Goal: Task Accomplishment & Management: Manage account settings

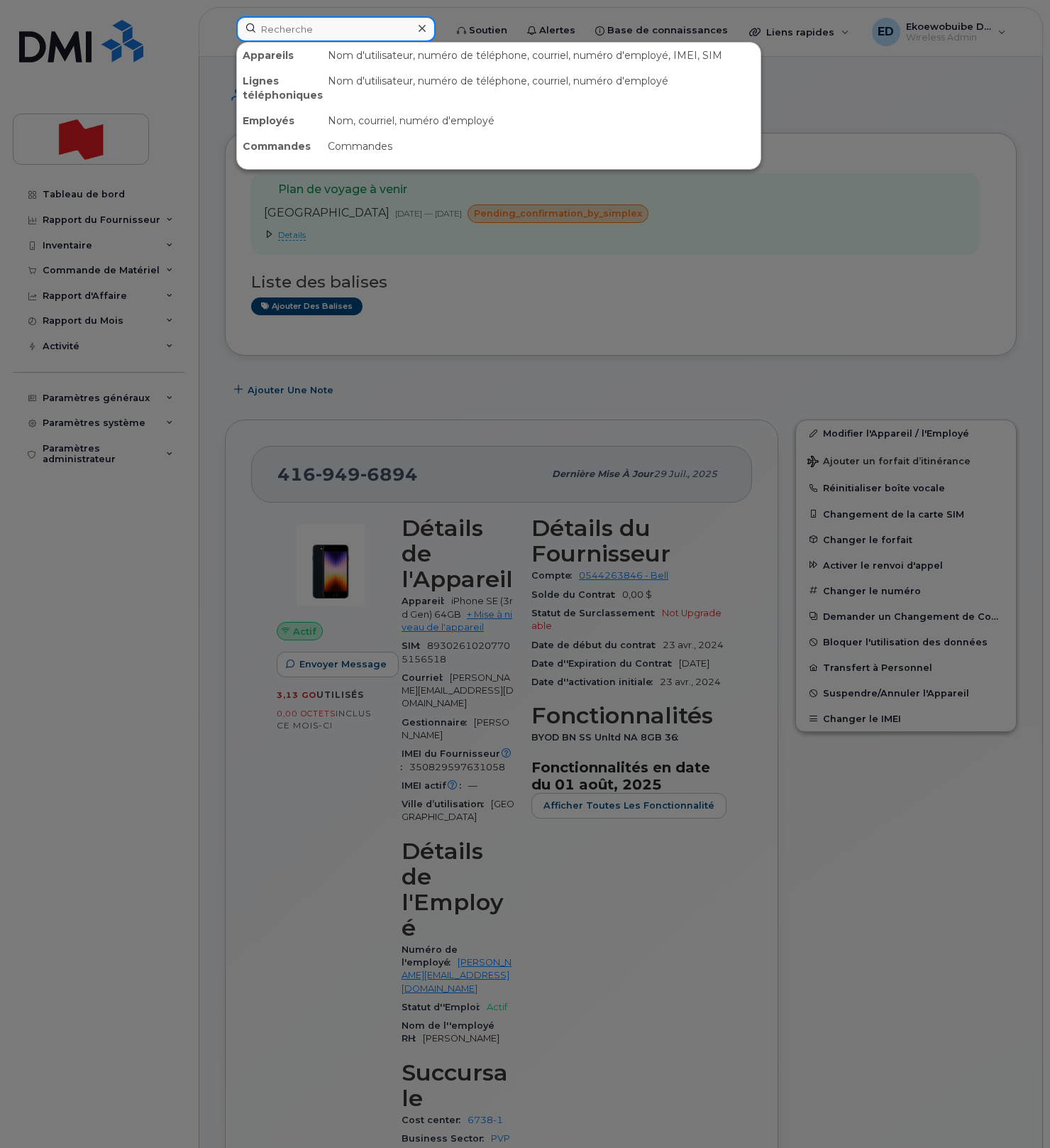
click at [291, 34] on input at bounding box center [335, 29] width 200 height 26
paste input "4374480882"
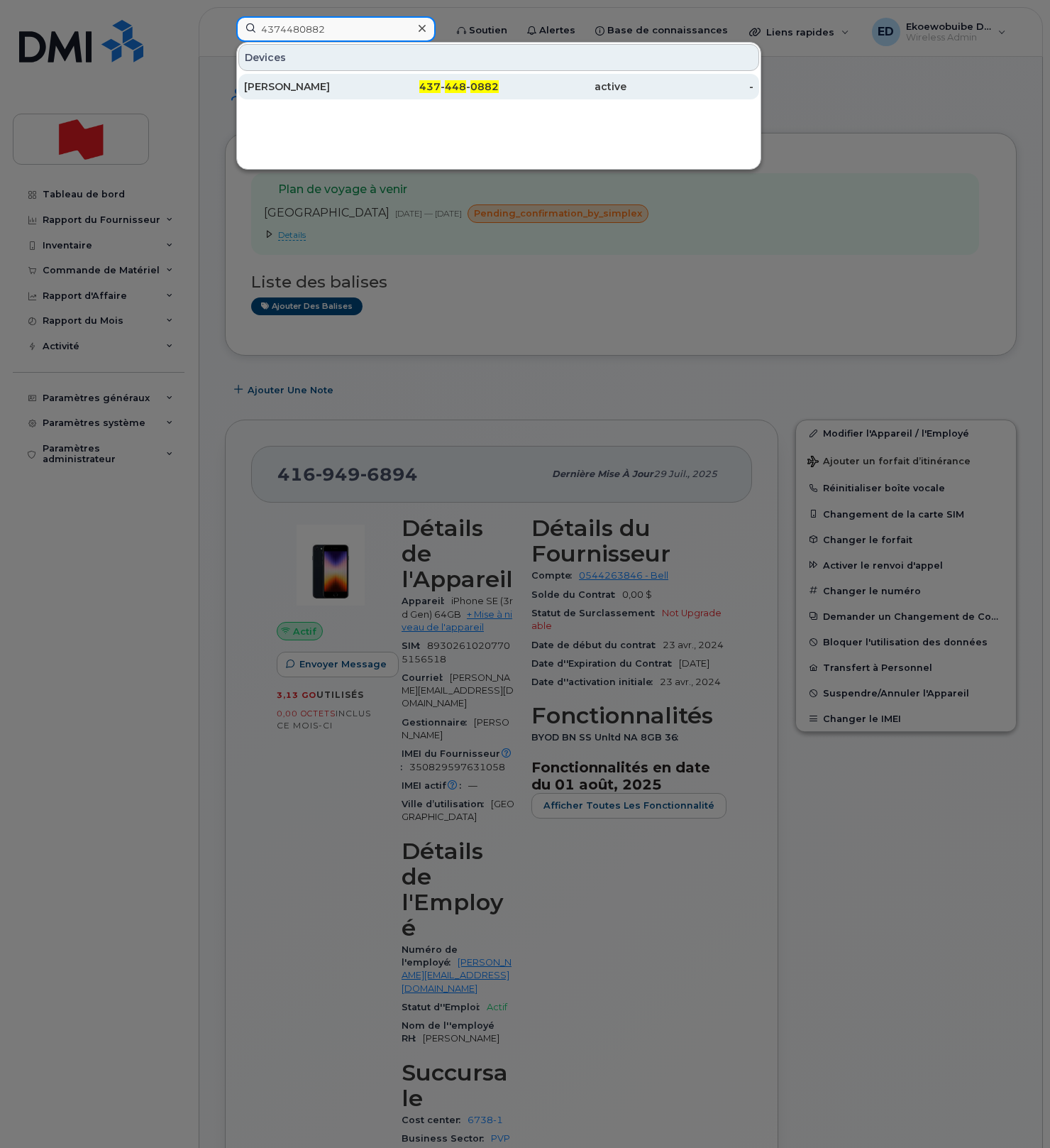
type input "4374480882"
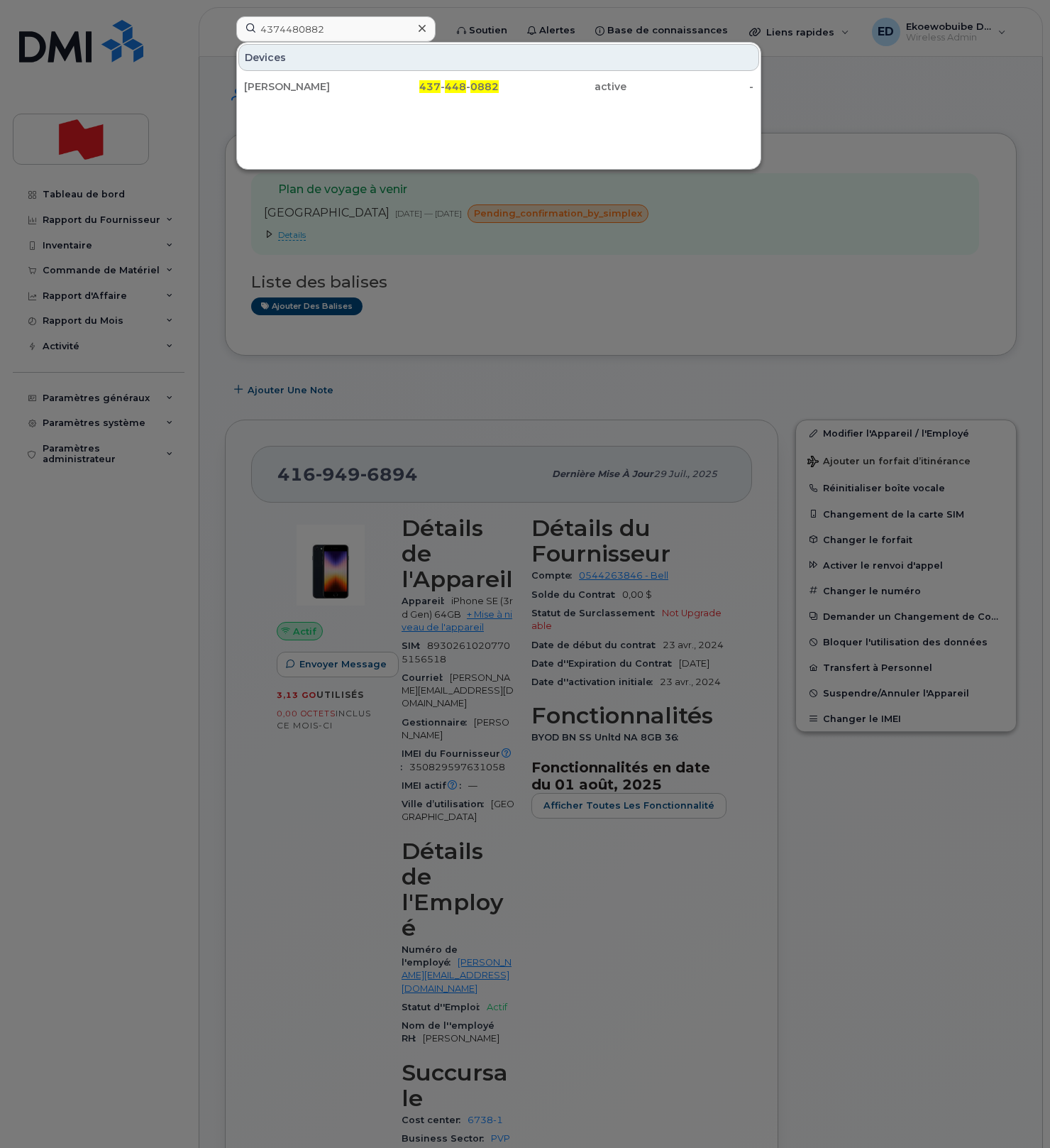
drag, startPoint x: 291, startPoint y: 86, endPoint x: 339, endPoint y: 114, distance: 55.6
click at [291, 86] on div "Mohamed Sidibe" at bounding box center [307, 86] width 128 height 14
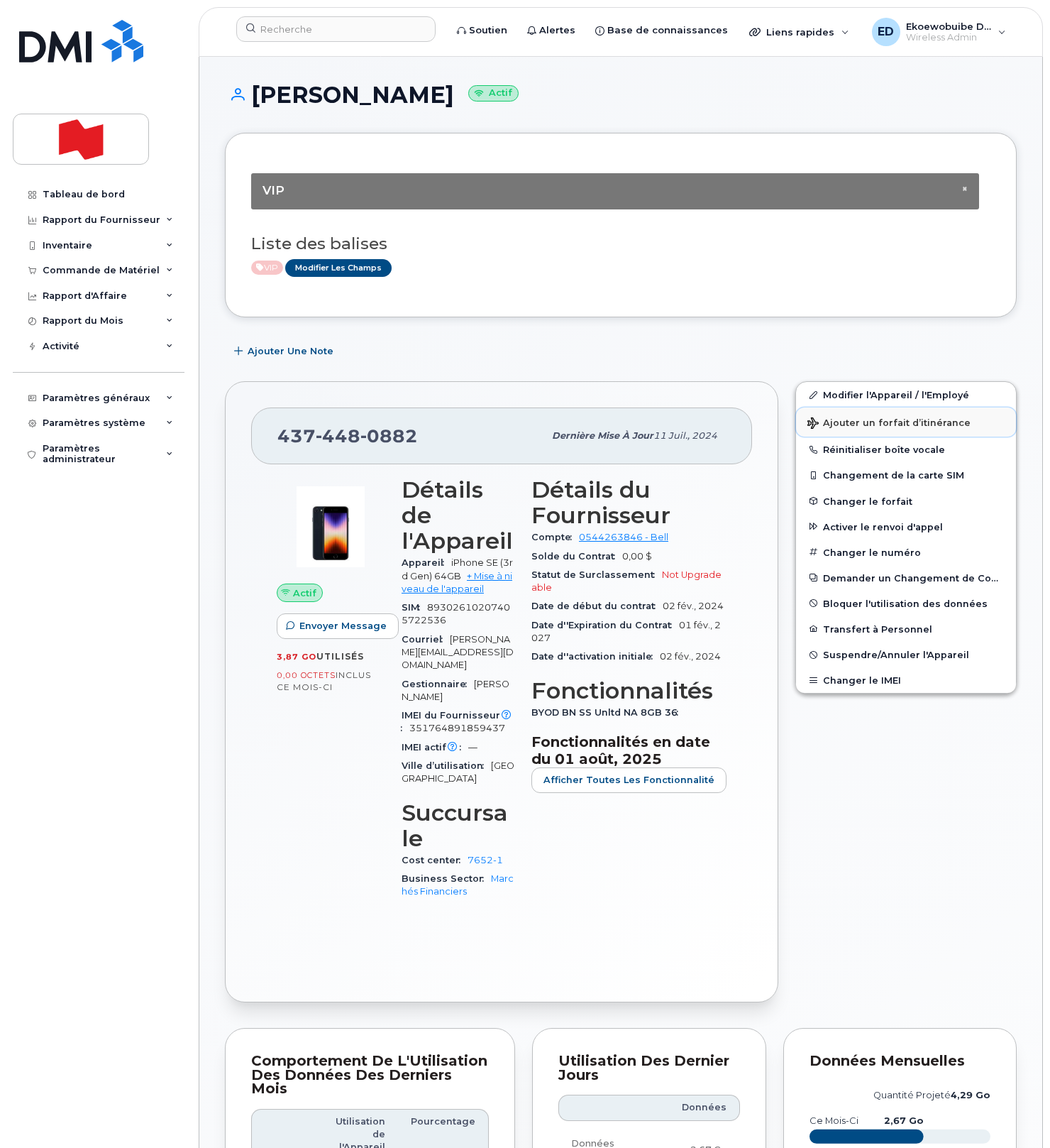
click at [837, 423] on span "Ajouter un forfait d’itinérance" at bounding box center [889, 423] width 163 height 13
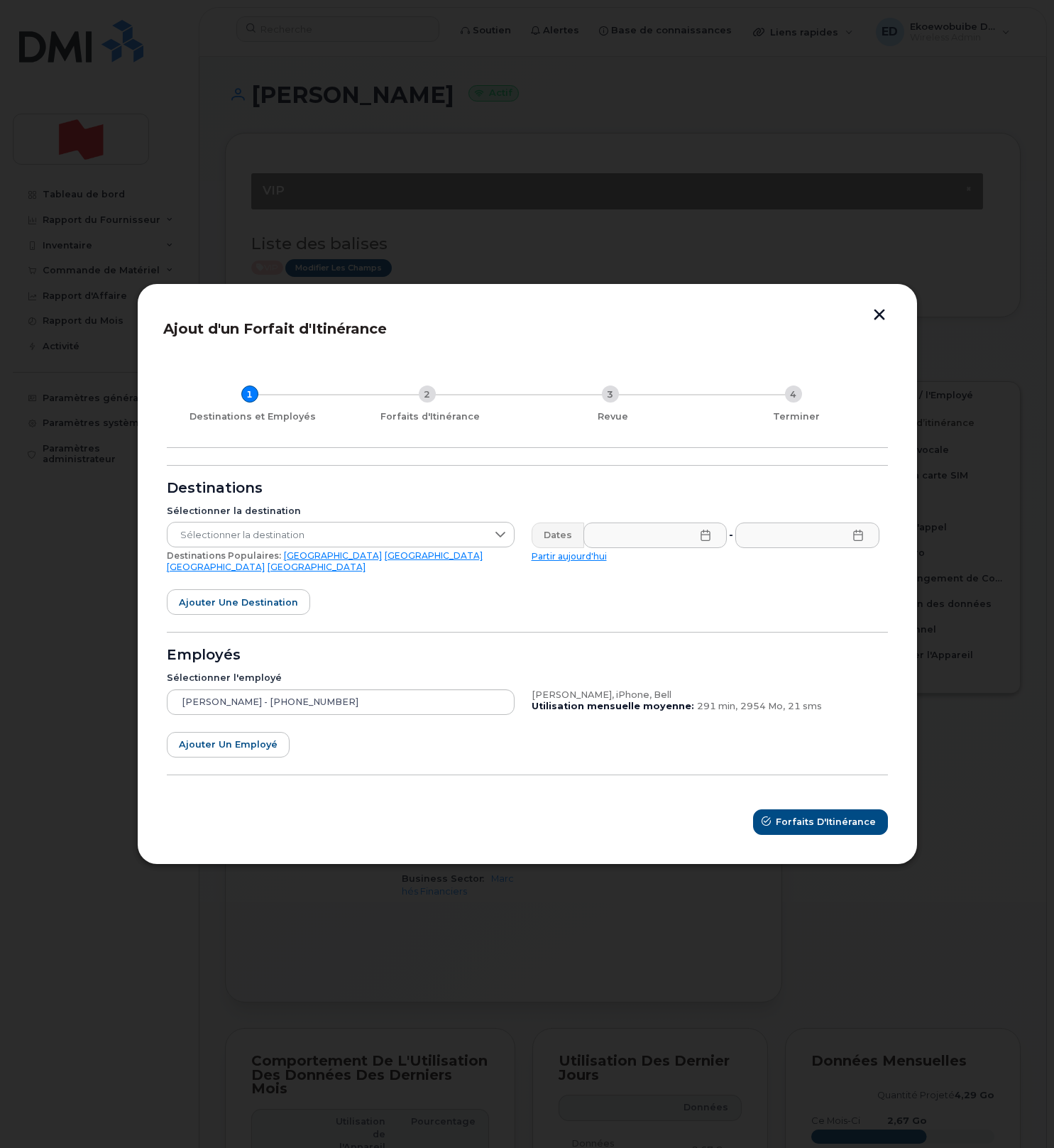
click at [265, 563] on link "[GEOGRAPHIC_DATA]" at bounding box center [215, 567] width 98 height 11
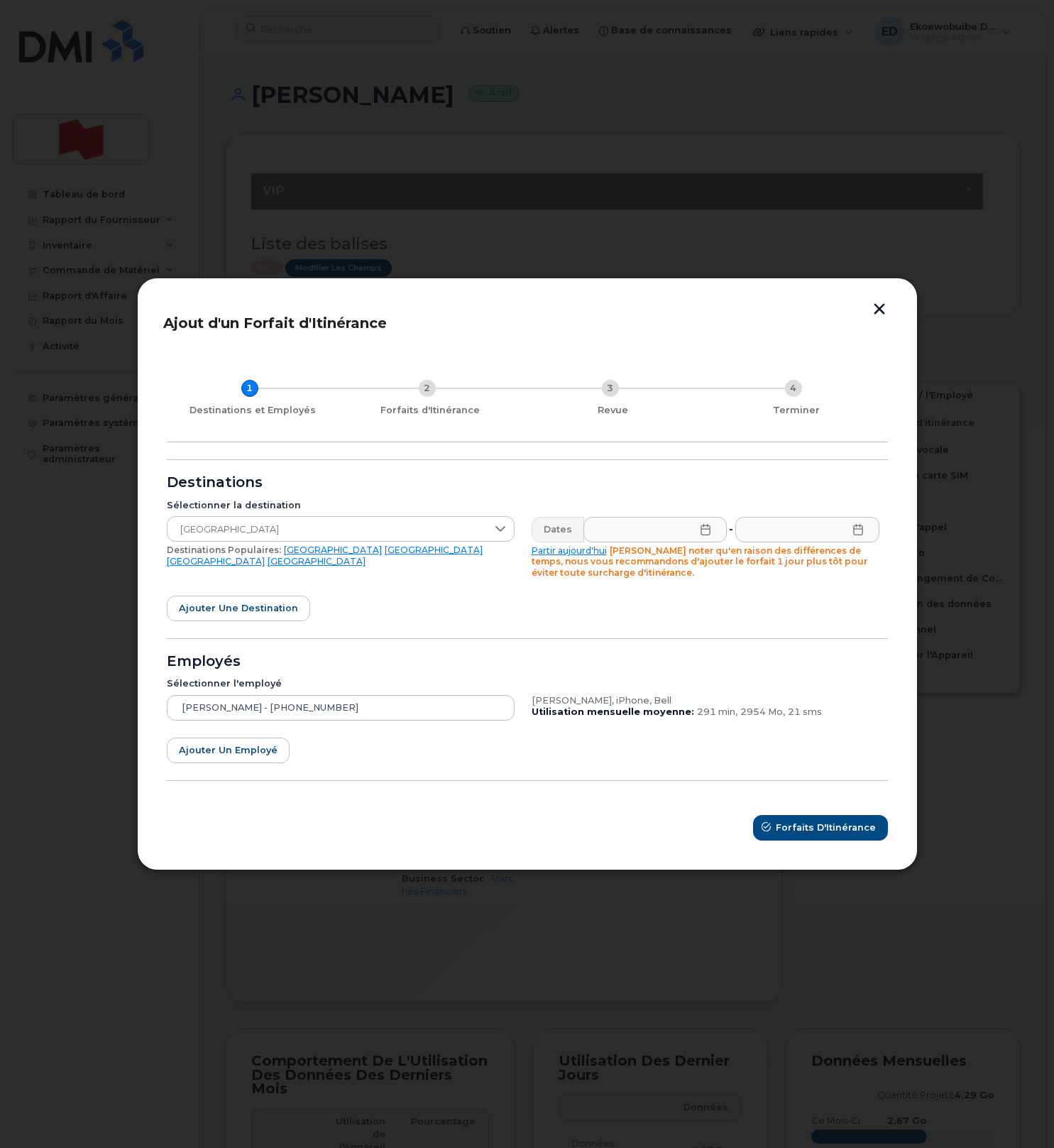
click at [703, 531] on icon at bounding box center [705, 529] width 11 height 11
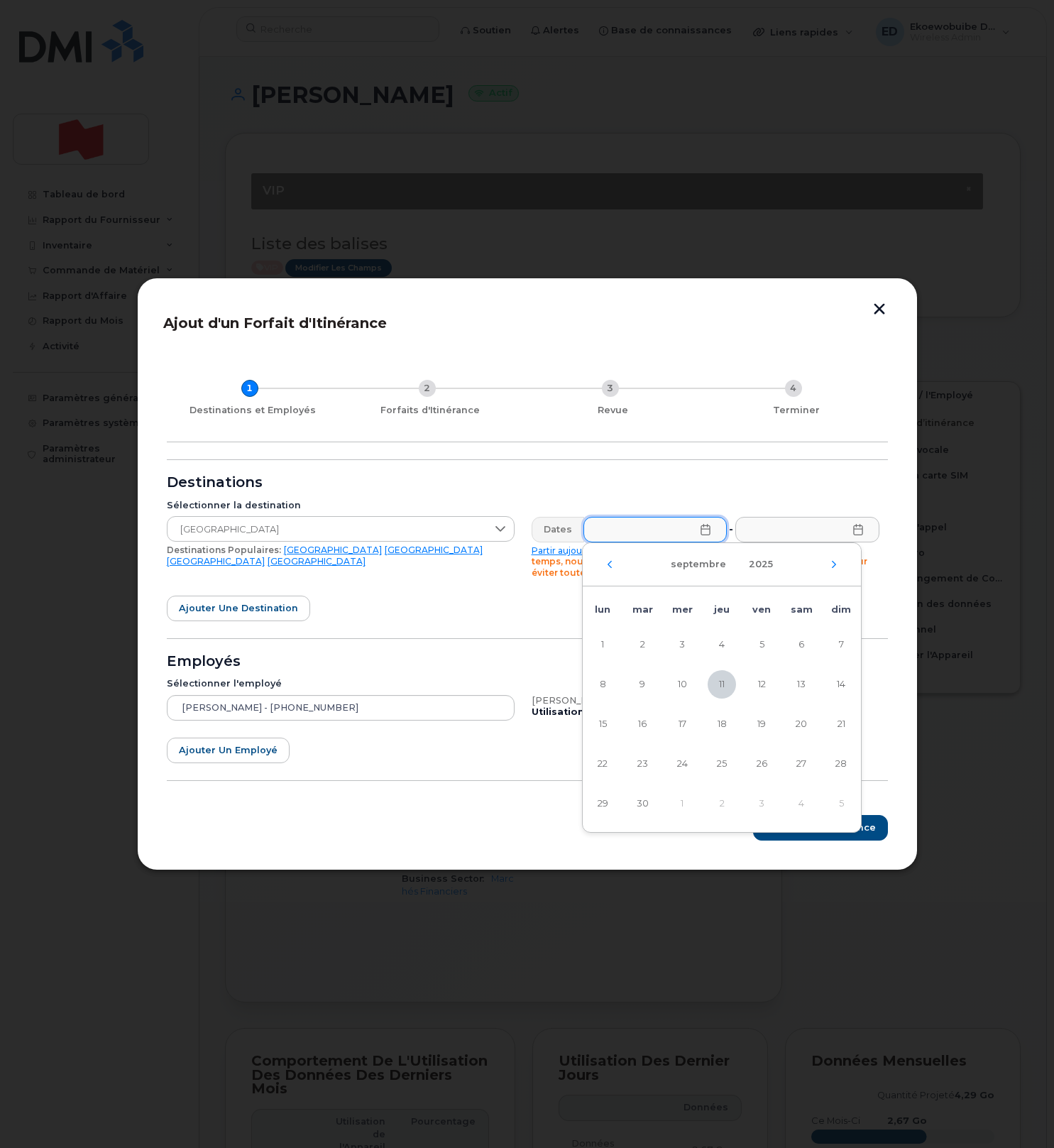
click at [839, 566] on div "septembre 2025" at bounding box center [722, 564] width 278 height 43
click at [836, 565] on icon "Mois suivant" at bounding box center [835, 564] width 9 height 11
click at [768, 764] on span "21" at bounding box center [762, 763] width 28 height 28
type input "21/11/2025"
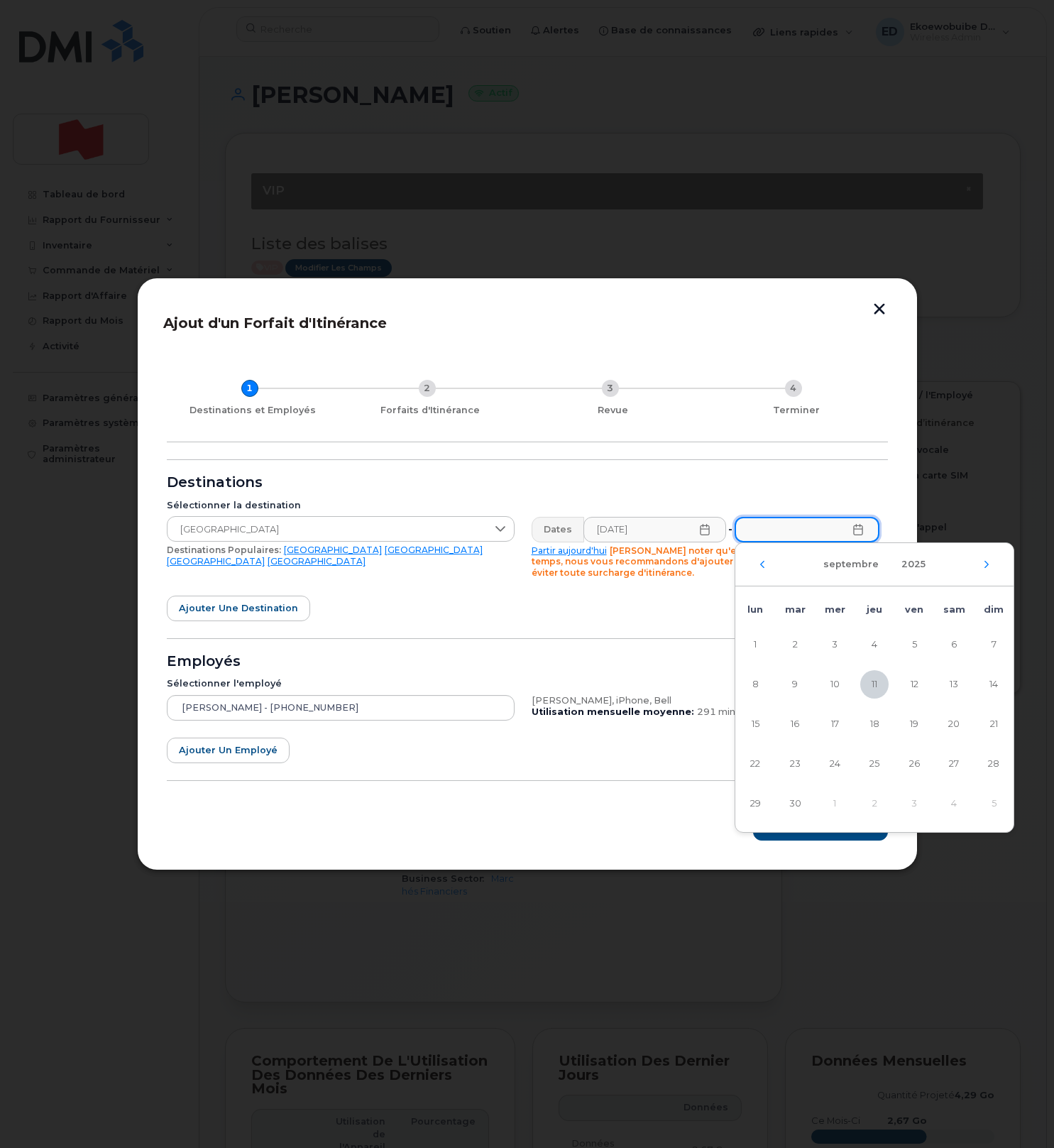
click at [824, 530] on input "text" at bounding box center [807, 529] width 144 height 26
click at [987, 561] on icon "Mois suivant" at bounding box center [987, 564] width 9 height 11
click at [988, 563] on icon "Mois suivant" at bounding box center [987, 564] width 9 height 11
click at [988, 563] on icon "Mois suivant" at bounding box center [986, 563] width 4 height 7
click at [750, 801] on span "29" at bounding box center [755, 804] width 28 height 28
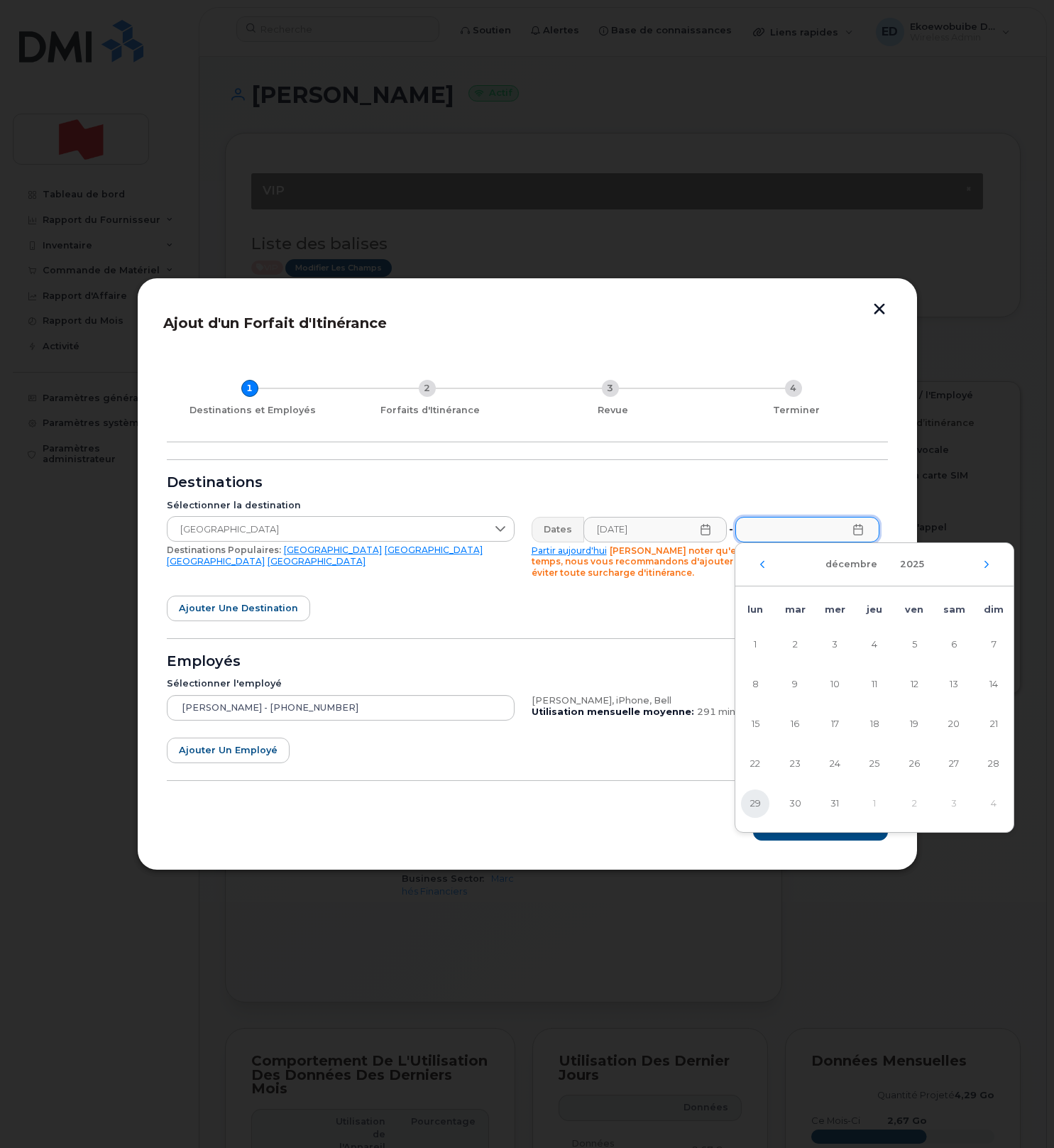
type input "29/12/2025"
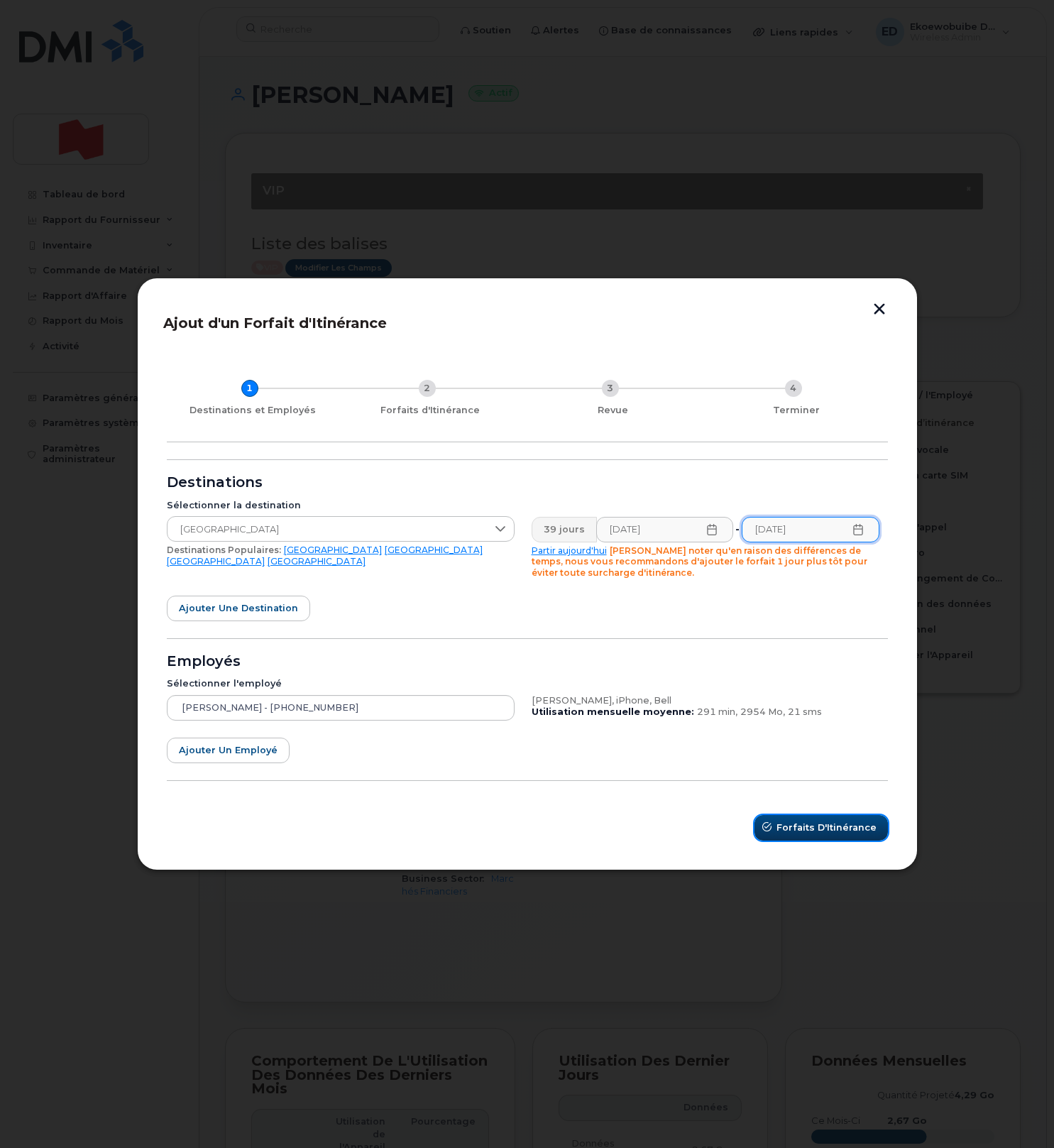
click at [815, 830] on span "Forfaits d'Itinérance" at bounding box center [827, 827] width 100 height 13
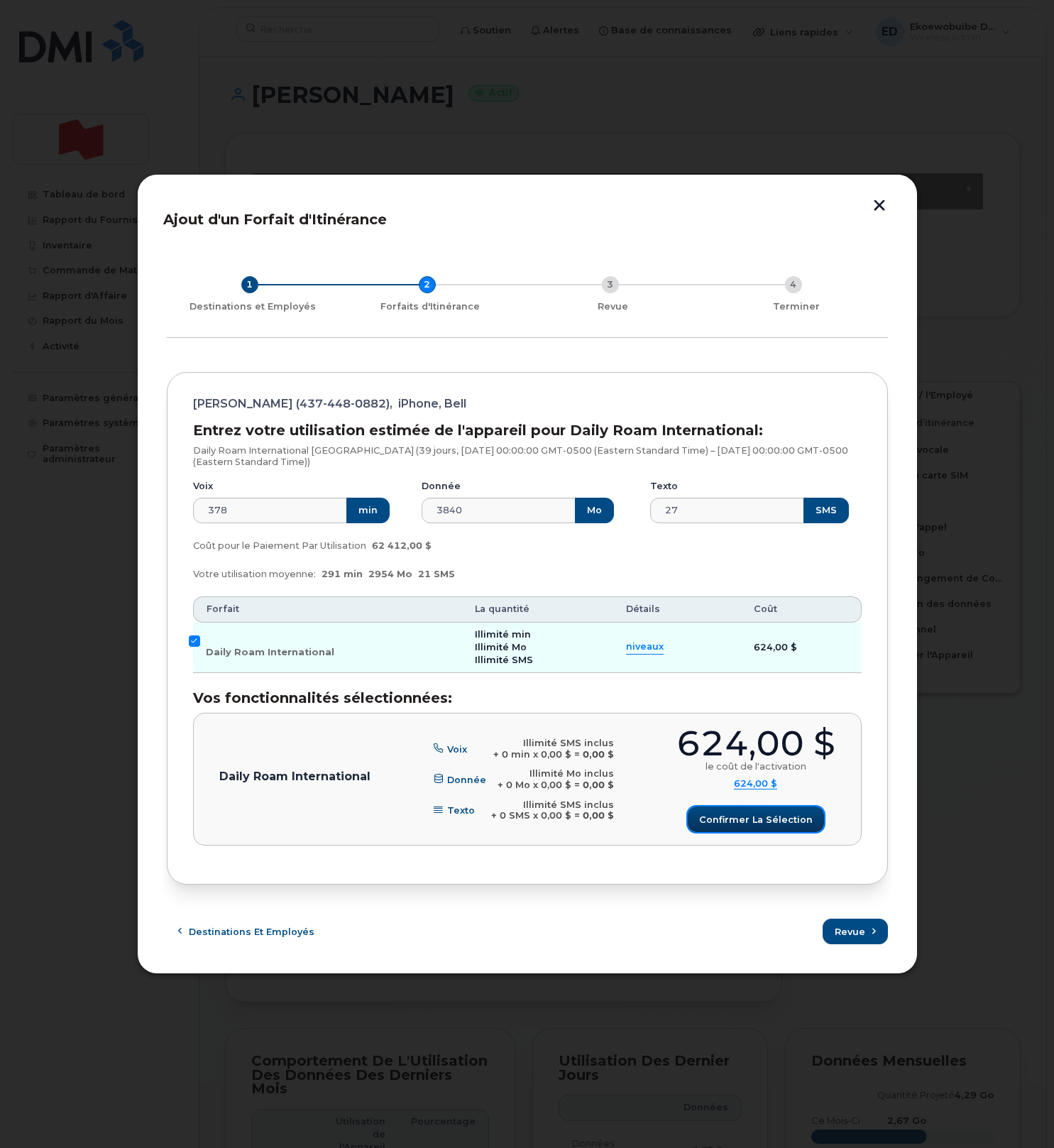
drag, startPoint x: 764, startPoint y: 826, endPoint x: 775, endPoint y: 872, distance: 47.3
click at [764, 826] on span "Confirmer la sélection" at bounding box center [755, 819] width 114 height 13
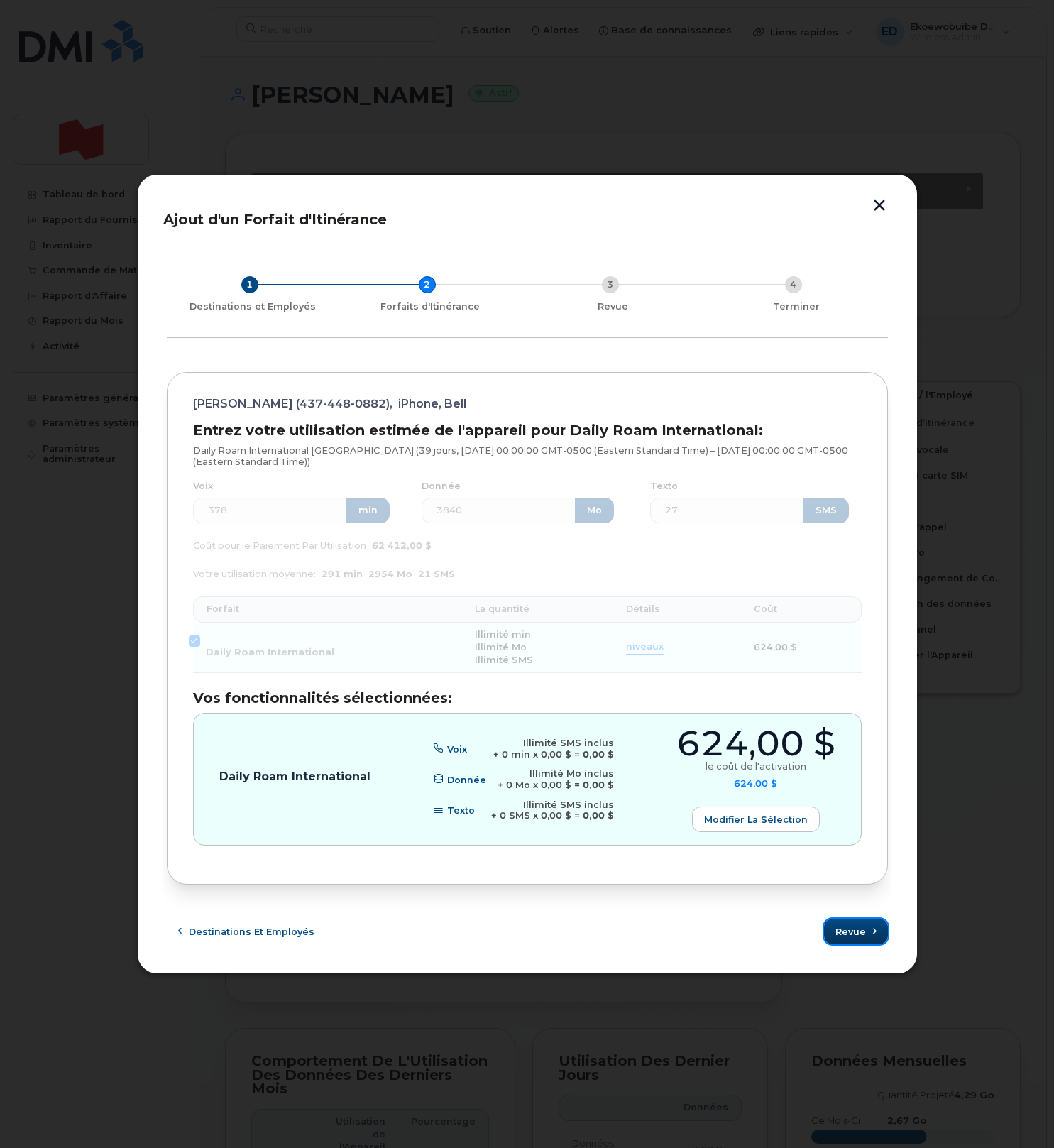
drag, startPoint x: 852, startPoint y: 932, endPoint x: 871, endPoint y: 942, distance: 21.5
click at [852, 932] on span "Revue" at bounding box center [851, 931] width 31 height 13
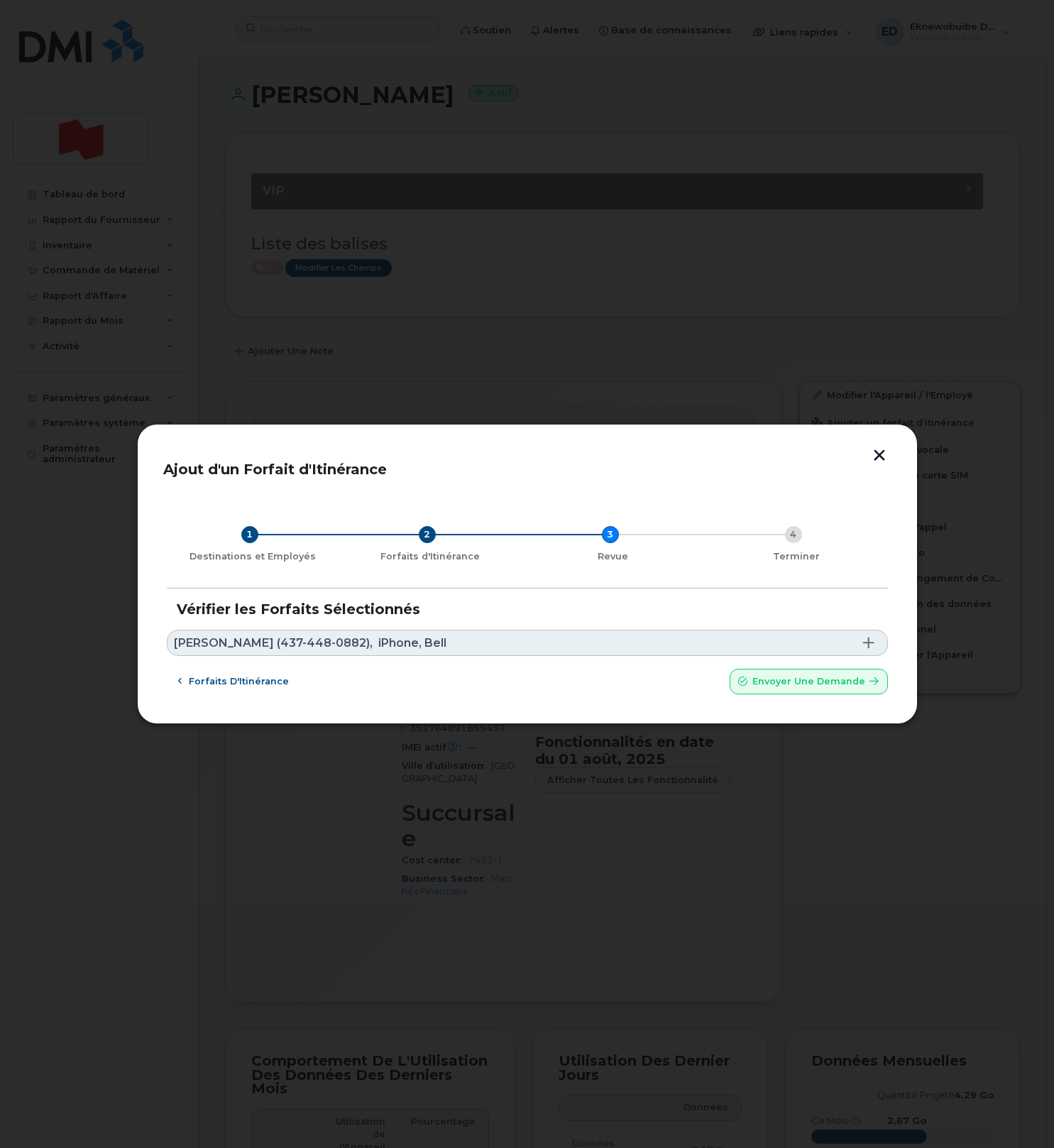
click at [461, 637] on link "Mohamed Sidibe (437-448-0882), iPhone, Bell" at bounding box center [527, 643] width 721 height 26
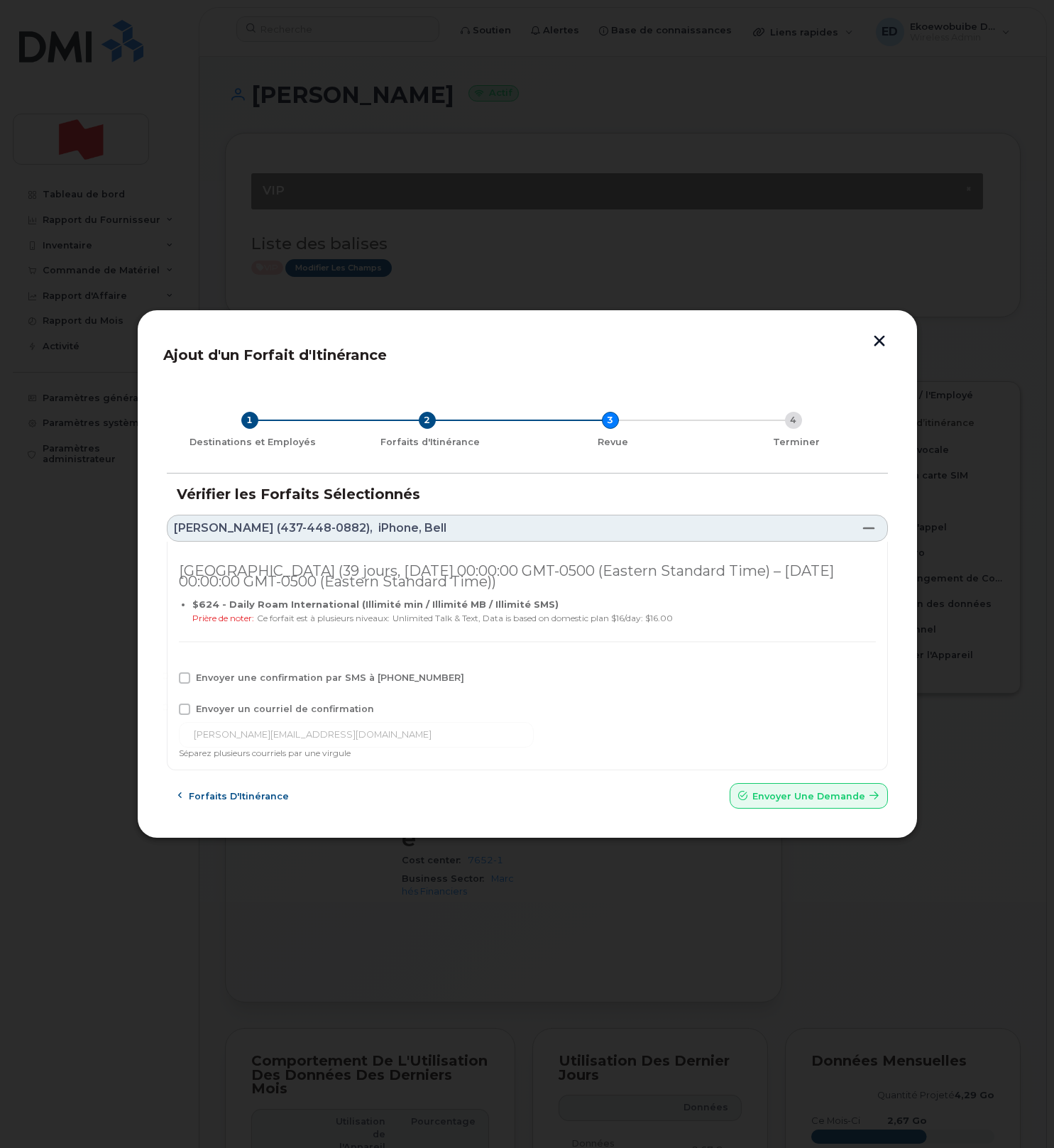
drag, startPoint x: 183, startPoint y: 681, endPoint x: 182, endPoint y: 695, distance: 14.0
click at [183, 682] on span at bounding box center [184, 678] width 11 height 11
click at [169, 680] on input "Envoyer une confirmation par SMS à 437-448-0882" at bounding box center [166, 676] width 7 height 7
checkbox input "true"
click at [186, 712] on span at bounding box center [184, 709] width 11 height 11
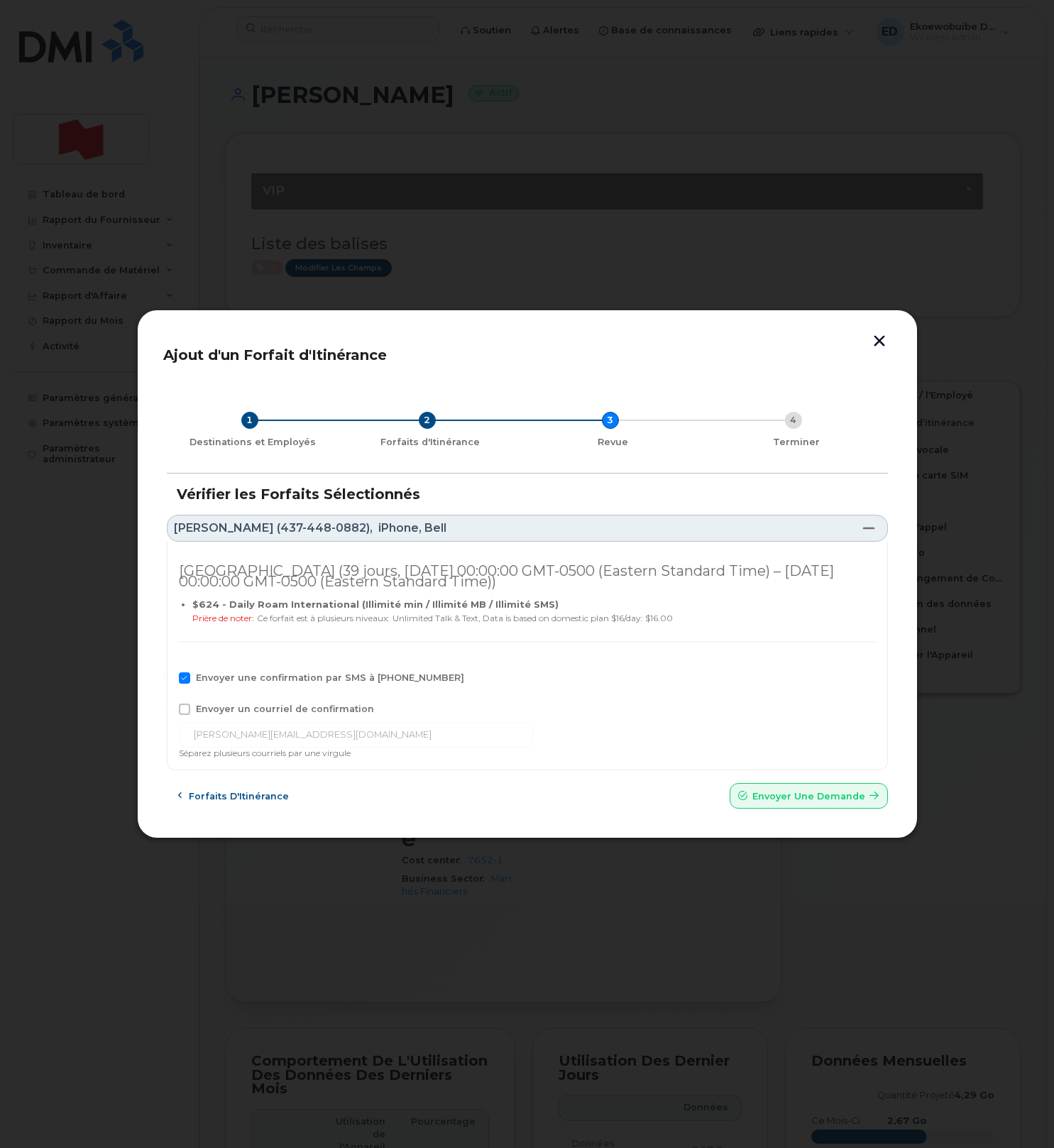
click at [169, 710] on input "Envoyer un courriel de confirmation" at bounding box center [166, 707] width 7 height 7
checkbox input "true"
drag, startPoint x: 360, startPoint y: 743, endPoint x: 161, endPoint y: 741, distance: 199.0
click at [161, 741] on div "Ajout d'un Forfait d'Itinérance 1 Destinations et Employés 2 Forfaits d'Itinéra…" at bounding box center [527, 574] width 781 height 529
drag, startPoint x: 348, startPoint y: 738, endPoint x: 163, endPoint y: 727, distance: 185.3
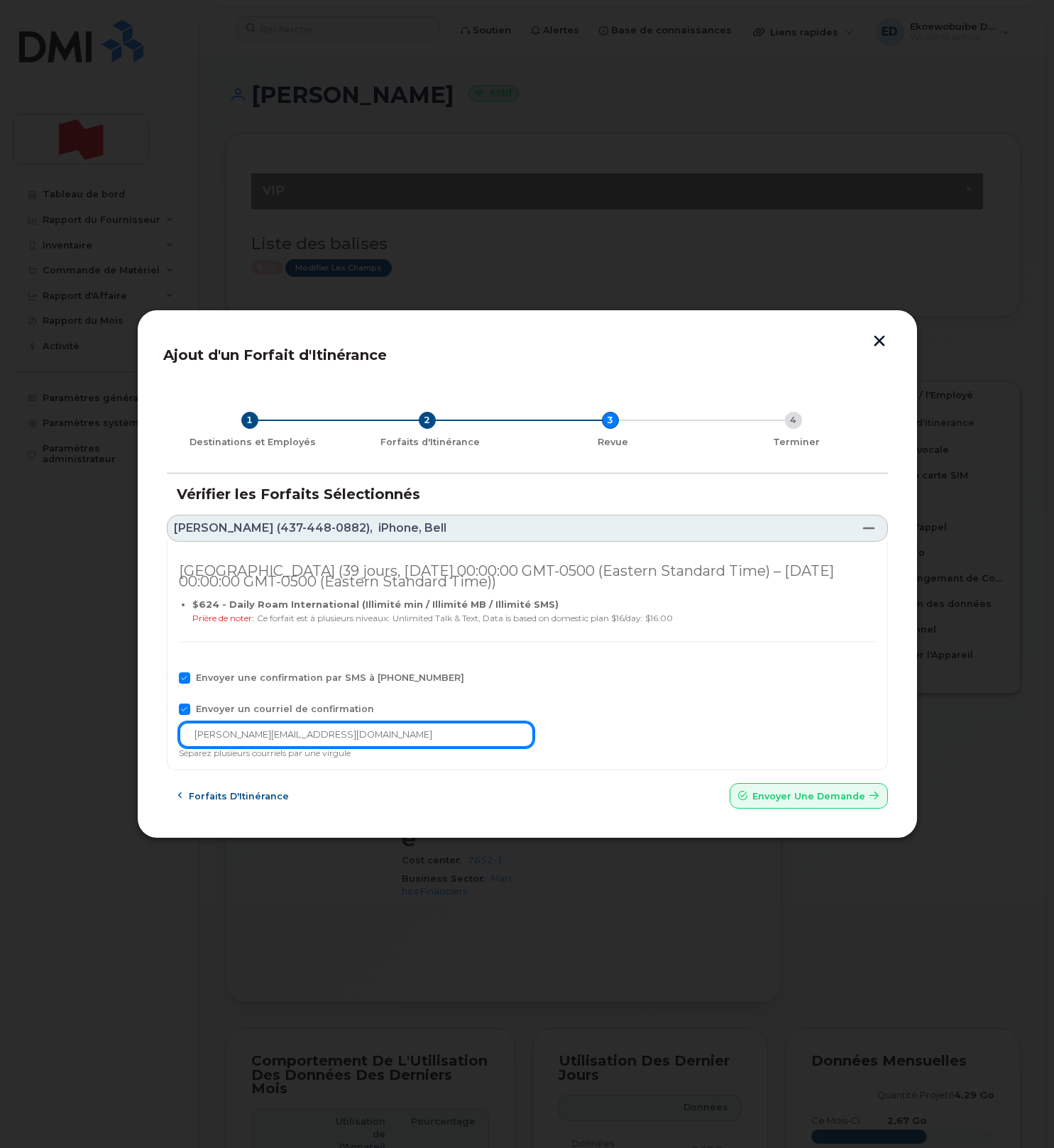
click at [163, 727] on div "1 Destinations et Employés 2 Forfaits d'Itinérance 3 Revue 4 Terminer Vérifier …" at bounding box center [527, 598] width 728 height 430
paste input "[EMAIL_ADDRESS][DOMAIN_NAME]"
type input "[EMAIL_ADDRESS][DOMAIN_NAME]"
click at [772, 789] on button "Envoyer une Demande" at bounding box center [809, 795] width 158 height 26
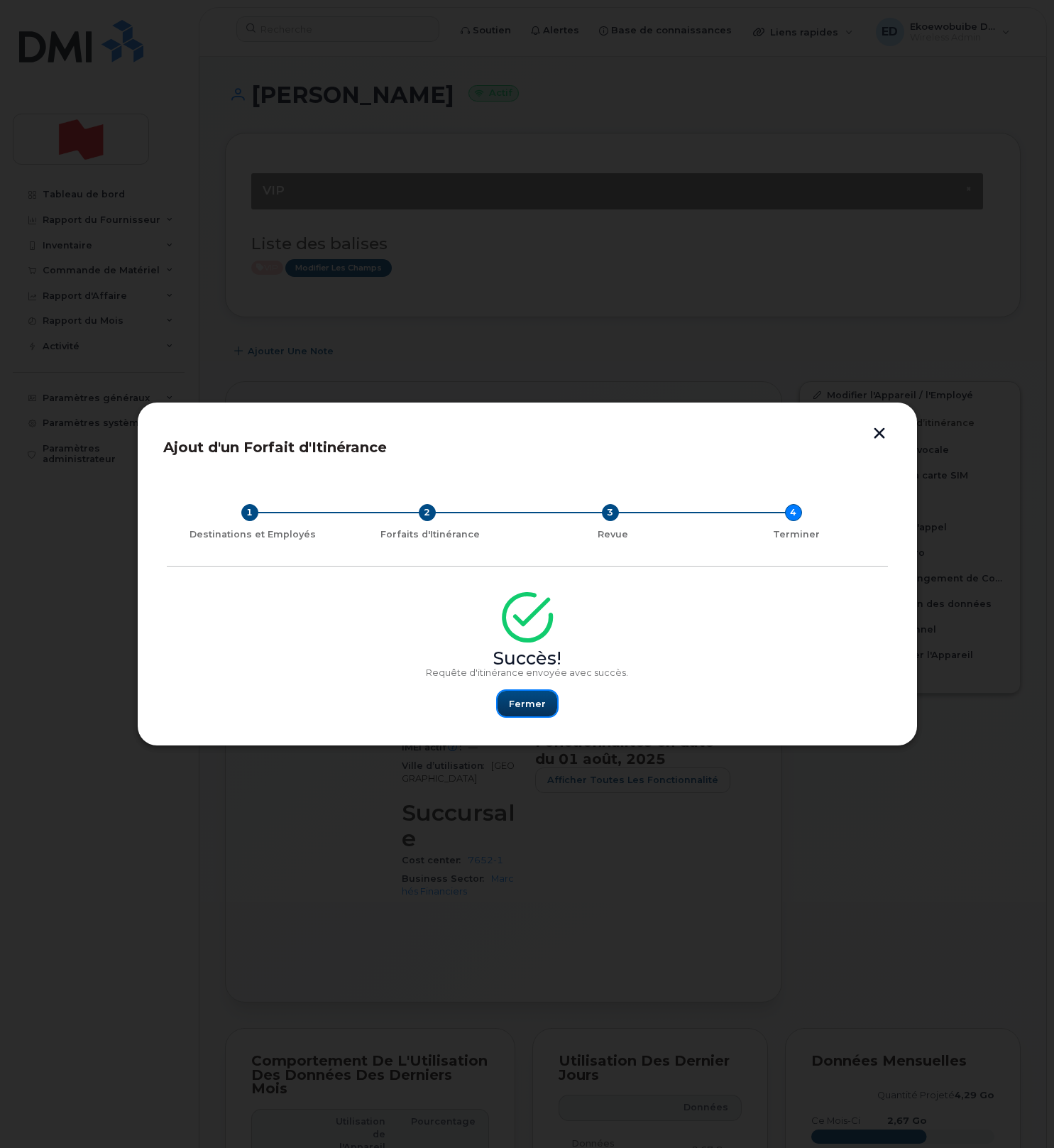
drag, startPoint x: 532, startPoint y: 706, endPoint x: 550, endPoint y: 722, distance: 24.1
click at [532, 706] on span "Fermer" at bounding box center [527, 703] width 37 height 13
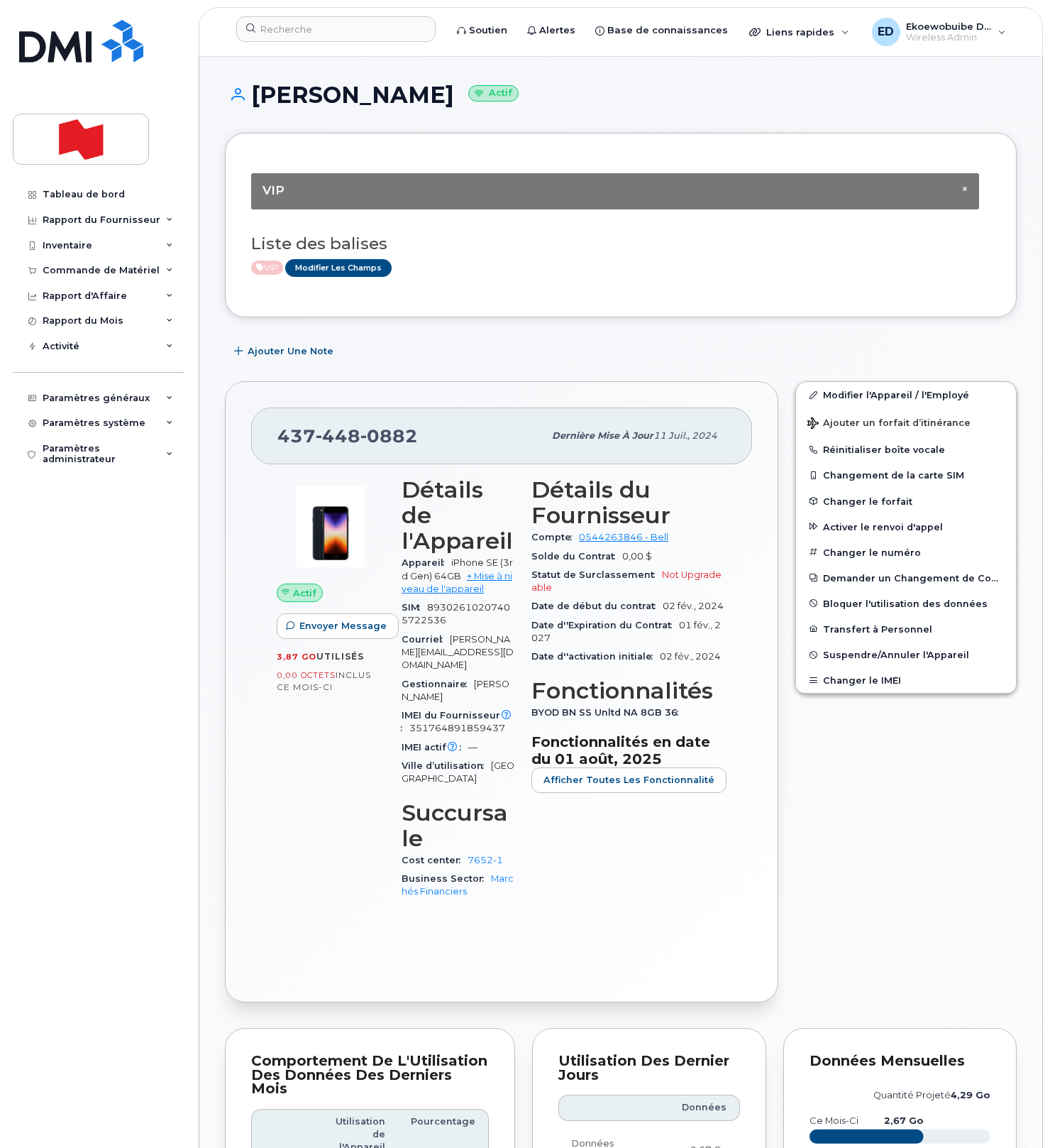
click at [501, 247] on h3 "Liste des balises" at bounding box center [620, 244] width 739 height 18
click at [317, 34] on input at bounding box center [335, 29] width 200 height 26
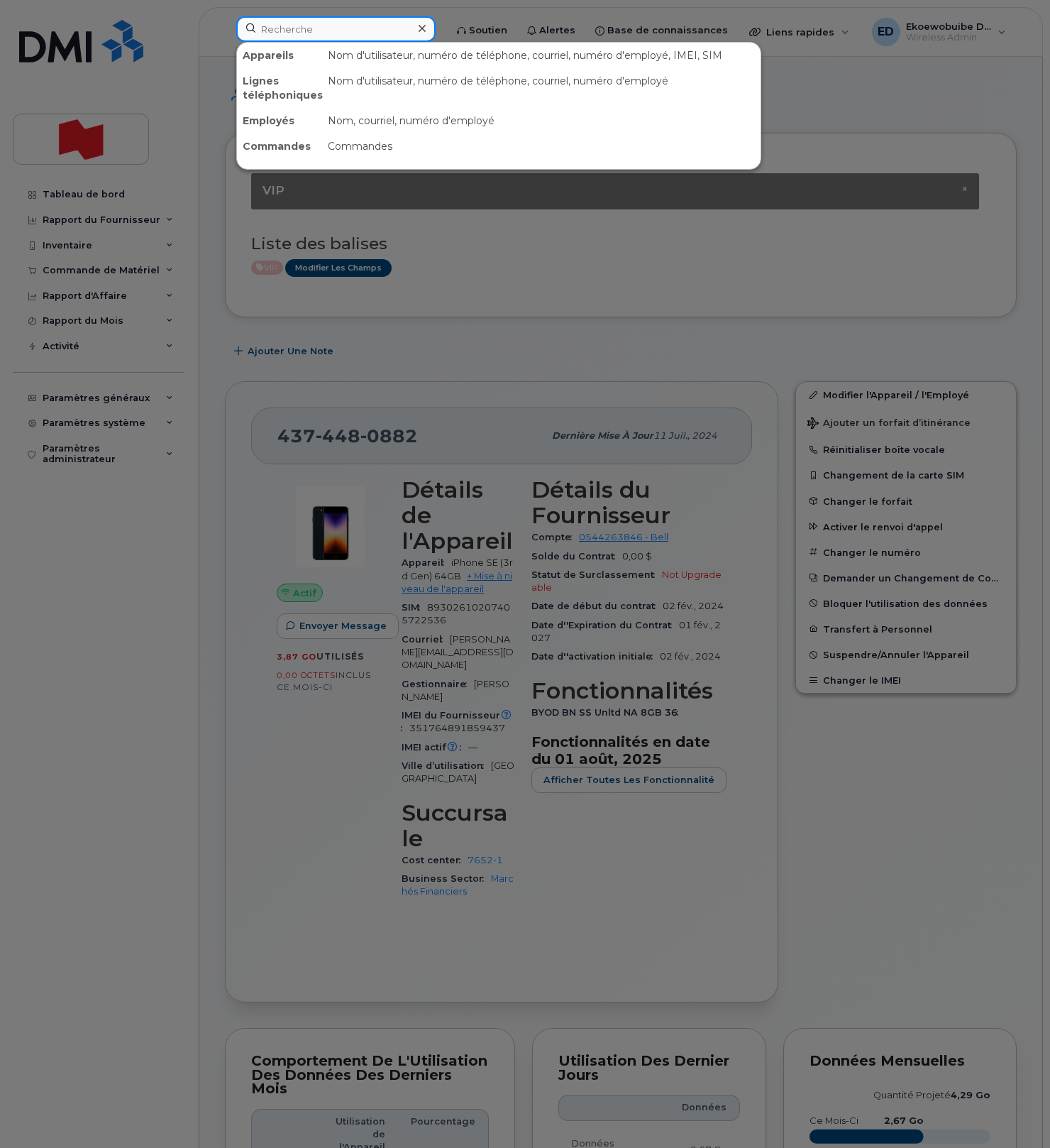
paste input "6474570279"
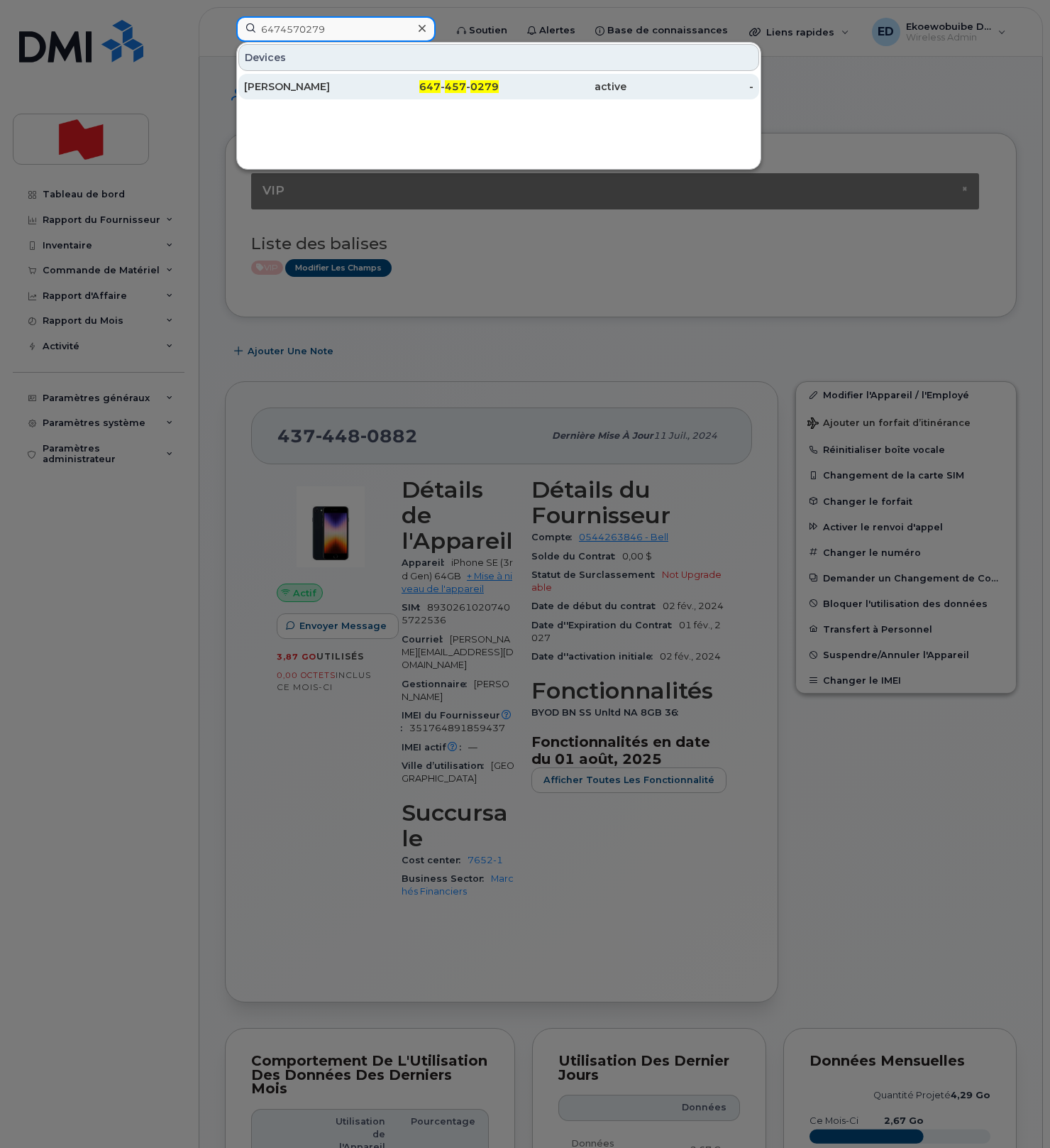
type input "6474570279"
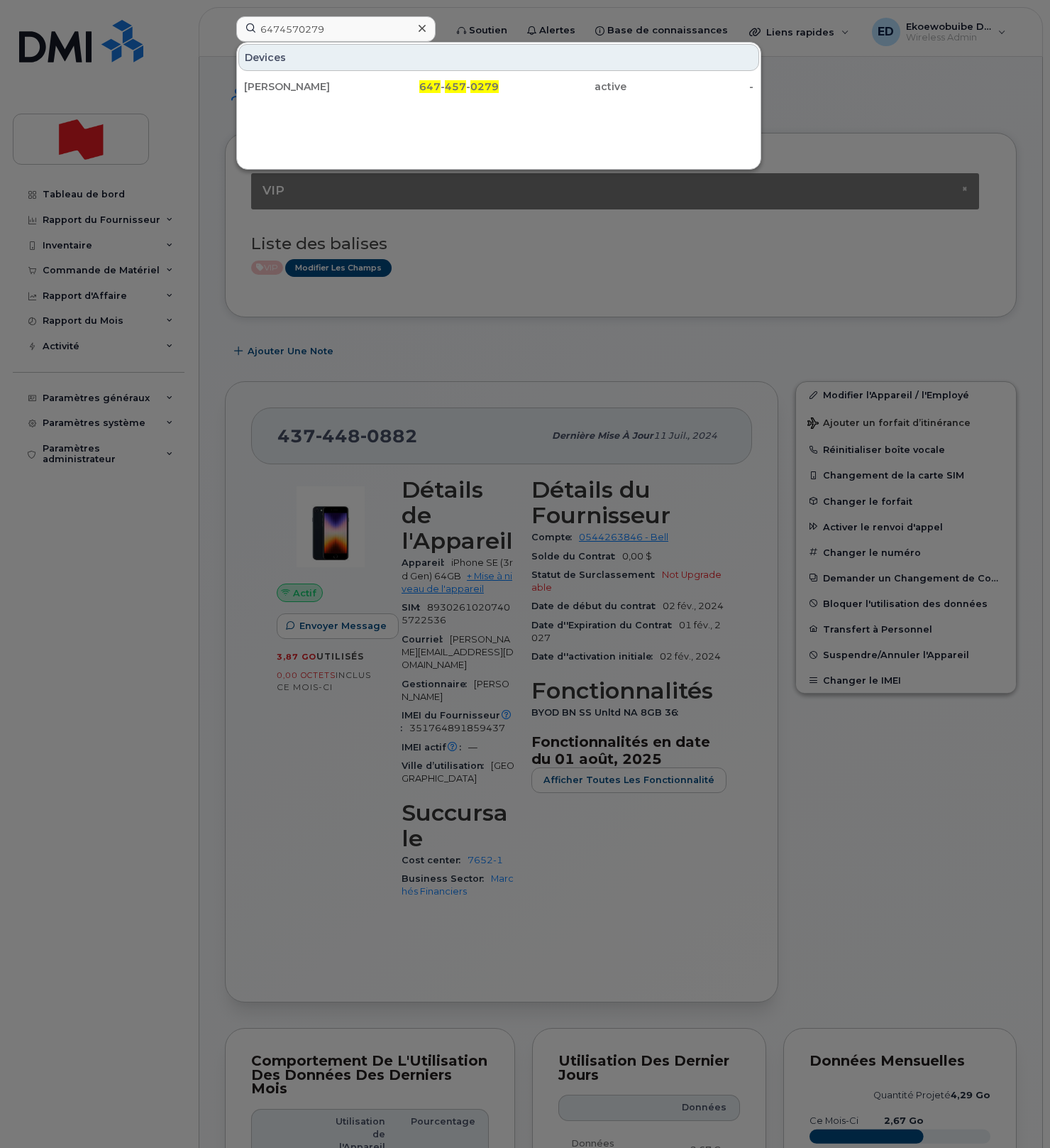
drag, startPoint x: 284, startPoint y: 93, endPoint x: 384, endPoint y: 401, distance: 323.8
click at [284, 91] on div "Rabi Nizami" at bounding box center [307, 86] width 128 height 14
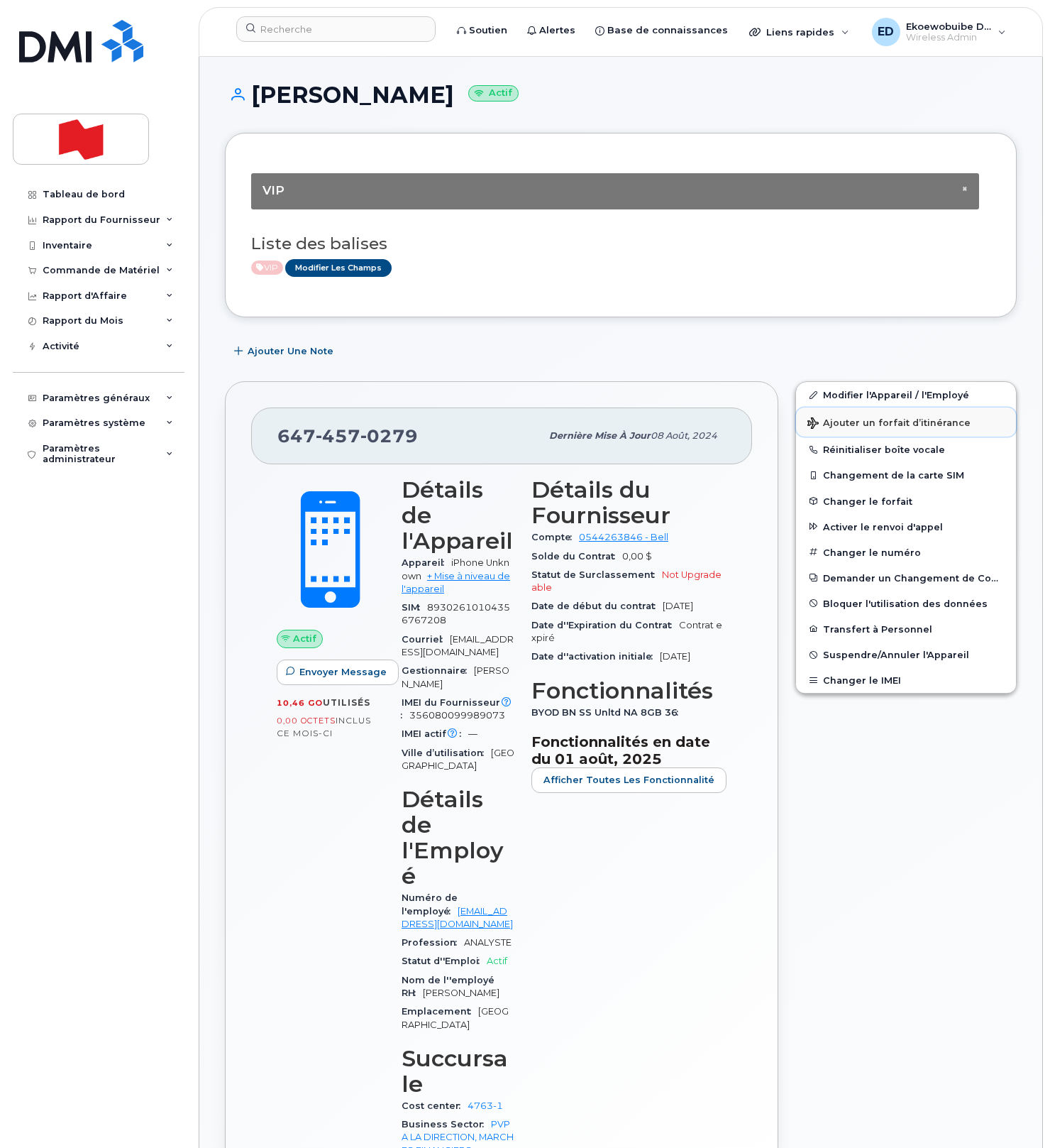
click at [857, 430] on span "Ajouter un forfait d’itinérance" at bounding box center [889, 423] width 163 height 13
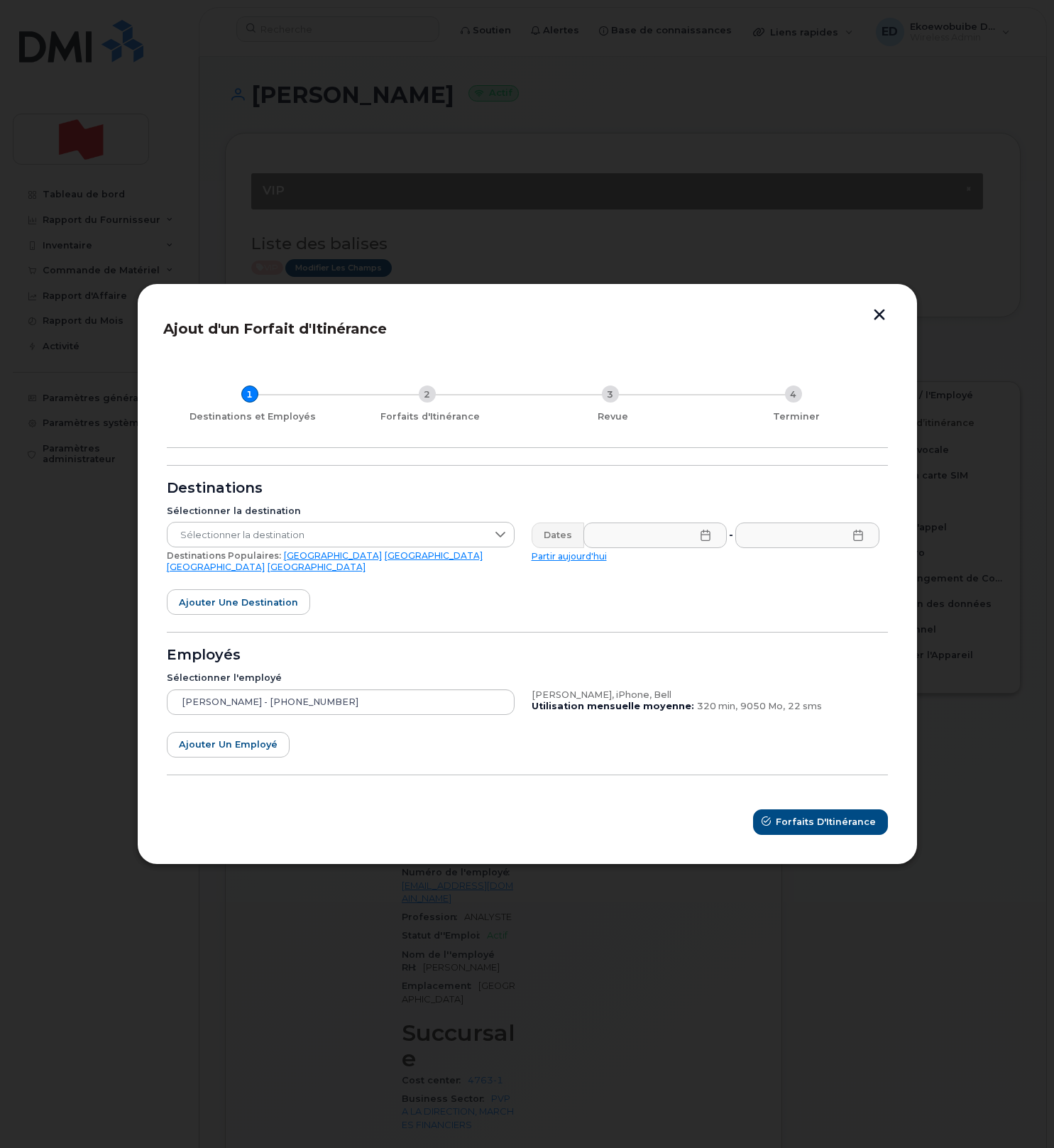
click at [265, 562] on link "Royaume-Uni" at bounding box center [215, 567] width 98 height 11
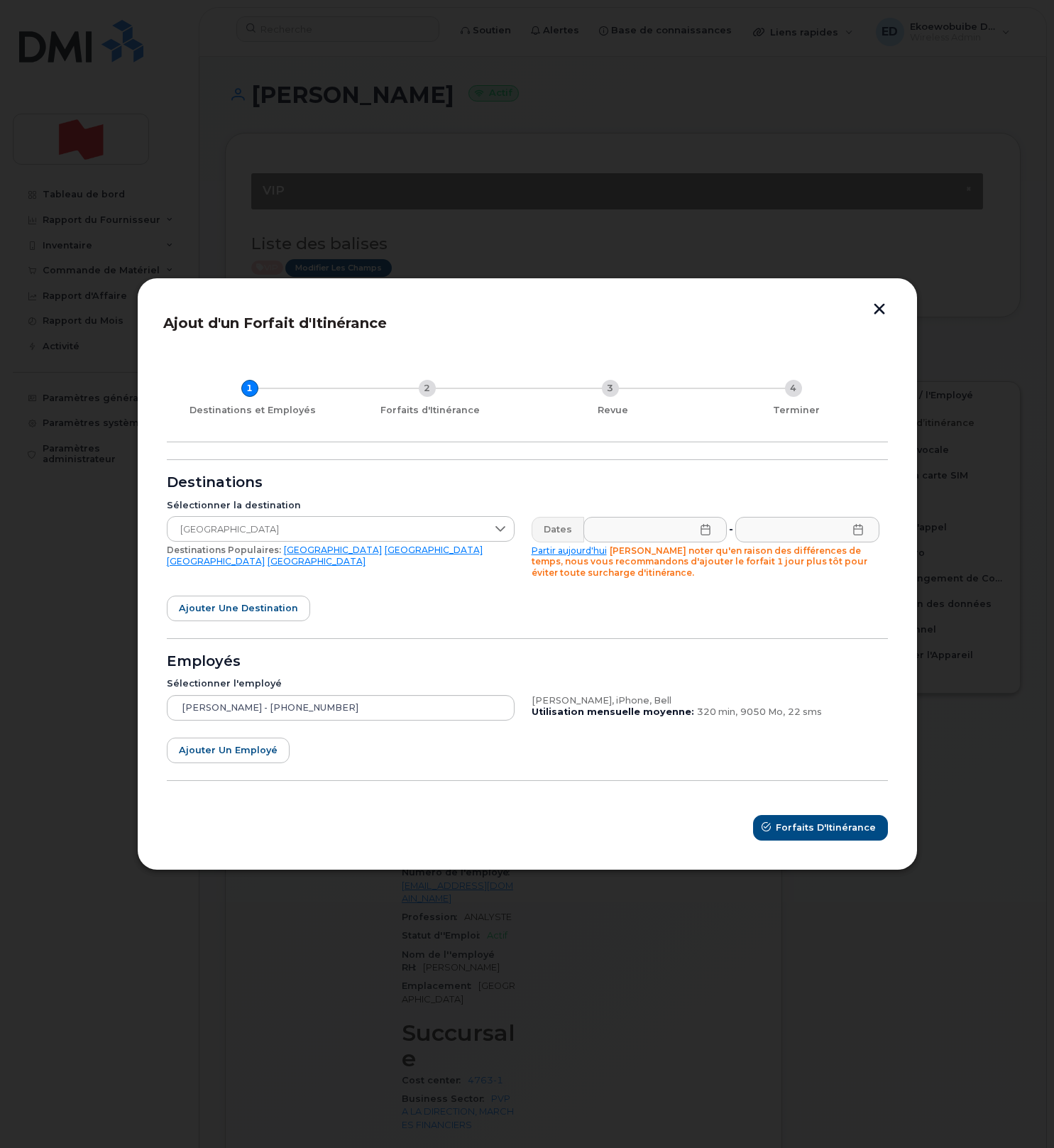
click at [706, 531] on icon at bounding box center [705, 529] width 11 height 11
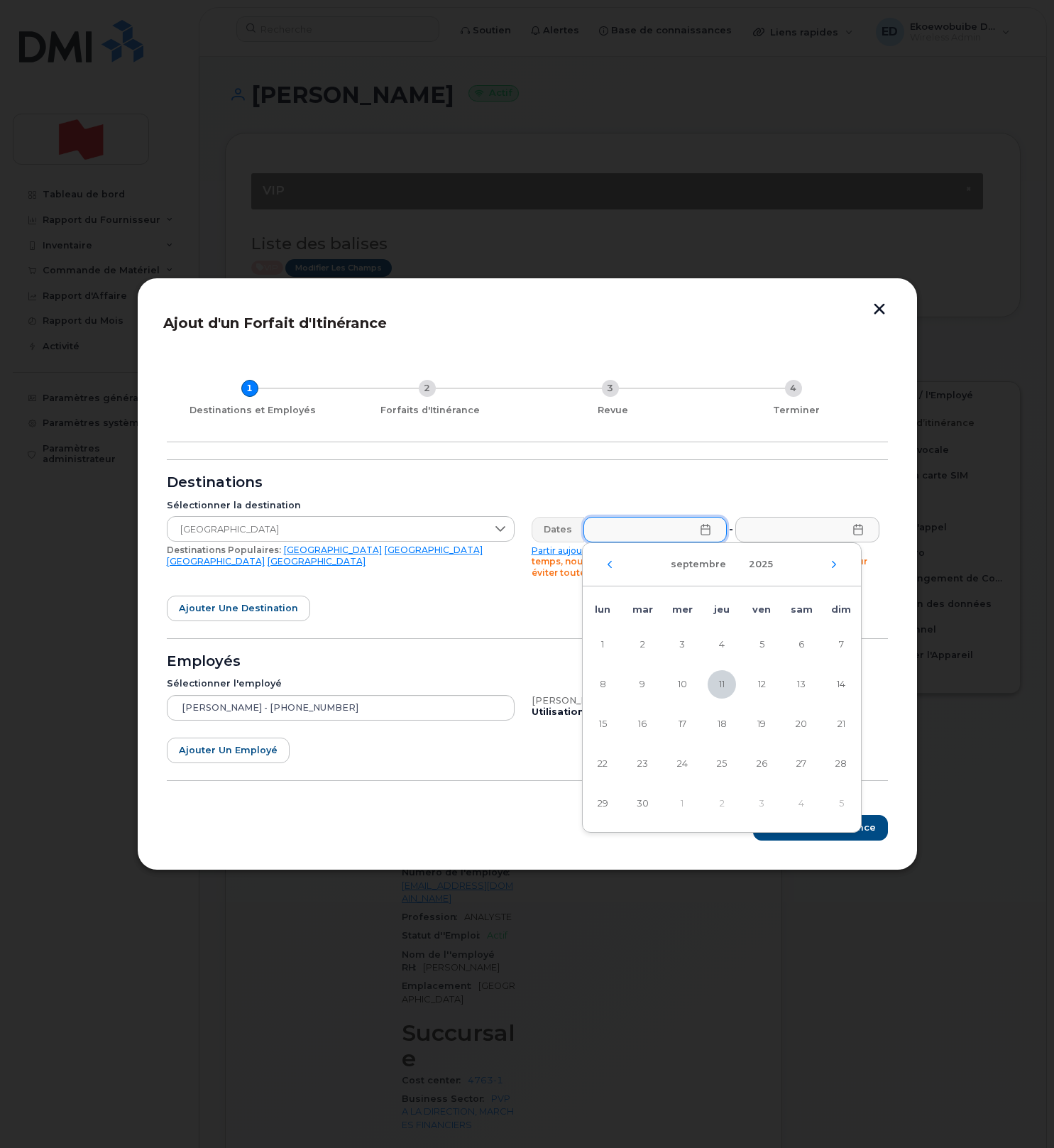
click at [835, 569] on div "septembre 2025" at bounding box center [722, 564] width 278 height 43
click at [835, 563] on icon "Mois suivant" at bounding box center [834, 563] width 4 height 7
click at [686, 767] on span "22" at bounding box center [682, 763] width 28 height 28
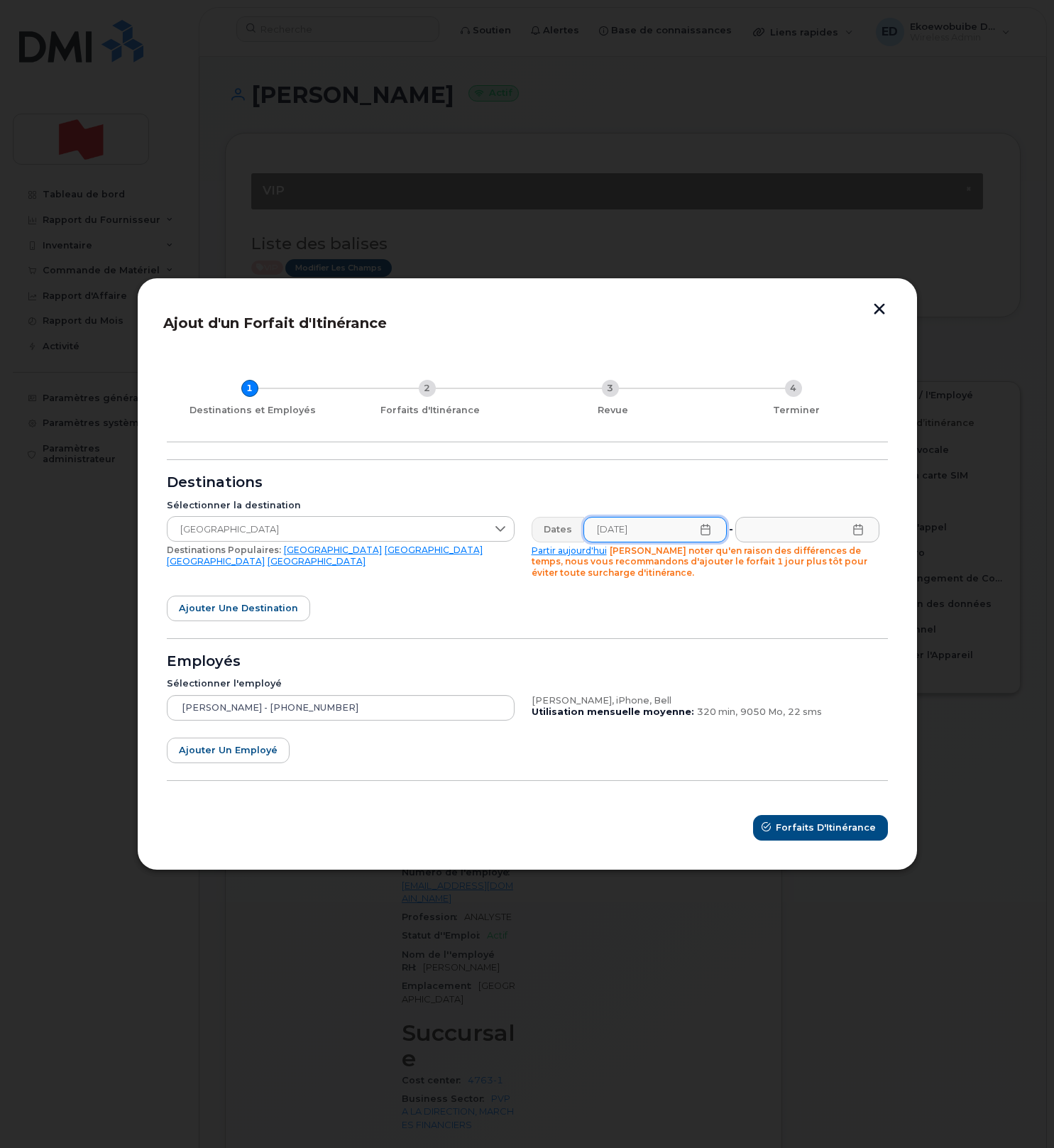
click at [709, 528] on icon at bounding box center [705, 529] width 9 height 11
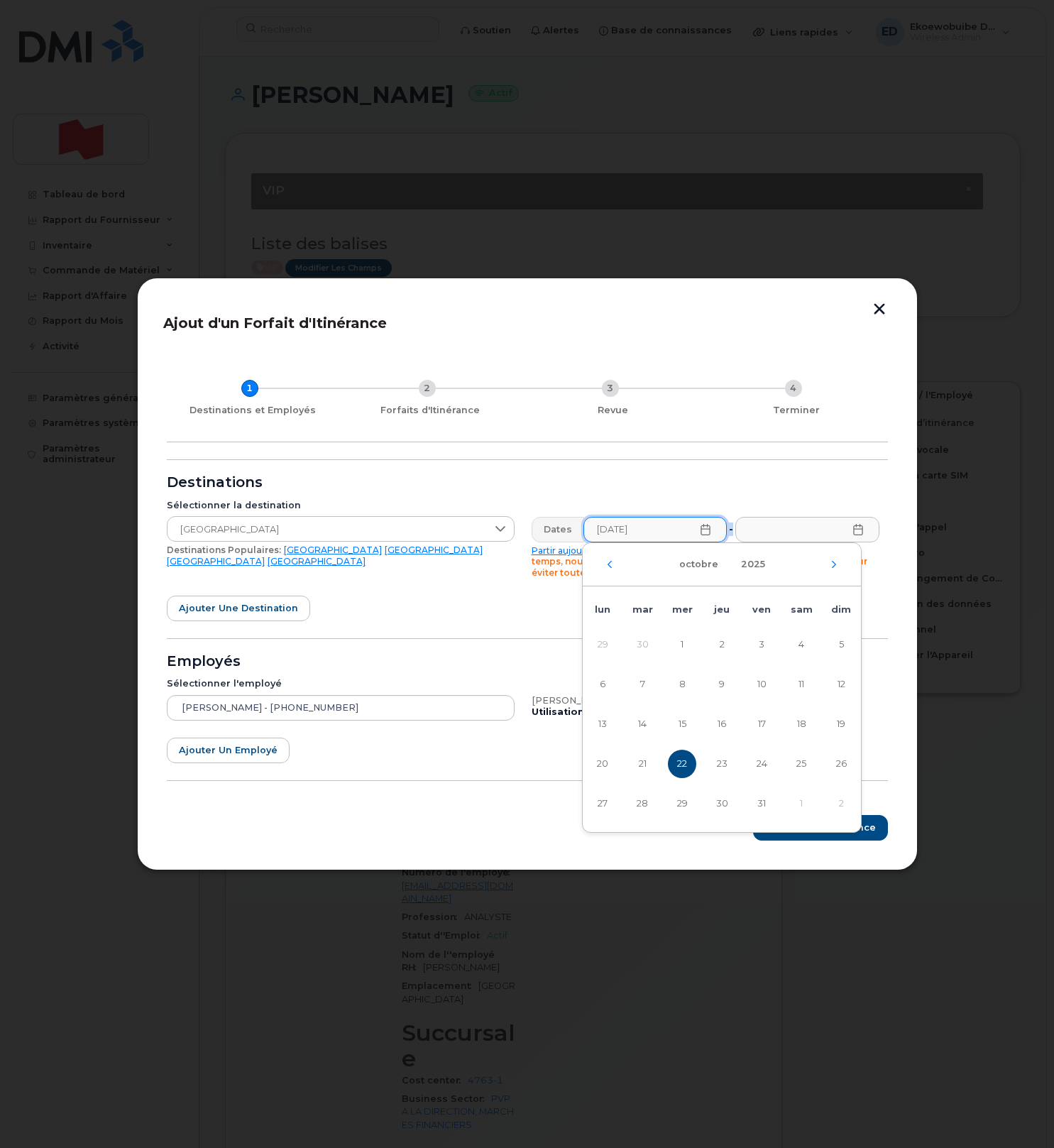
click at [709, 528] on icon at bounding box center [705, 529] width 9 height 11
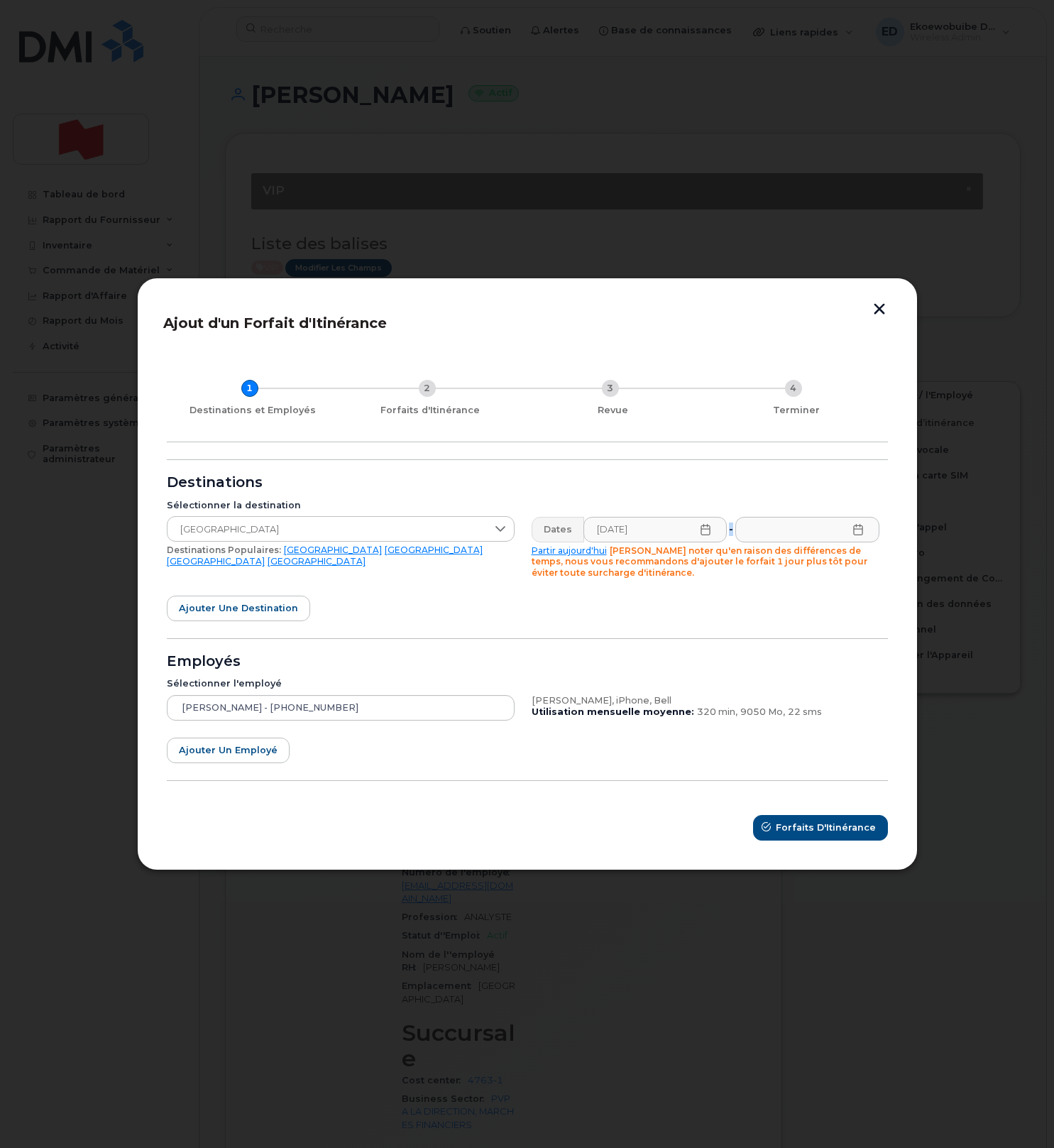
click at [709, 528] on icon at bounding box center [705, 529] width 9 height 11
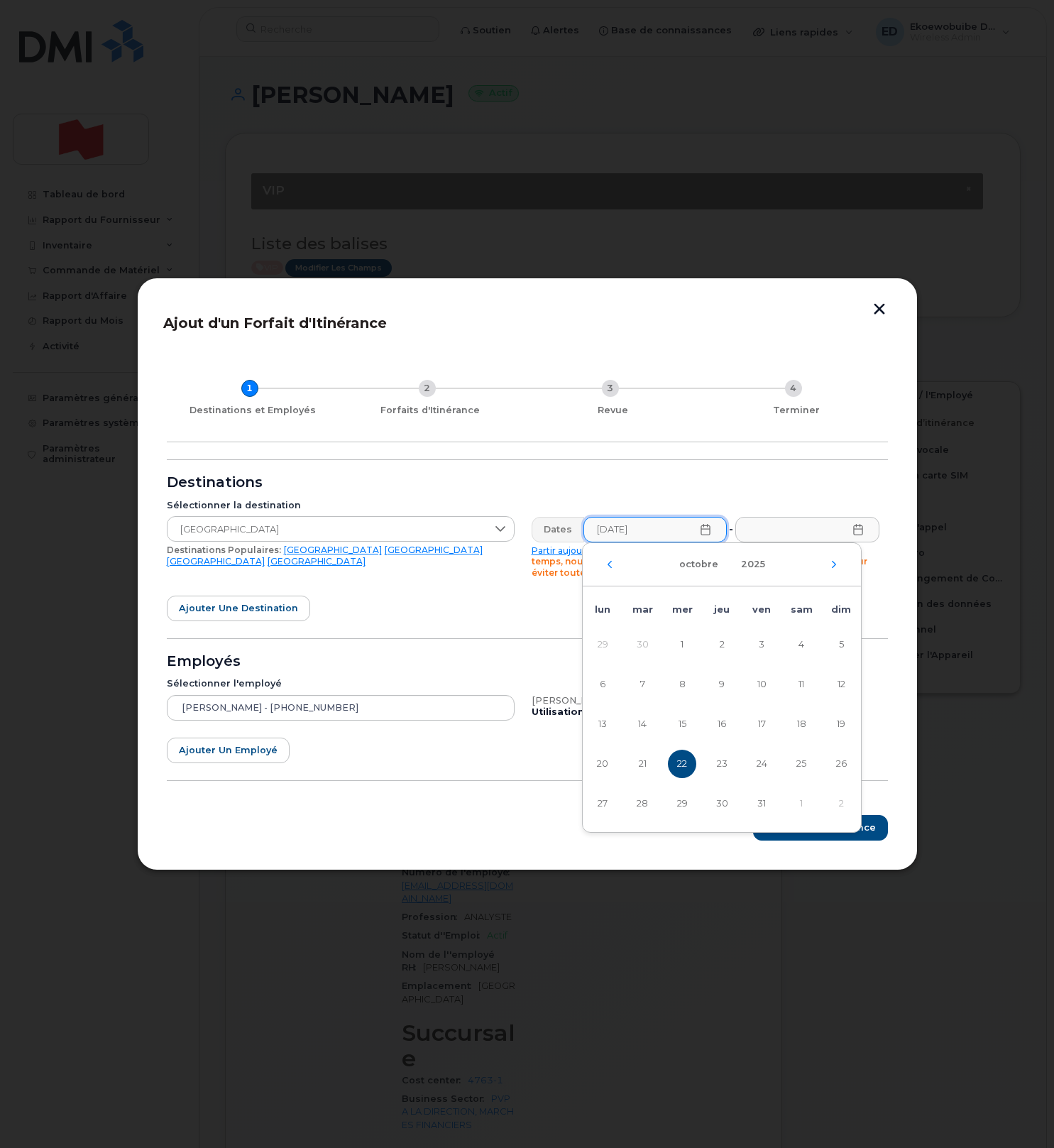
click at [680, 766] on span "22" at bounding box center [682, 763] width 28 height 28
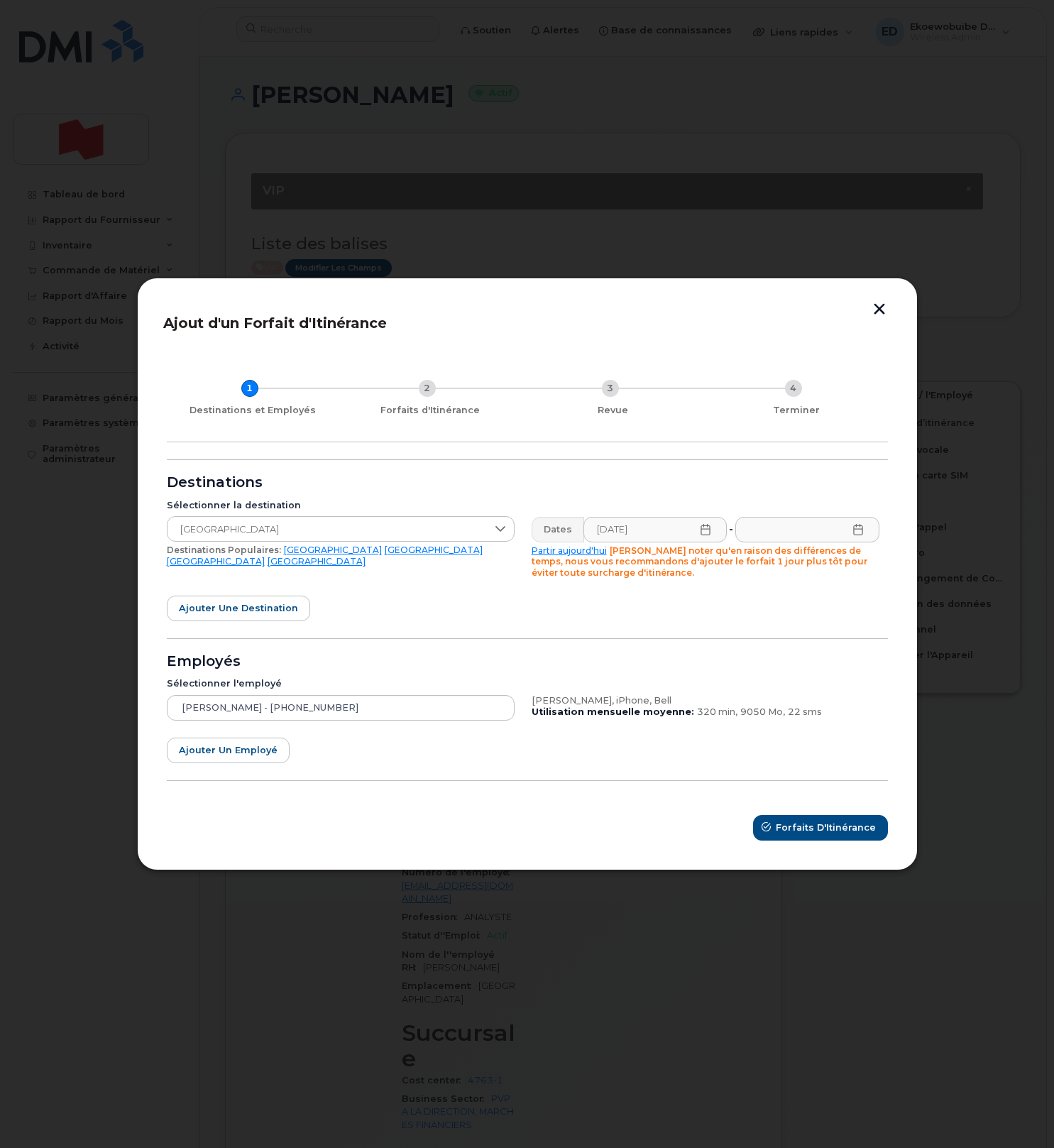
click at [704, 527] on icon at bounding box center [705, 529] width 11 height 11
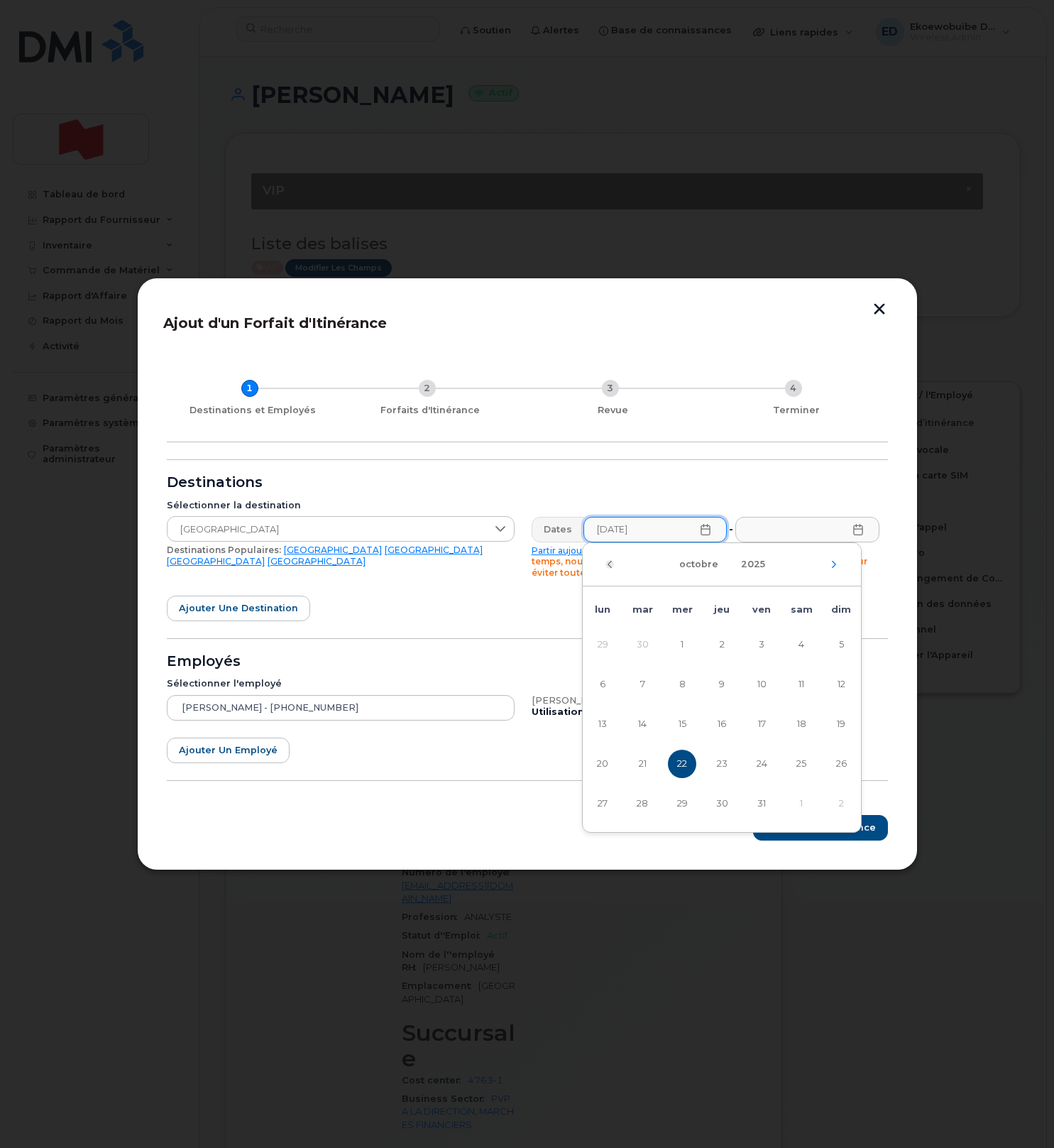
click at [611, 565] on icon "Mois précédent" at bounding box center [610, 564] width 9 height 11
click at [601, 762] on span "22" at bounding box center [602, 763] width 28 height 28
type input "22/09/2025"
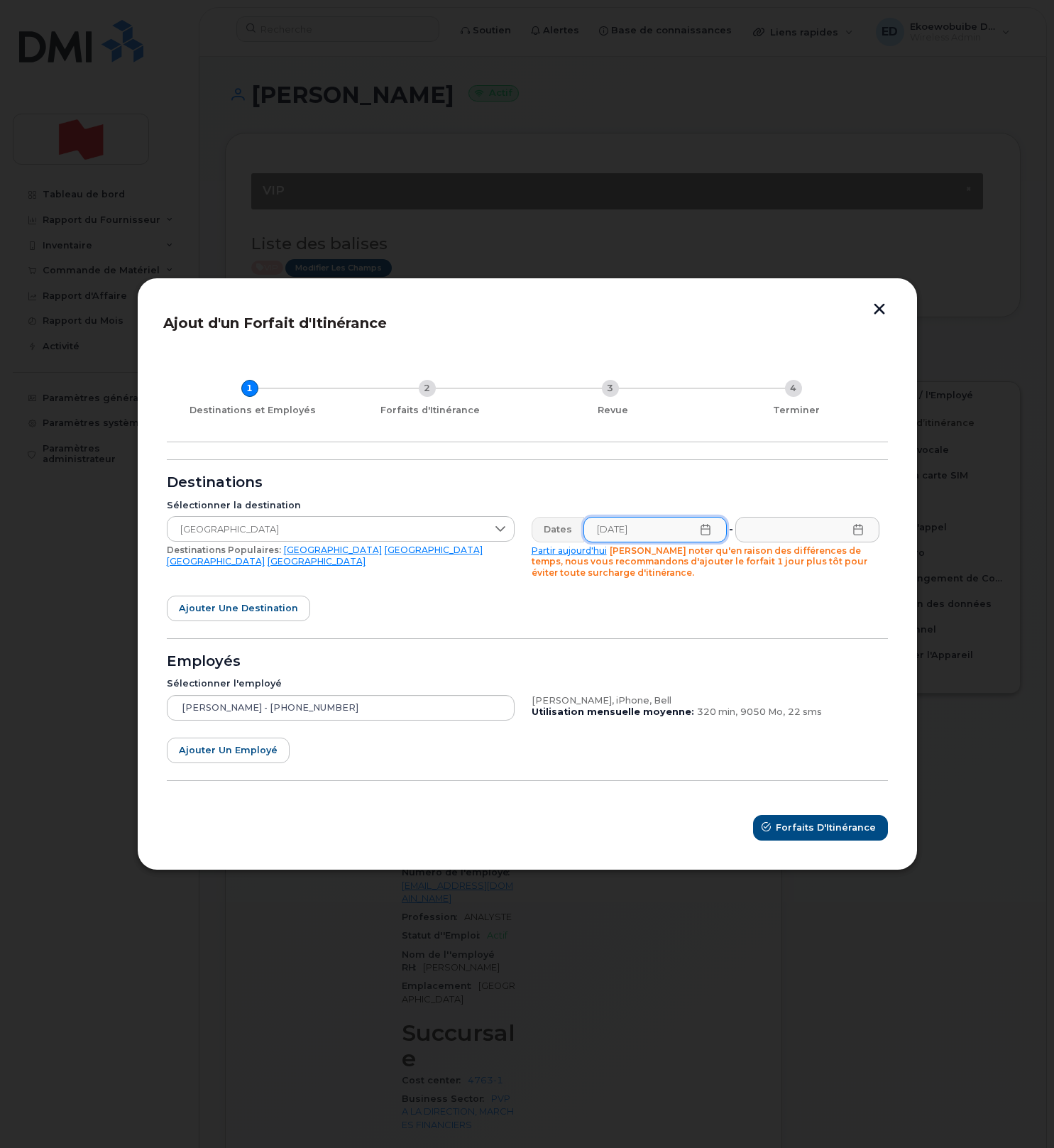
click at [860, 530] on icon at bounding box center [858, 529] width 11 height 11
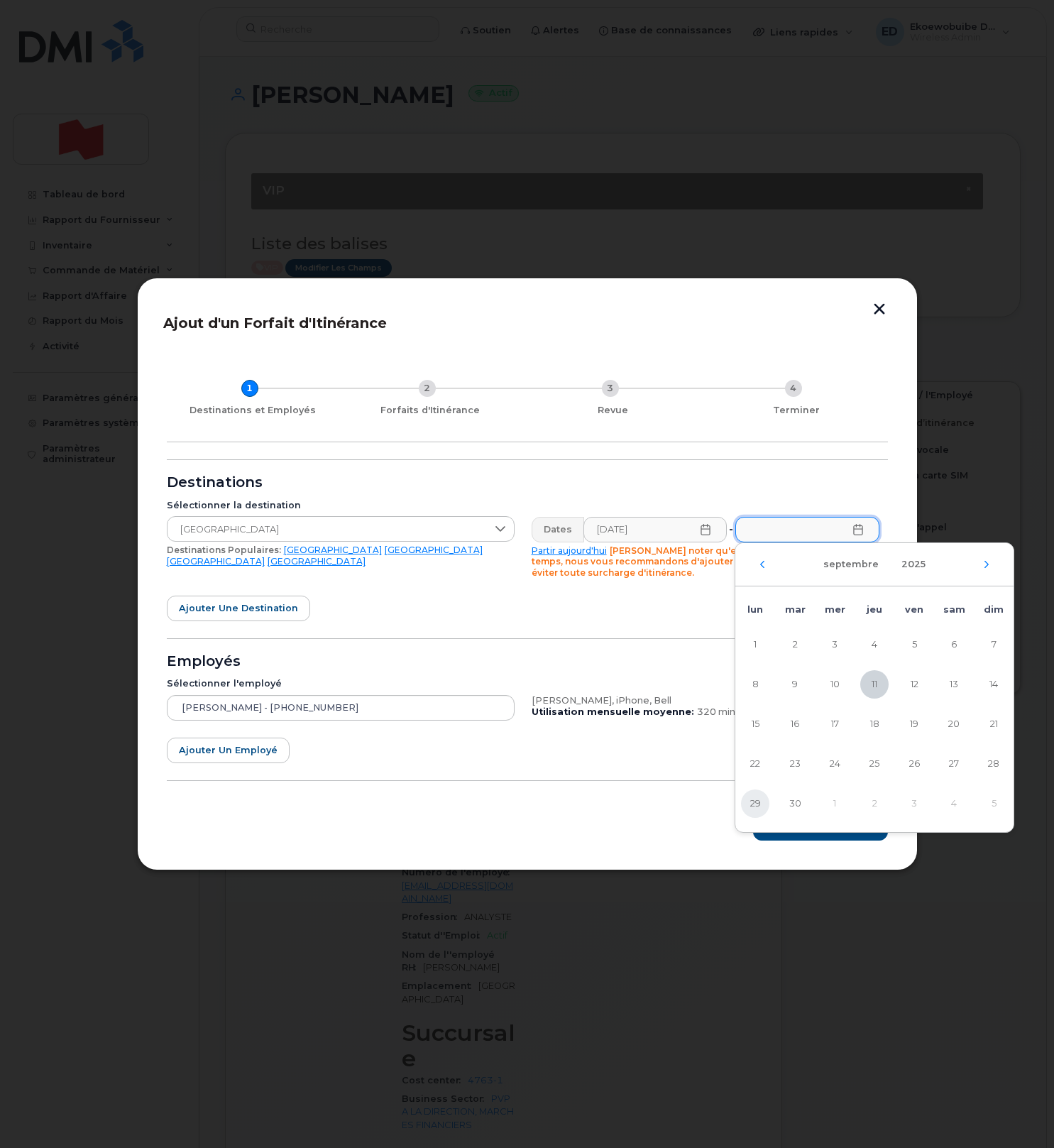
click at [756, 800] on span "29" at bounding box center [755, 804] width 28 height 28
type input "29/09/2025"
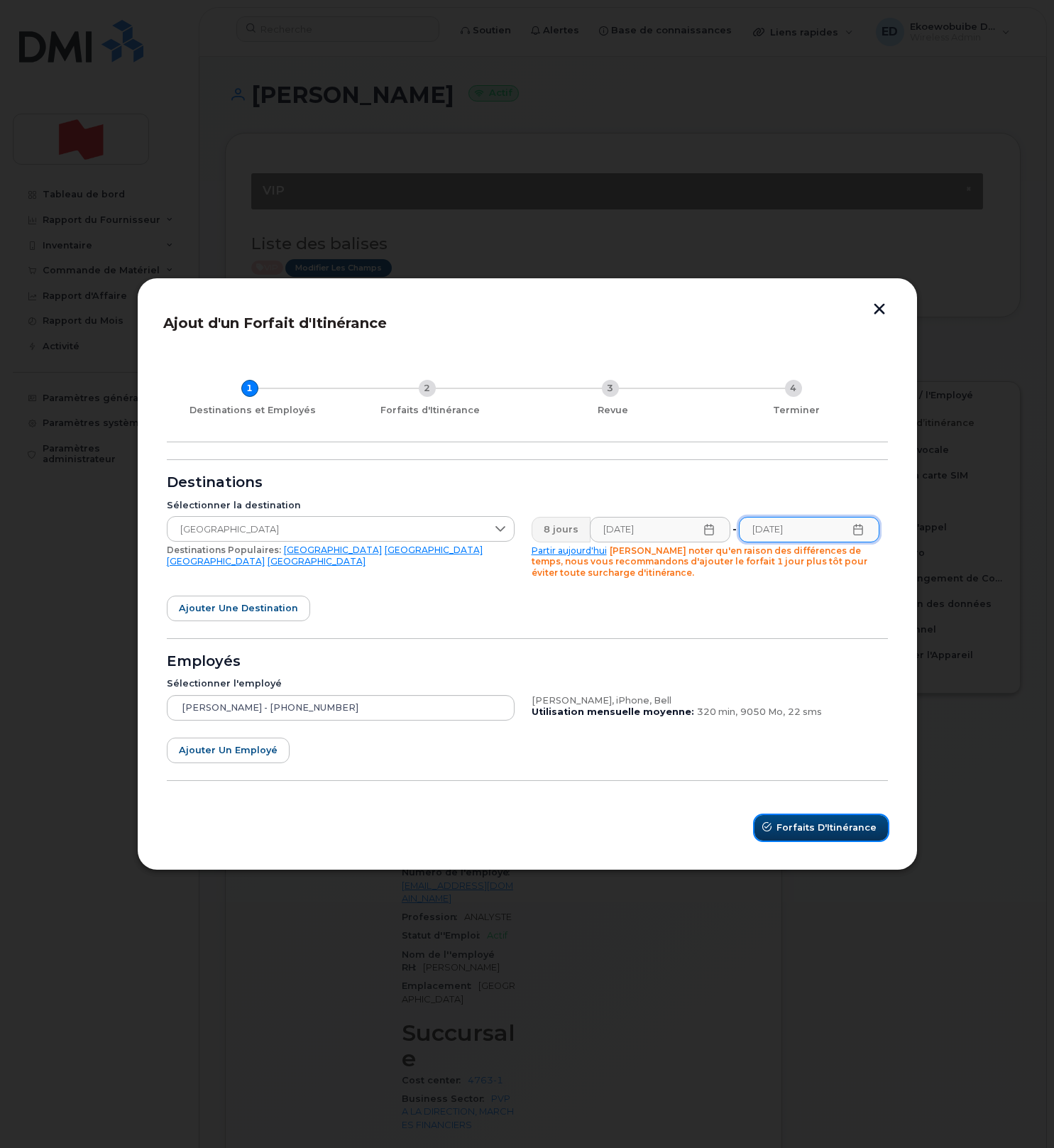
click at [796, 827] on span "Forfaits d'Itinérance" at bounding box center [827, 827] width 100 height 13
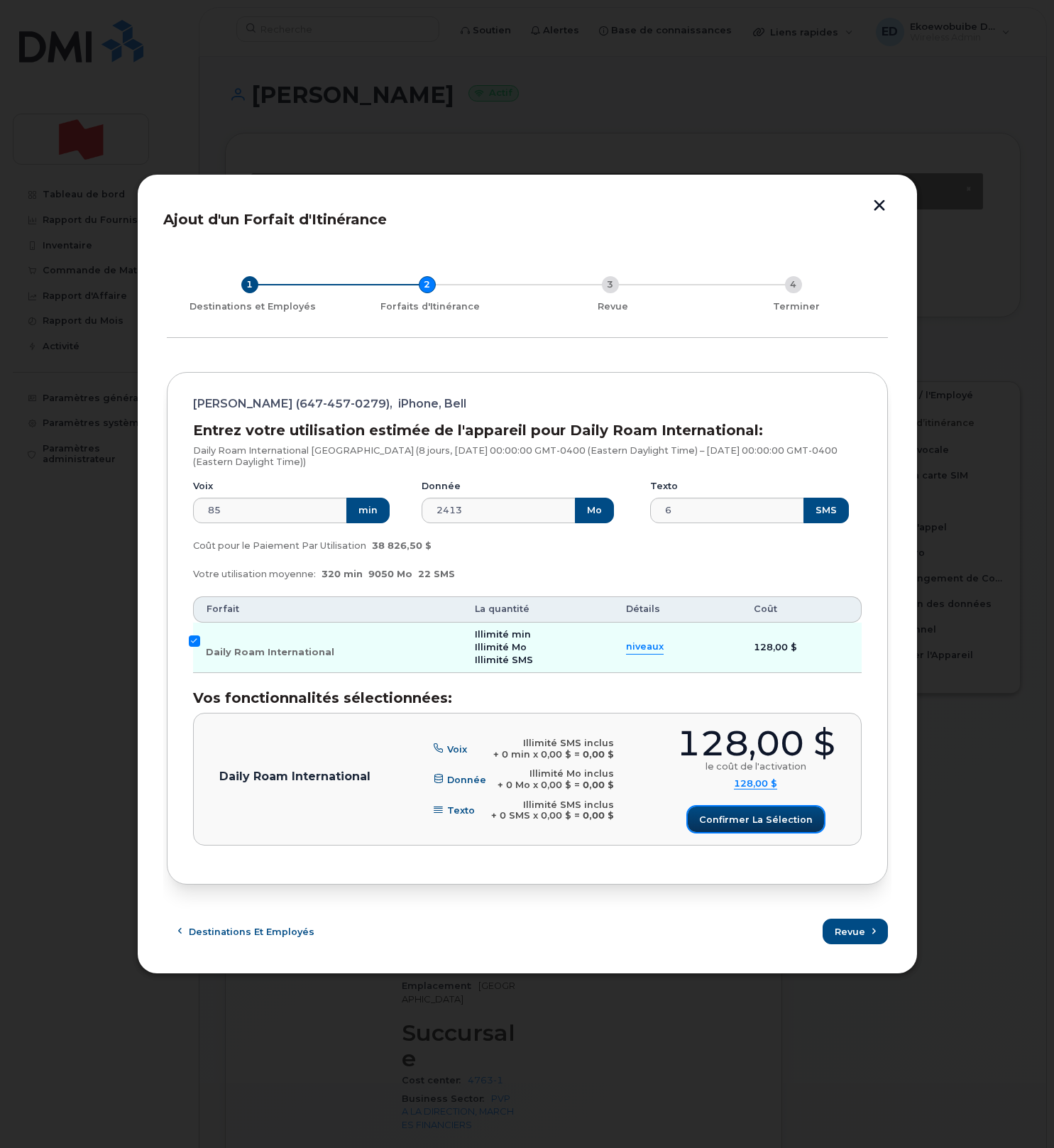
drag, startPoint x: 751, startPoint y: 821, endPoint x: 796, endPoint y: 851, distance: 54.1
click at [750, 821] on span "Confirmer la sélection" at bounding box center [755, 819] width 114 height 13
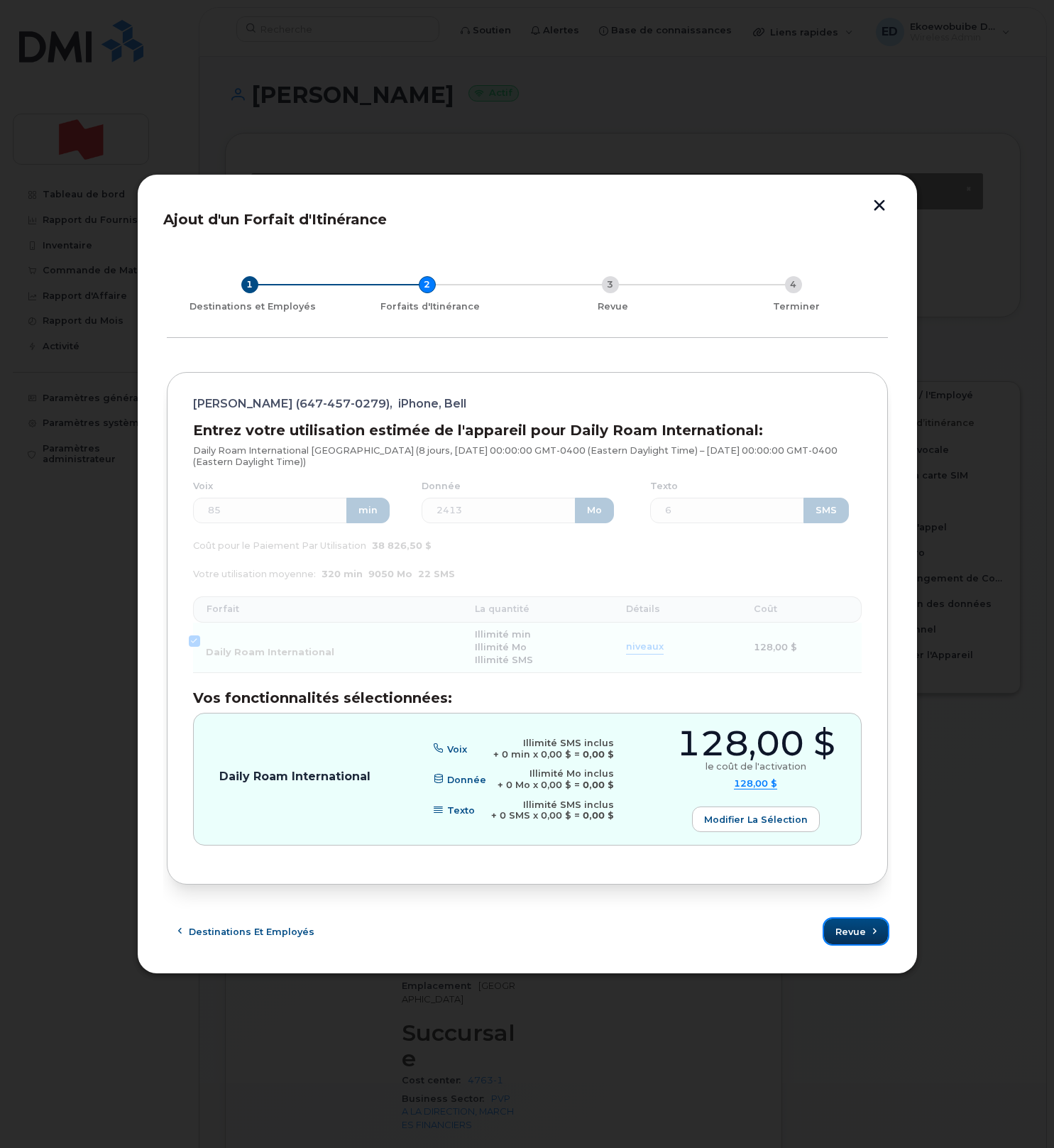
click at [855, 931] on span "Revue" at bounding box center [851, 931] width 31 height 13
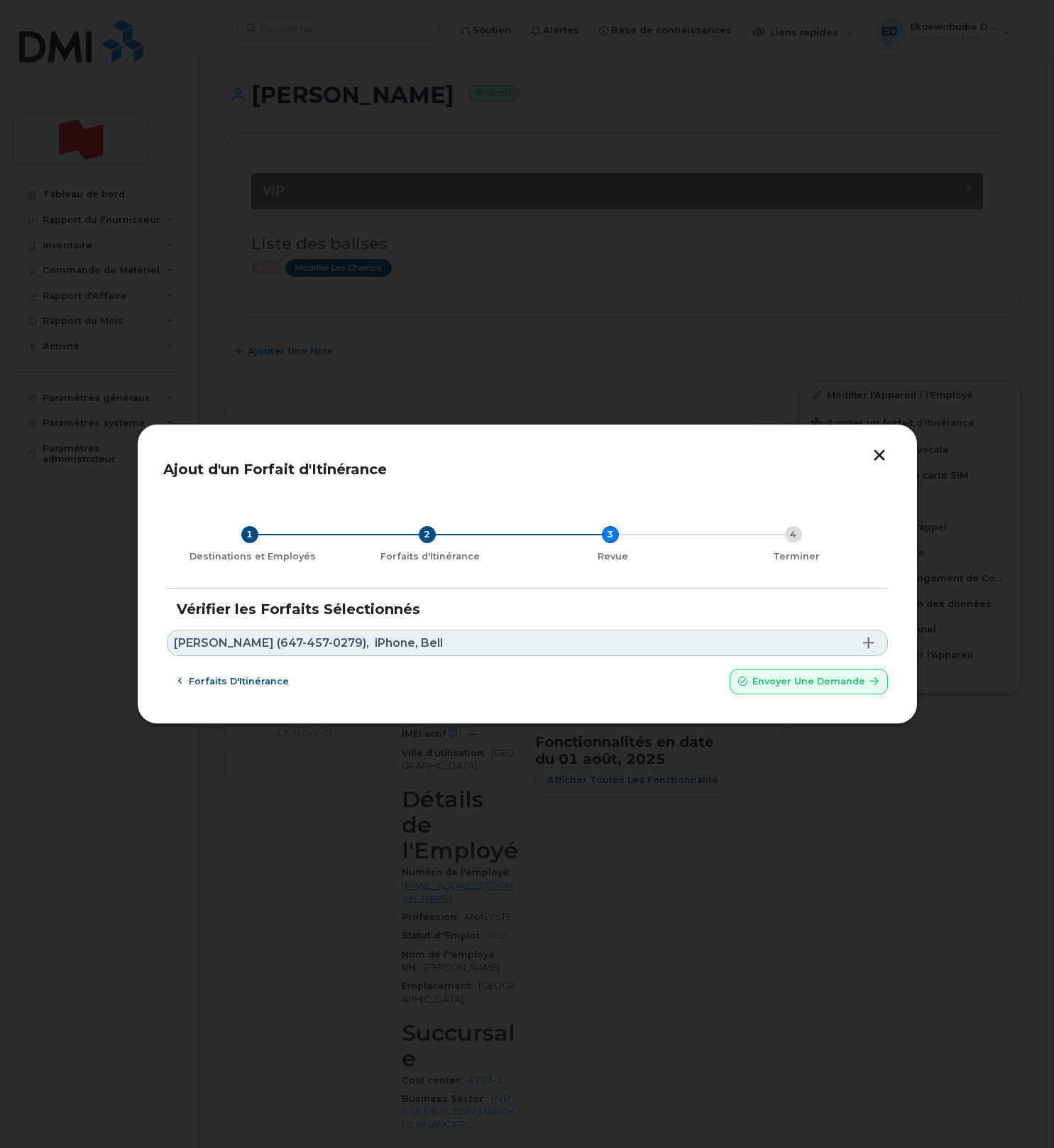
click at [446, 643] on link "Rabi Nizami (647-457-0279), iPhone, Bell" at bounding box center [527, 643] width 721 height 26
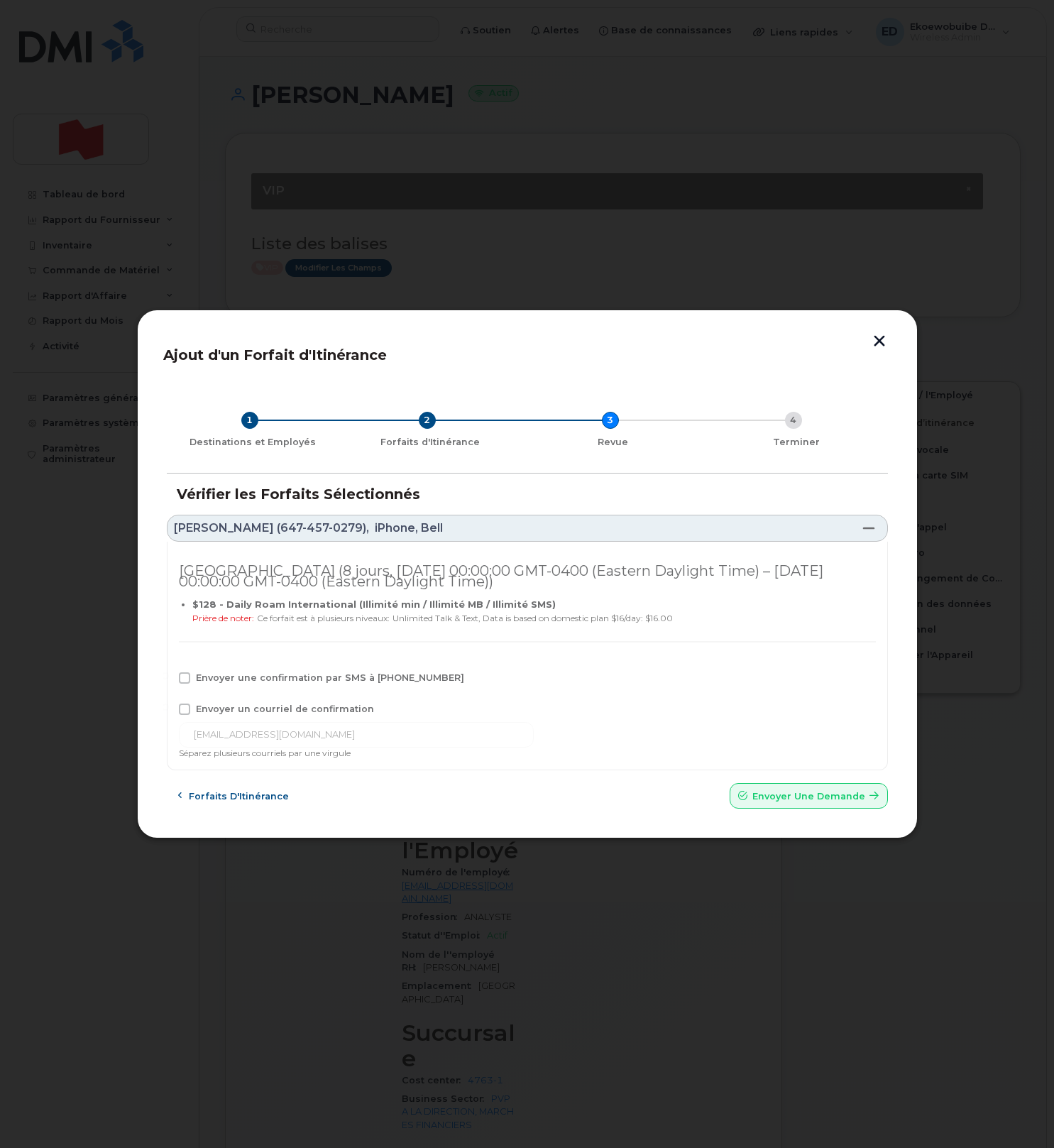
click at [185, 681] on span at bounding box center [184, 678] width 11 height 11
click at [169, 680] on input "Envoyer une confirmation par SMS à 647-457-0279" at bounding box center [166, 676] width 7 height 7
checkbox input "true"
click at [182, 712] on span at bounding box center [184, 709] width 11 height 11
click at [169, 710] on input "Envoyer un courriel de confirmation" at bounding box center [166, 707] width 7 height 7
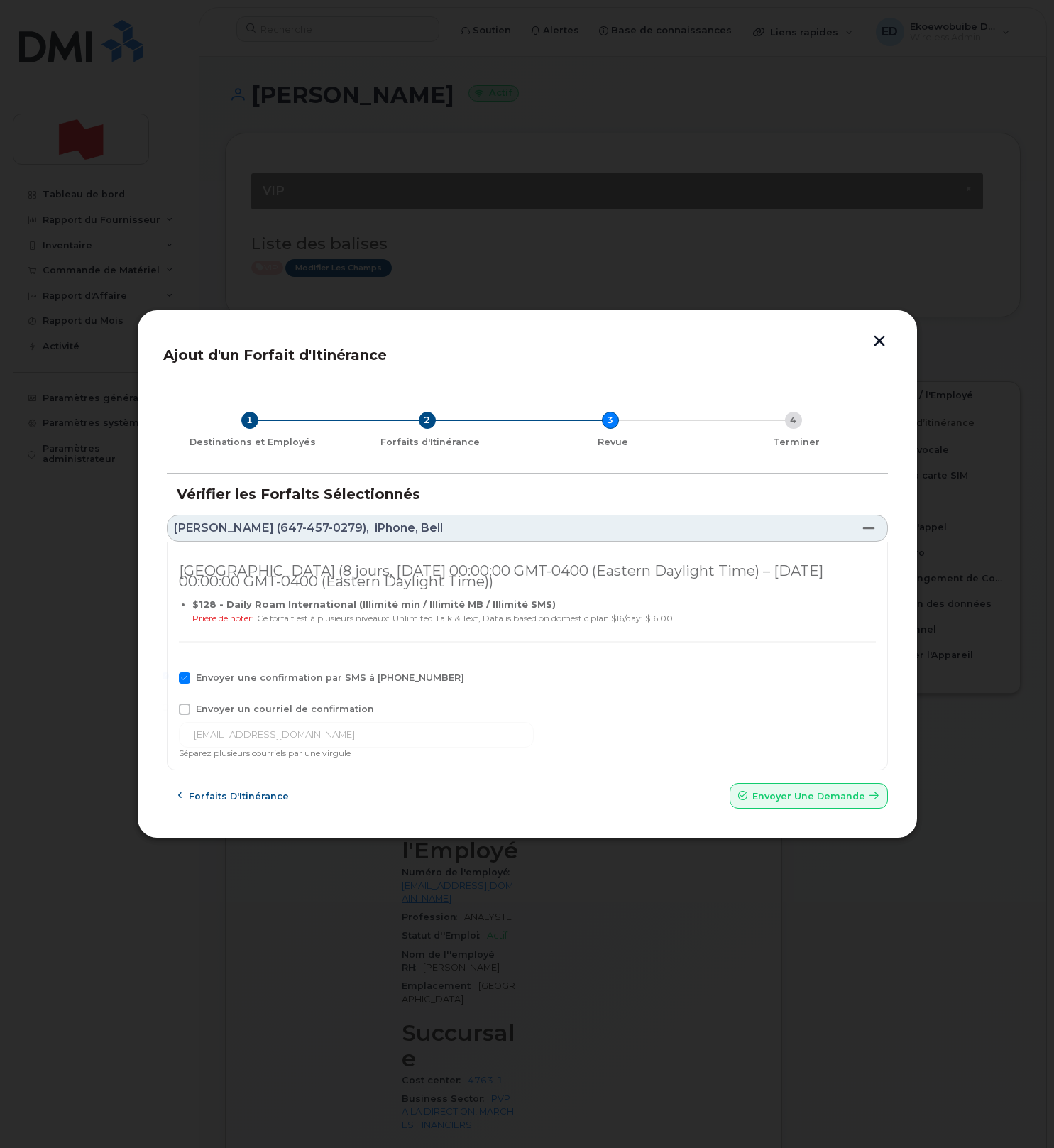
checkbox input "true"
click at [314, 736] on input "rabi.nizami@nbc.ca" at bounding box center [356, 734] width 355 height 26
click at [313, 736] on input "rabi.nizami@nbc.ca" at bounding box center [356, 734] width 355 height 26
drag, startPoint x: 336, startPoint y: 736, endPoint x: 178, endPoint y: 727, distance: 158.3
click at [179, 727] on div "rabi.nizami@nbc.ca" at bounding box center [356, 734] width 355 height 26
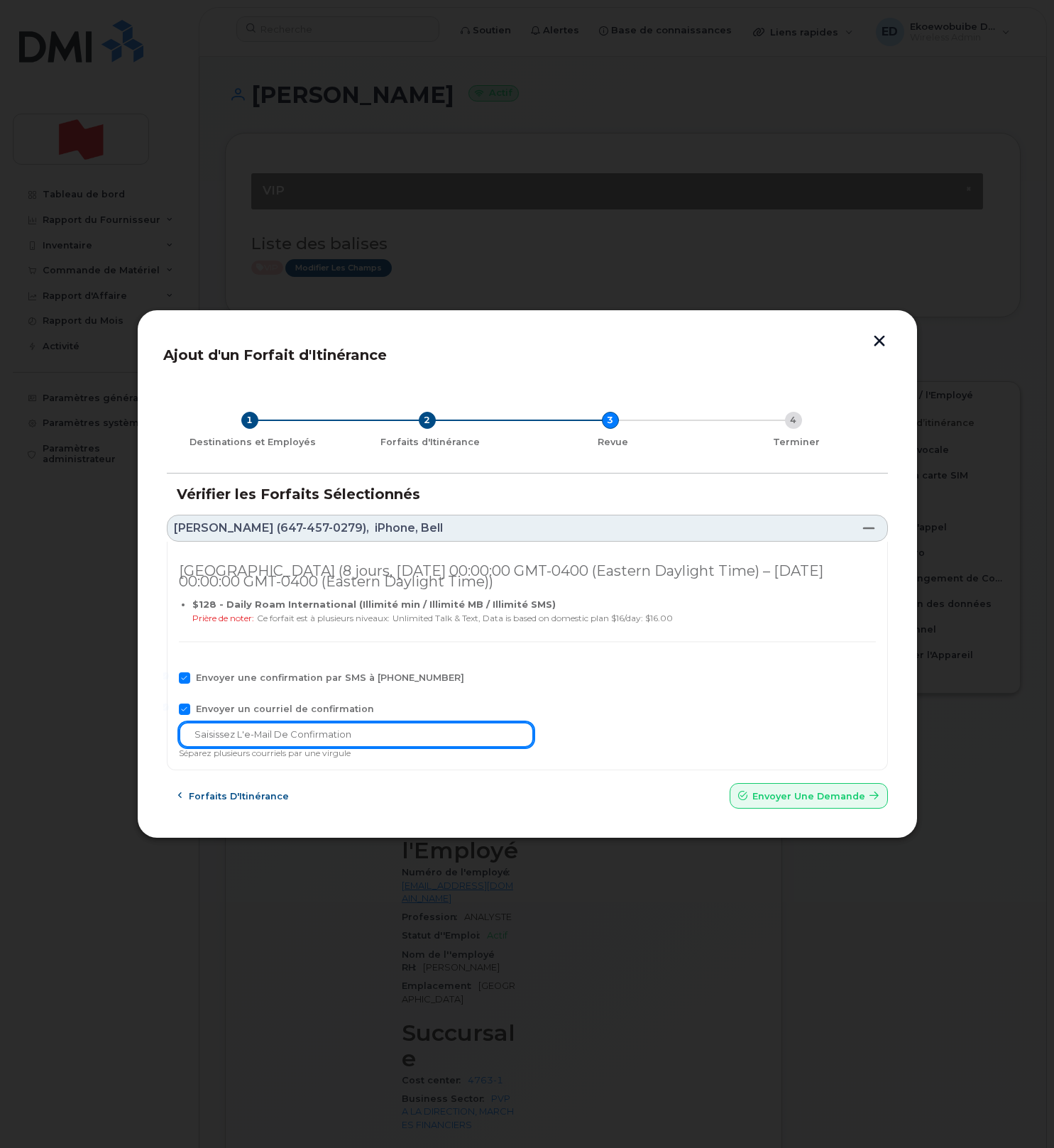
paste input "telecom-voix@bnc.ca"
type input "telecom-voix@bnc.ca"
click at [760, 802] on span "Envoyer une Demande" at bounding box center [809, 796] width 113 height 13
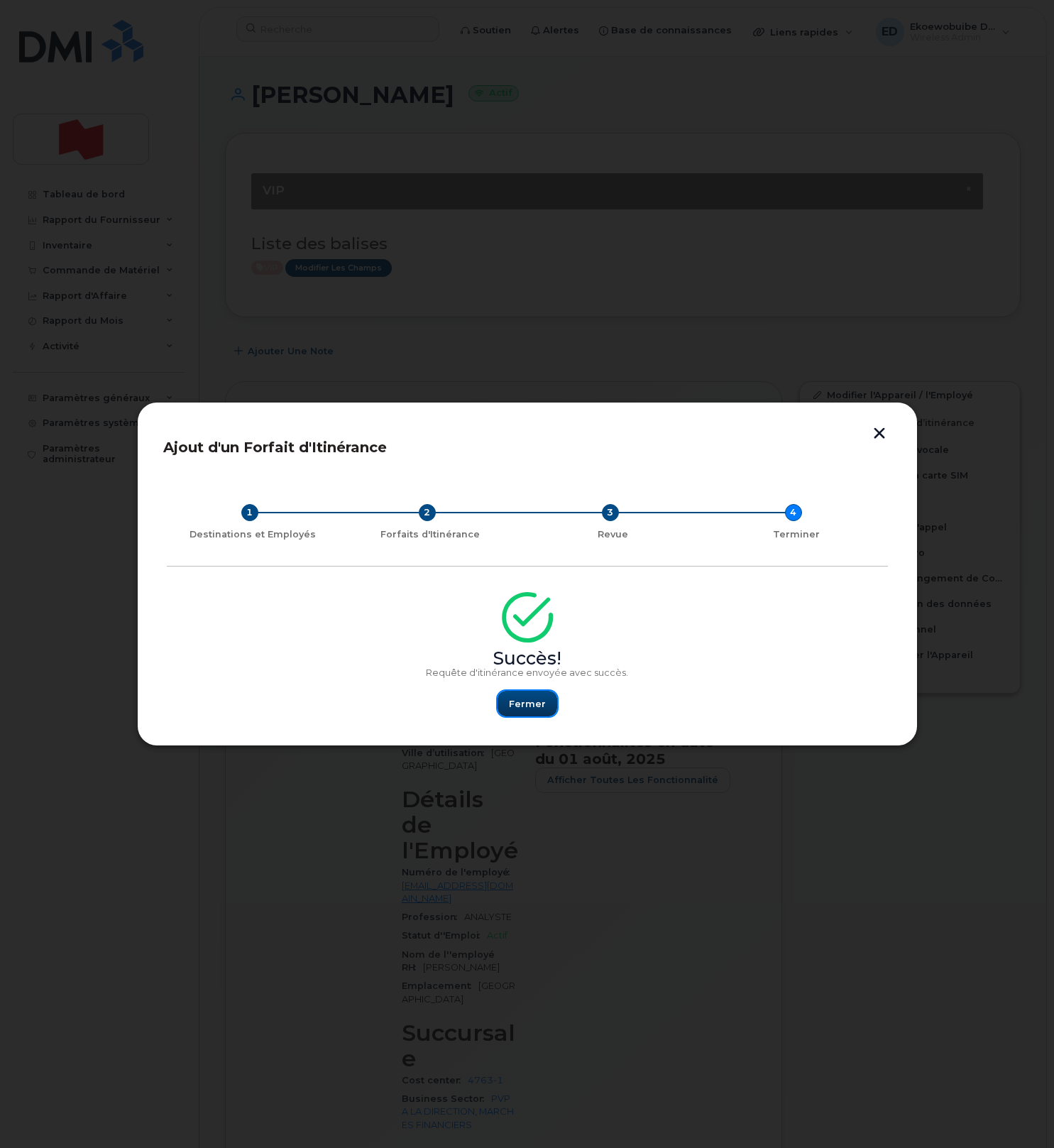
click at [526, 698] on span "Fermer" at bounding box center [527, 703] width 37 height 13
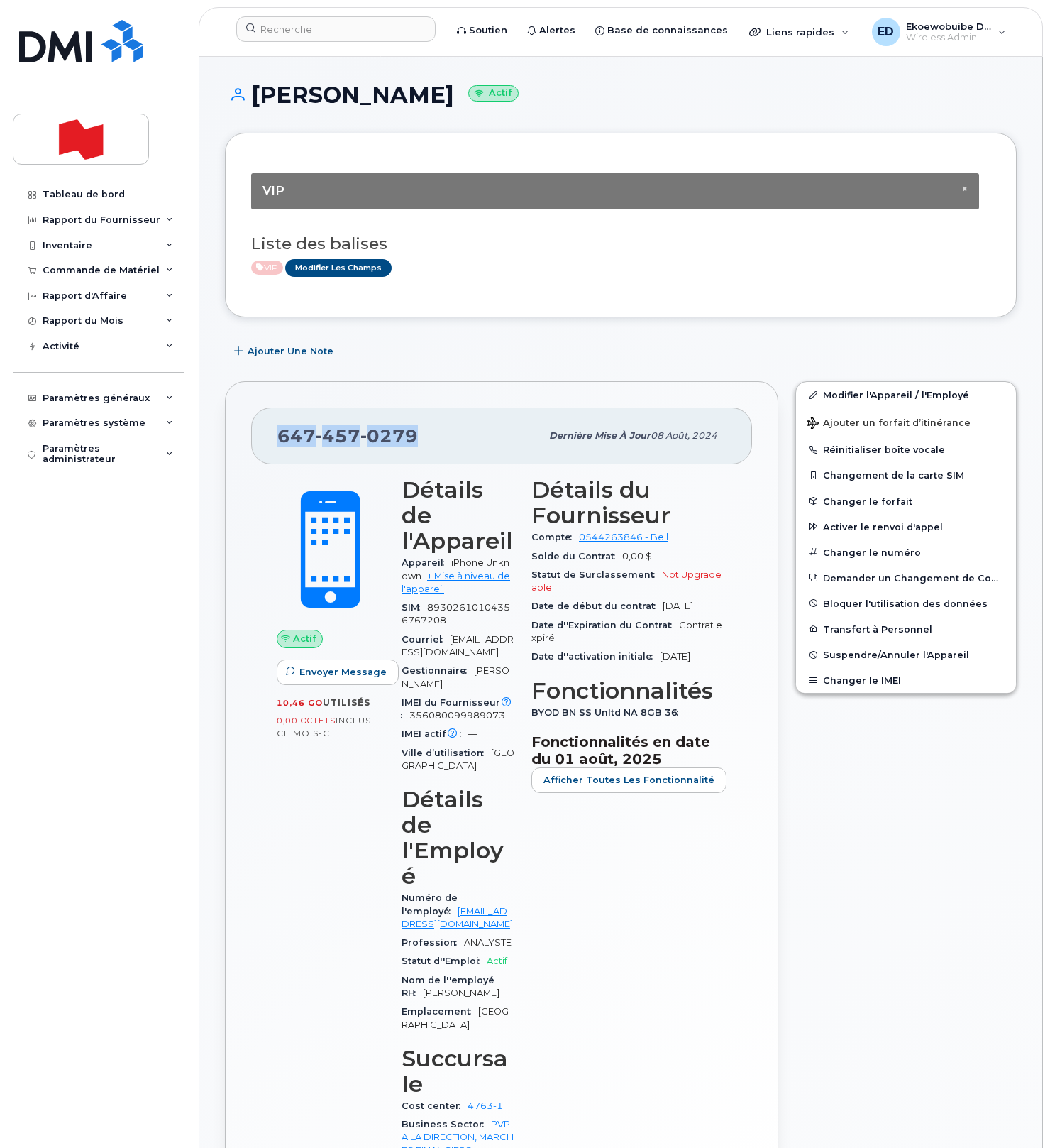
drag, startPoint x: 426, startPoint y: 441, endPoint x: 281, endPoint y: 442, distance: 145.0
click at [281, 442] on div "647 457 0279" at bounding box center [408, 436] width 263 height 30
copy span "647 457 0279"
click at [294, 28] on input at bounding box center [335, 29] width 200 height 26
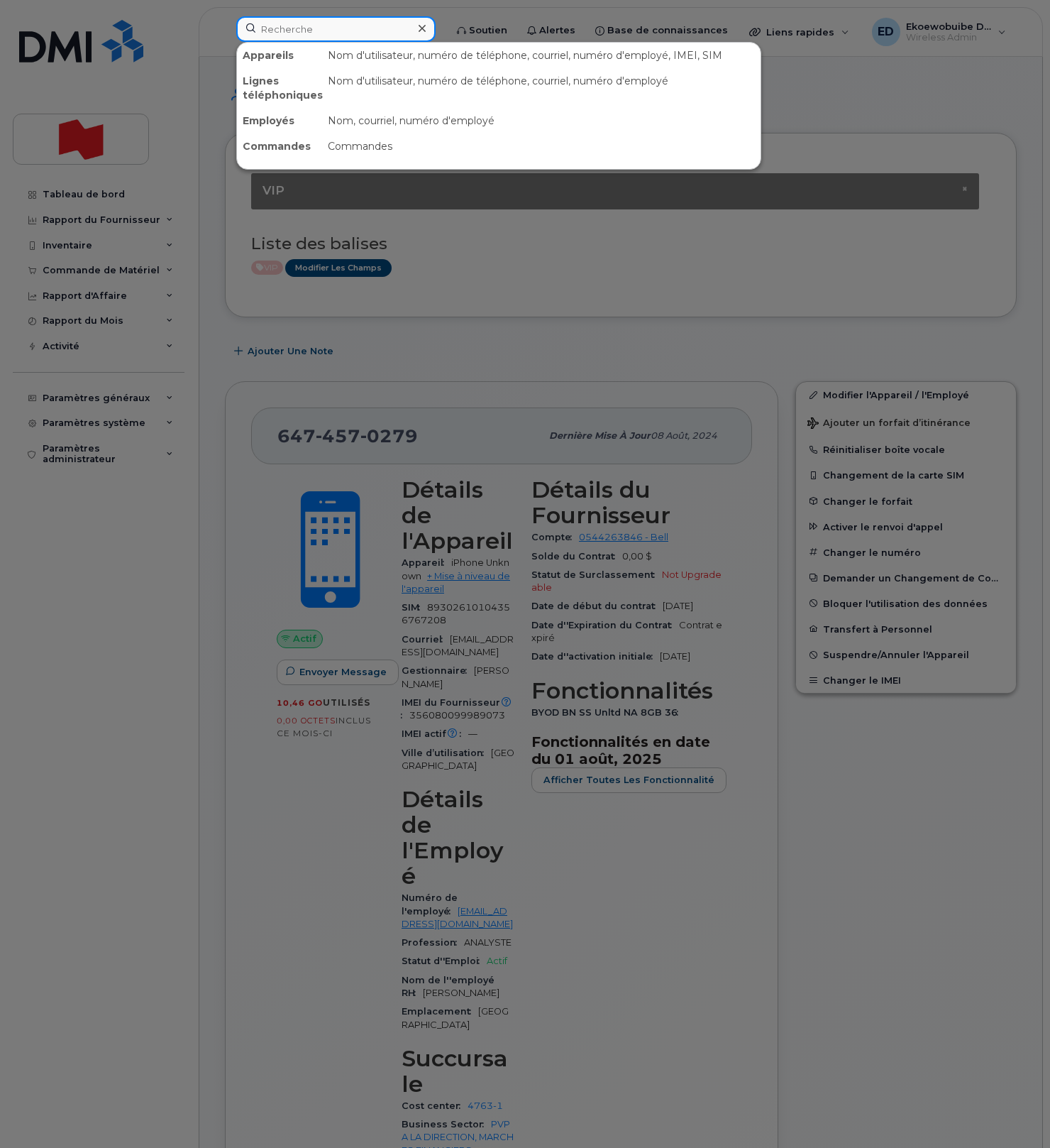
click at [299, 30] on input at bounding box center [335, 29] width 200 height 26
paste input "6474570279"
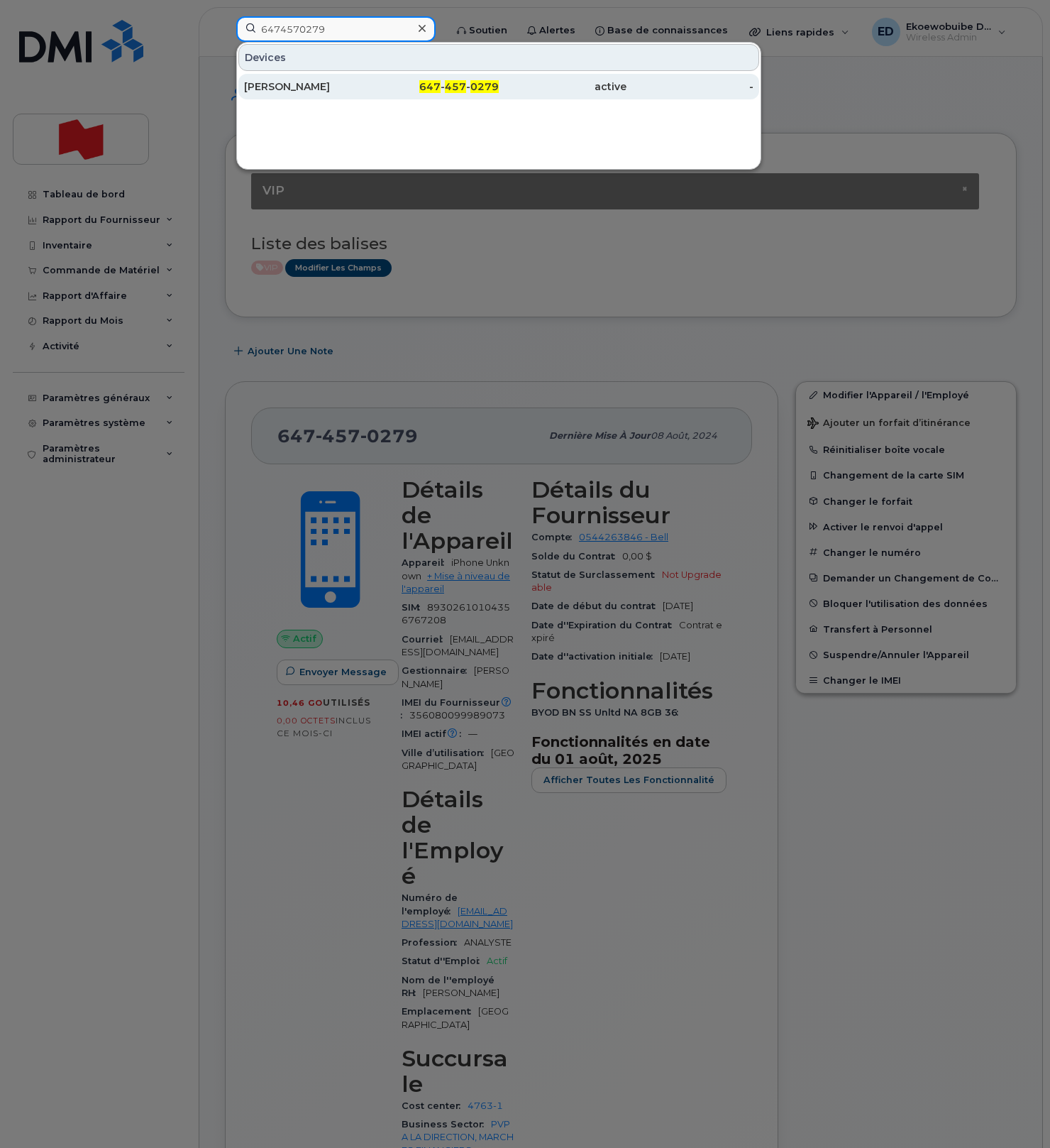
type input "6474570279"
drag, startPoint x: 305, startPoint y: 91, endPoint x: 346, endPoint y: 94, distance: 41.1
click at [305, 91] on div "Rabi Nizami" at bounding box center [307, 86] width 128 height 14
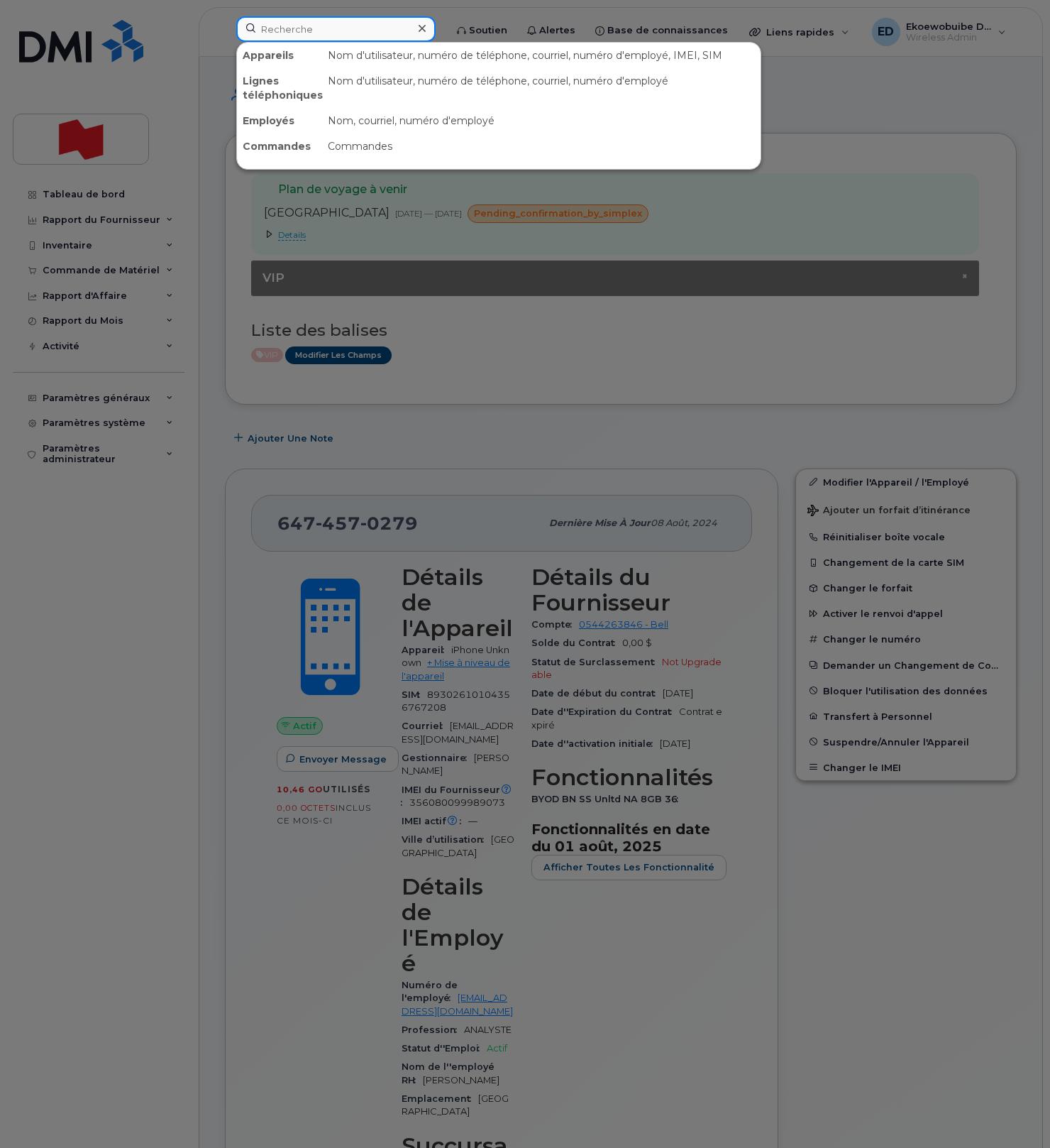
click at [326, 34] on input at bounding box center [335, 29] width 200 height 26
paste input "6474570279"
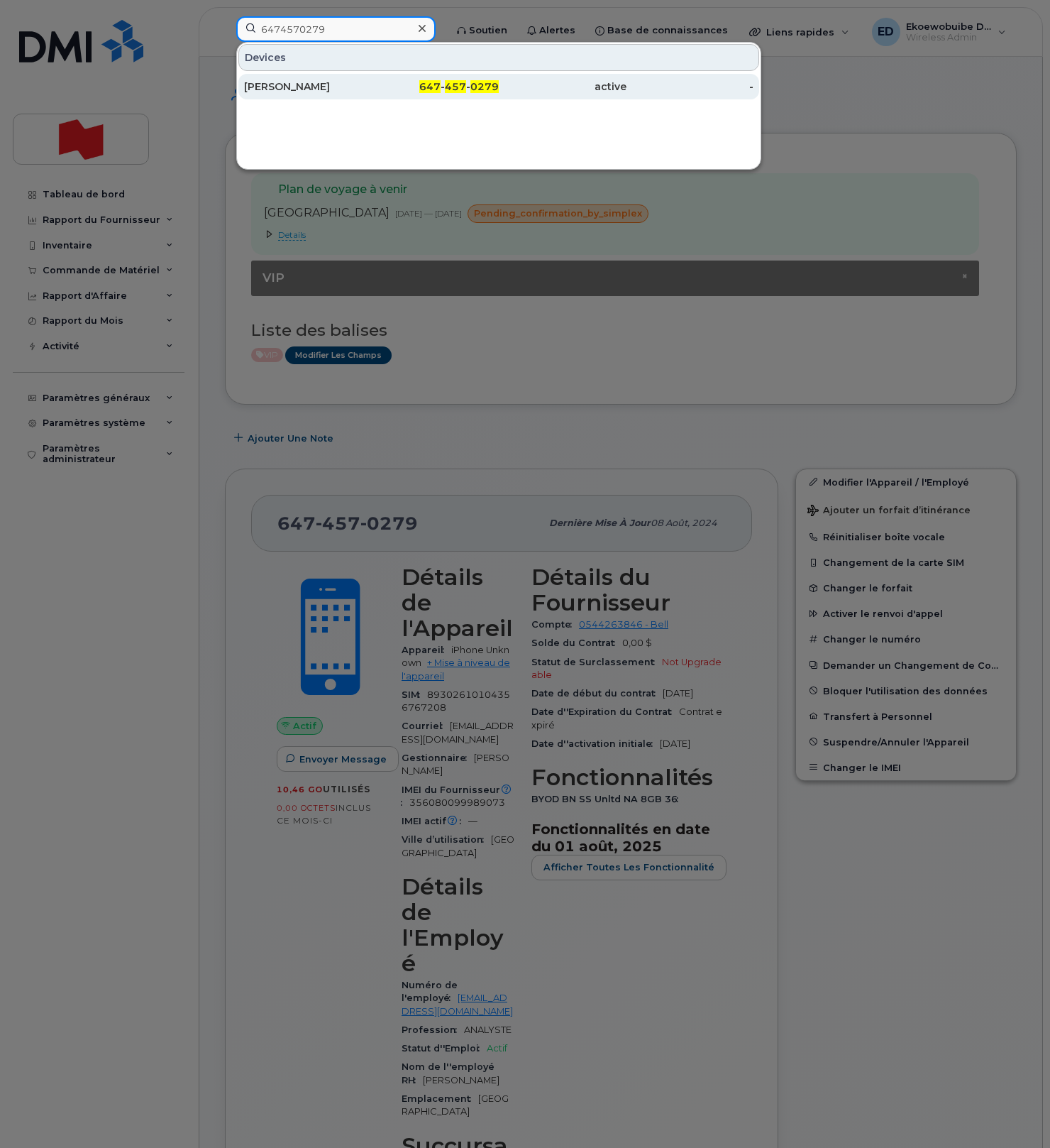
type input "6474570279"
click at [298, 88] on div "Rabi Nizami" at bounding box center [307, 86] width 128 height 14
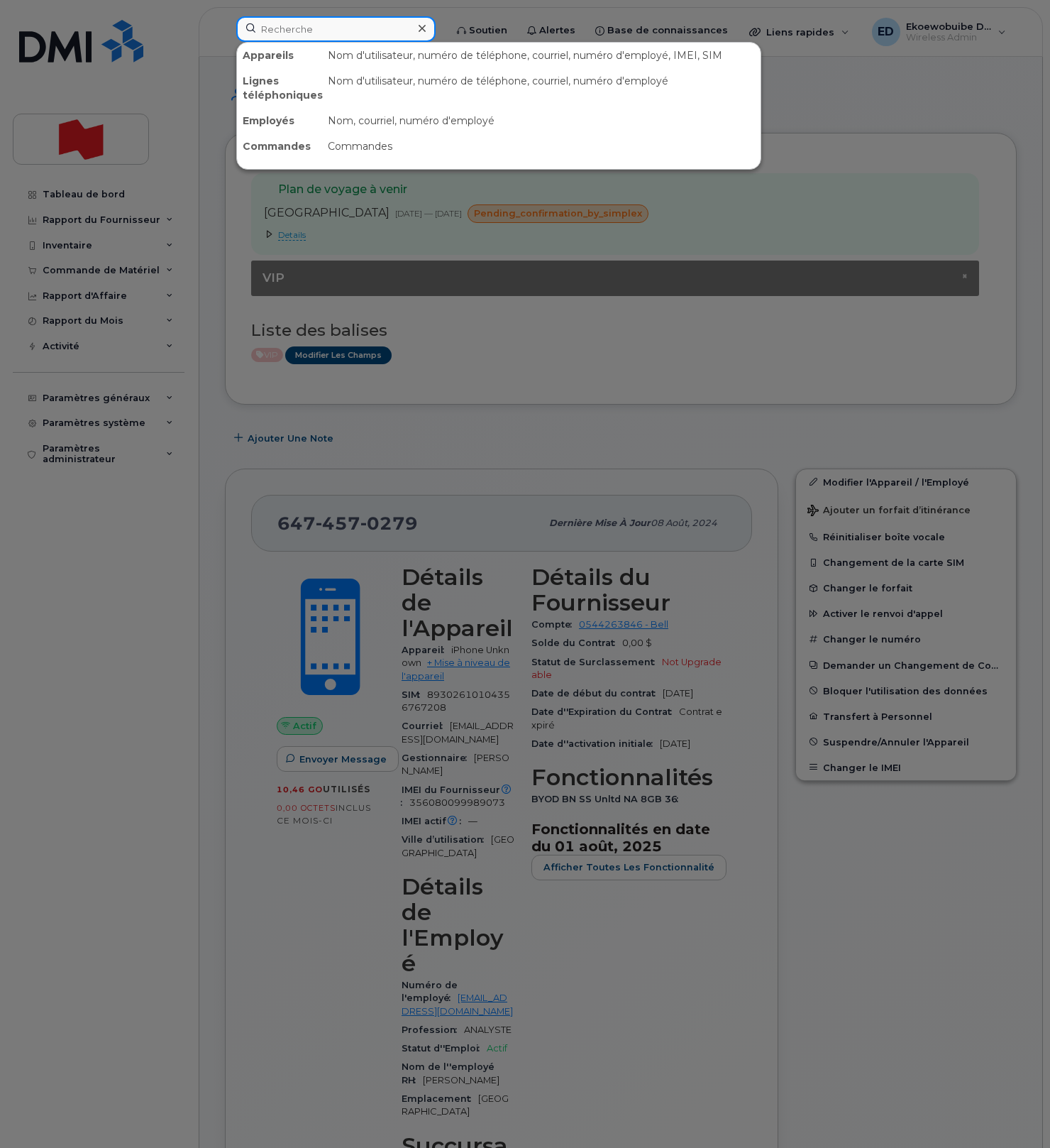
click at [366, 26] on input at bounding box center [335, 29] width 200 height 26
paste input "[PHONE_NUMBER]"
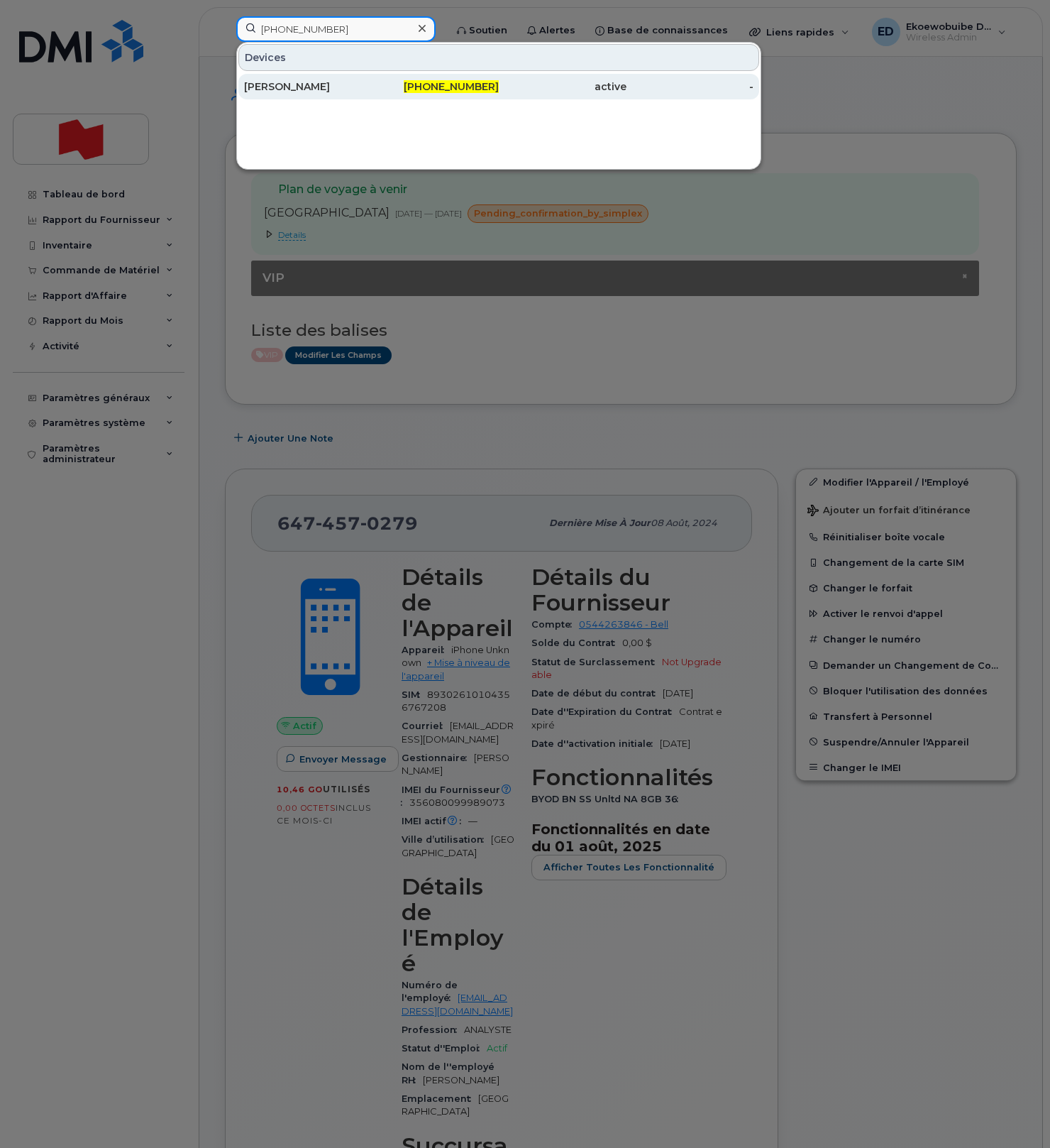
type input "[PHONE_NUMBER]"
click at [315, 88] on div "[PERSON_NAME]" at bounding box center [307, 86] width 128 height 14
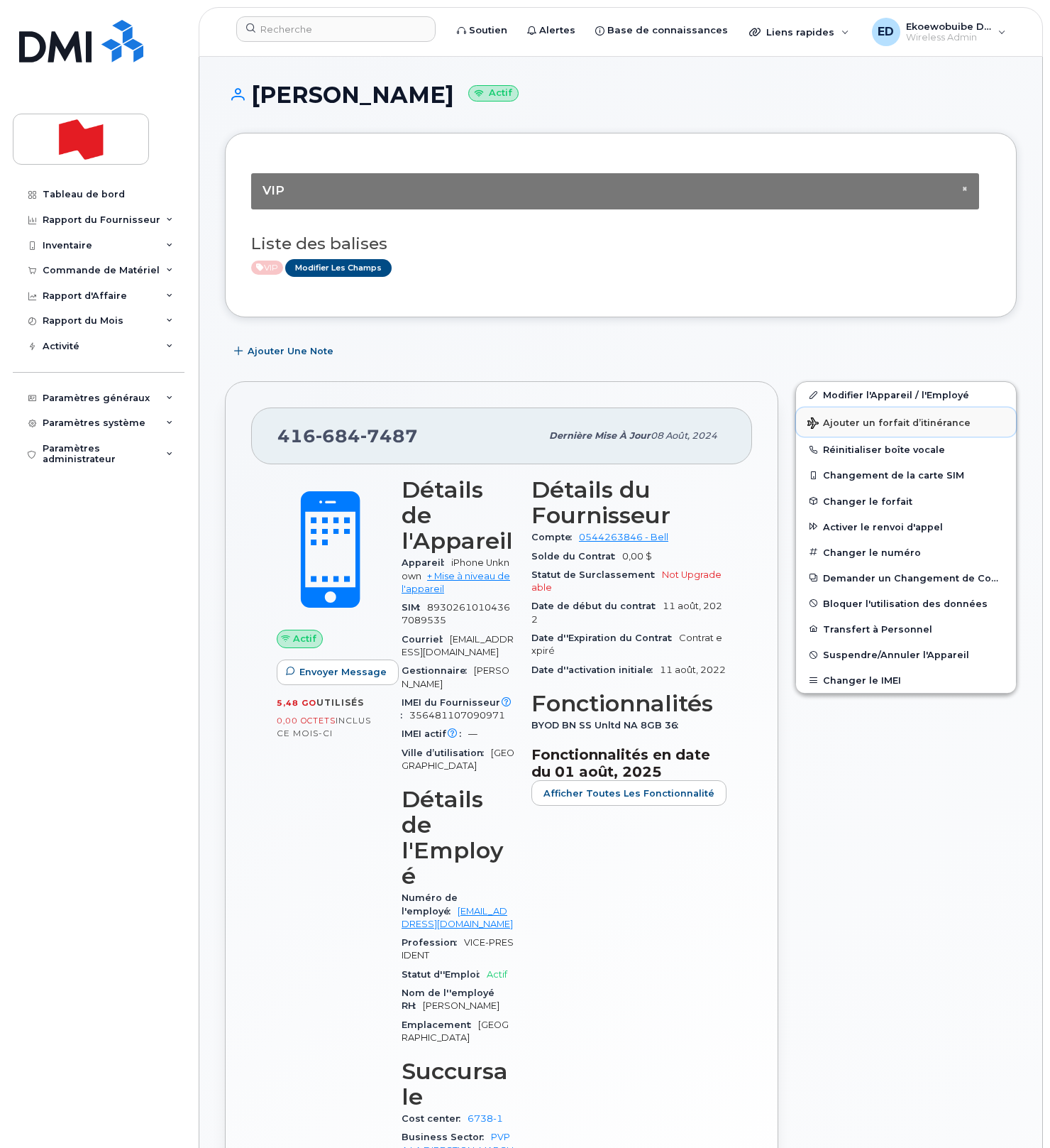
click at [841, 427] on span "Ajouter un forfait d’itinérance" at bounding box center [889, 423] width 163 height 13
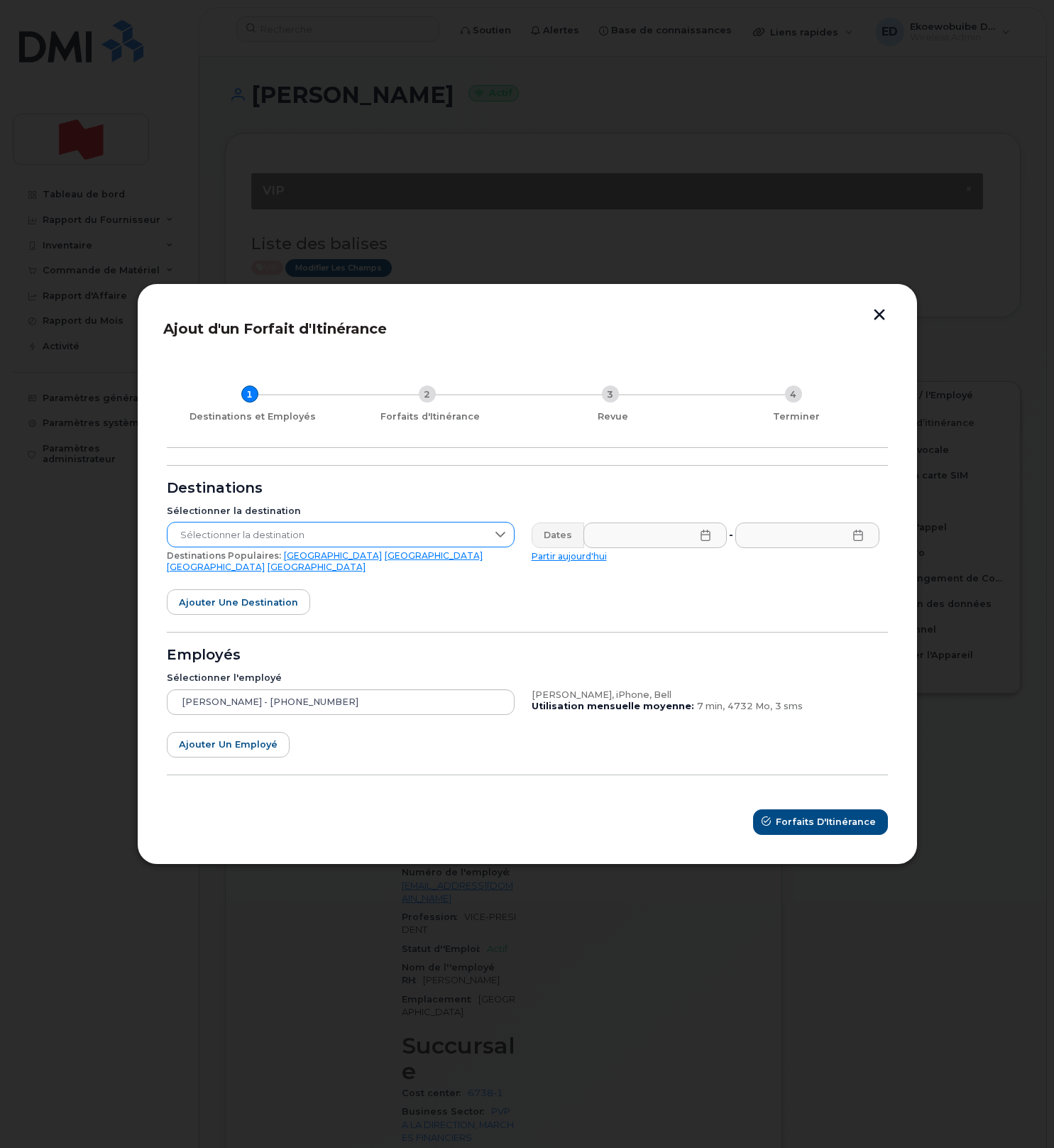
click at [402, 537] on span "Sélectionner la destination" at bounding box center [327, 534] width 320 height 26
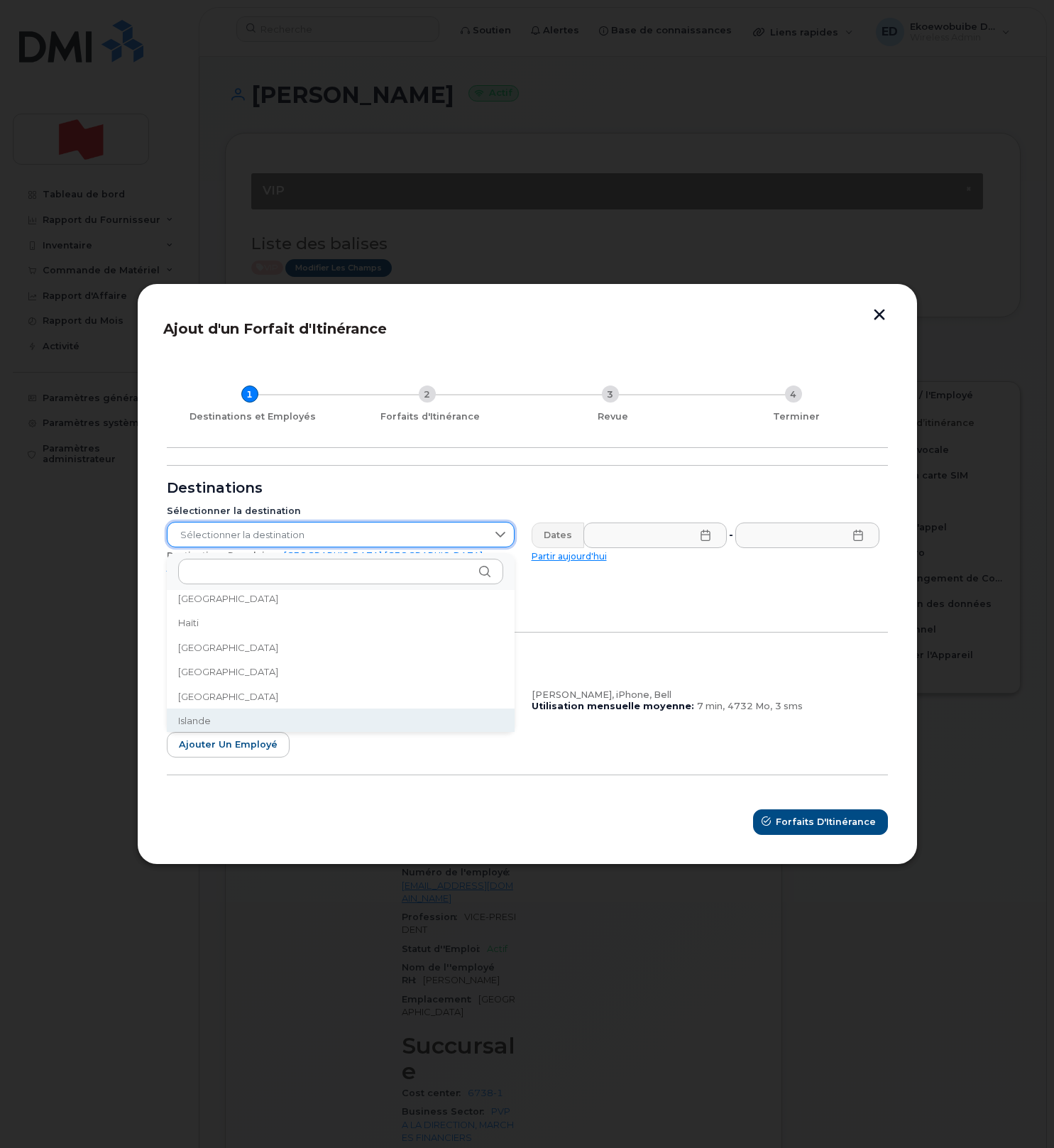
scroll to position [2219, 0]
click at [306, 570] on input "text" at bounding box center [340, 571] width 325 height 26
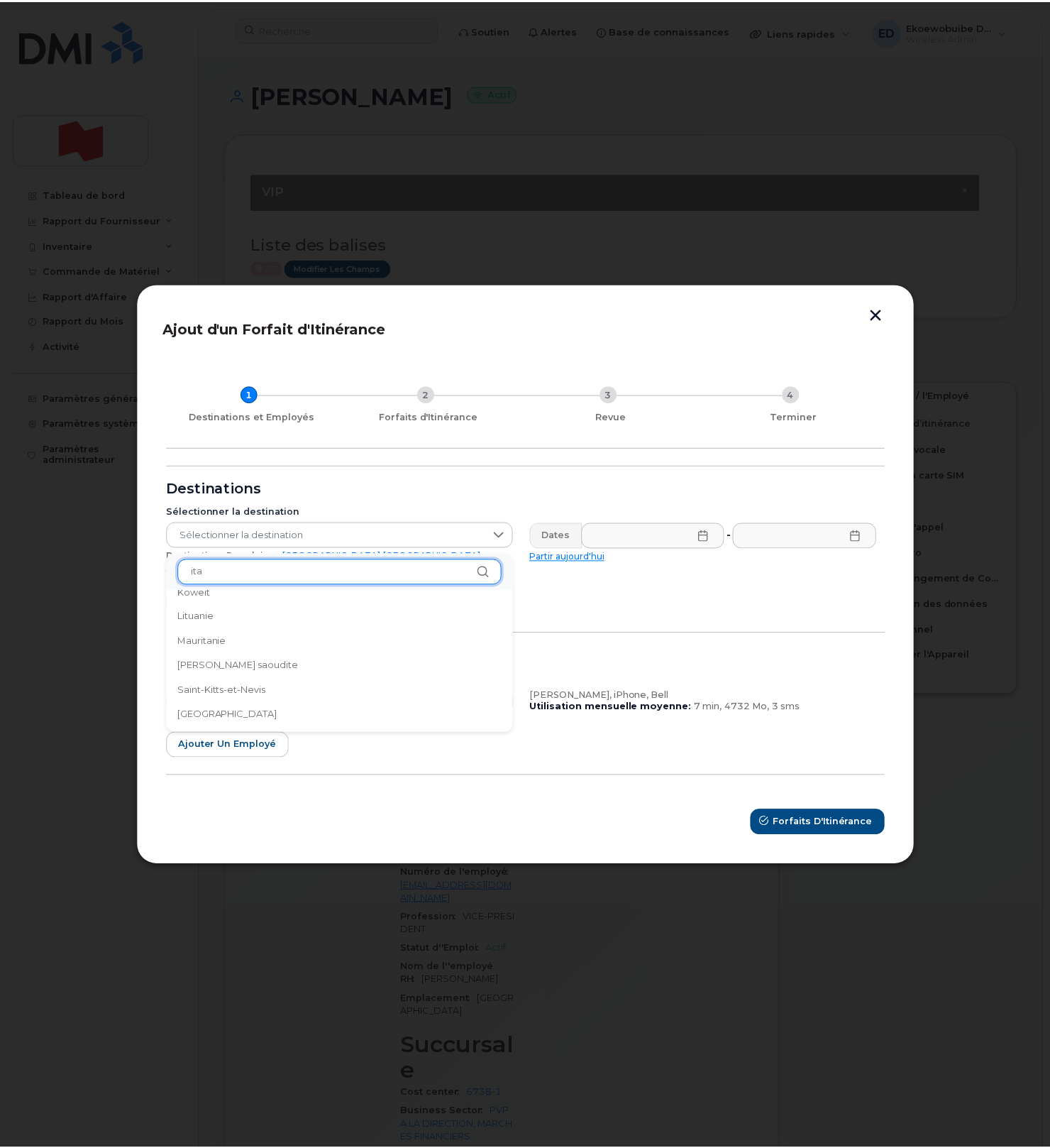
scroll to position [0, 0]
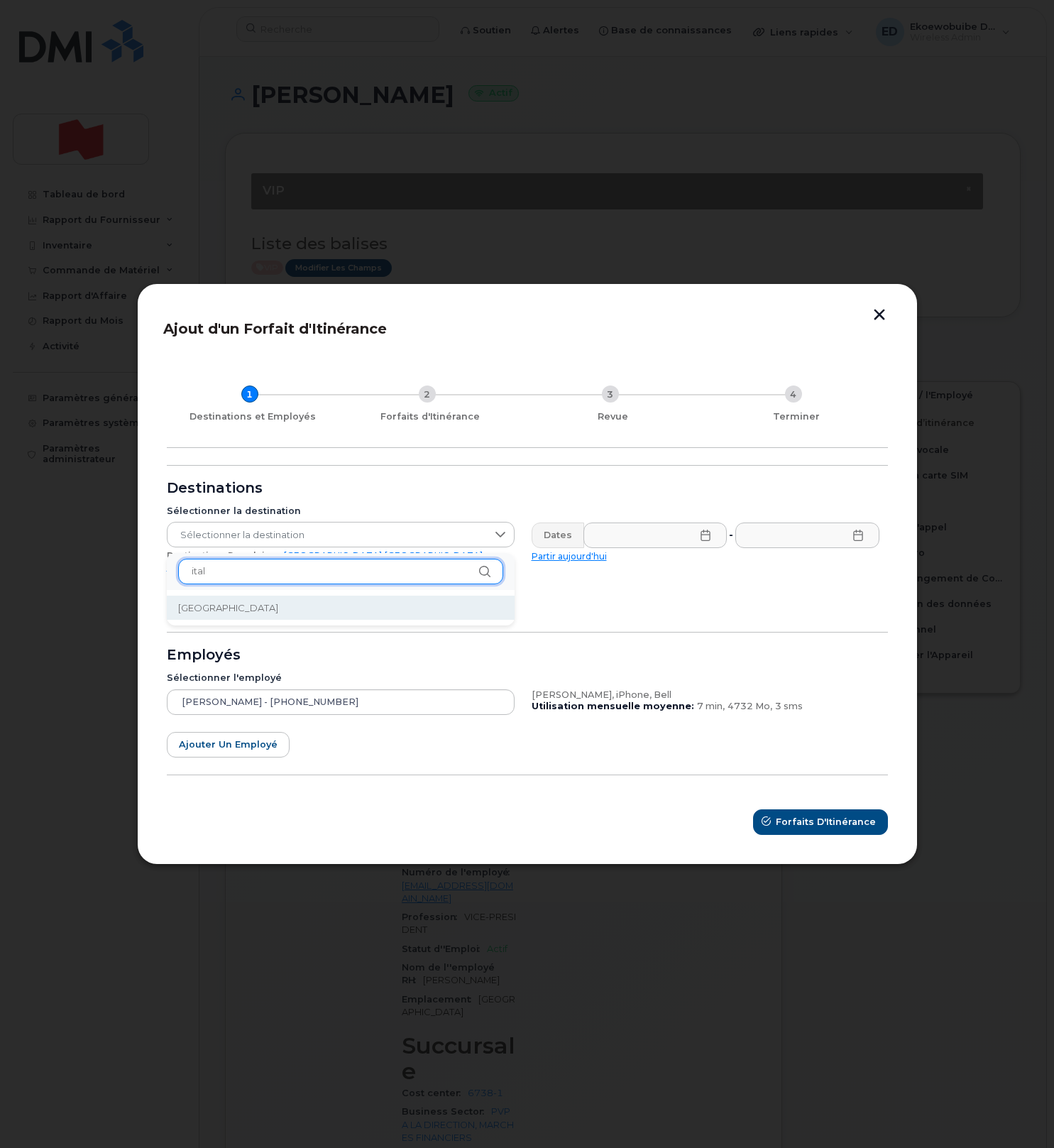
type input "ital"
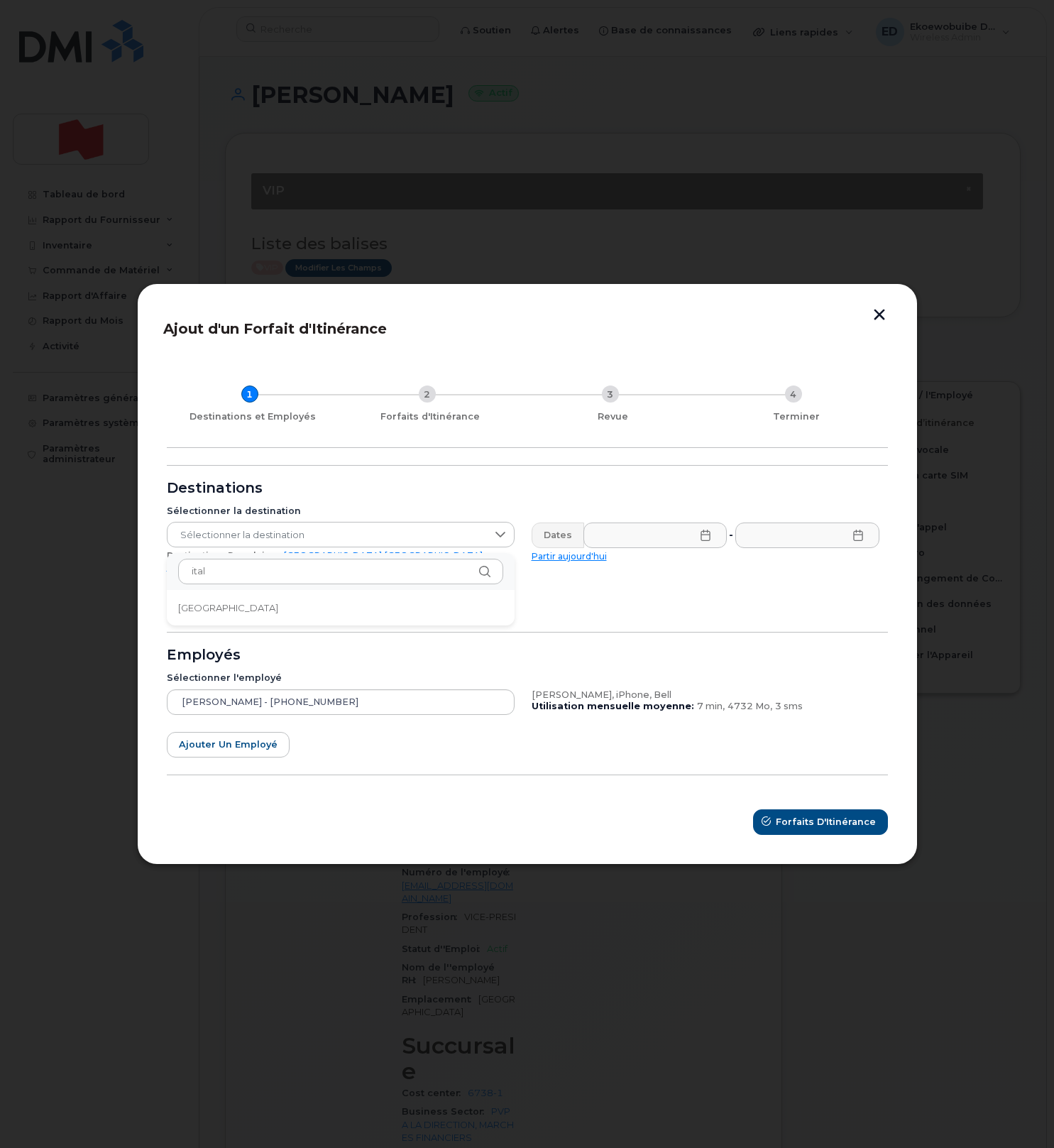
click at [207, 614] on li "[GEOGRAPHIC_DATA]" at bounding box center [340, 607] width 348 height 25
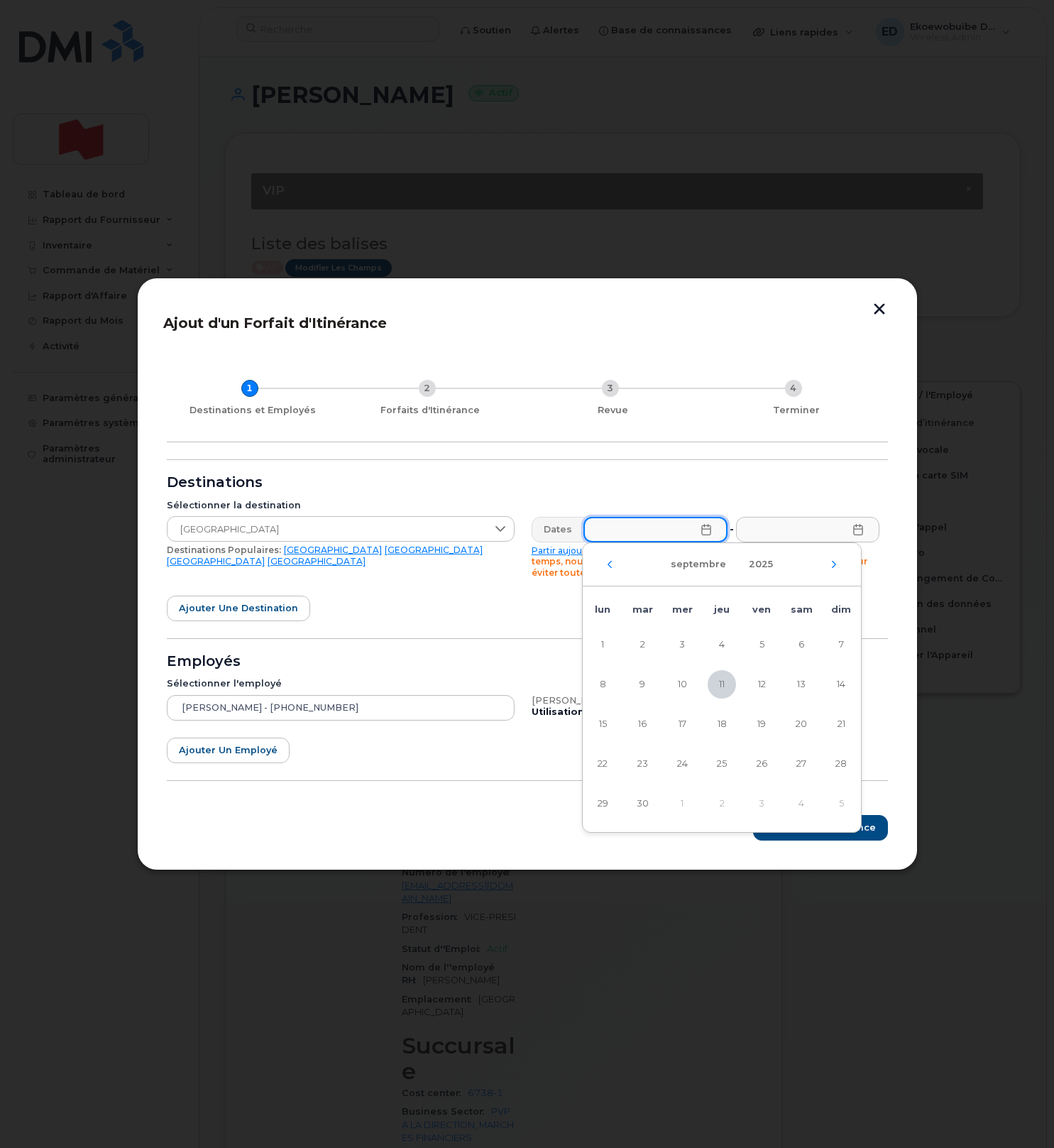
click at [714, 531] on input "text" at bounding box center [656, 529] width 144 height 26
click at [706, 529] on icon at bounding box center [705, 529] width 11 height 11
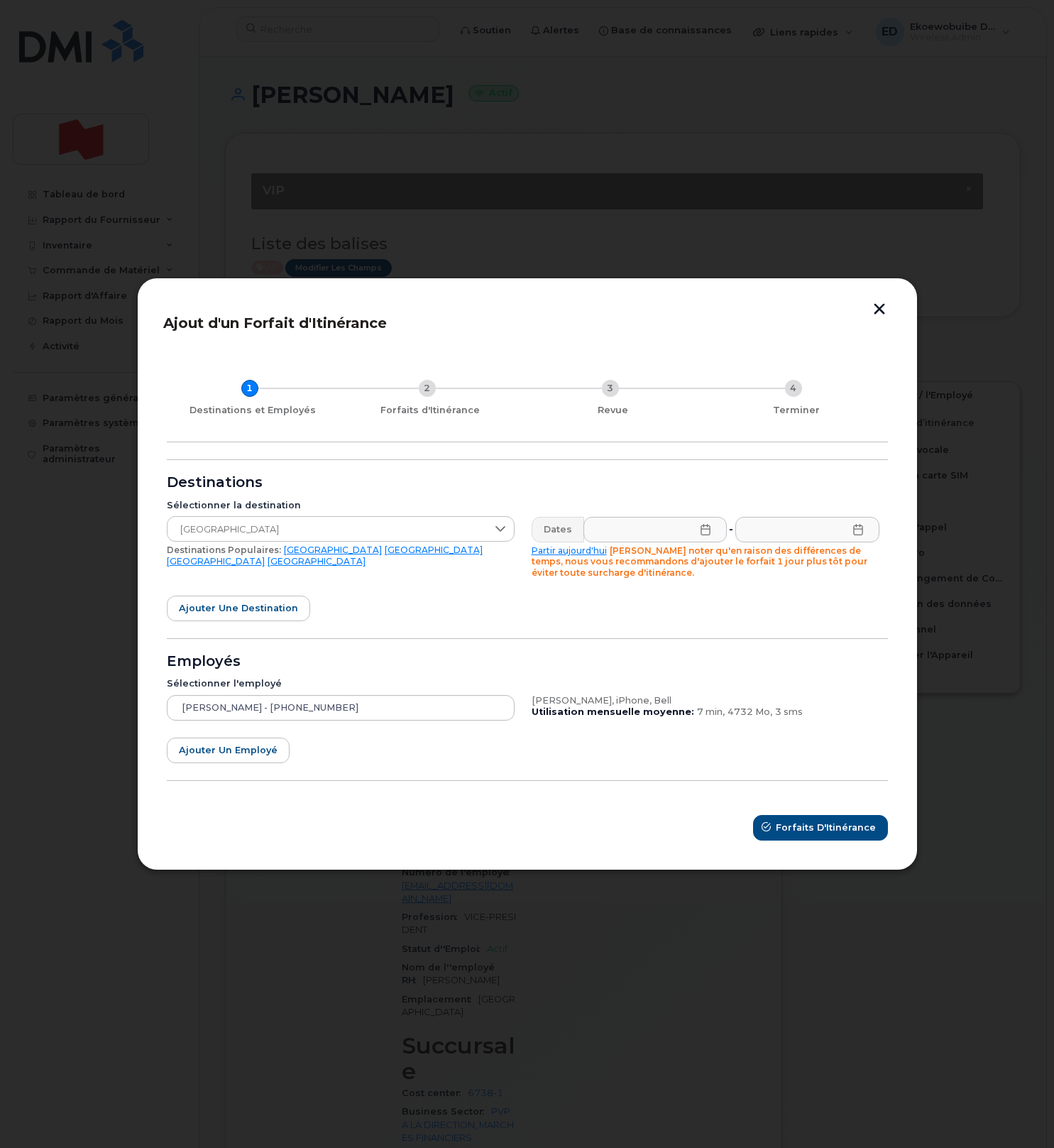
click at [706, 529] on icon at bounding box center [705, 529] width 11 height 11
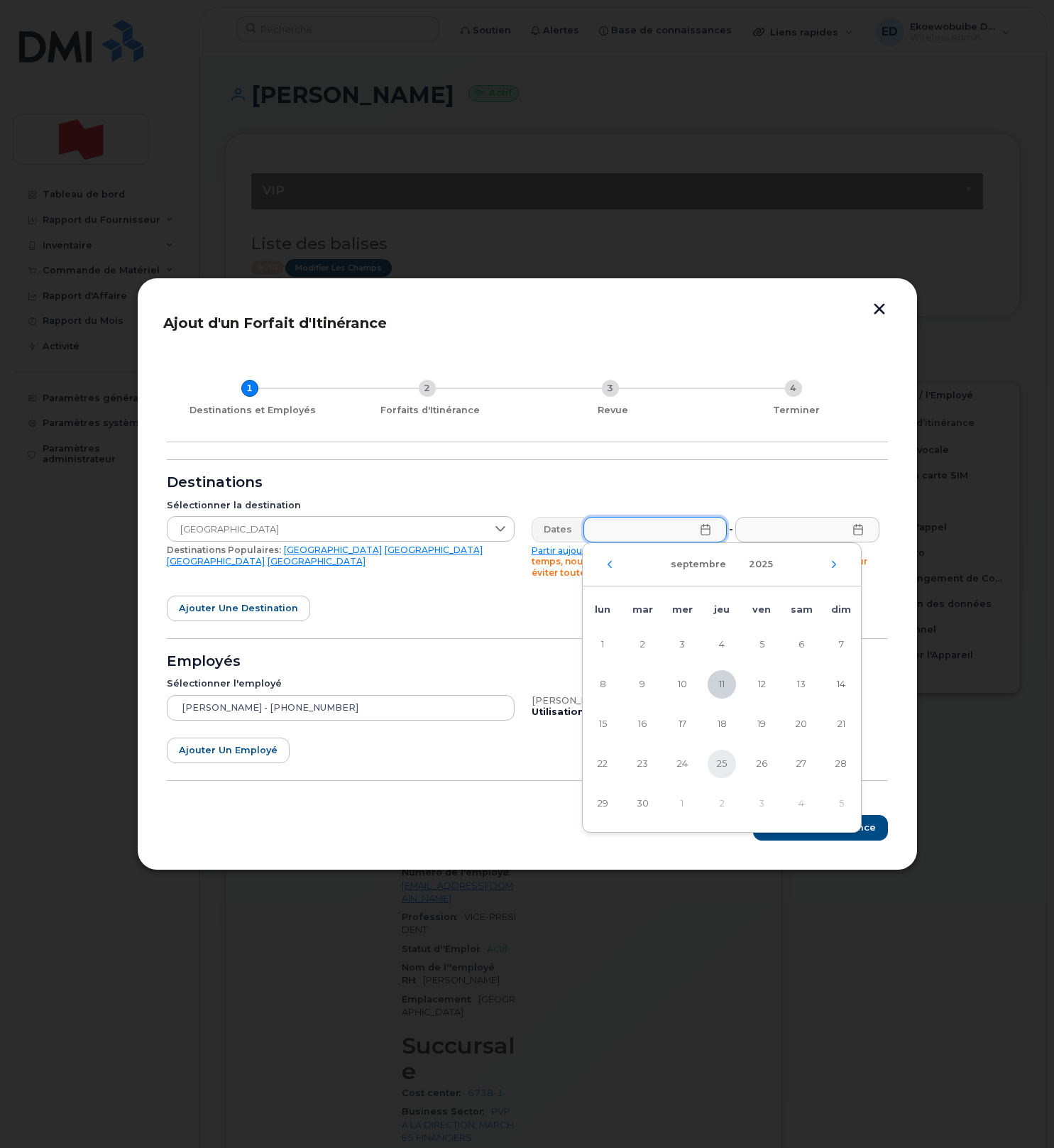
click at [714, 763] on span "25" at bounding box center [722, 763] width 28 height 28
type input "[DATE]"
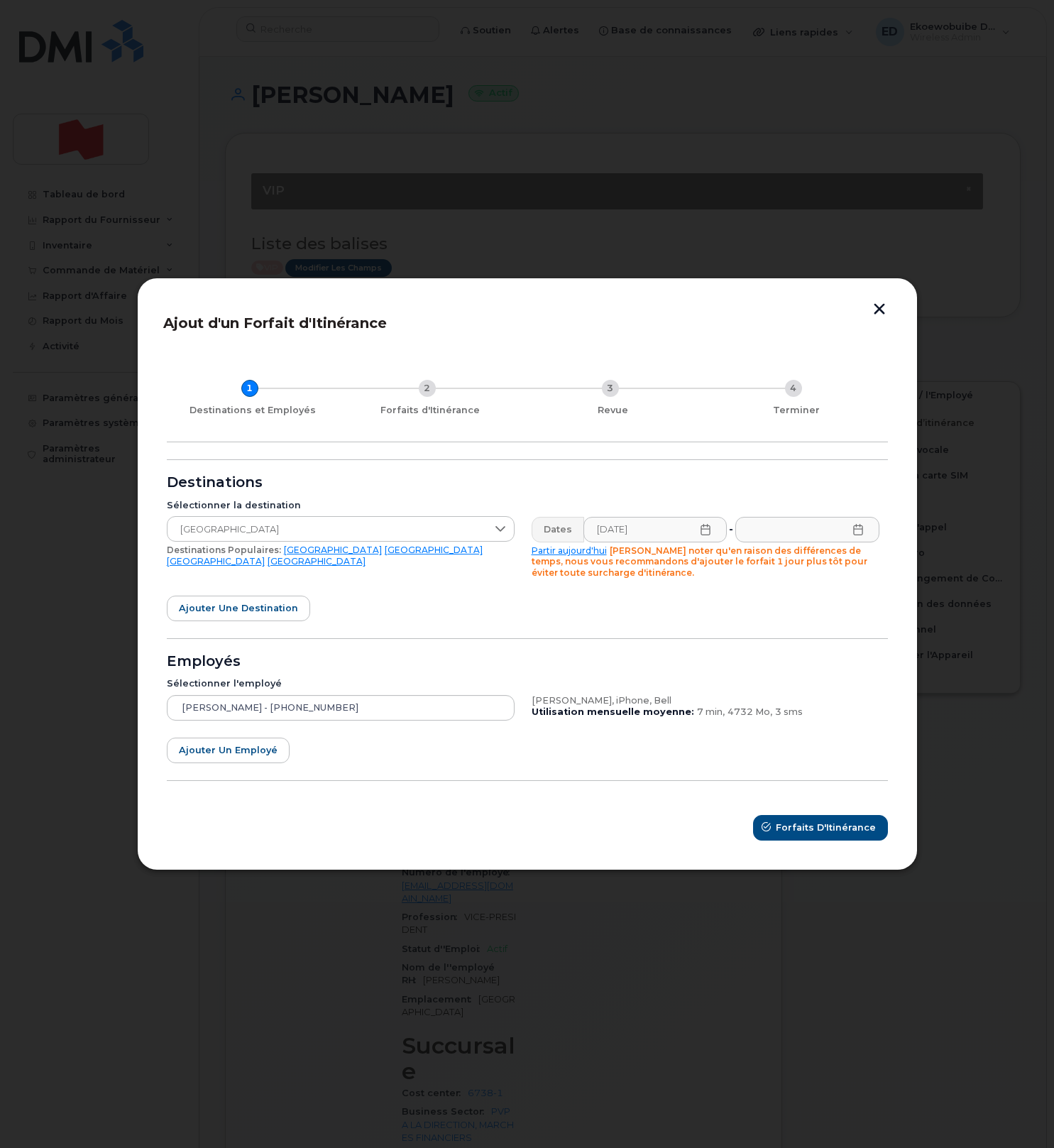
click at [859, 529] on icon at bounding box center [858, 529] width 9 height 11
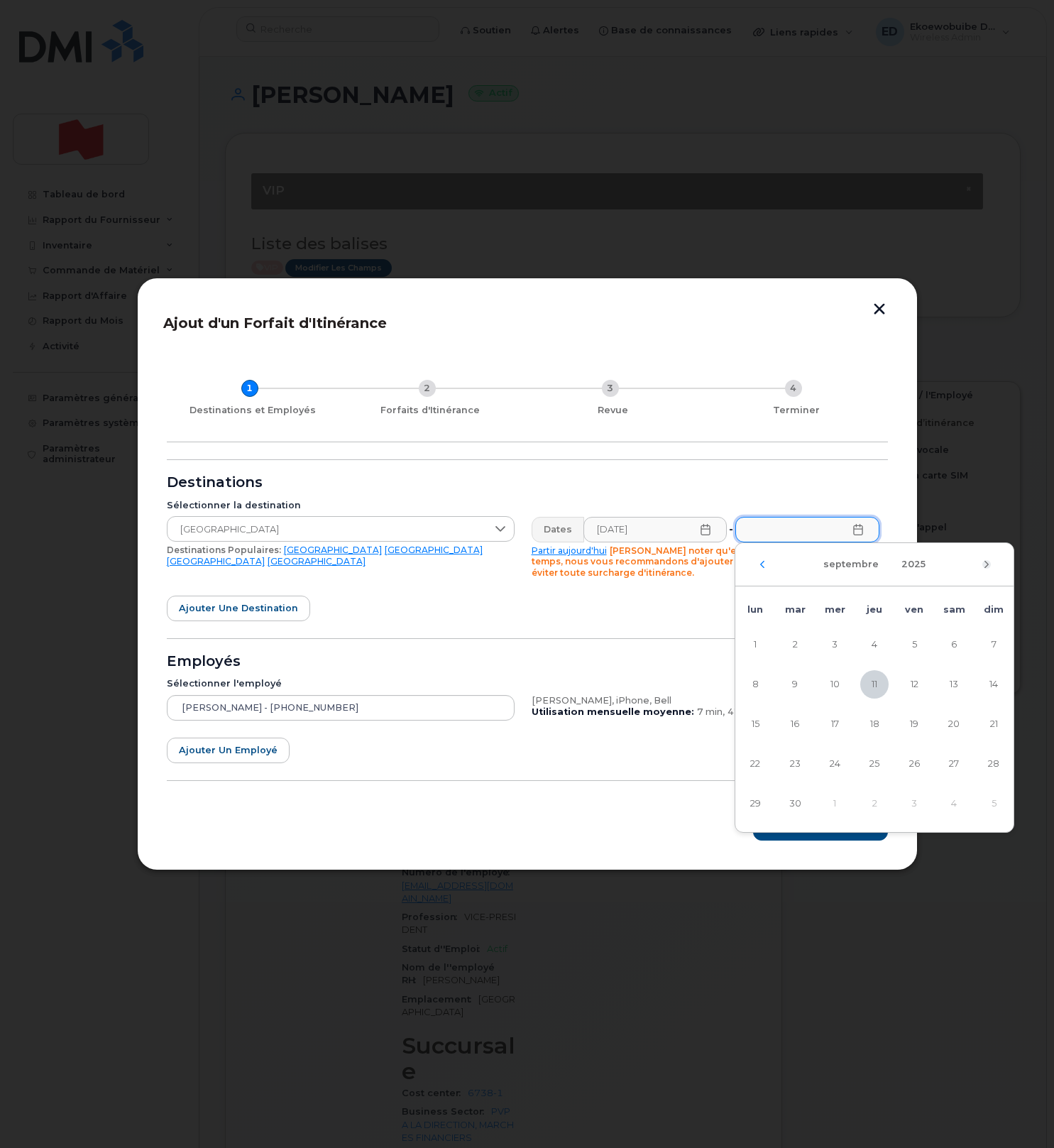
click at [988, 564] on icon "Mois suivant" at bounding box center [987, 564] width 9 height 11
click at [752, 721] on span "13" at bounding box center [755, 724] width 28 height 28
type input "[DATE]"
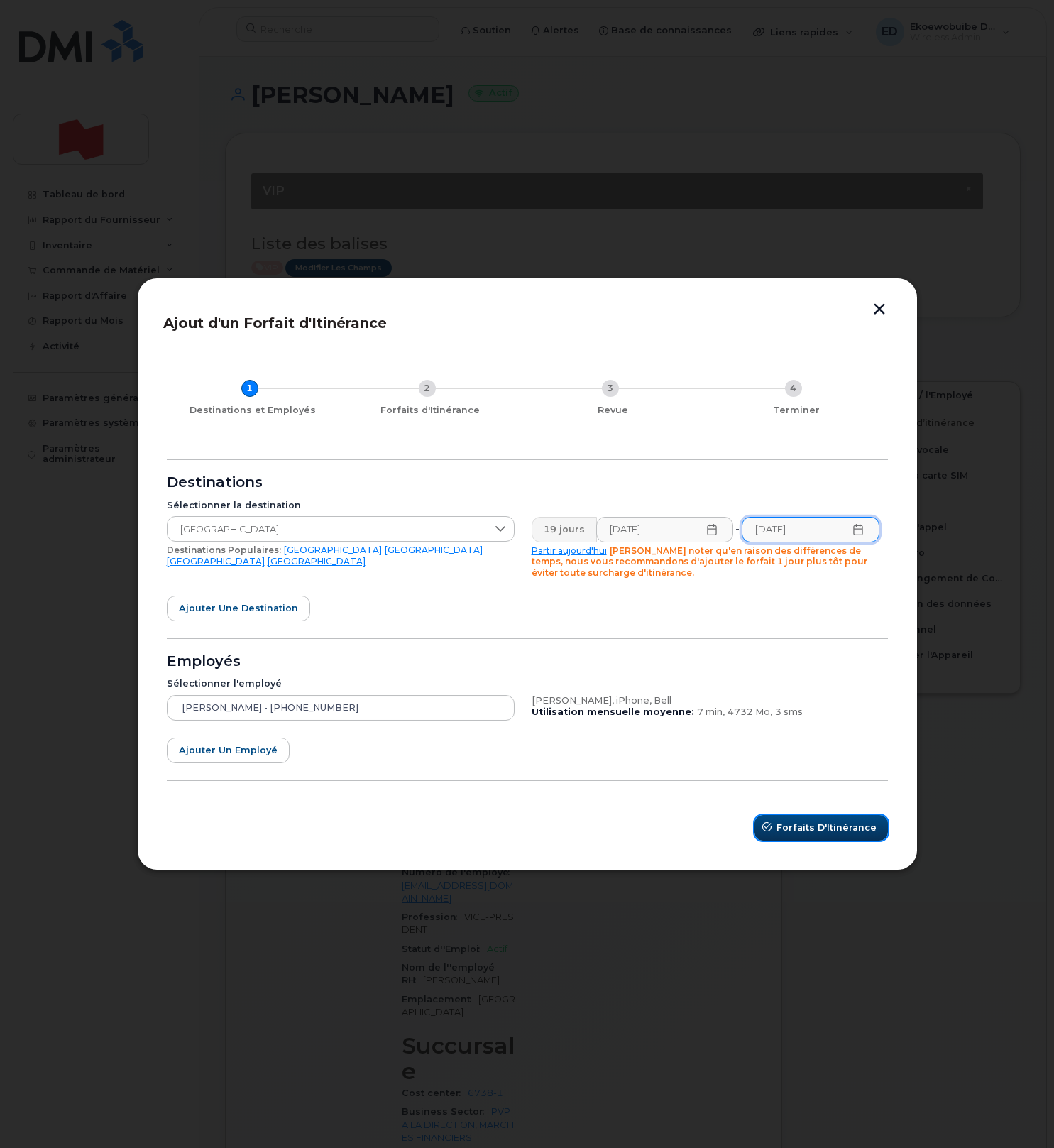
click at [815, 828] on span "Forfaits d'Itinérance" at bounding box center [827, 827] width 100 height 13
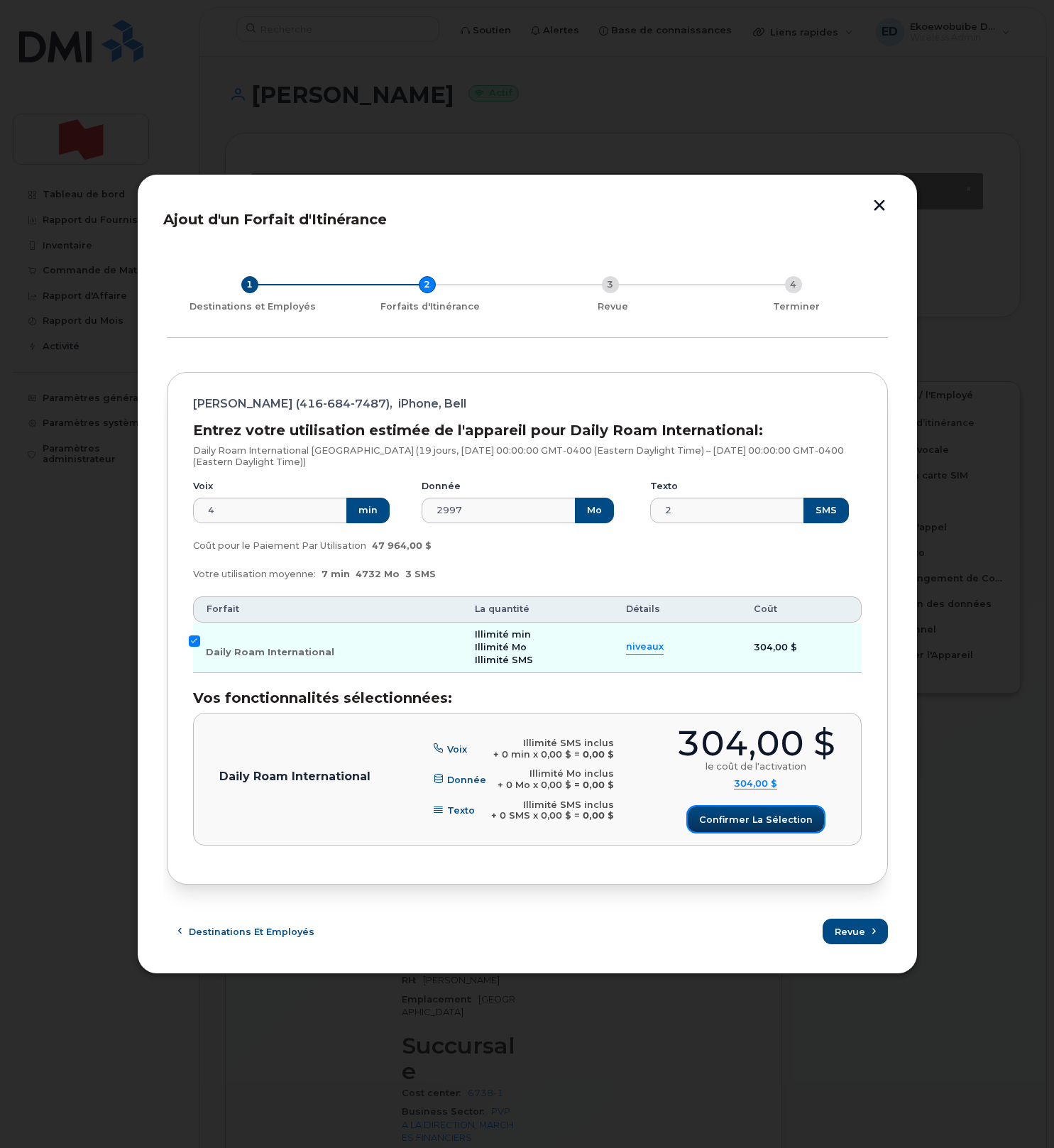
click at [745, 815] on span "Confirmer la sélection" at bounding box center [755, 819] width 114 height 13
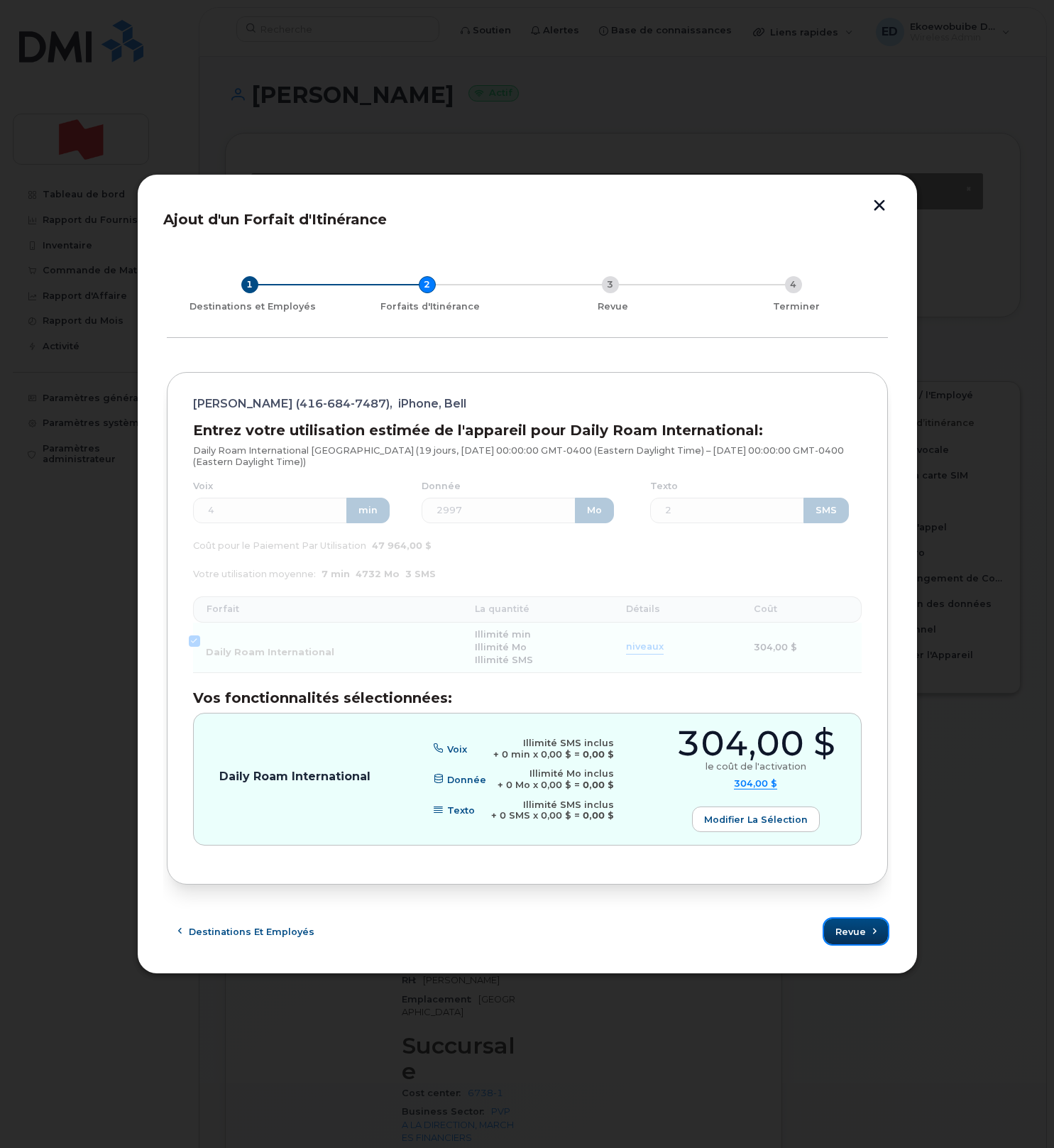
drag, startPoint x: 867, startPoint y: 933, endPoint x: 859, endPoint y: 922, distance: 13.6
click at [868, 934] on span "submit" at bounding box center [874, 931] width 13 height 13
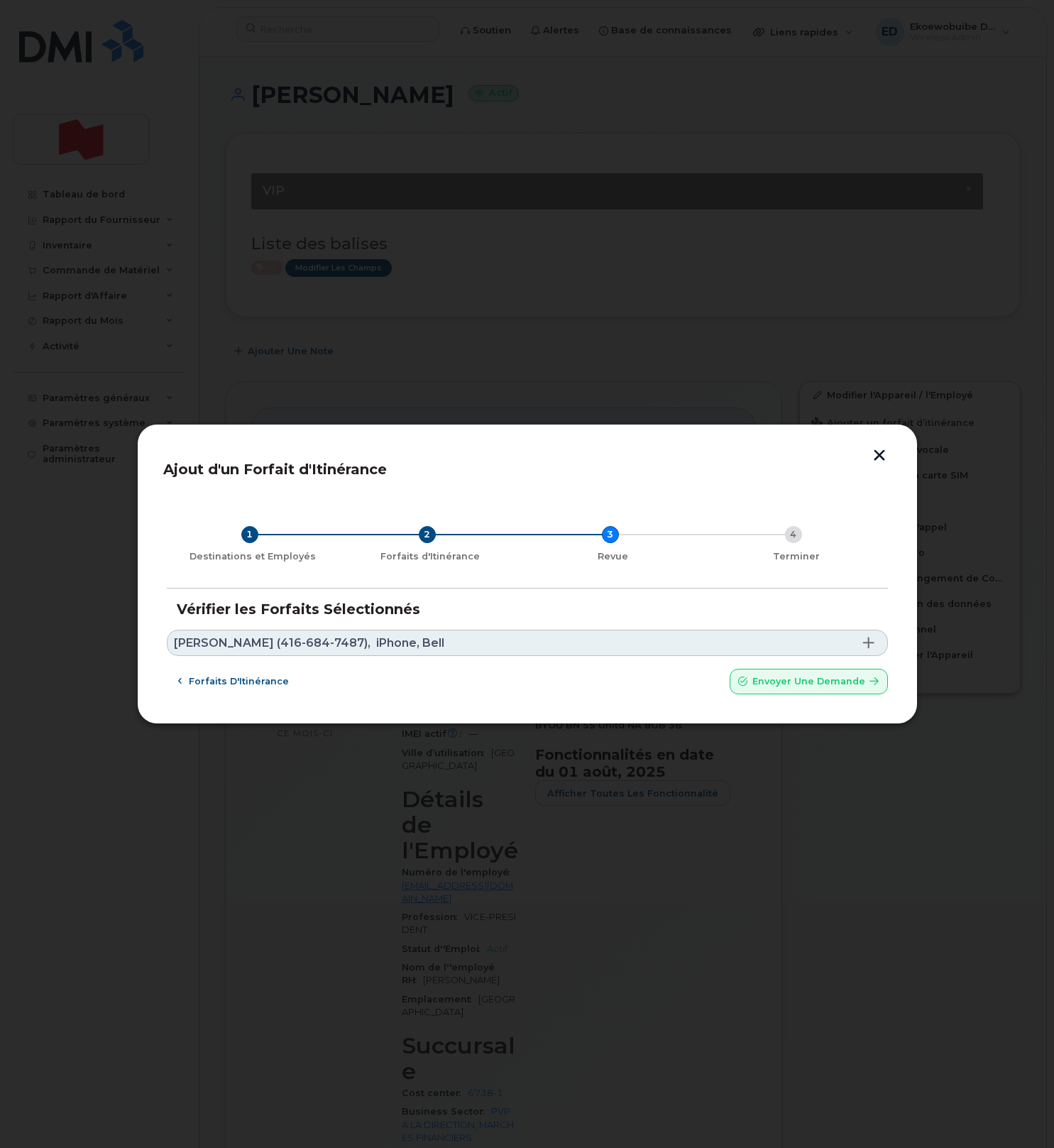
click at [461, 638] on link "Rosa Han (416-684-7487), iPhone, Bell" at bounding box center [527, 643] width 721 height 26
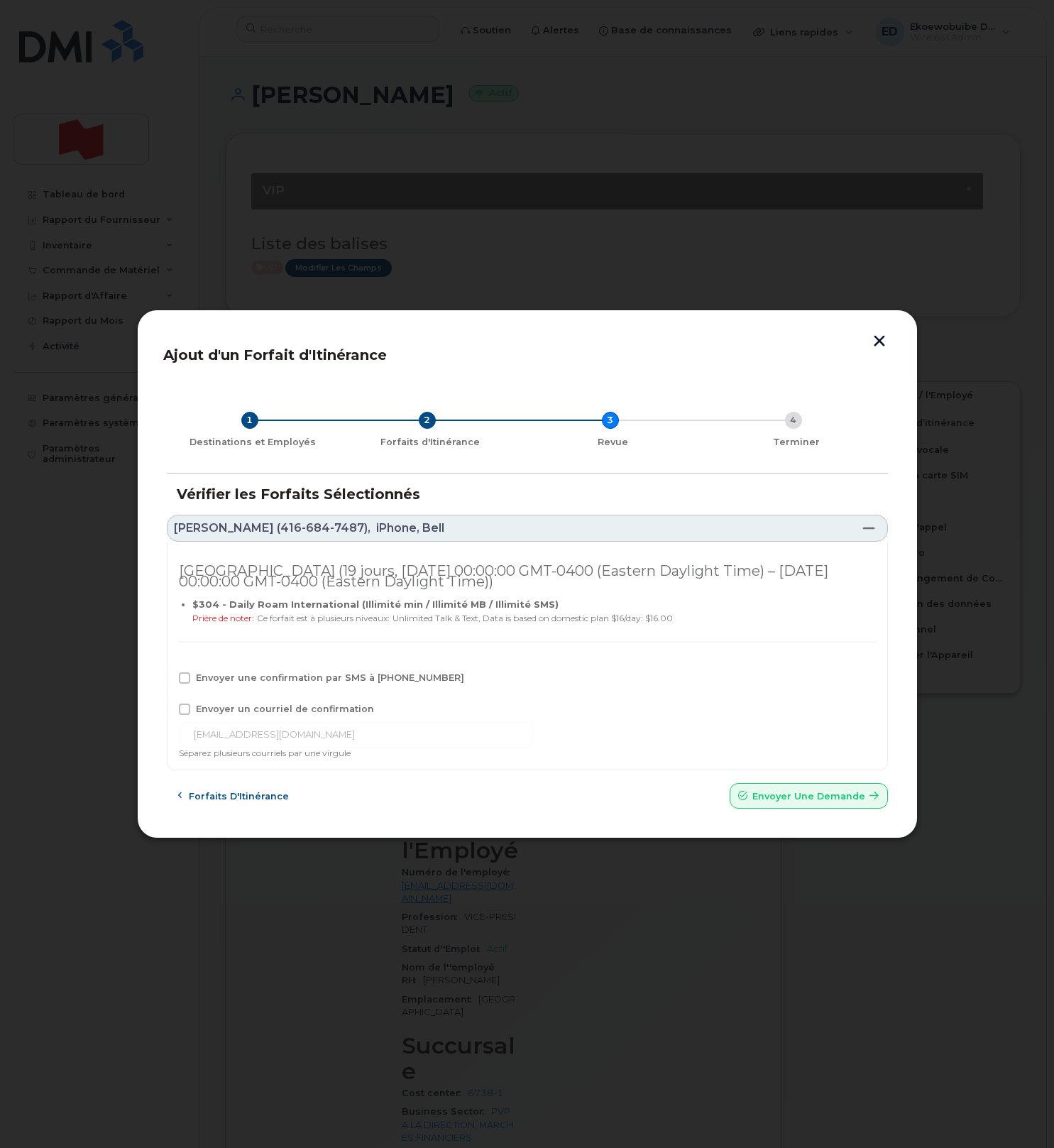
drag, startPoint x: 189, startPoint y: 680, endPoint x: 191, endPoint y: 696, distance: 16.1
click at [188, 680] on span at bounding box center [184, 678] width 11 height 11
click at [169, 680] on input "Envoyer une confirmation par SMS à 416-684-7487" at bounding box center [166, 676] width 7 height 7
checkbox input "true"
click at [186, 705] on span at bounding box center [184, 709] width 11 height 11
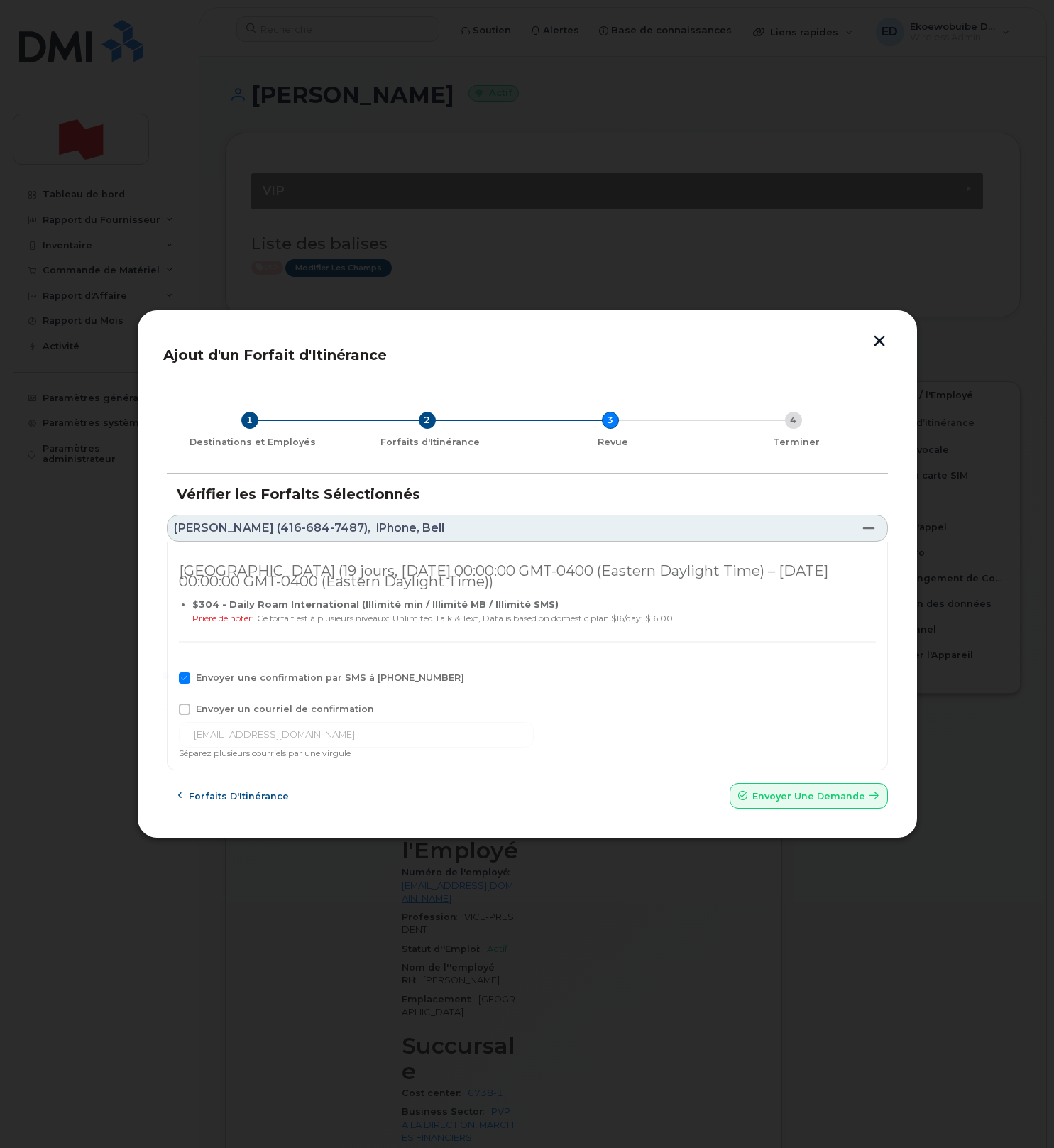
click at [169, 705] on input "Envoyer un courriel de confirmation" at bounding box center [166, 707] width 7 height 7
checkbox input "true"
drag, startPoint x: 307, startPoint y: 742, endPoint x: 145, endPoint y: 745, distance: 162.0
click at [144, 745] on div "Ajout d'un Forfait d'Itinérance 1 Destinations et Employés 2 Forfaits d'Itinéra…" at bounding box center [527, 574] width 781 height 529
click at [312, 733] on input "rosa.han@nbc.ca" at bounding box center [356, 734] width 355 height 26
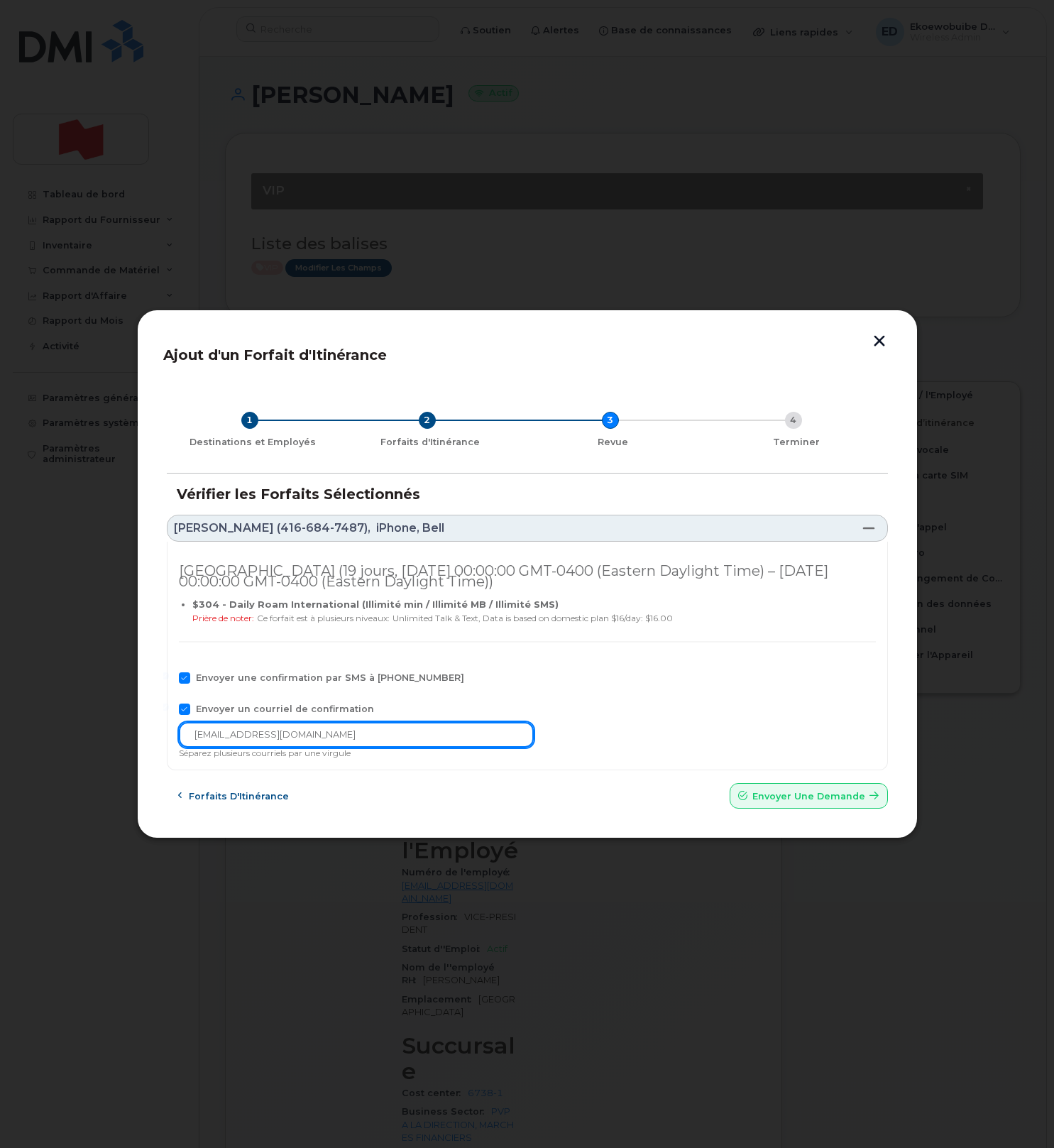
drag, startPoint x: 335, startPoint y: 737, endPoint x: 184, endPoint y: 740, distance: 151.0
click at [184, 740] on input "rosa.han@nbc.ca" at bounding box center [356, 734] width 355 height 26
paste input "telecom-voix@bnc.ca"
type input "telecom-voix@bnc.ca"
click at [767, 795] on span "Envoyer une Demande" at bounding box center [809, 796] width 113 height 13
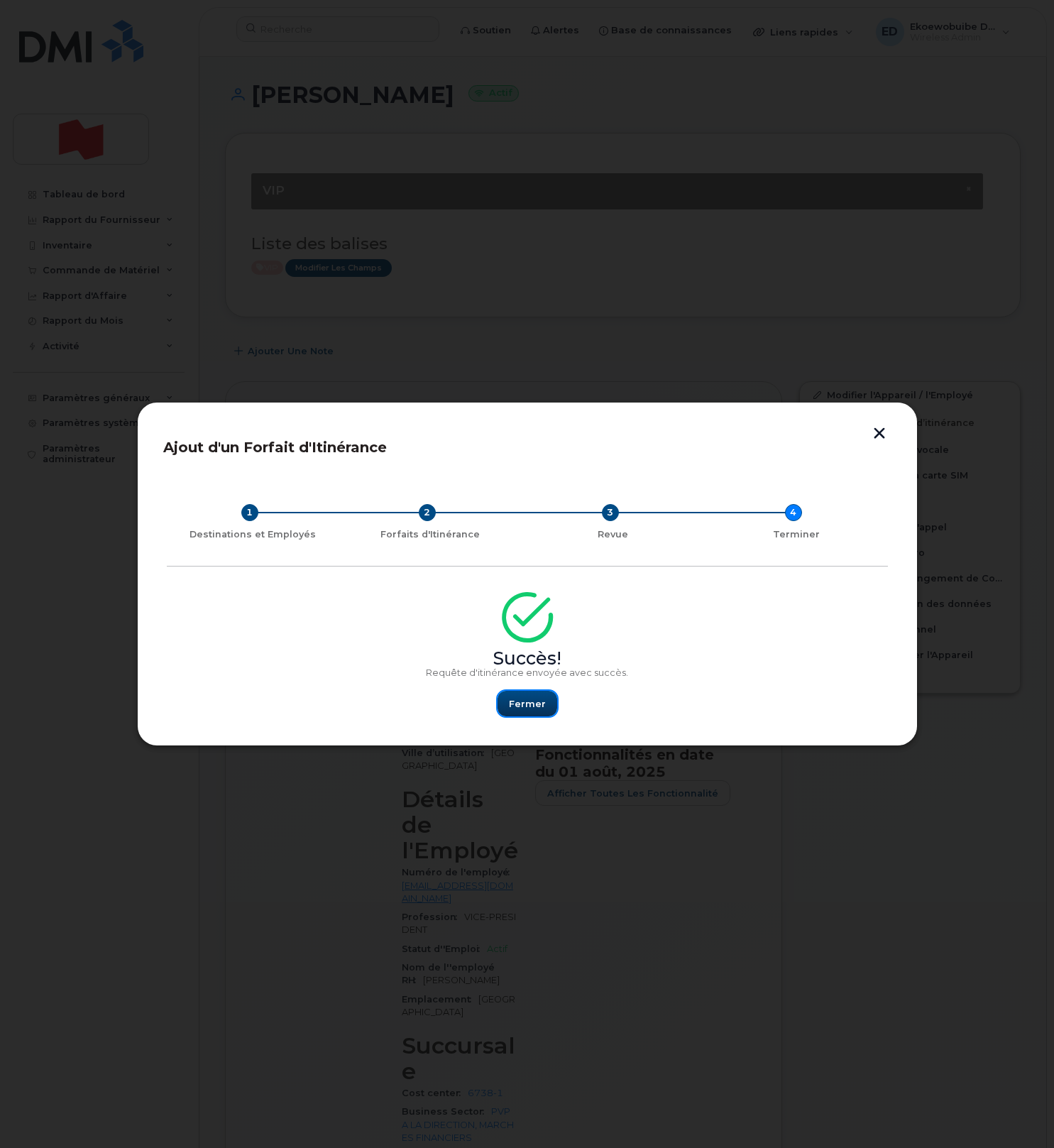
click at [522, 697] on span "Fermer" at bounding box center [527, 703] width 37 height 13
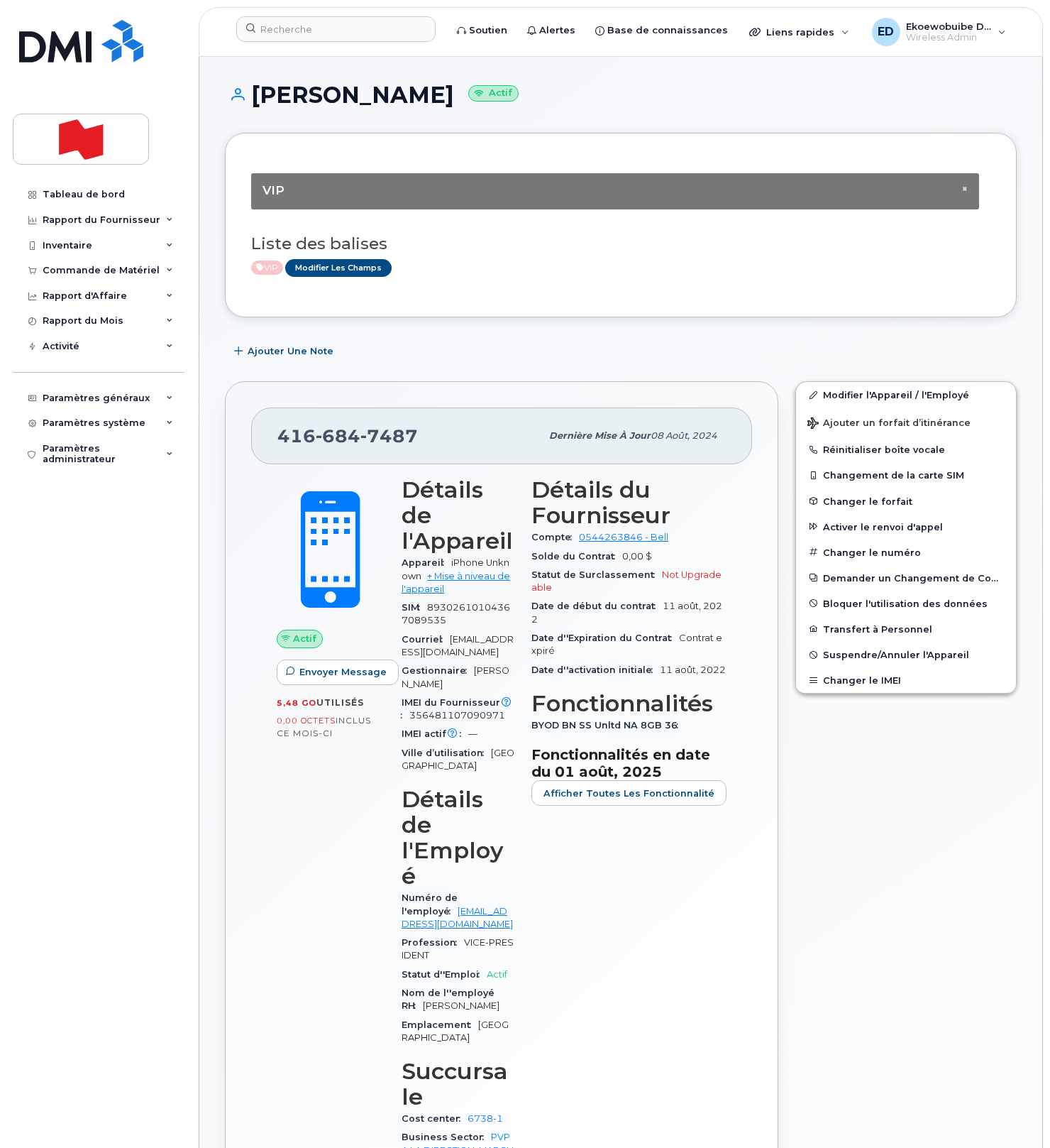
click at [496, 296] on div "× VIP Liste des balises VIP Modifier les Champs" at bounding box center [621, 225] width 792 height 185
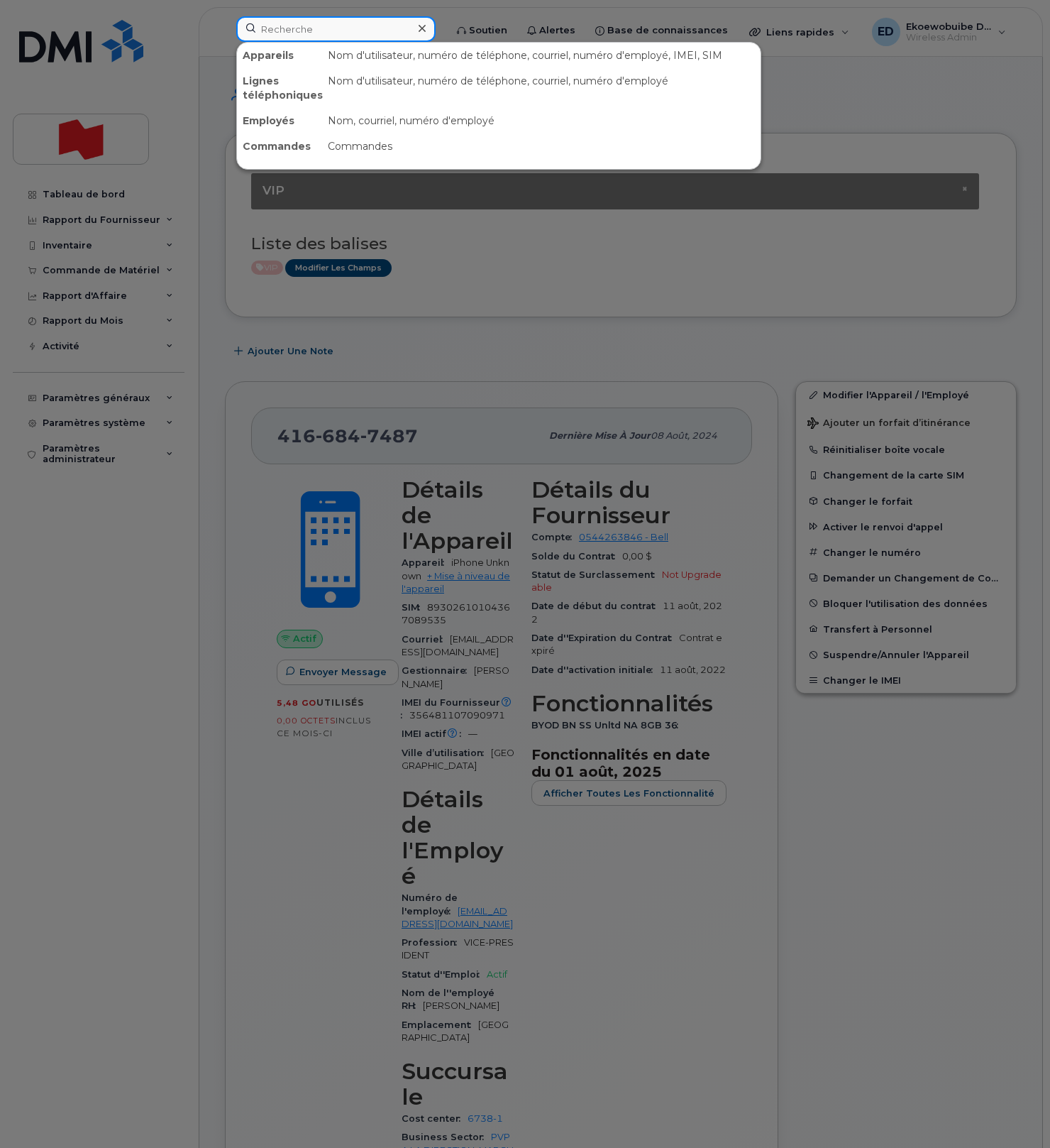
click at [321, 33] on input at bounding box center [335, 29] width 200 height 26
paste input "Yannick Poirier"
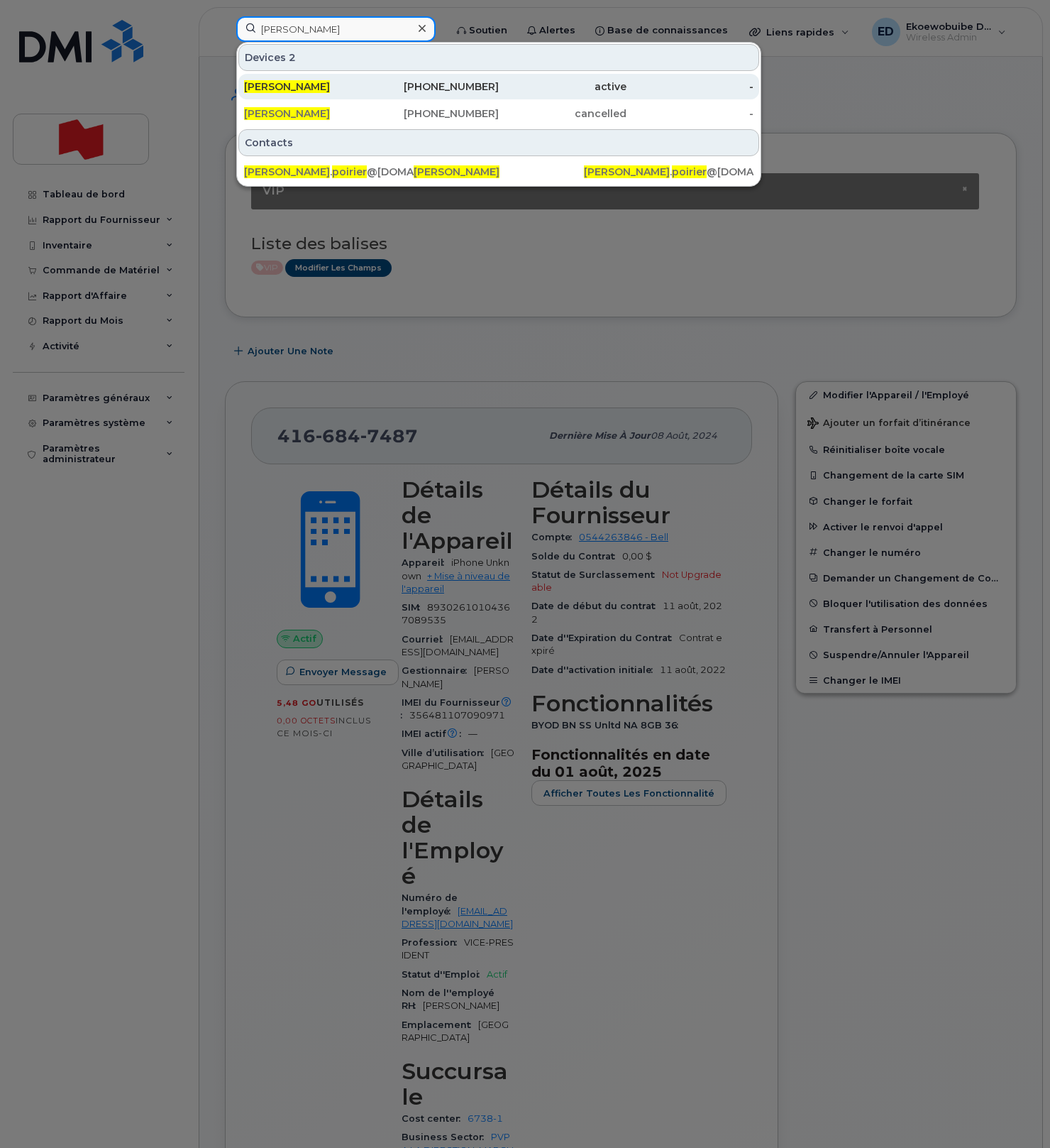
type input "Yannick Poirier"
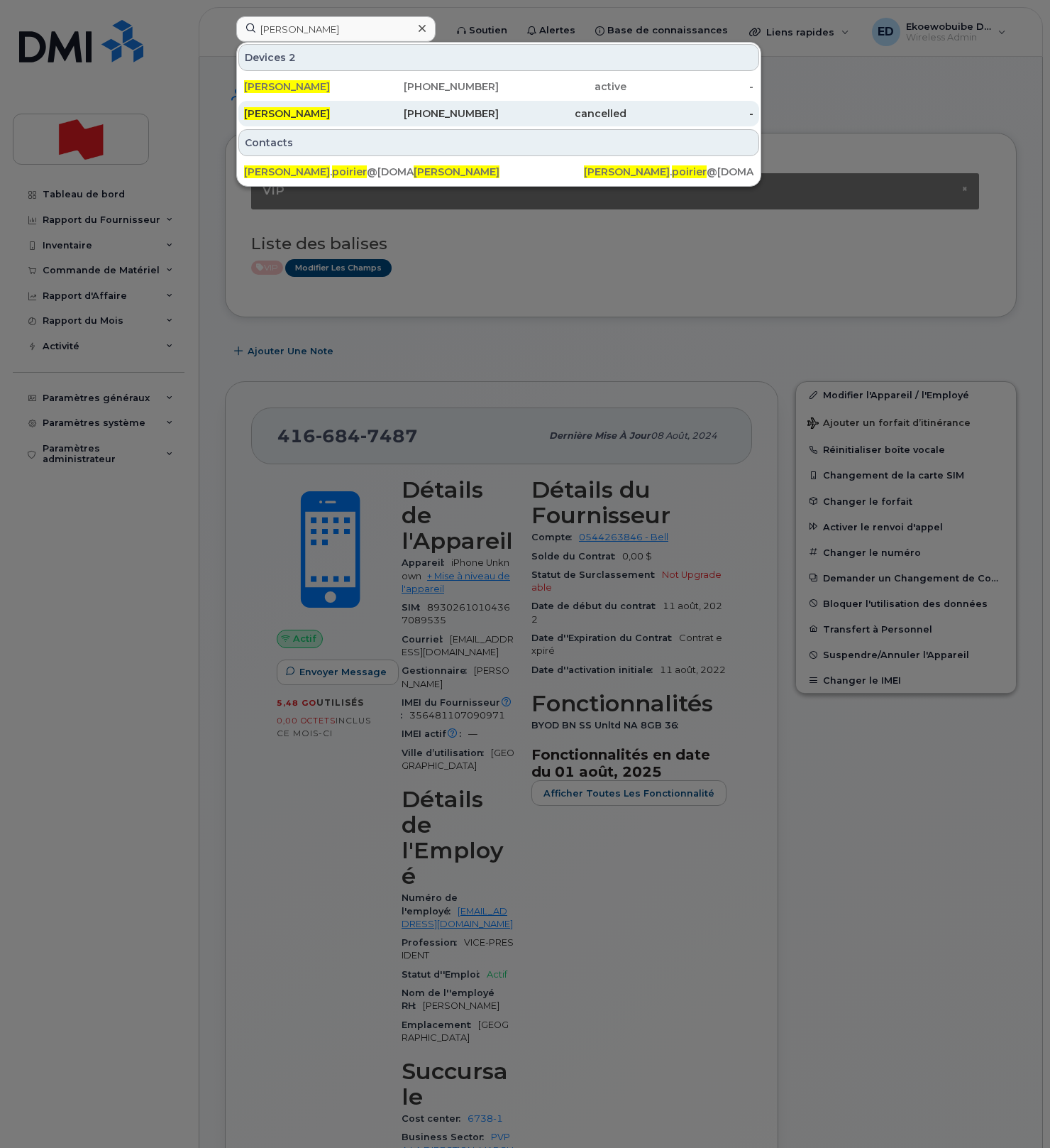
drag, startPoint x: 305, startPoint y: 85, endPoint x: 349, endPoint y: 119, distance: 55.6
click at [305, 85] on span "Yannick Poirier" at bounding box center [287, 86] width 86 height 13
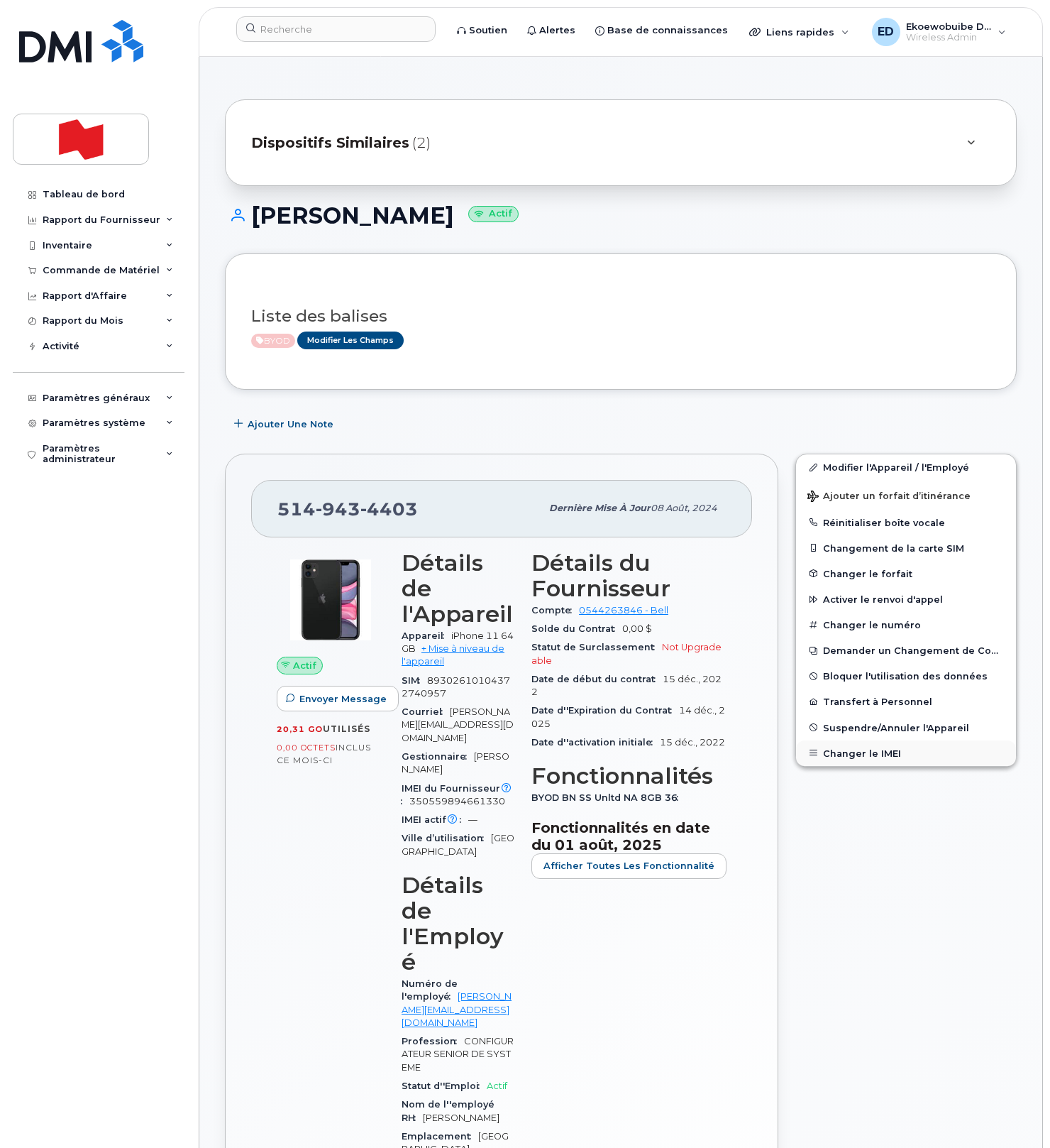
click at [868, 751] on button "Changer le IMEI" at bounding box center [907, 753] width 220 height 26
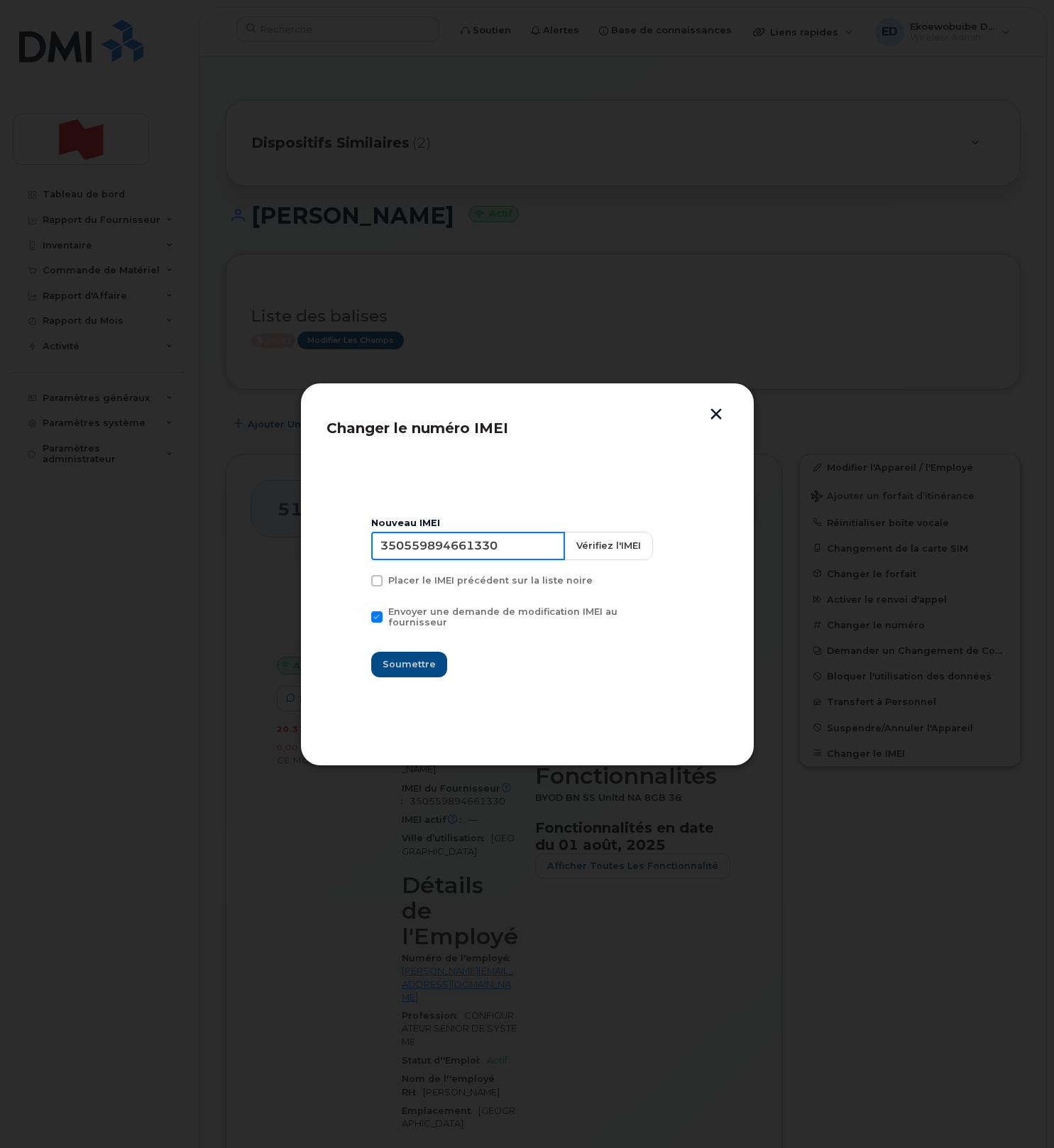
click at [494, 555] on input "350559894661330" at bounding box center [468, 546] width 194 height 28
type input "353927601282400"
drag, startPoint x: 409, startPoint y: 657, endPoint x: 420, endPoint y: 661, distance: 11.7
click at [409, 658] on span "Soumettre" at bounding box center [409, 664] width 53 height 13
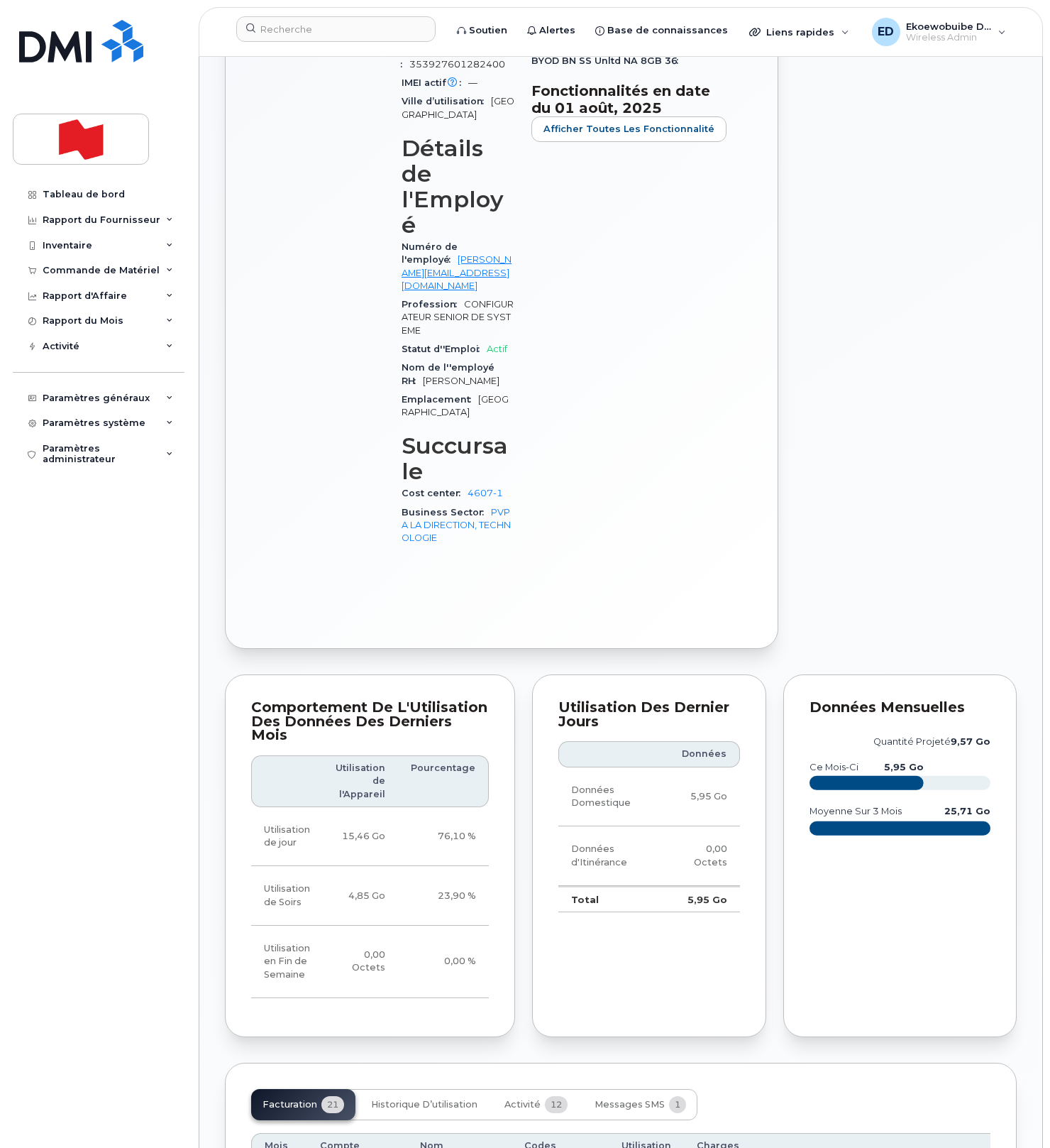
scroll to position [739, 0]
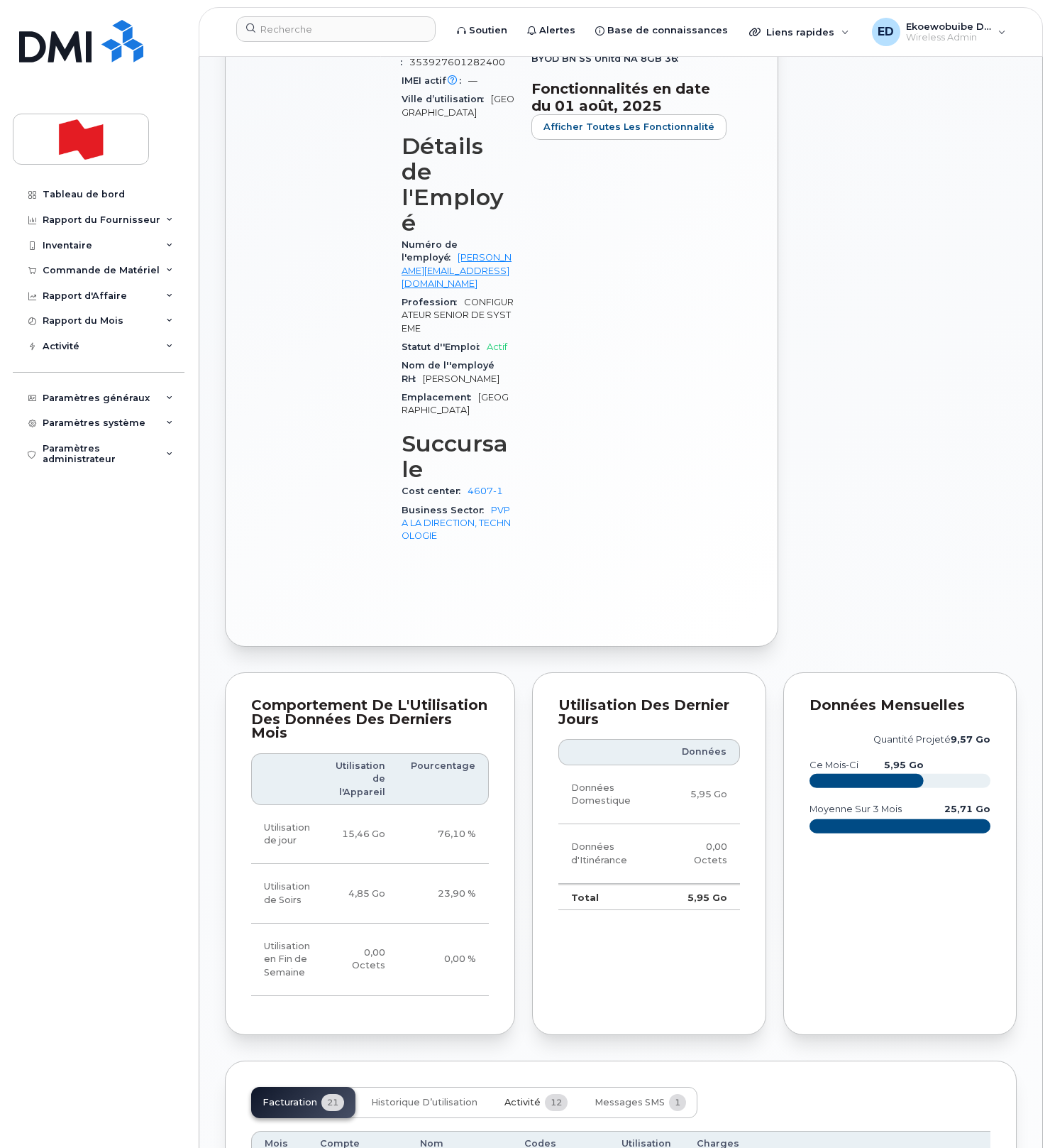
click at [516, 1097] on span "Activité" at bounding box center [522, 1102] width 36 height 11
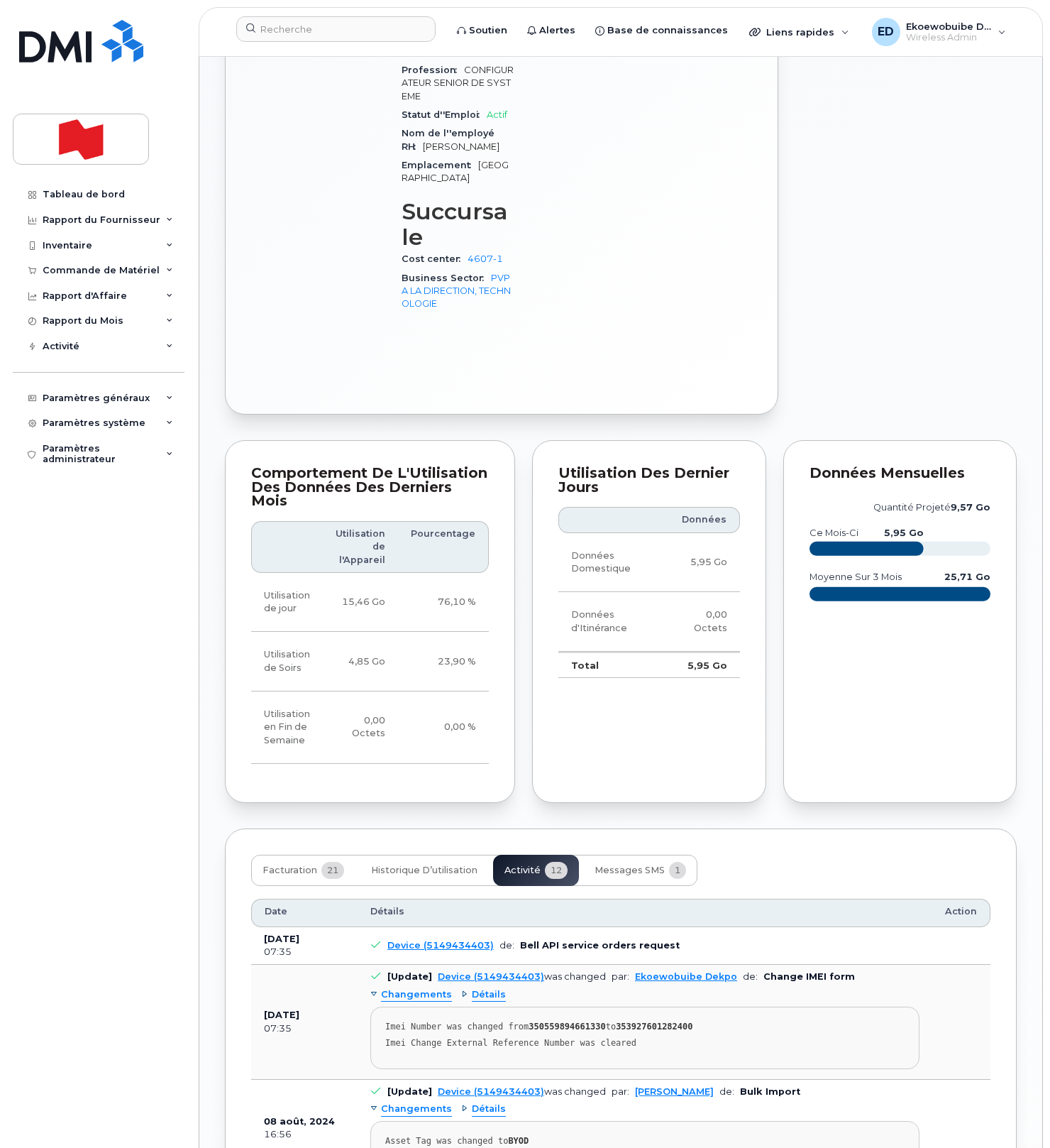
scroll to position [997, 0]
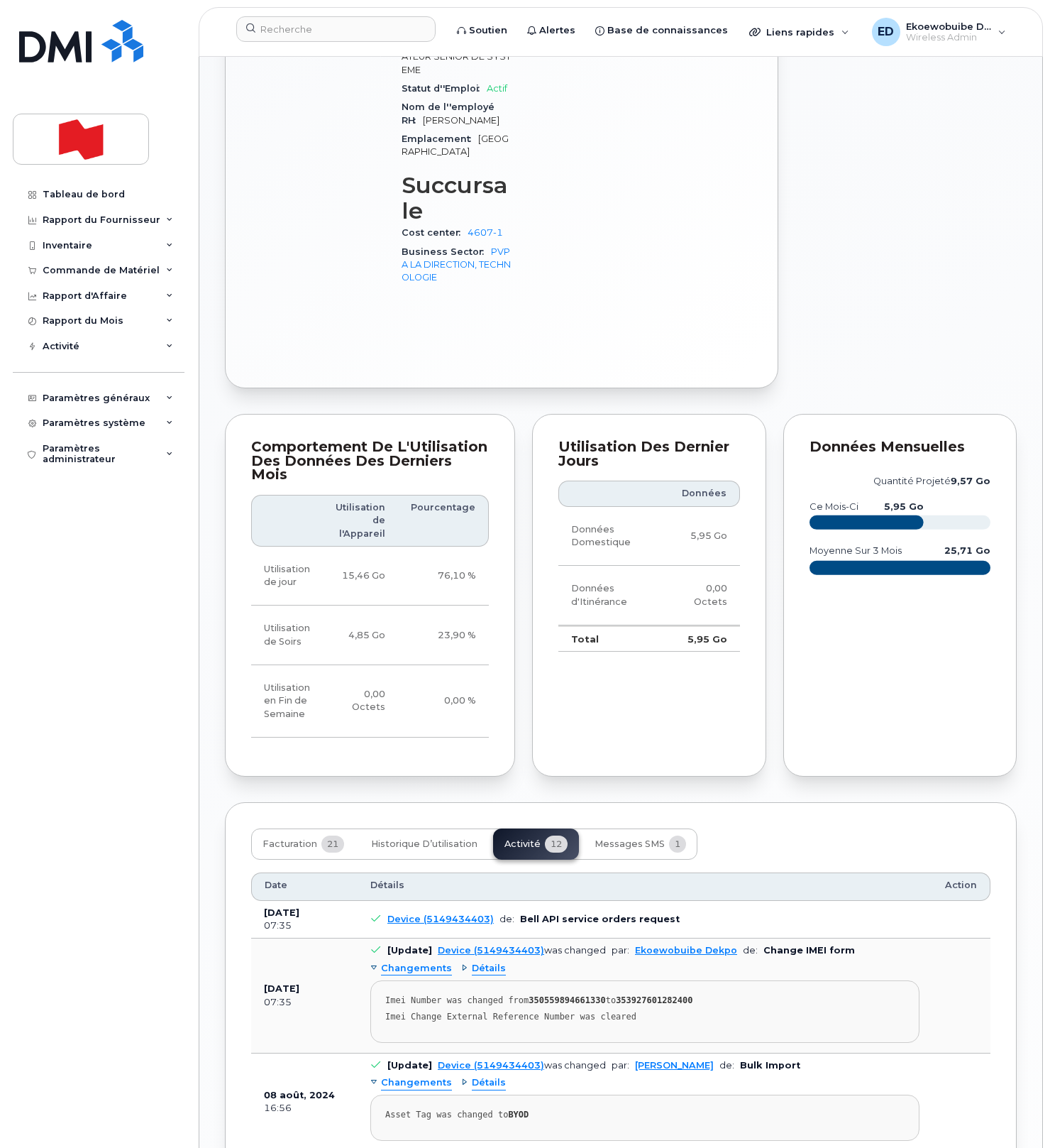
click at [657, 980] on pre "Imei Number was changed from 350559894661330 to 353927601282400 Imei Change Ext…" at bounding box center [645, 1011] width 549 height 63
drag, startPoint x: 668, startPoint y: 884, endPoint x: 378, endPoint y: 859, distance: 291.1
click at [378, 980] on pre "Imei Number was changed from 350559894661330 to 353927601282400 Imei Change Ext…" at bounding box center [645, 1011] width 549 height 63
copy pre "Imei Number was changed from 350559894661330 to 353927601282400 Imei Change Ext…"
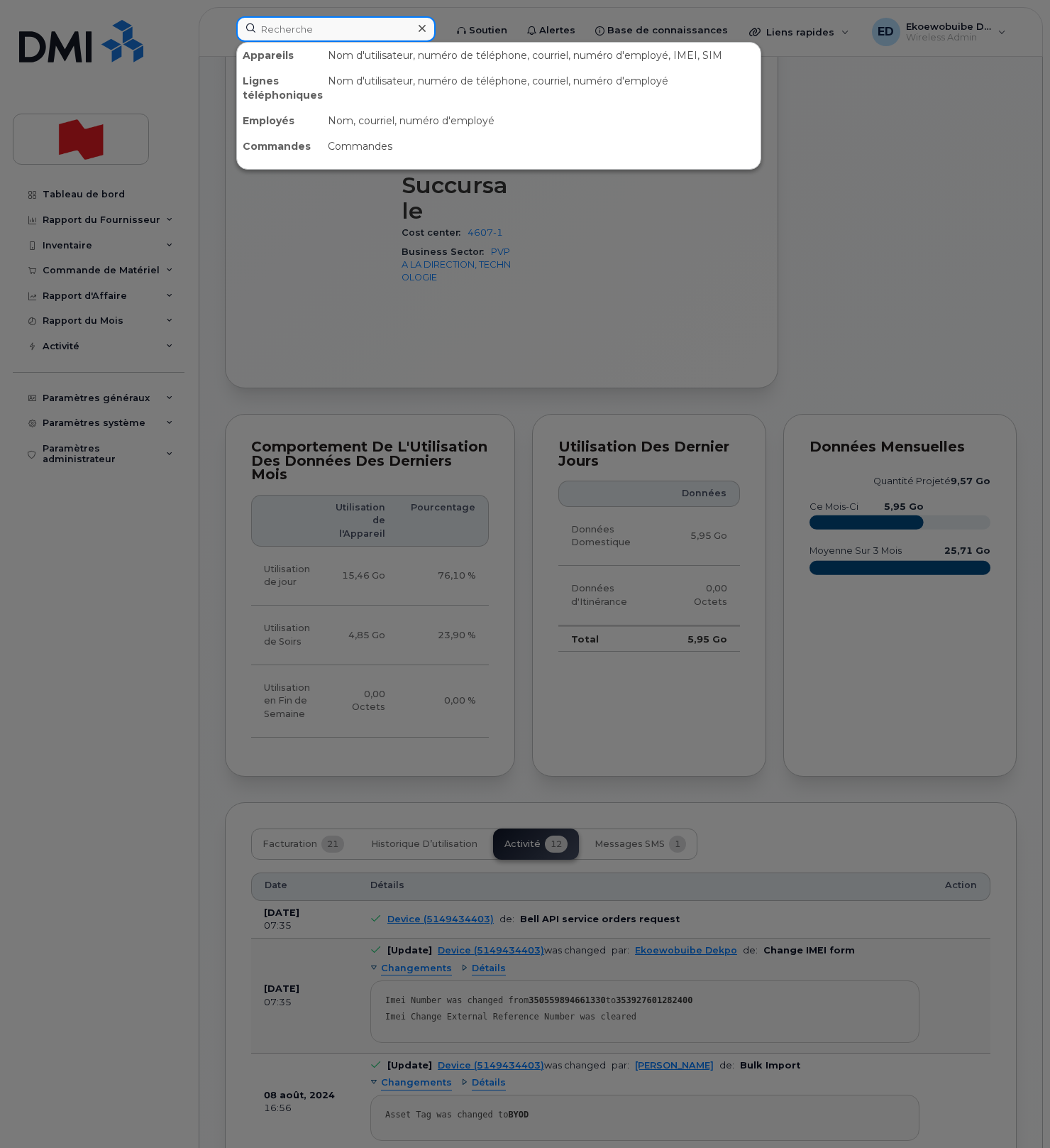
click at [304, 29] on input at bounding box center [335, 29] width 200 height 26
paste input "[PERSON_NAME]"
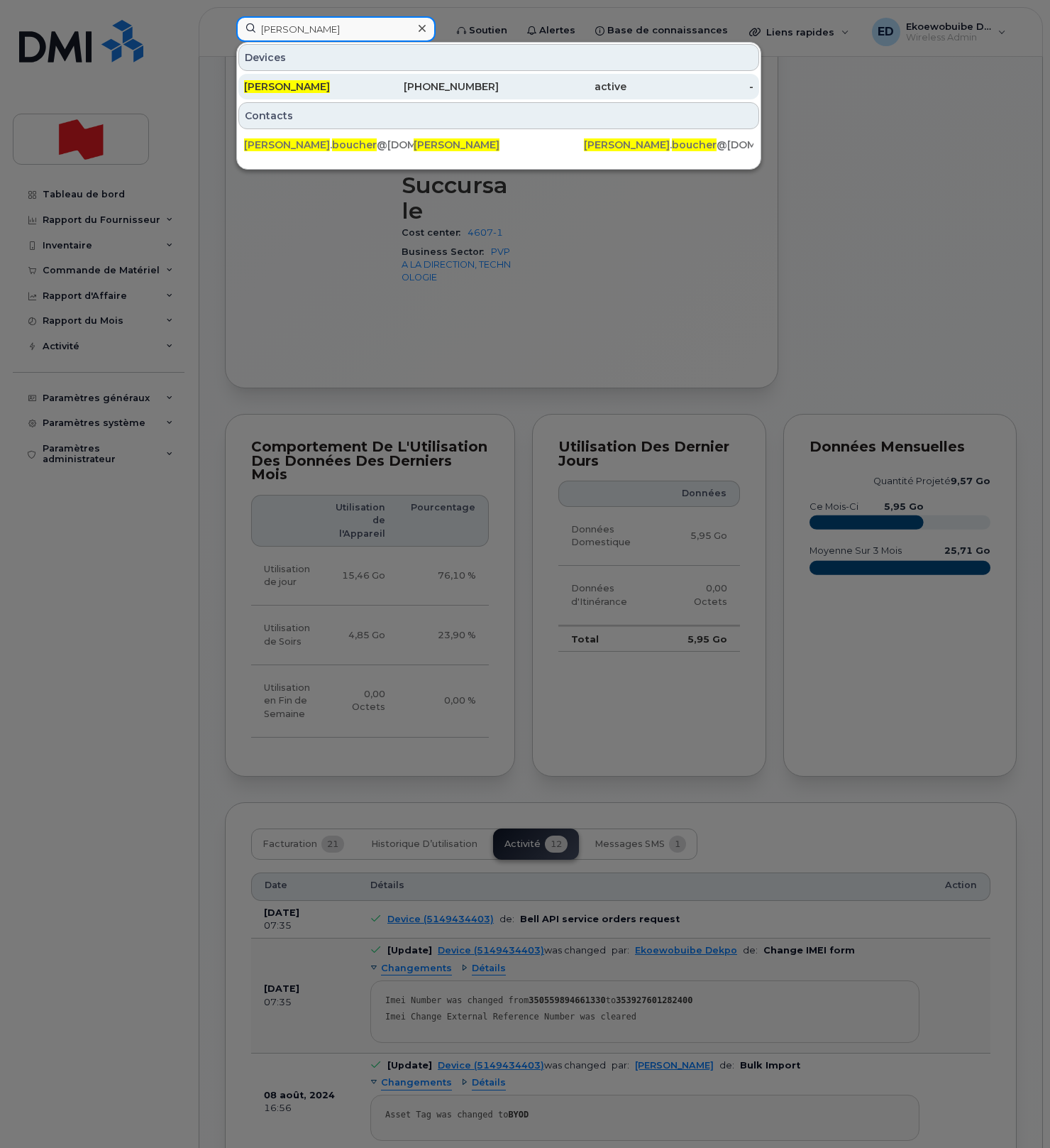
type input "[PERSON_NAME]"
click at [318, 86] on span "[PERSON_NAME]" at bounding box center [287, 86] width 86 height 13
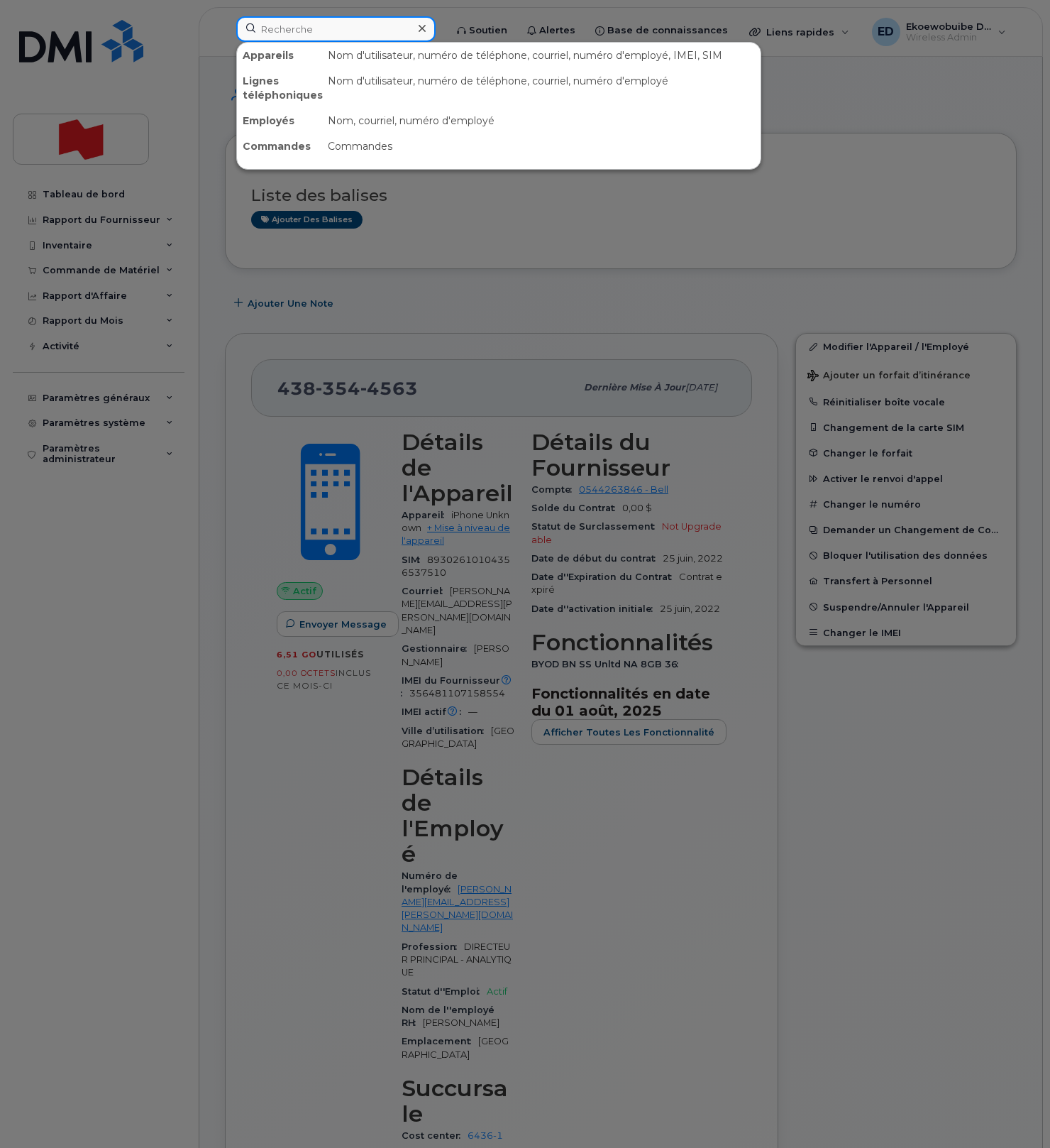
click at [296, 29] on input at bounding box center [335, 29] width 200 height 26
paste input "[EMAIL_ADDRESS][PERSON_NAME][DOMAIN_NAME]"
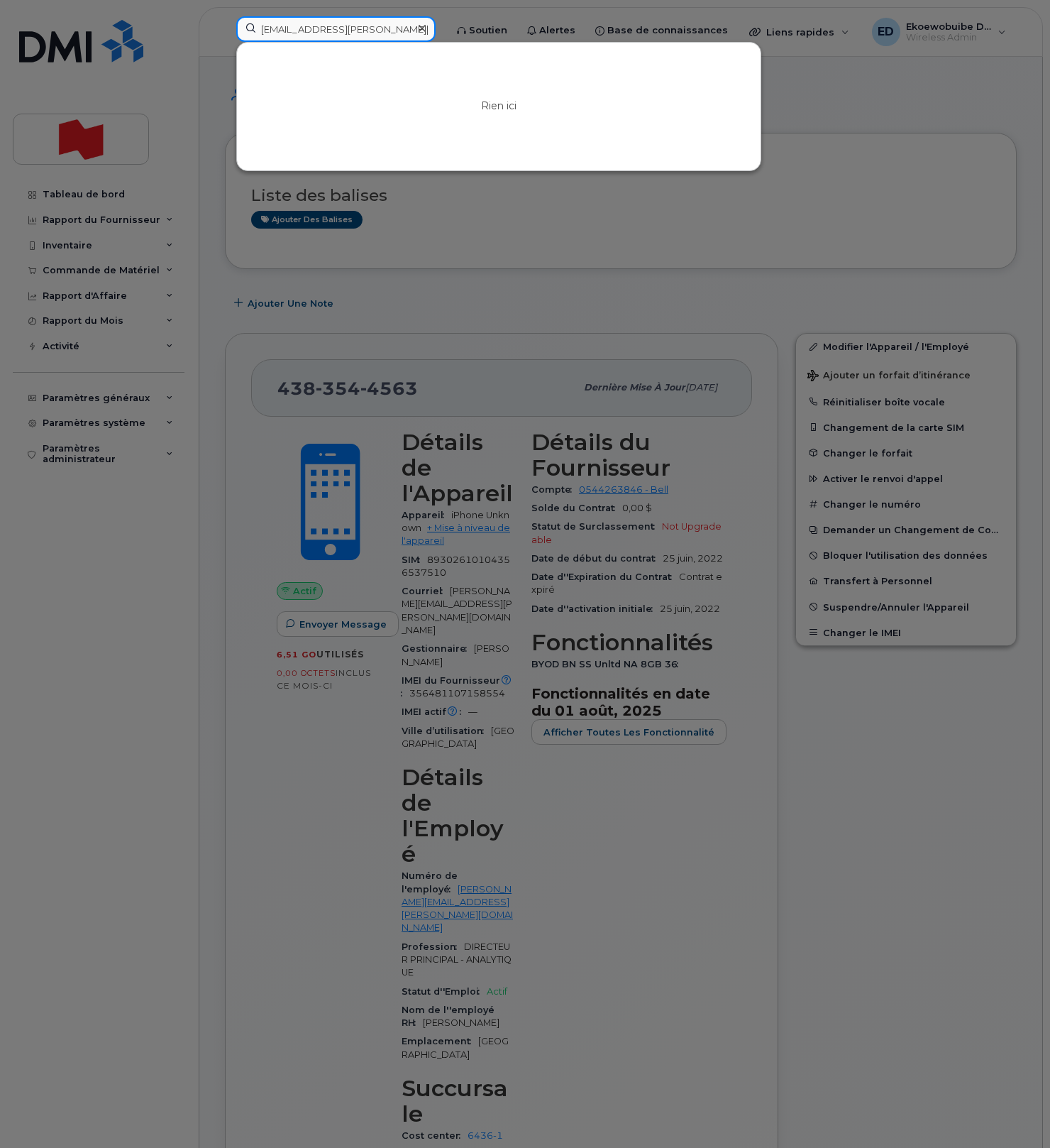
type input "[EMAIL_ADDRESS][PERSON_NAME][DOMAIN_NAME]"
click at [426, 30] on icon at bounding box center [422, 28] width 7 height 11
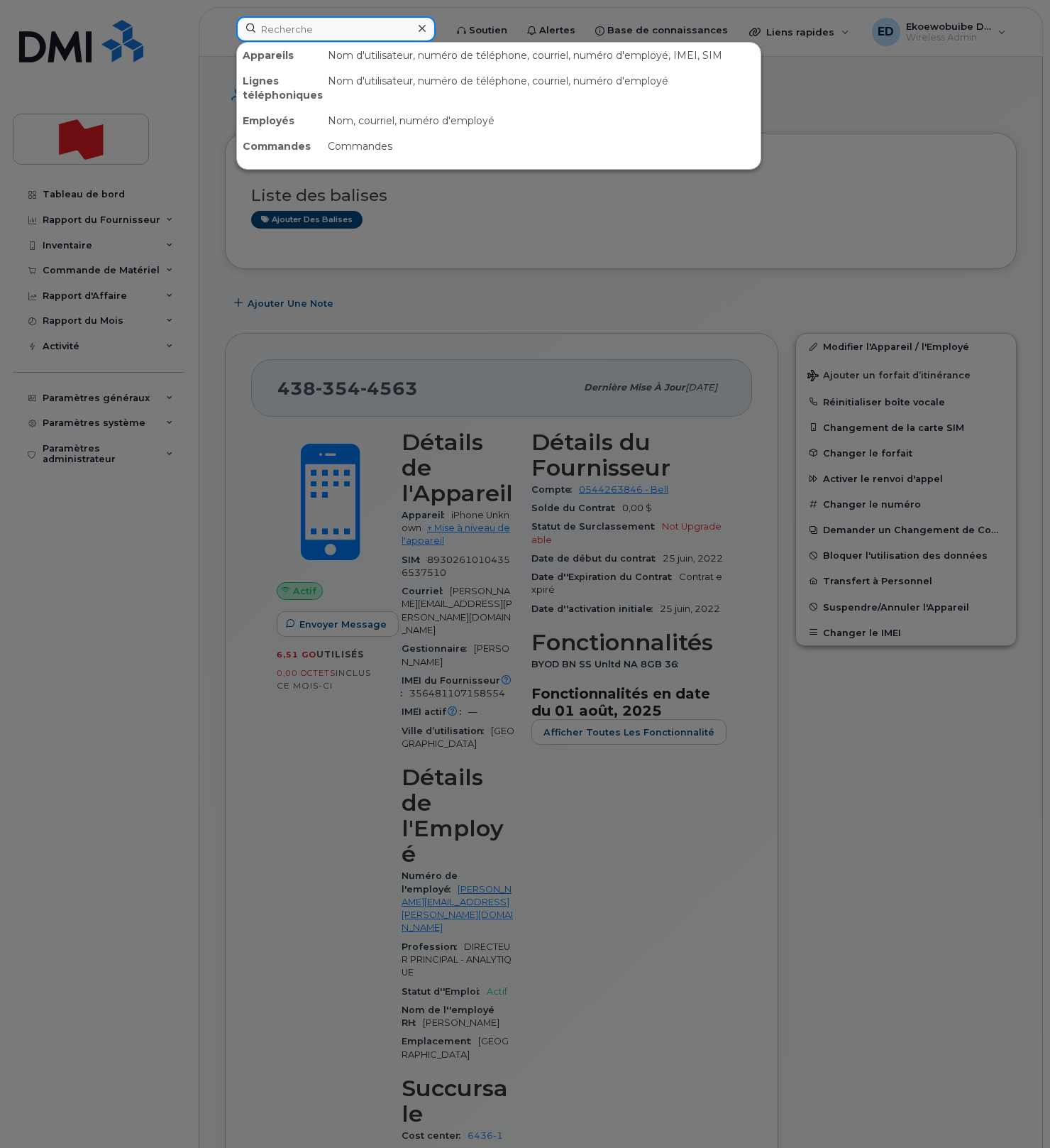
click at [353, 32] on input at bounding box center [335, 29] width 200 height 26
paste input "[PHONE_NUMBER]"
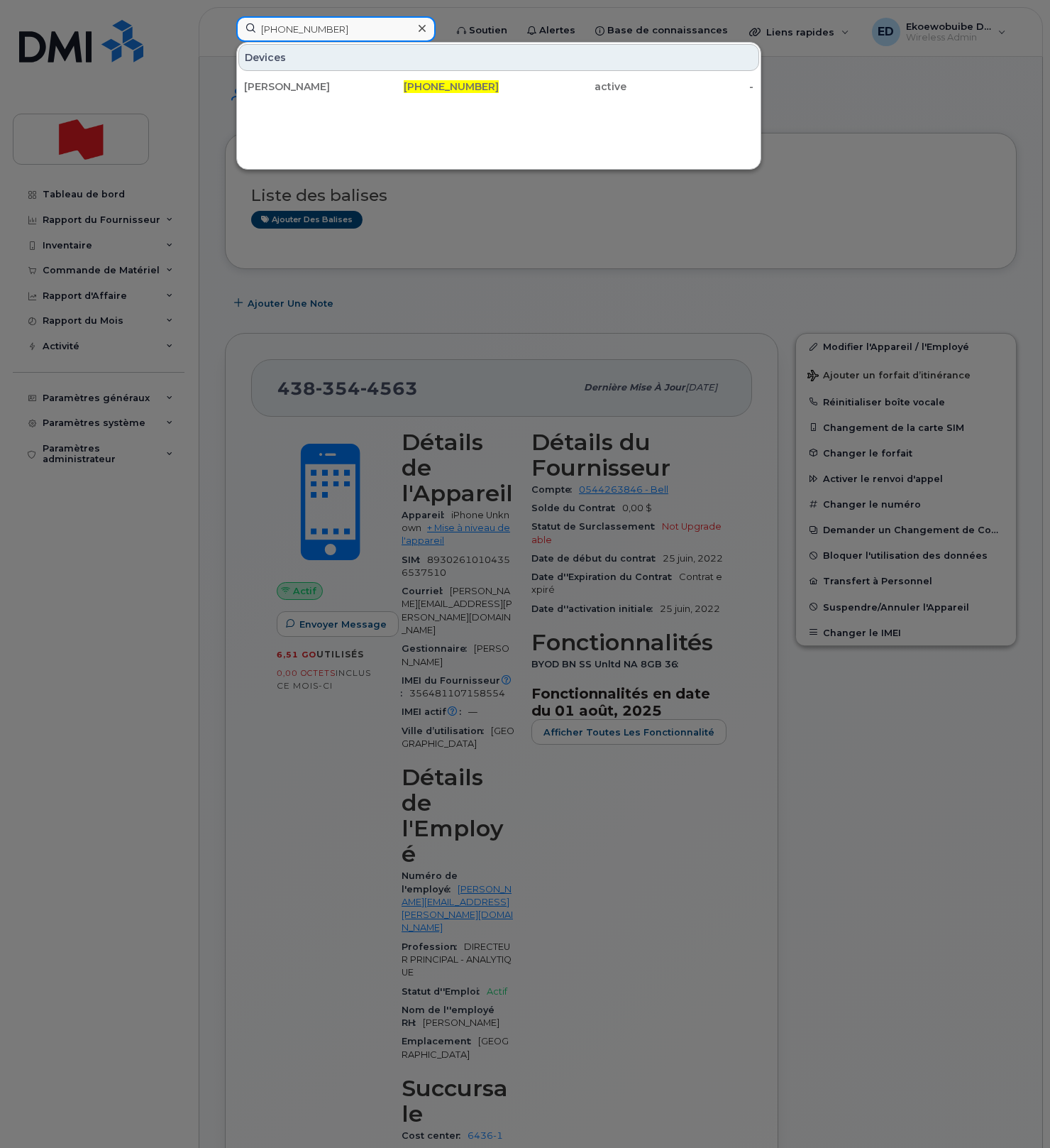
drag, startPoint x: 341, startPoint y: 28, endPoint x: 229, endPoint y: 26, distance: 112.0
click at [229, 26] on div "[PHONE_NUMBER] Devices [PERSON_NAME] [PHONE_NUMBER] active -" at bounding box center [336, 32] width 222 height 31
paste input "2940654"
type input "5142940654"
click at [296, 27] on input "5142940654" at bounding box center [335, 29] width 200 height 26
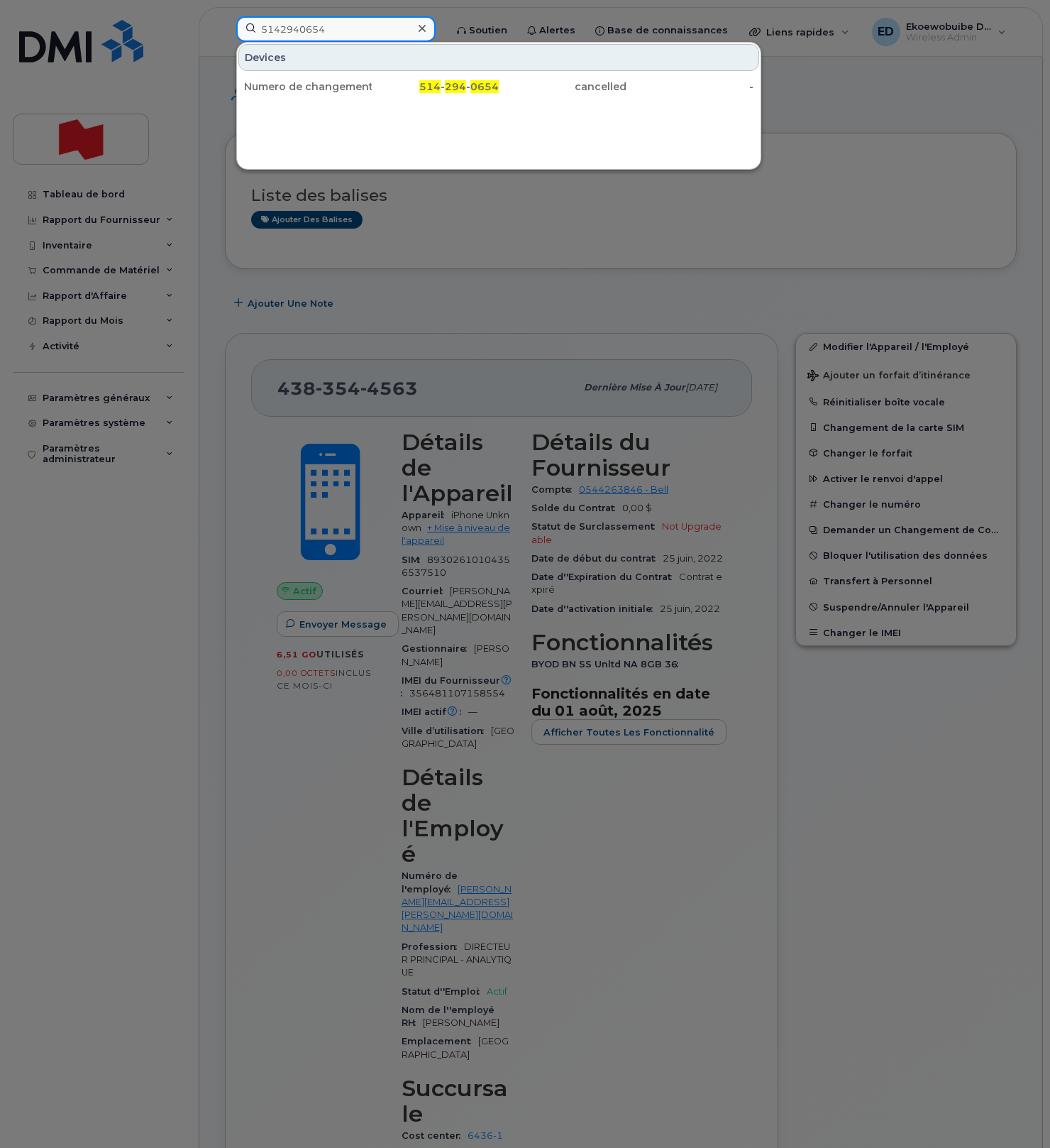
click at [296, 27] on input "5142940654" at bounding box center [335, 29] width 200 height 26
paste input "438-454-5377"
type input "438-454-5377"
click at [293, 34] on input "438-454-5377" at bounding box center [335, 29] width 200 height 26
click at [293, 35] on input "438-454-5377" at bounding box center [335, 29] width 200 height 26
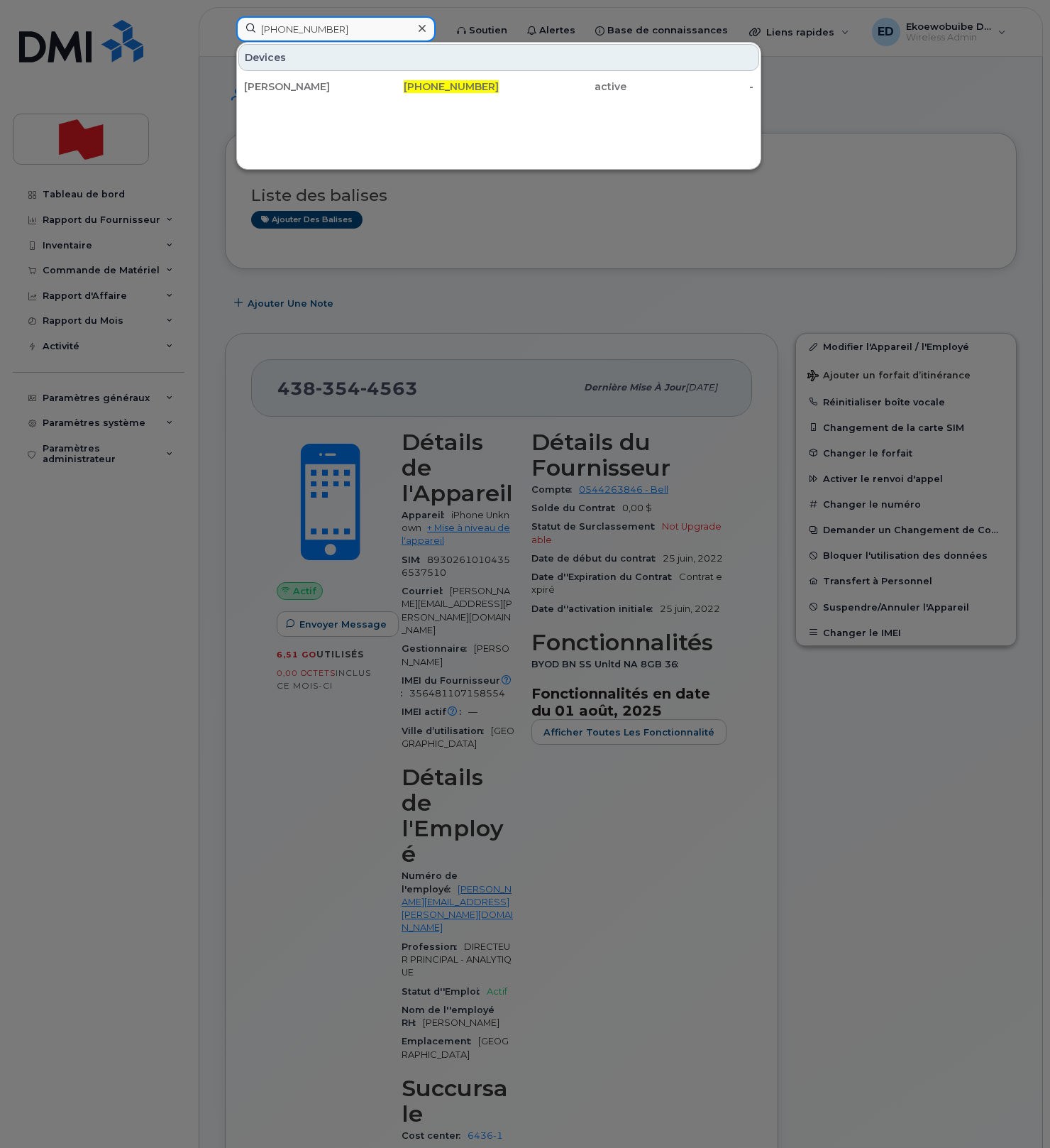
drag, startPoint x: 352, startPoint y: 34, endPoint x: 343, endPoint y: 35, distance: 9.1
click at [351, 34] on input "438-454-5377" at bounding box center [335, 29] width 200 height 26
drag, startPoint x: 350, startPoint y: 33, endPoint x: 258, endPoint y: 26, distance: 92.3
click at [258, 26] on input "438-454-5377" at bounding box center [335, 29] width 200 height 26
paste input "438-470-7018"
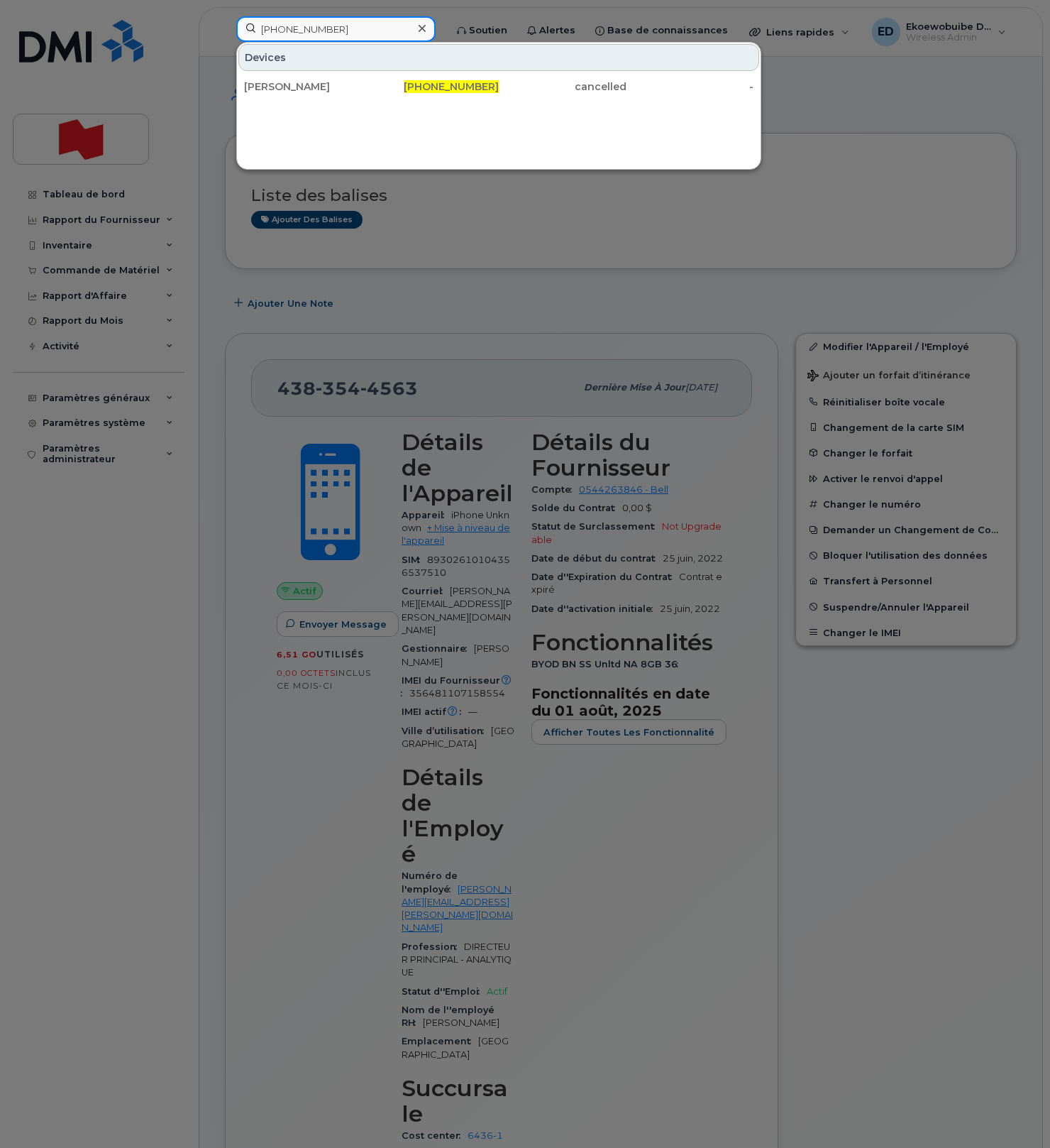
drag, startPoint x: 345, startPoint y: 32, endPoint x: 255, endPoint y: 31, distance: 90.0
click at [255, 30] on input "438-470-7018" at bounding box center [335, 29] width 200 height 26
paste input "54-5377"
type input "438-454-5377"
click at [310, 96] on div "Jean Guillaume Juignet" at bounding box center [307, 86] width 128 height 26
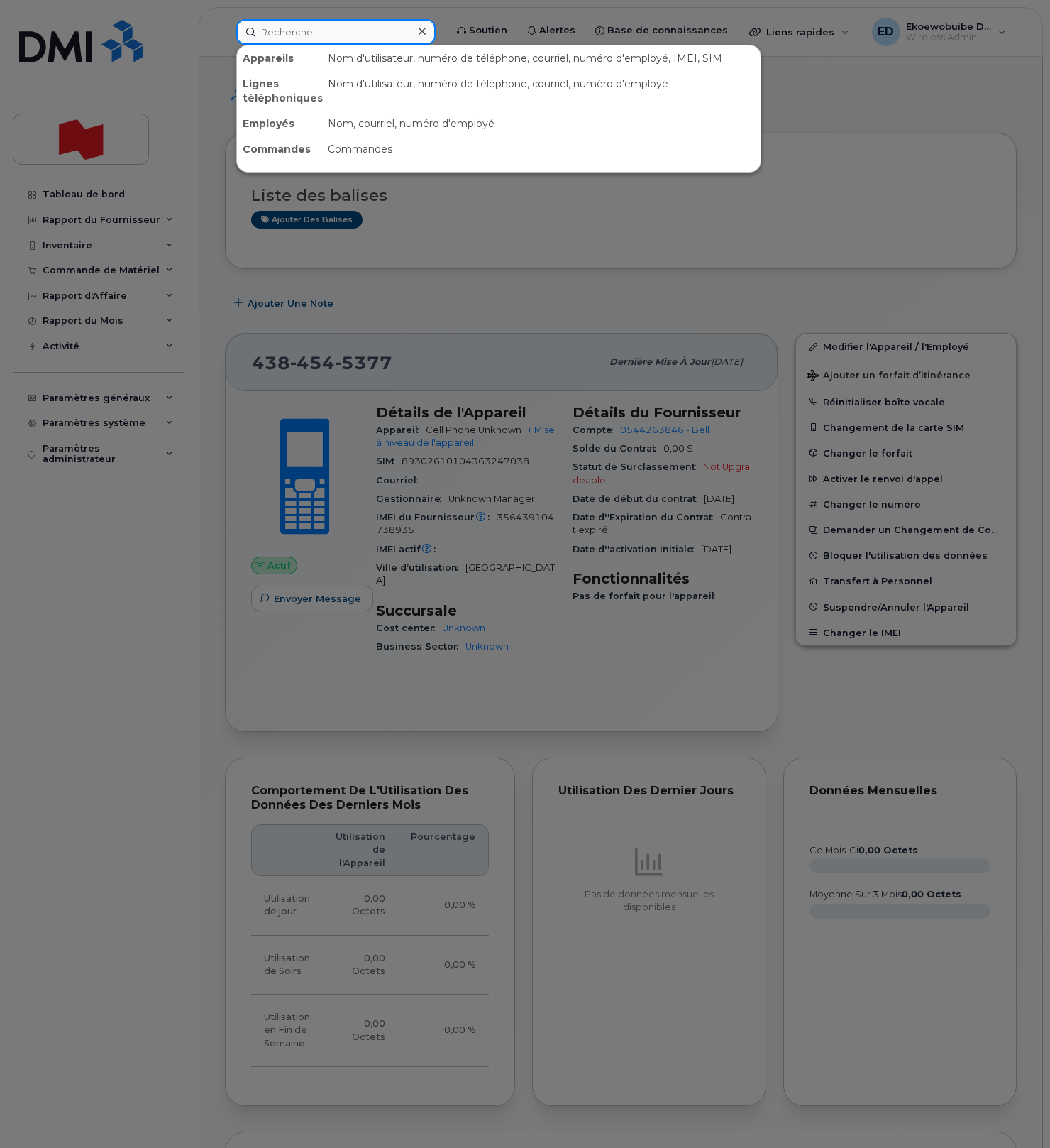
click at [306, 40] on input at bounding box center [335, 32] width 200 height 26
paste input "514-458-2455."
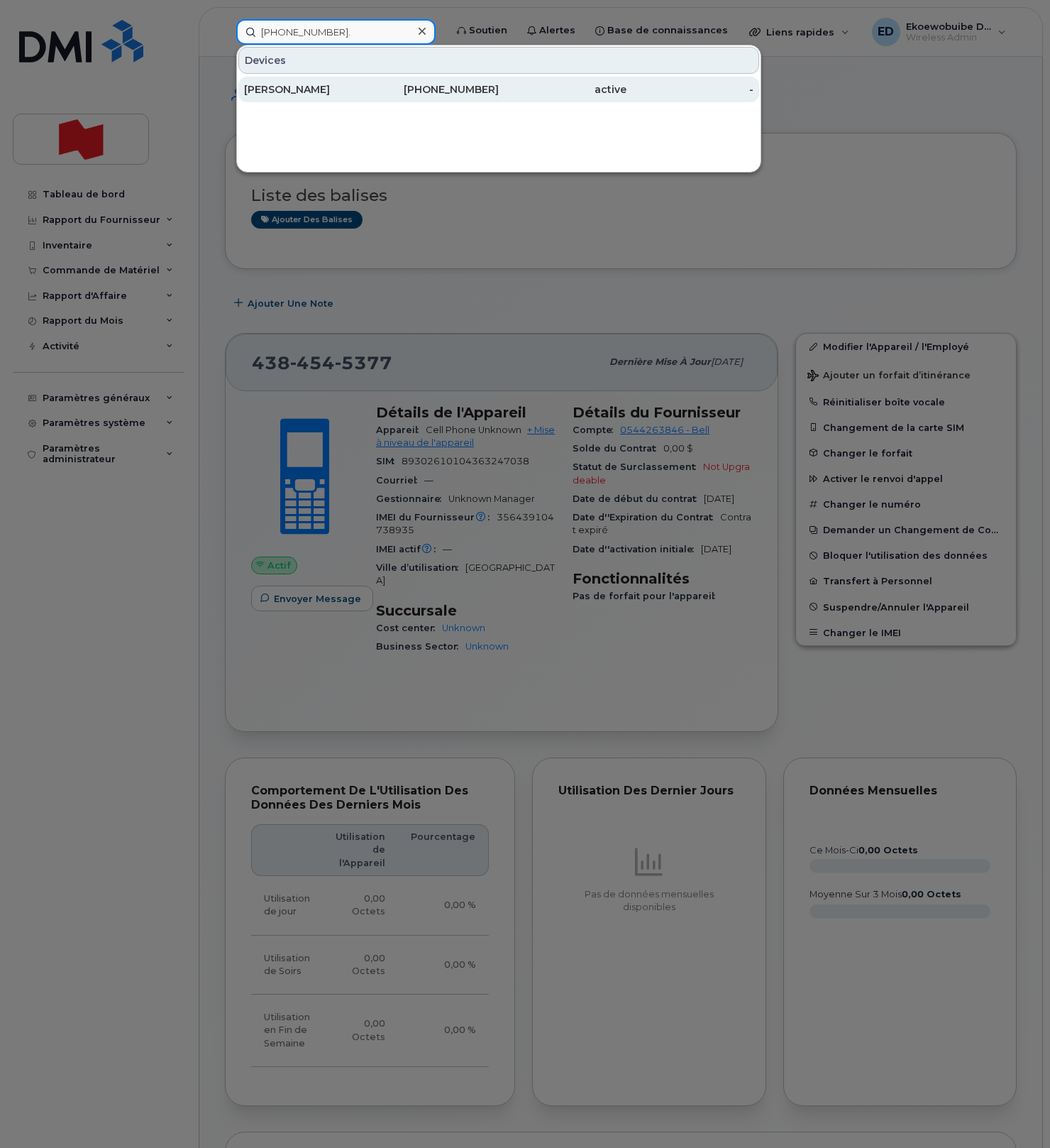
type input "514-458-2455."
click at [317, 85] on div "Samuel Hazan Mea" at bounding box center [307, 90] width 128 height 14
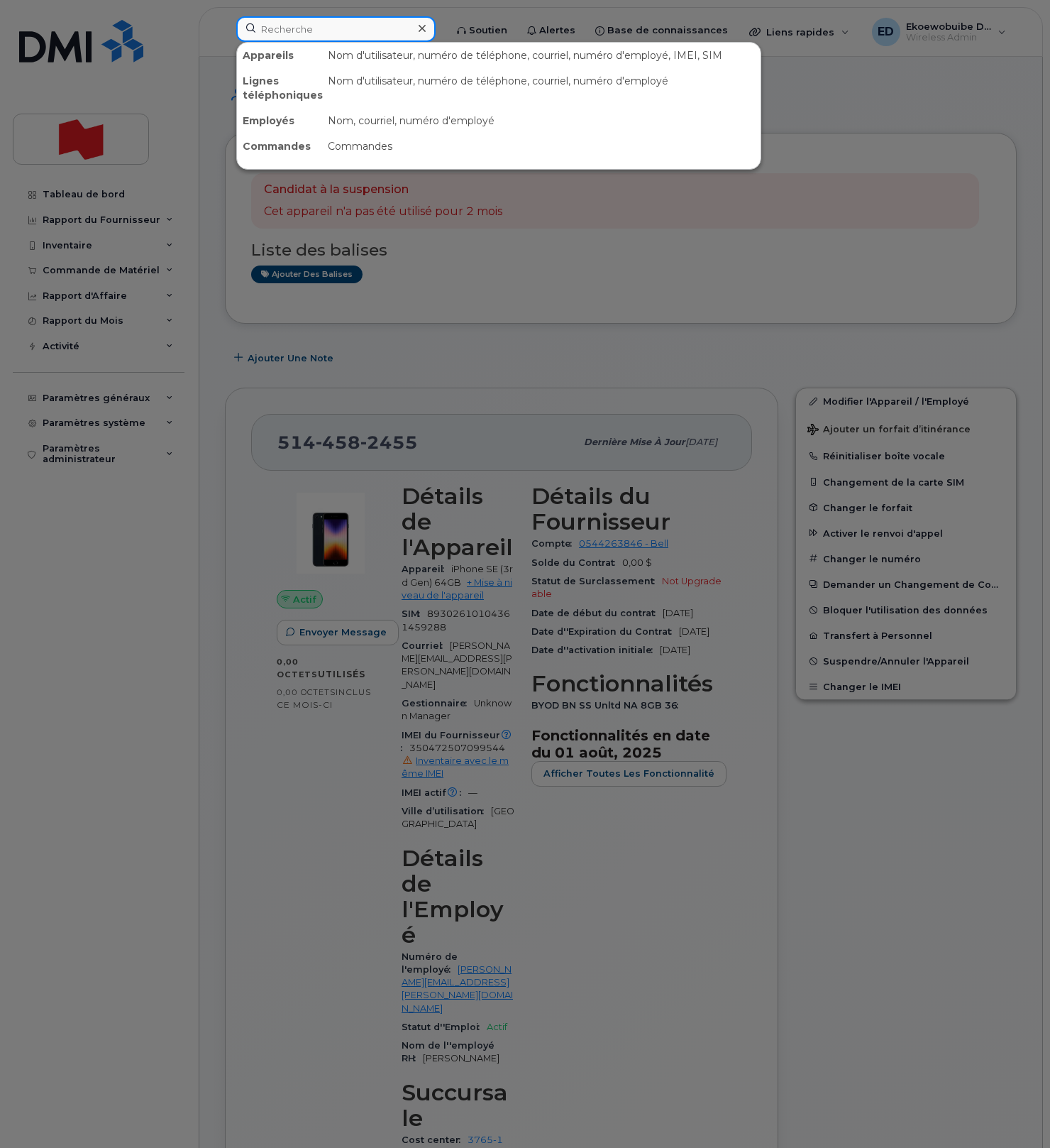
click at [309, 34] on input at bounding box center [335, 29] width 200 height 26
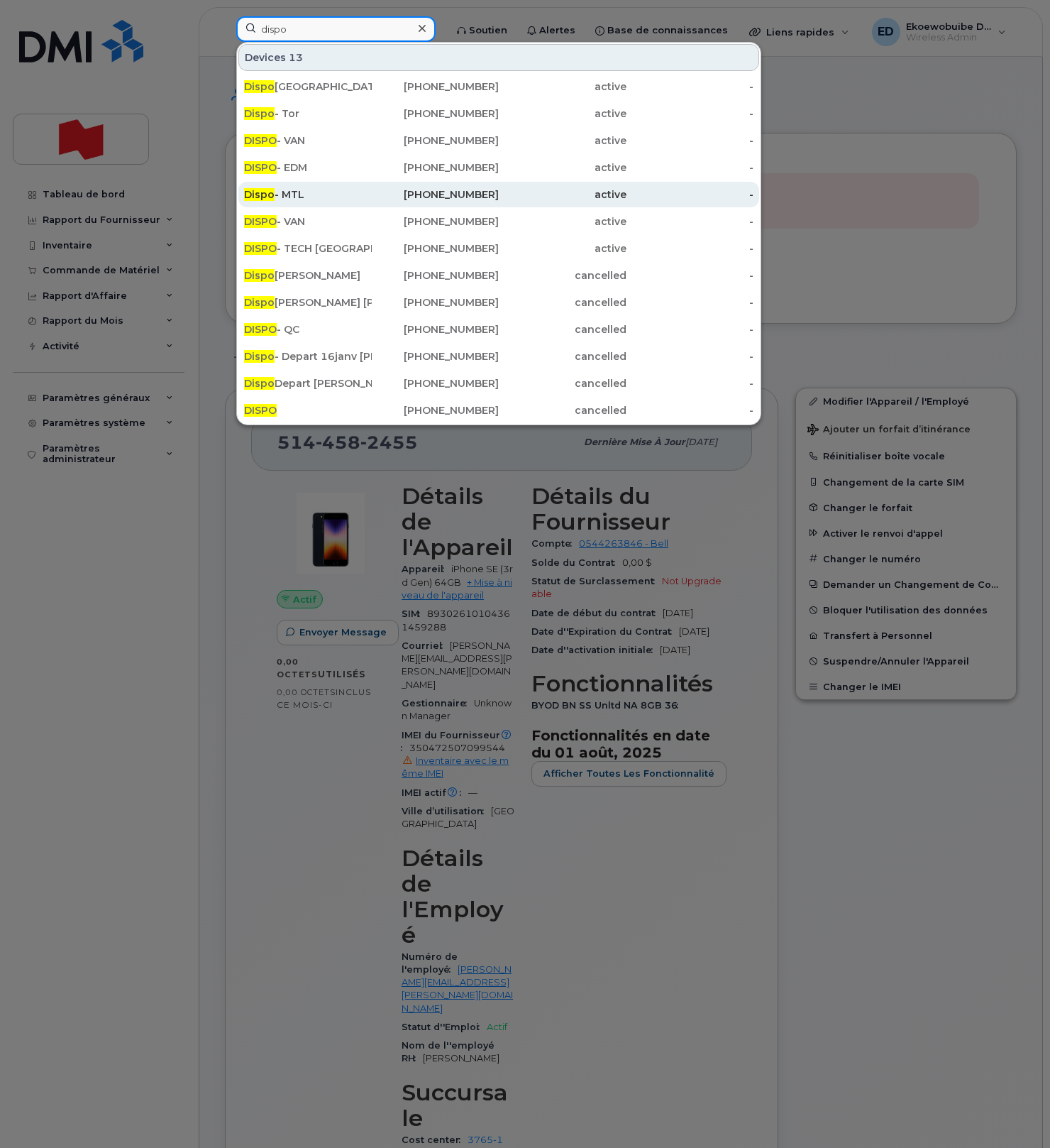
type input "dispo"
click at [324, 196] on div "Dispo - MTL" at bounding box center [307, 195] width 128 height 14
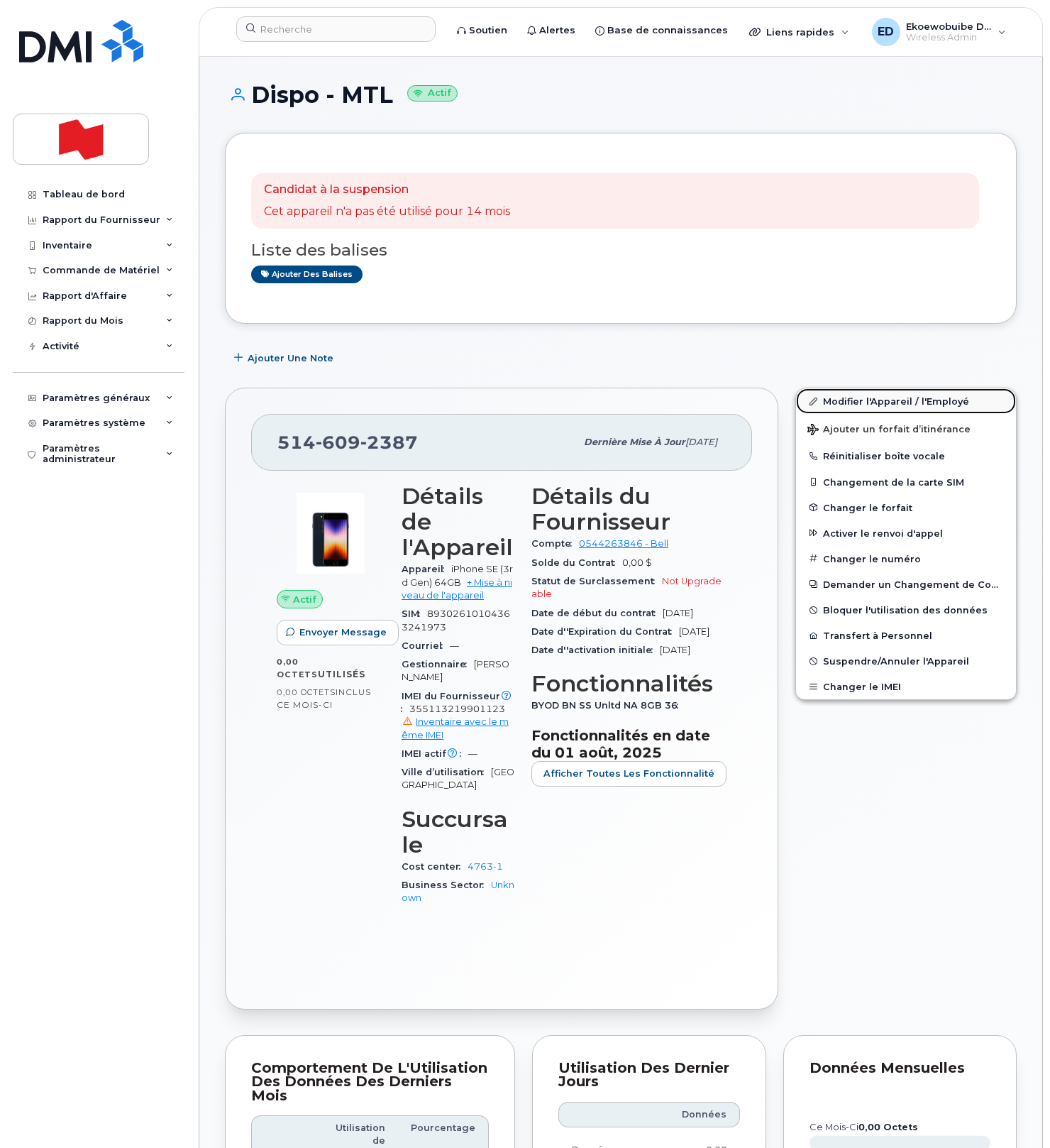
click at [831, 405] on link "Modifier l'Appareil / l'Employé" at bounding box center [907, 401] width 220 height 26
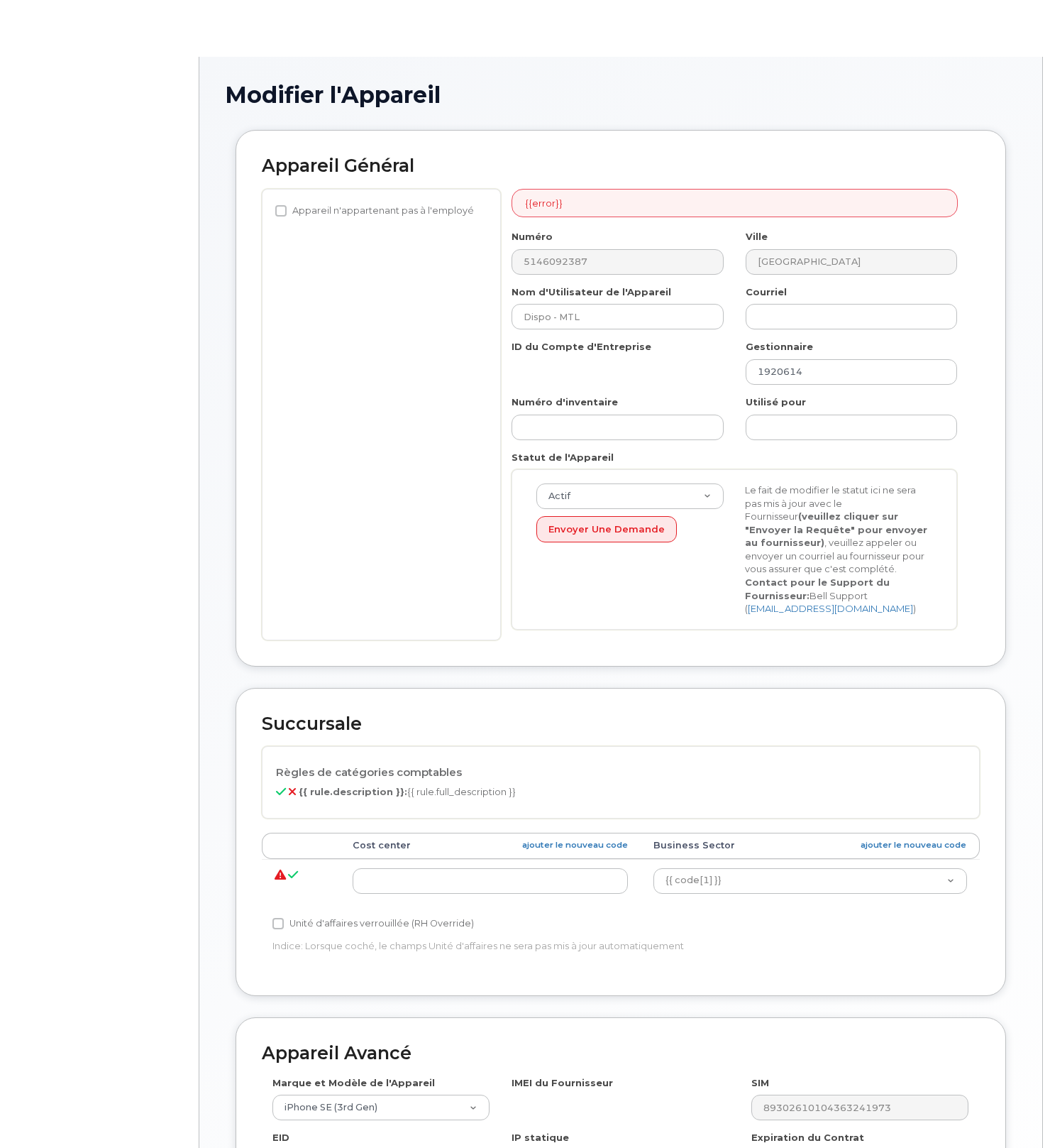
select select "22916206"
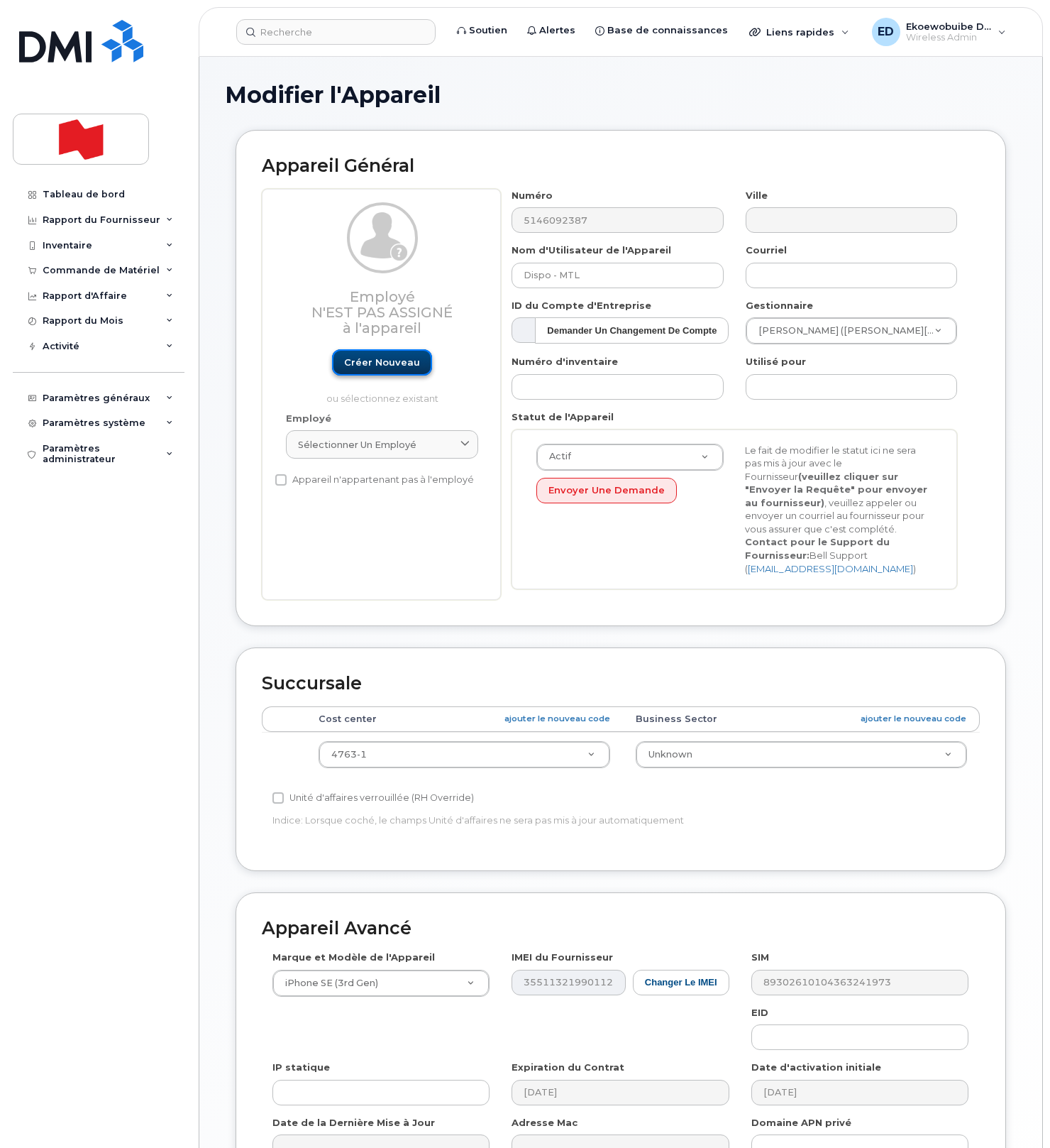
click at [385, 363] on link "Créer nouveau" at bounding box center [382, 363] width 100 height 26
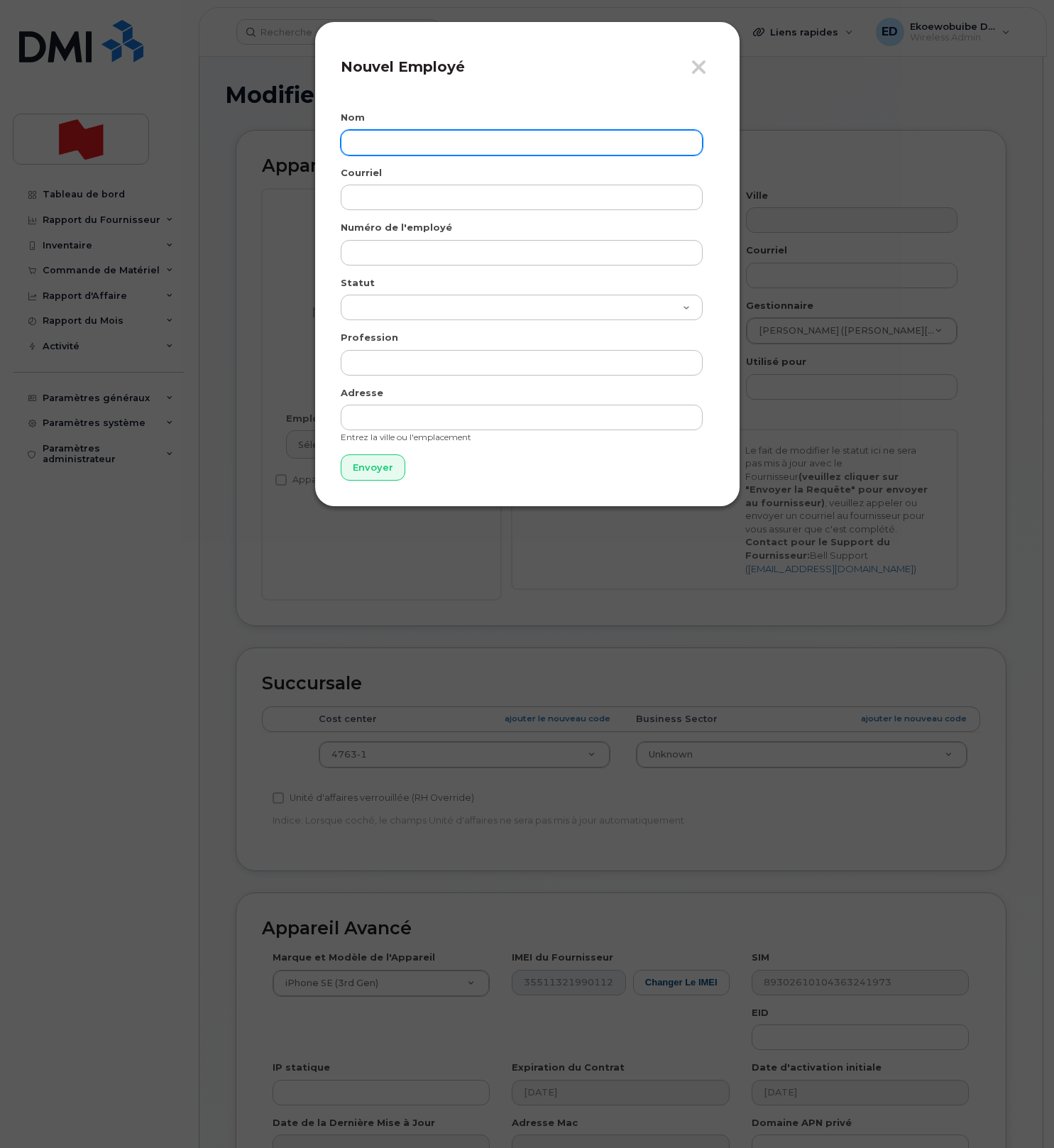
click at [402, 149] on input "text" at bounding box center [521, 143] width 362 height 26
paste input "Dominique Boucher"
type input "Dominique Boucher1"
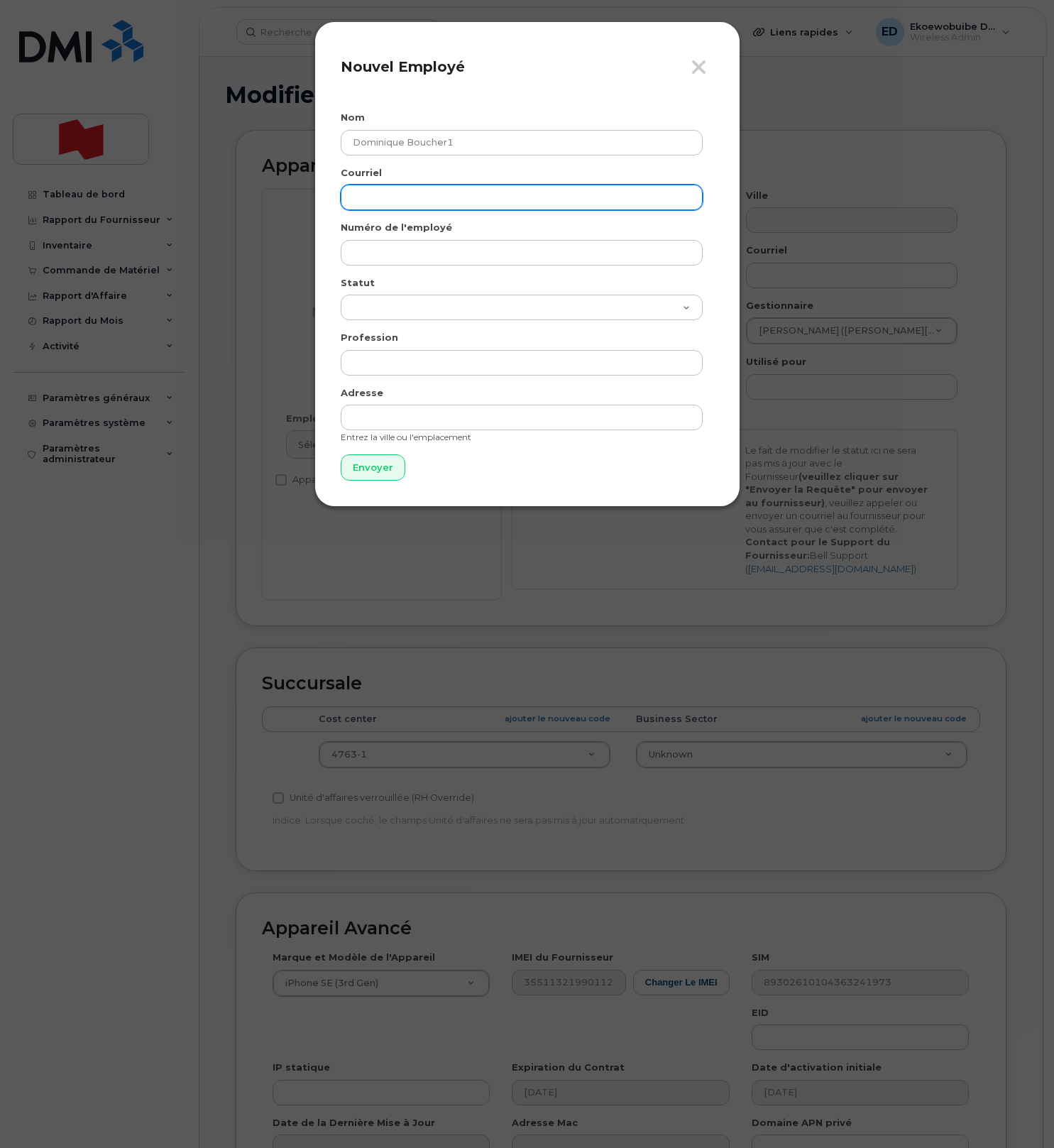
click at [494, 200] on input "email" at bounding box center [521, 197] width 362 height 26
paste input "dominique.boucher.1@bnc.ca"
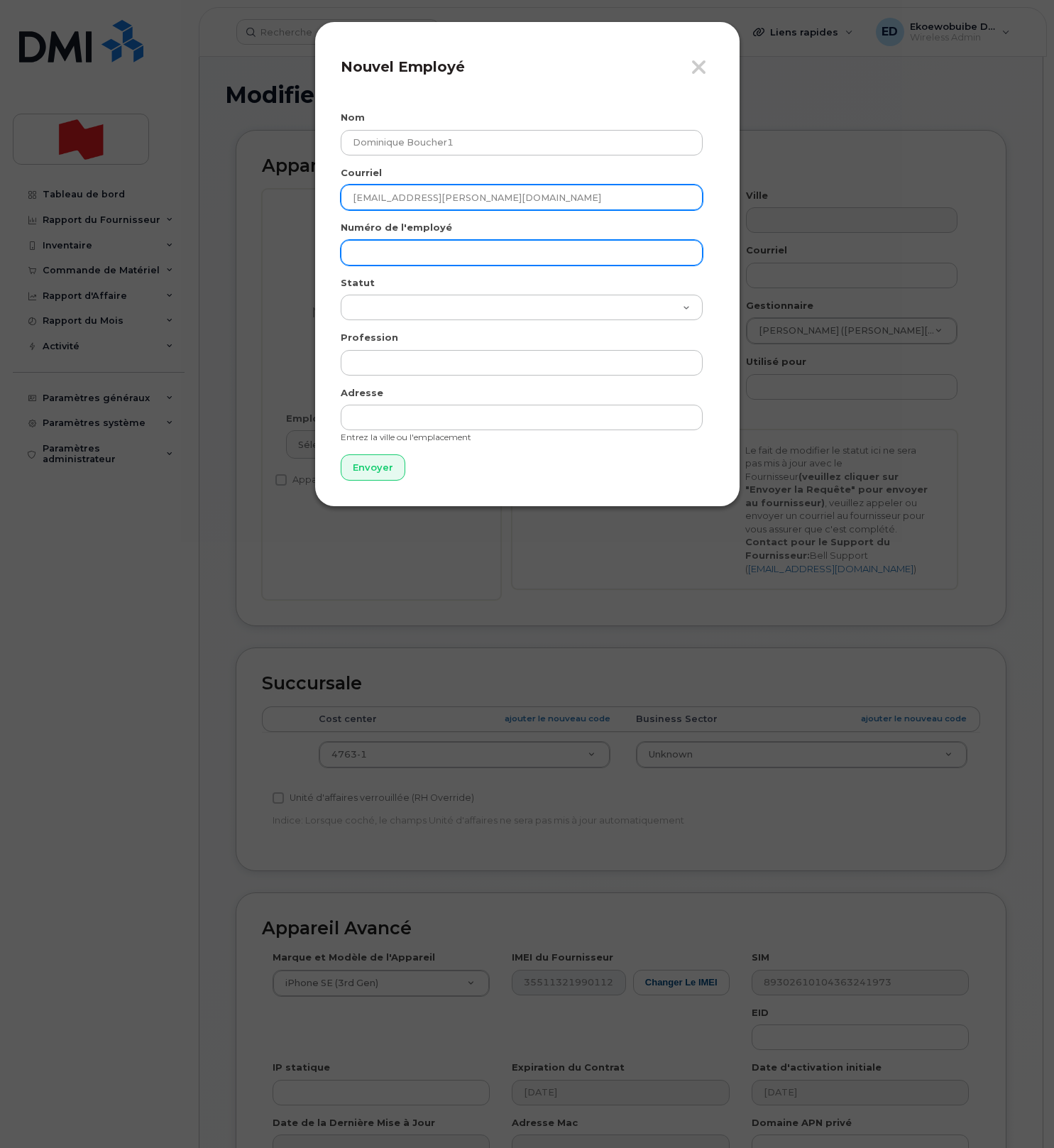
type input "dominique.boucher.1@bnc.ca"
click at [425, 247] on input "text" at bounding box center [521, 253] width 362 height 26
paste input "dominique.boucher.1@bnc.ca"
type input "dominique.boucher.1@bnc.ca"
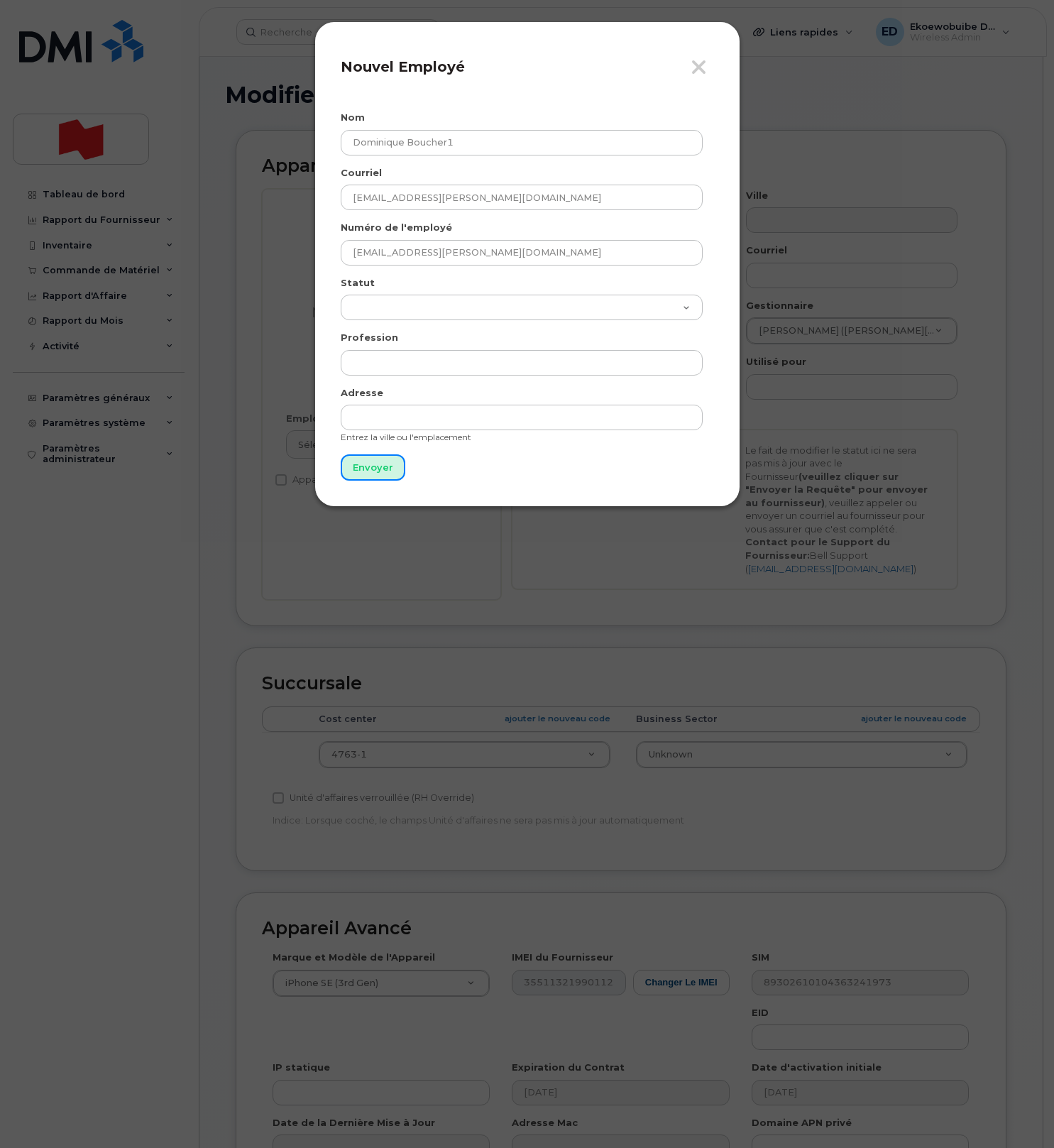
click at [361, 467] on input "Envoyer" at bounding box center [372, 467] width 64 height 26
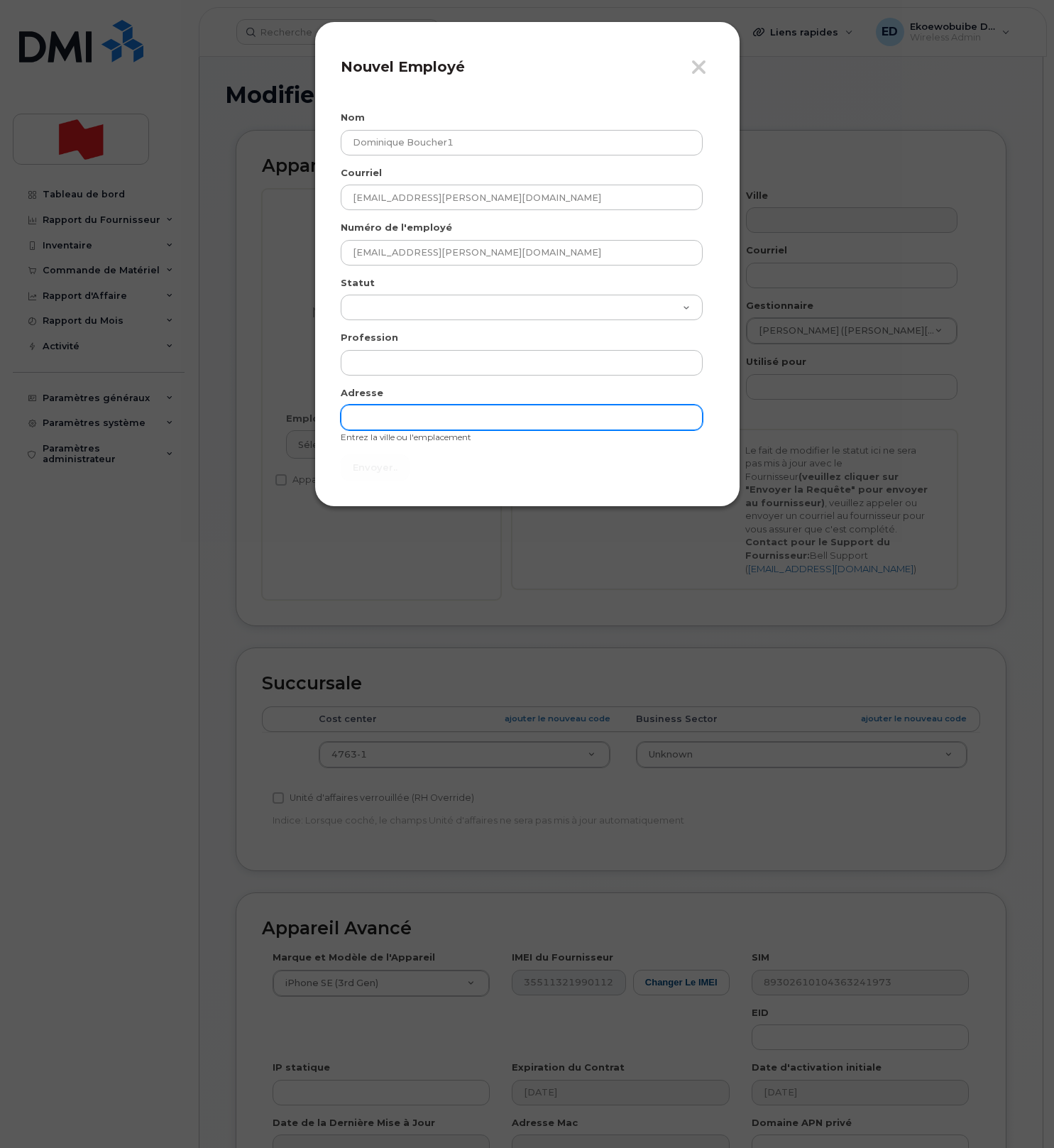
type input "Envoyer"
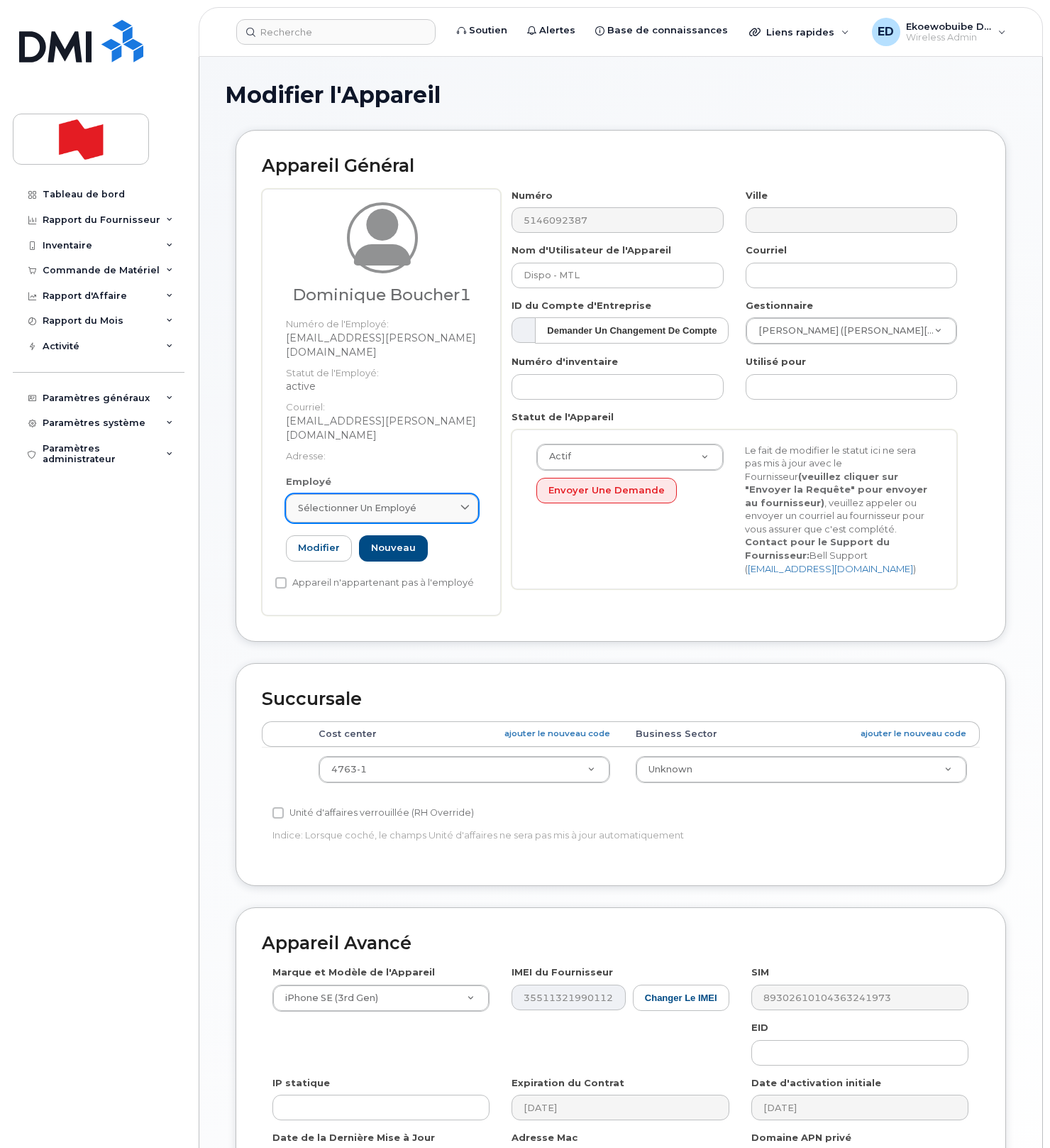
click at [450, 501] on div "Sélectionner un employé" at bounding box center [382, 507] width 168 height 13
paste input "dominique.boucher.1@bnc.ca"
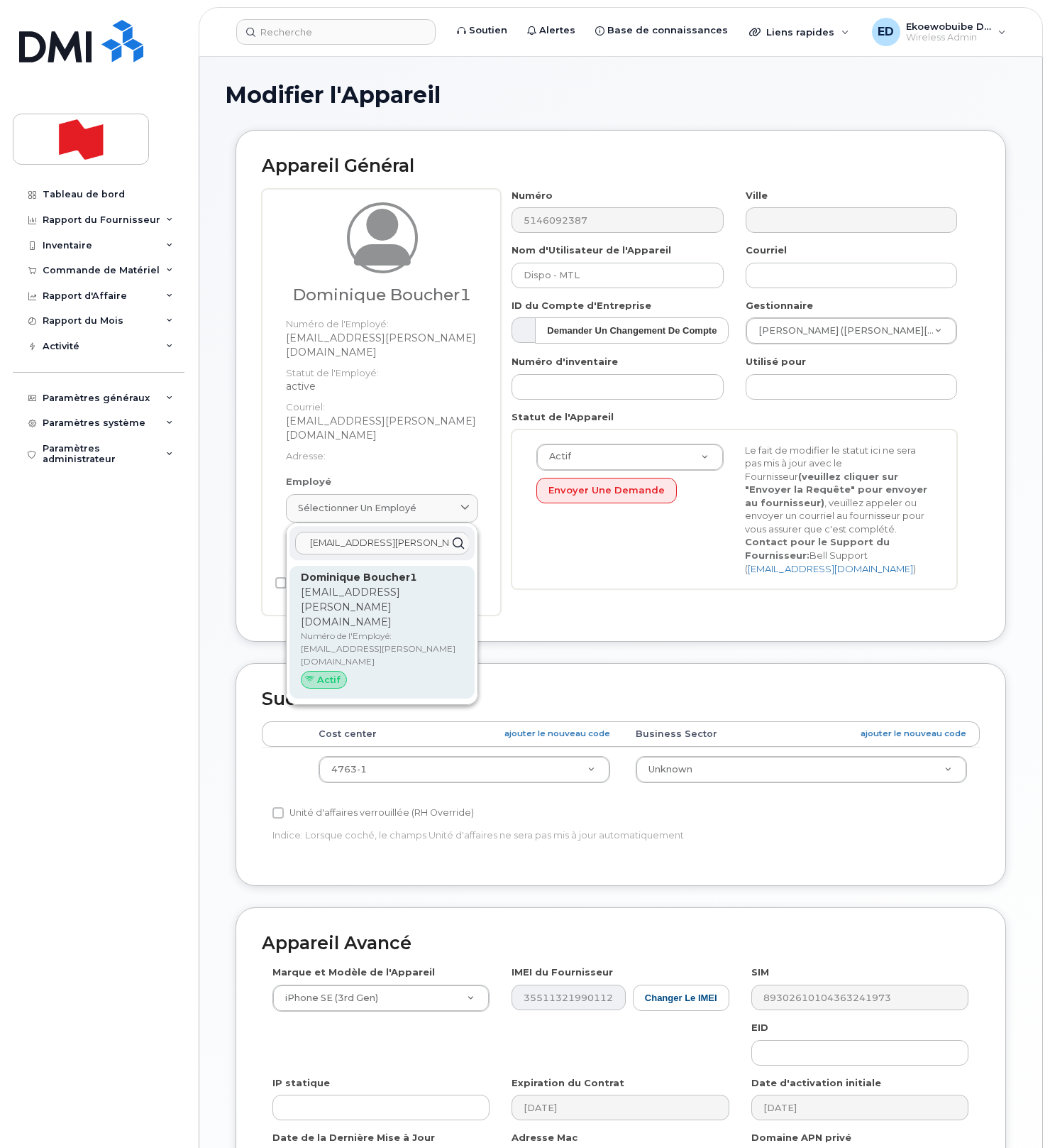
type input "dominique.boucher.1@bnc.ca"
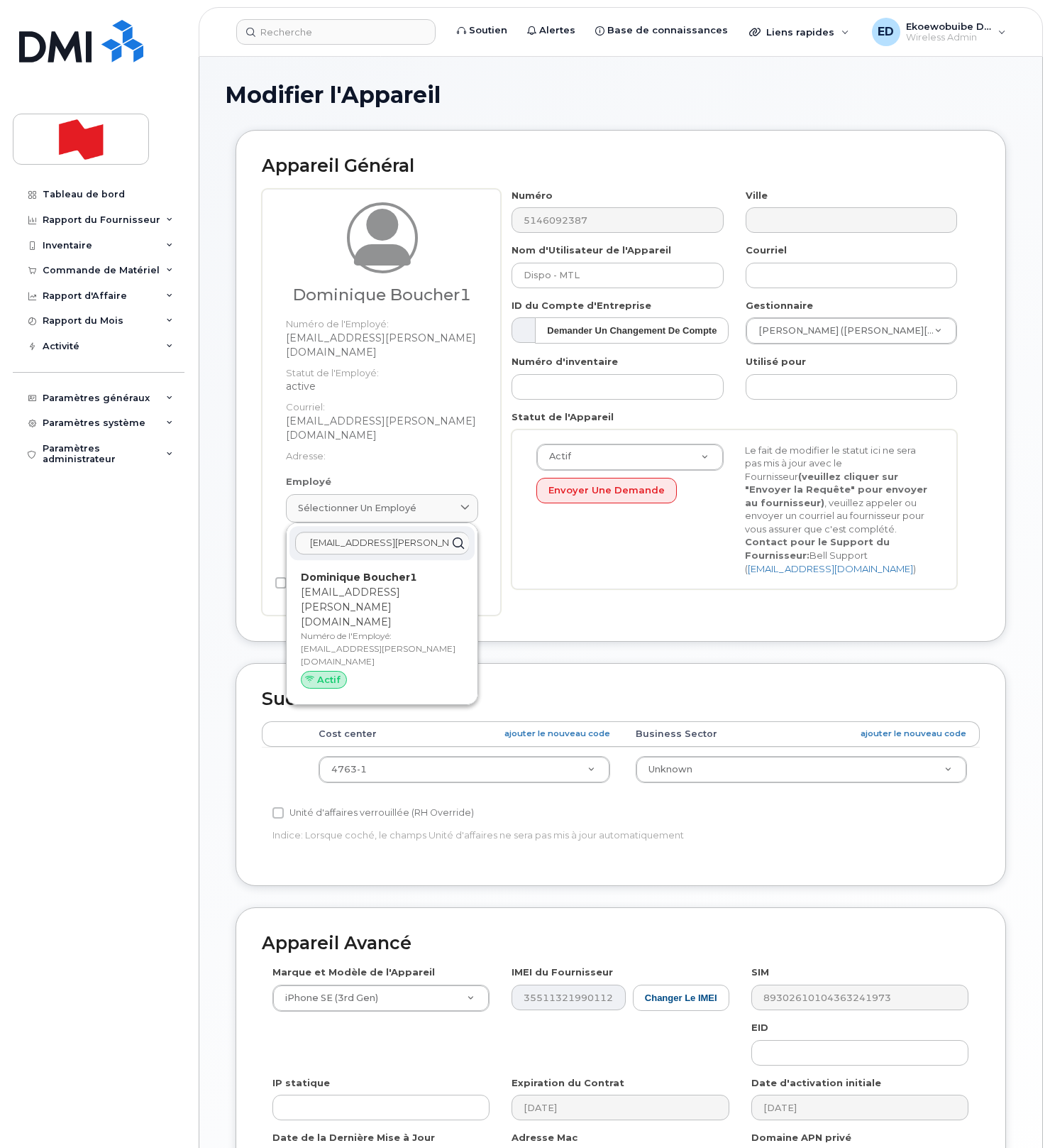
click at [340, 629] on p "Numéro de l'Employé: dominique.boucher.1@bnc.ca" at bounding box center [382, 649] width 163 height 39
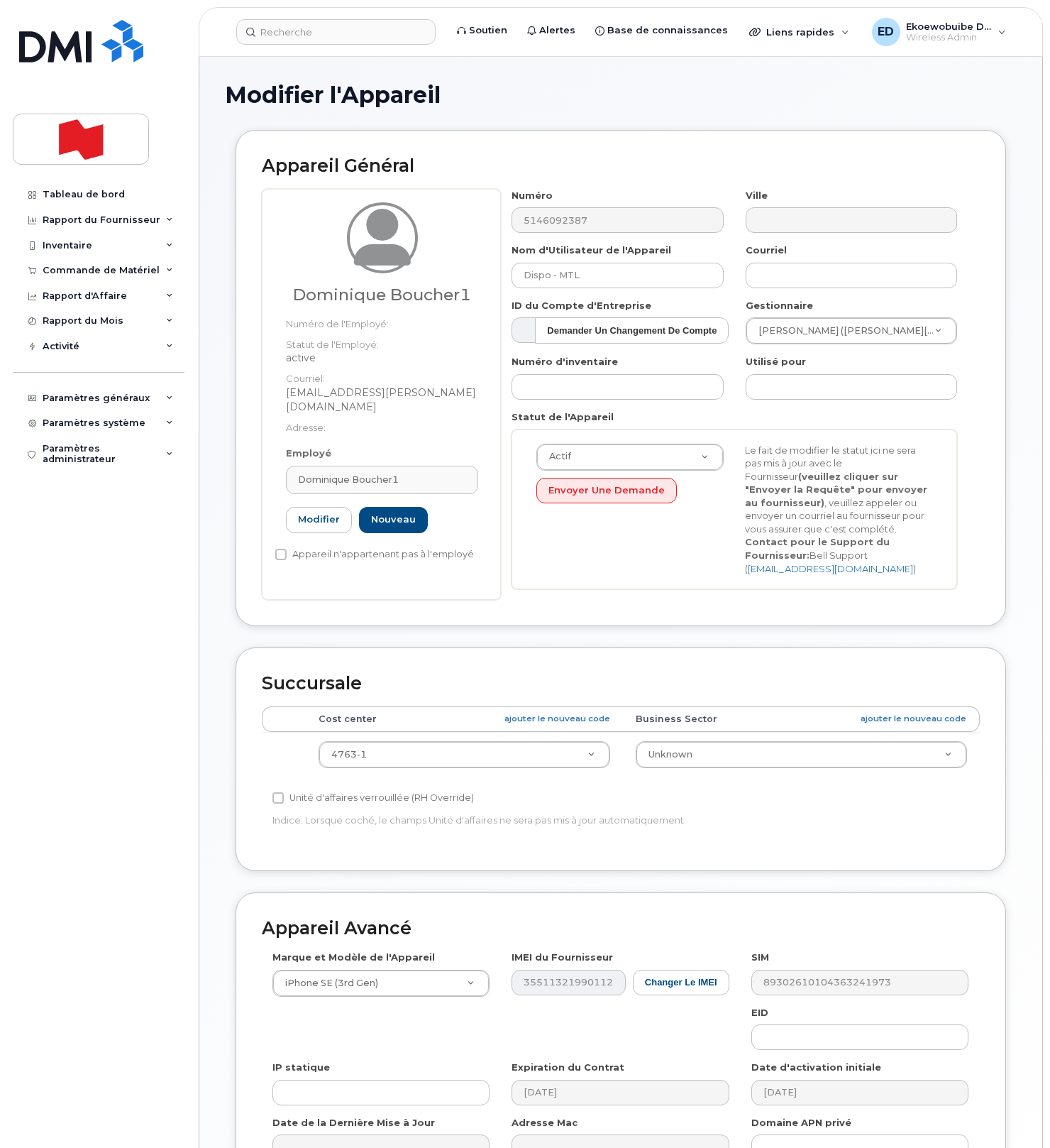
type input "Dominique Boucher1"
type input "dominique.boucher.1@bnc.ca"
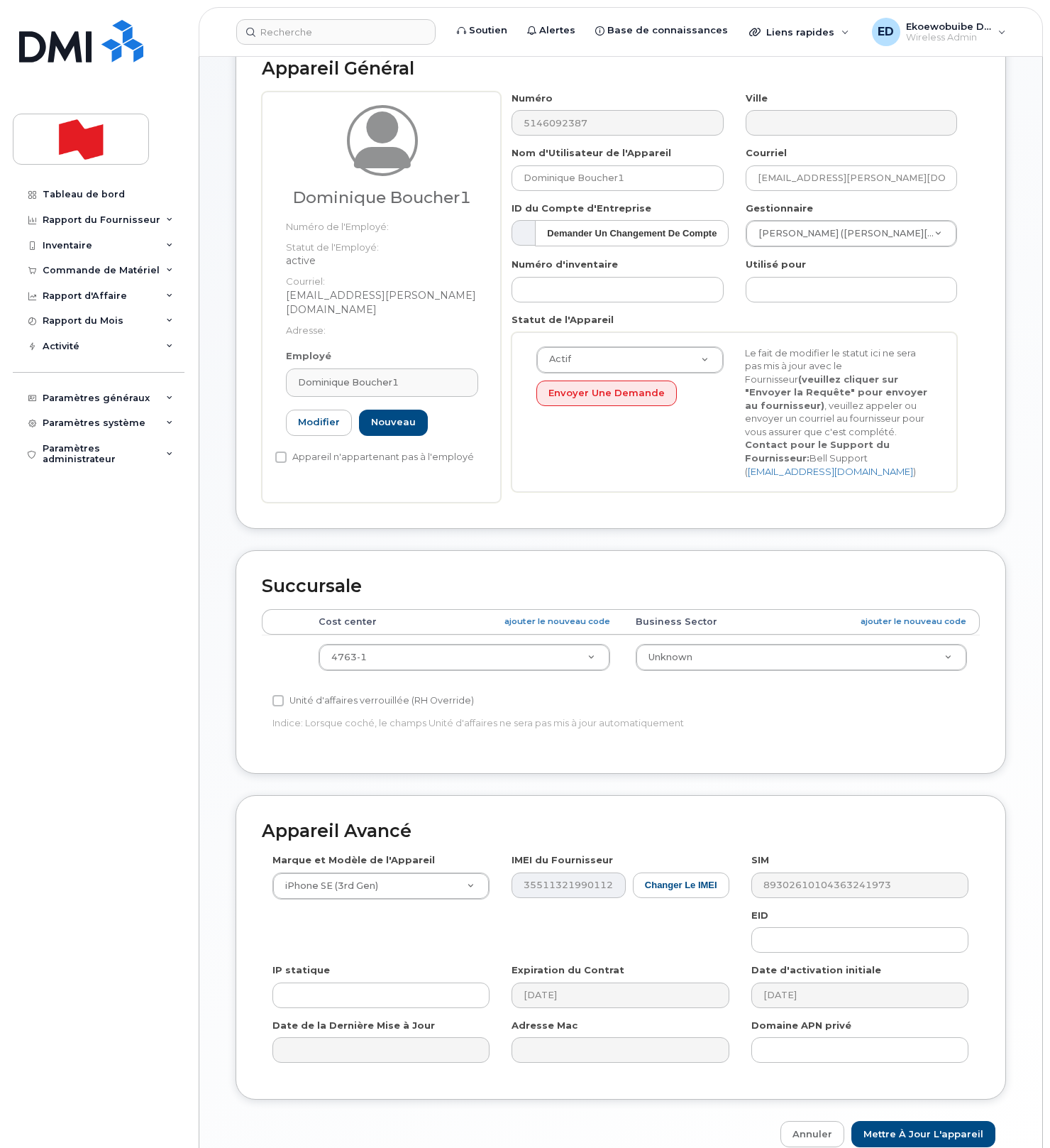
scroll to position [181, 0]
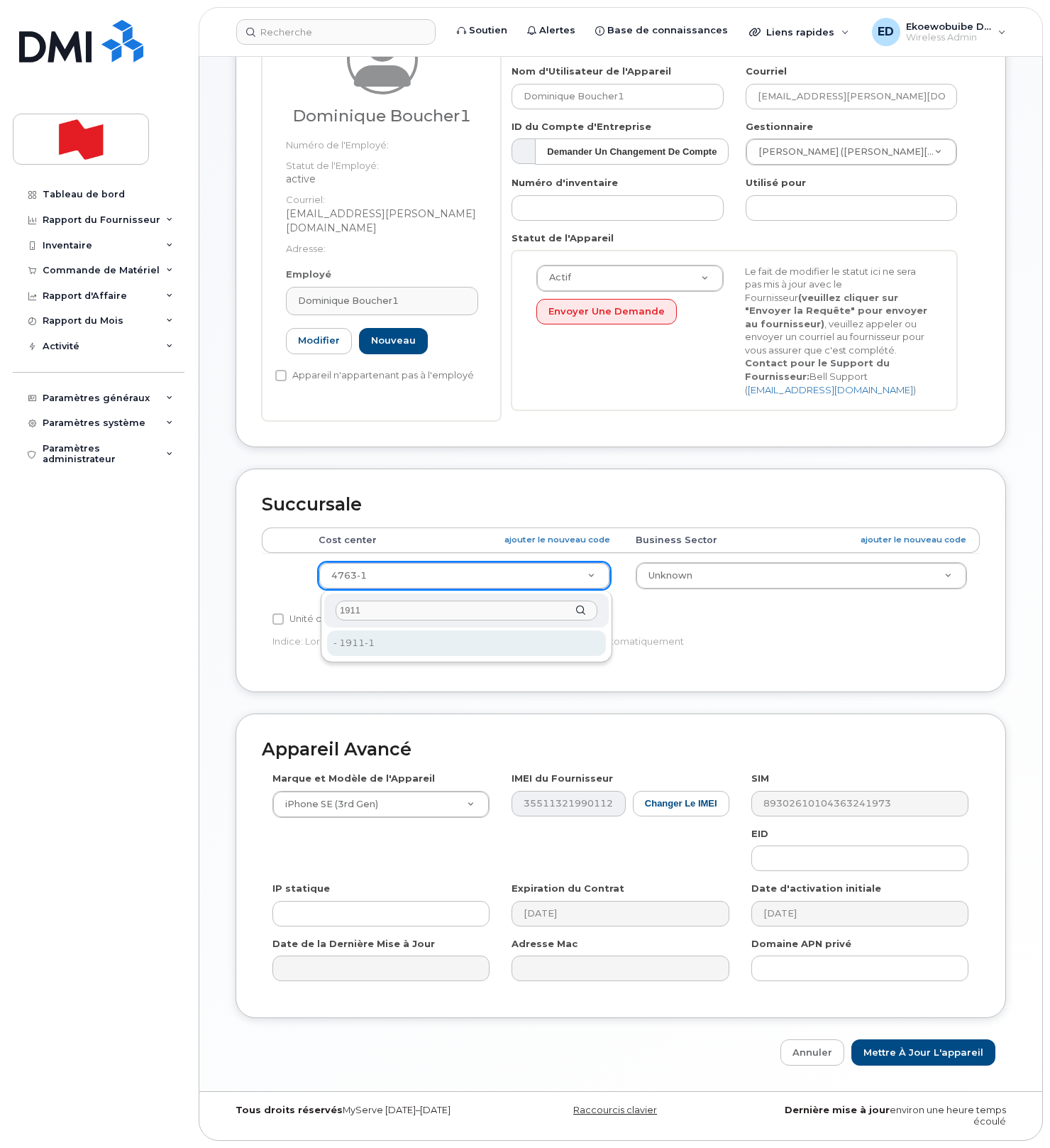
type input "1911"
type input "22916811"
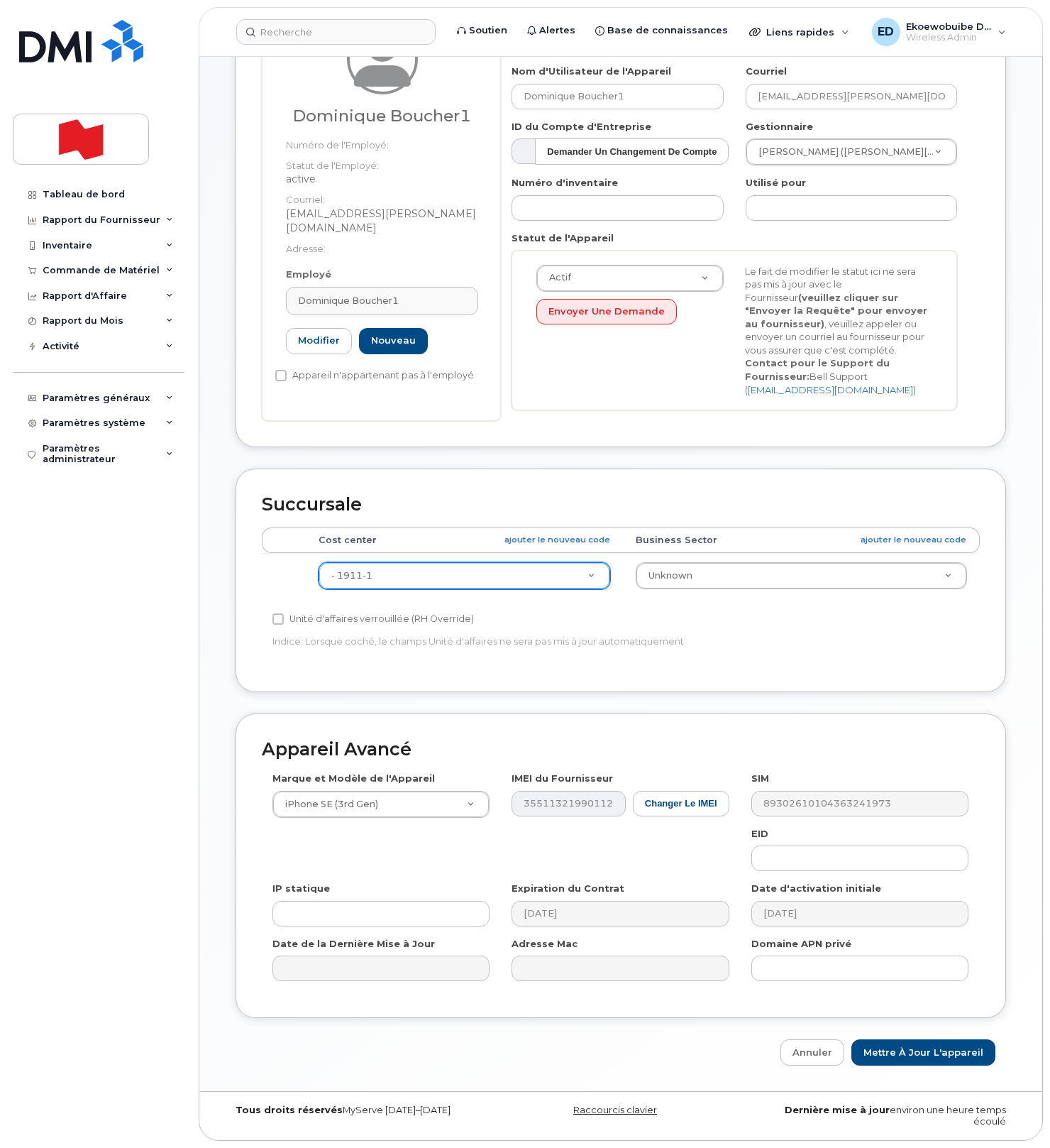
scroll to position [0, 0]
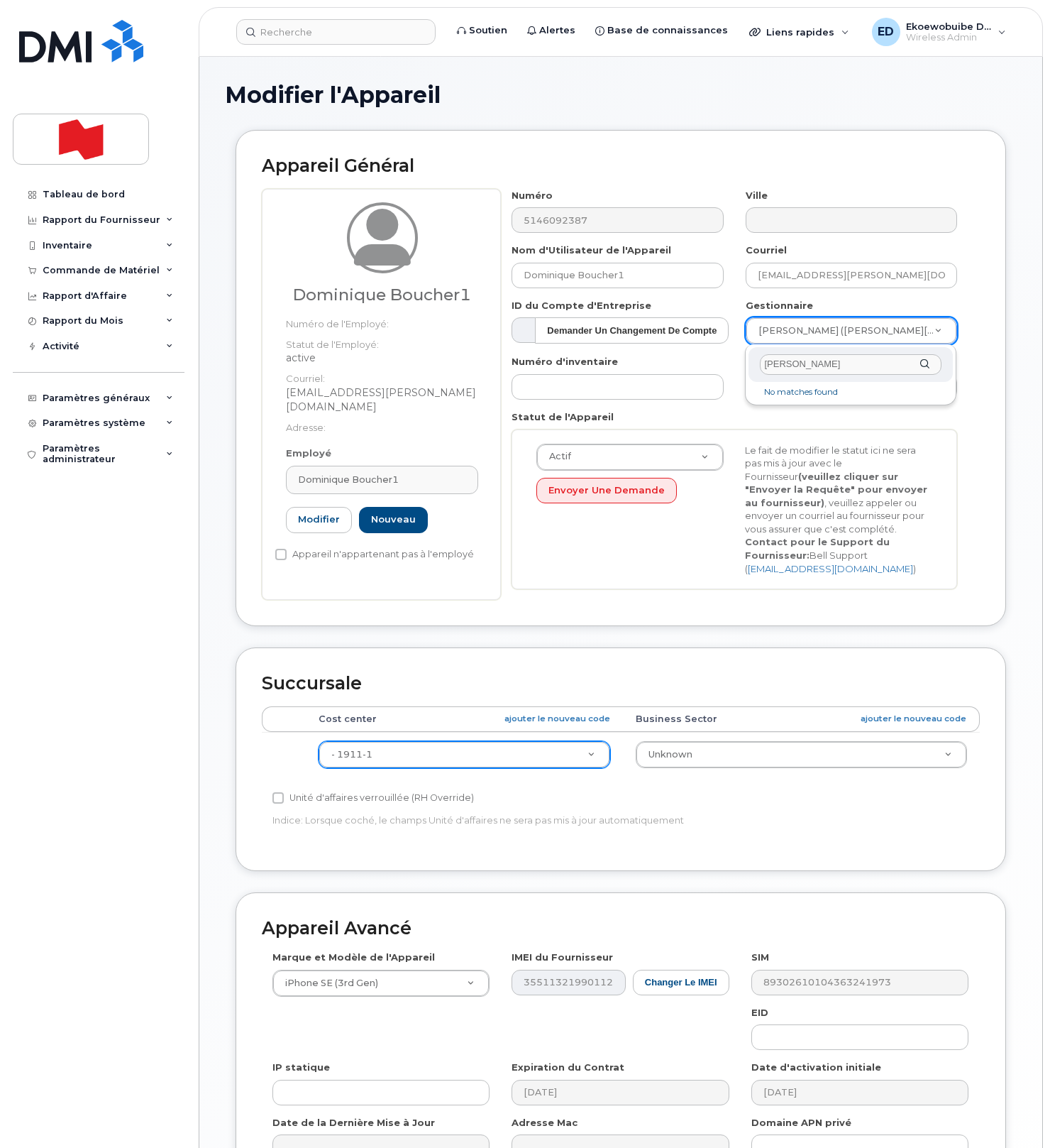
drag, startPoint x: 830, startPoint y: 364, endPoint x: 735, endPoint y: 361, distance: 95.0
click at [735, 360] on body "Soutien Alertes Base de connaissances Liens rapides Suspendre/Supprimer l’appar…" at bounding box center [525, 663] width 1050 height 1327
paste input "[EMAIL_ADDRESS][DOMAIN_NAME]"
type input "[EMAIL_ADDRESS][DOMAIN_NAME]"
click at [869, 364] on input "maxime.otis@bnc.ca" at bounding box center [851, 364] width 181 height 20
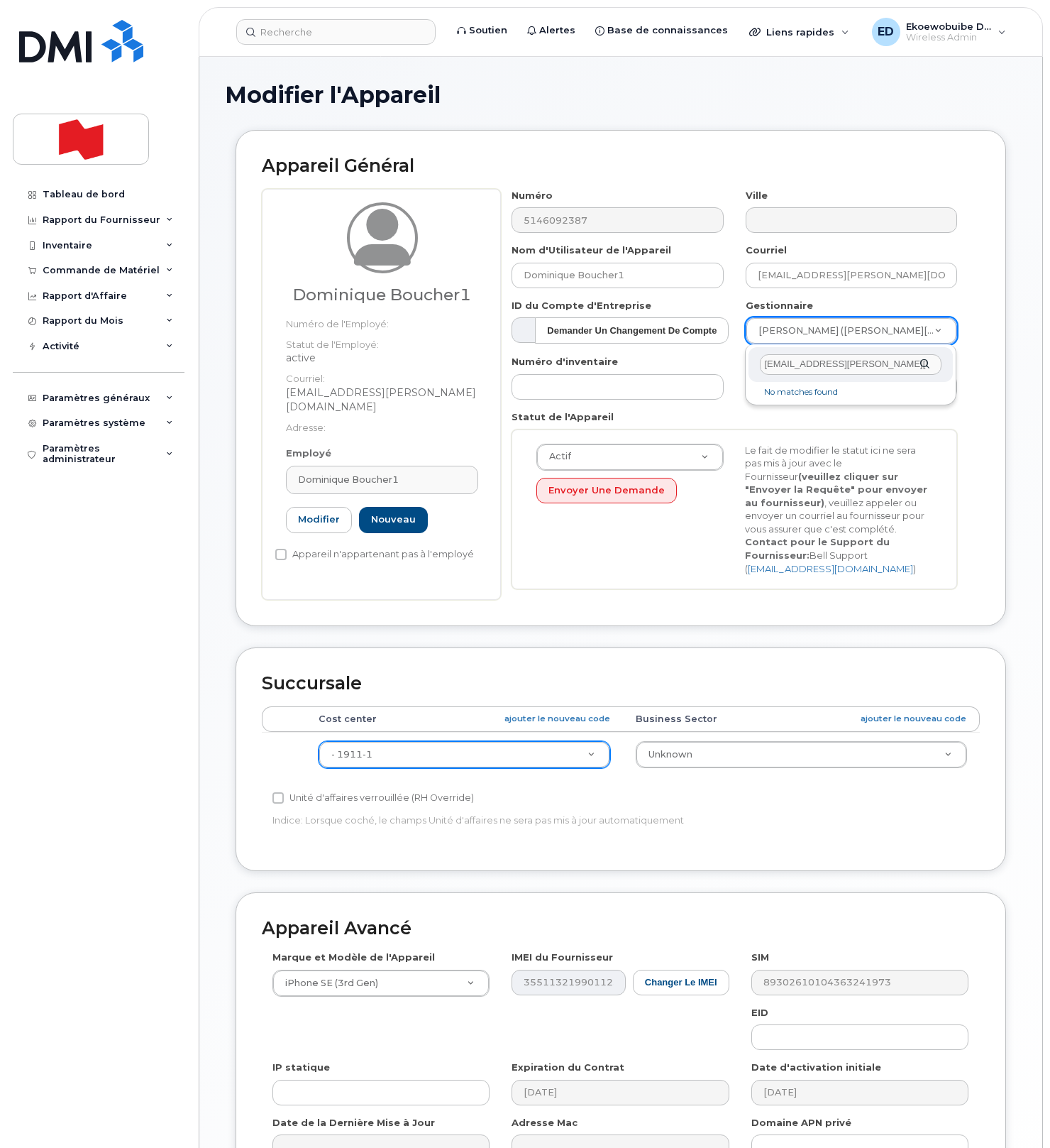
drag, startPoint x: 880, startPoint y: 364, endPoint x: 760, endPoint y: 358, distance: 120.1
click at [760, 358] on input "maxime.otis@bnc.ca" at bounding box center [851, 364] width 181 height 20
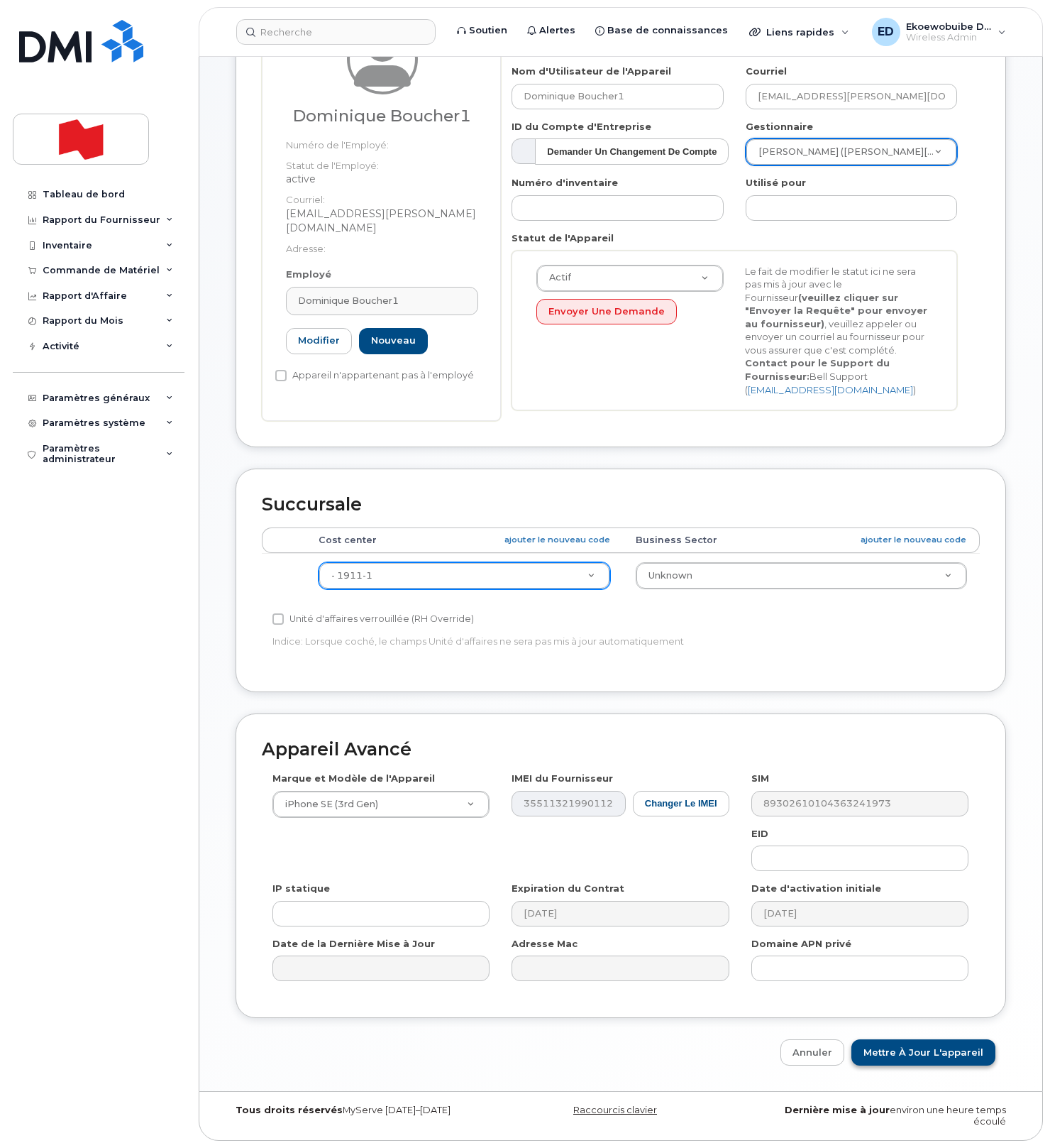
scroll to position [180, 0]
click at [882, 1057] on input "Mettre à jour l'appareil" at bounding box center [924, 1052] width 144 height 26
type input "Sauvegarde..."
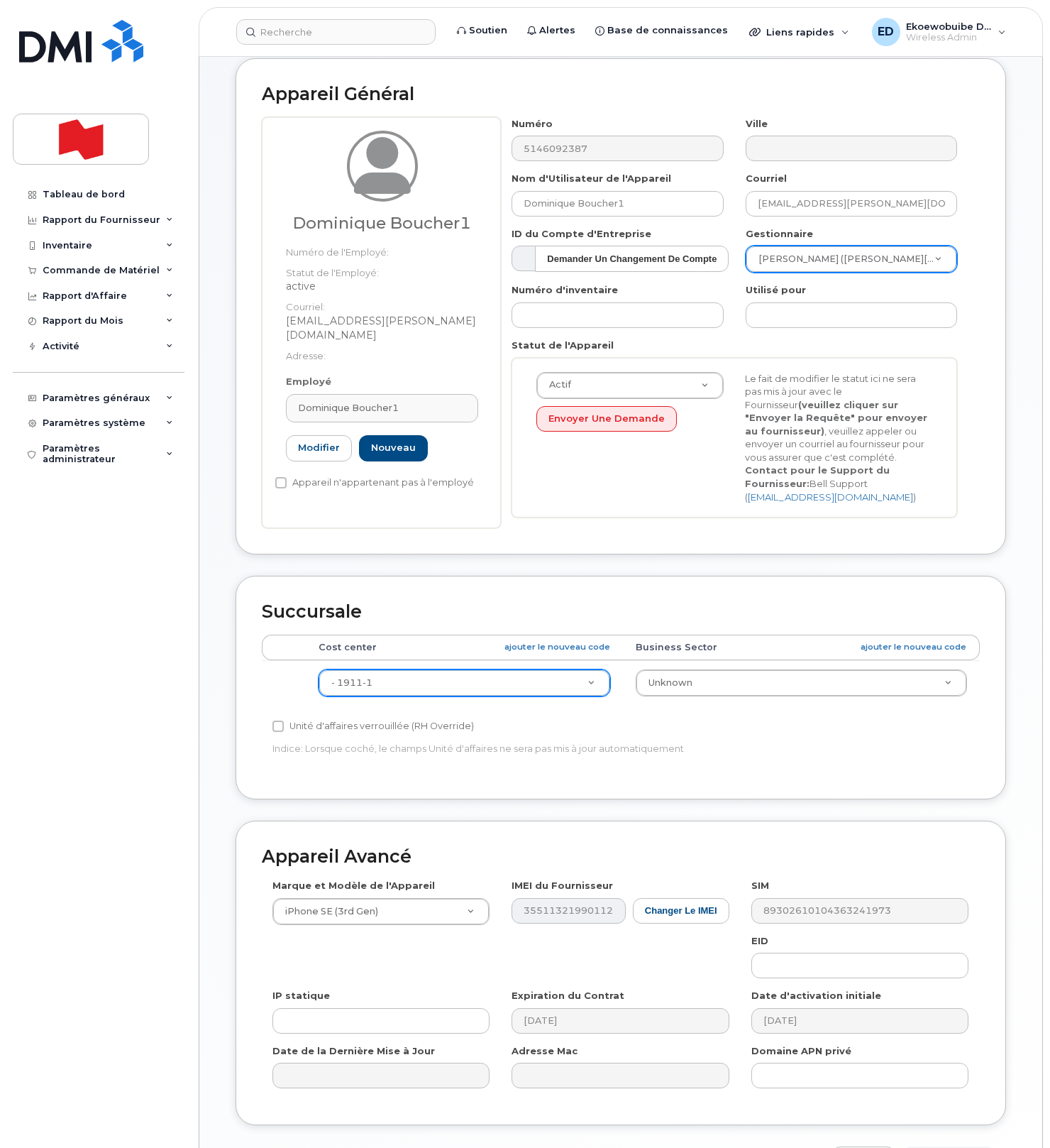
scroll to position [0, 0]
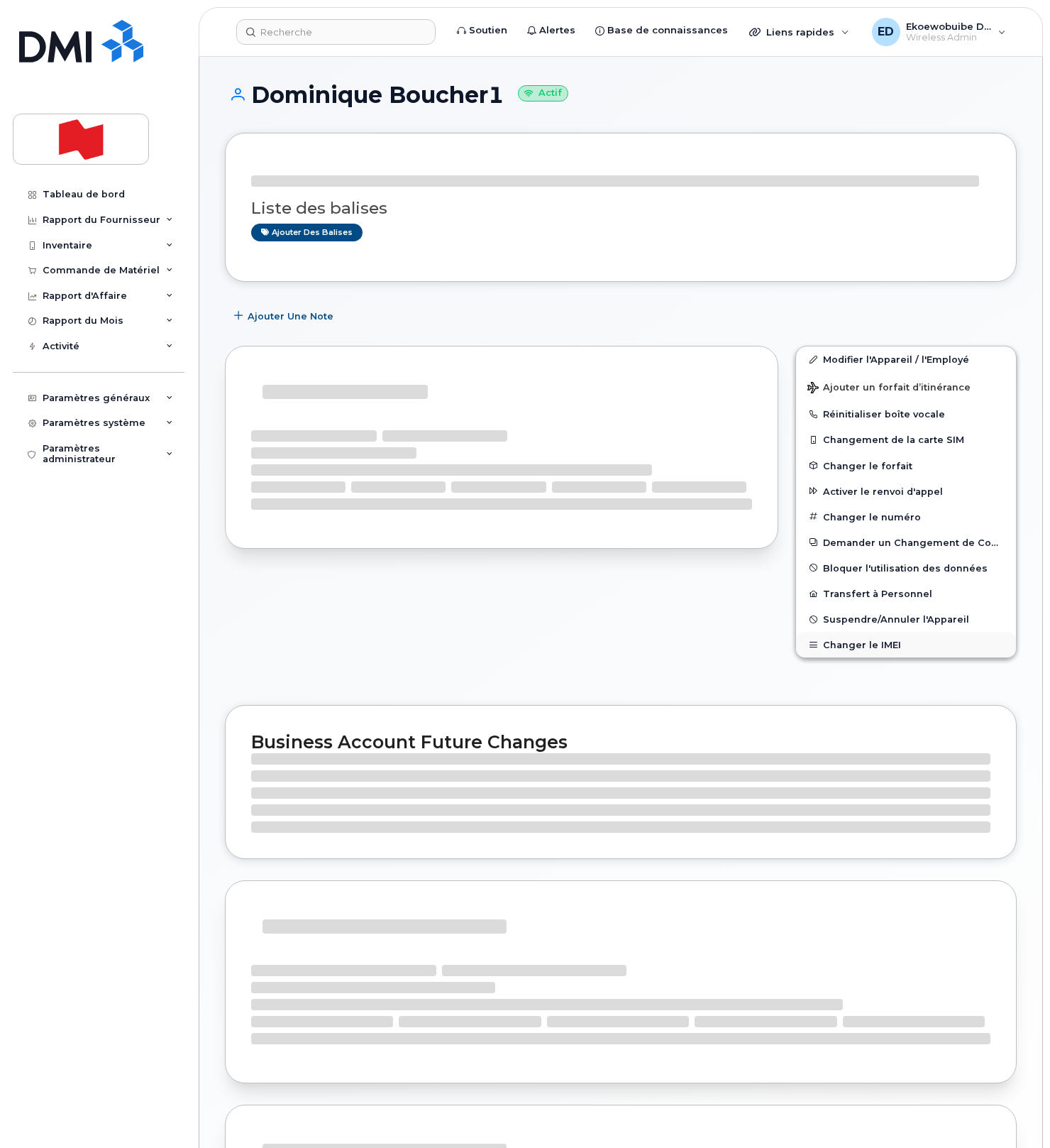
click at [845, 643] on button "Changer le IMEI" at bounding box center [907, 644] width 220 height 26
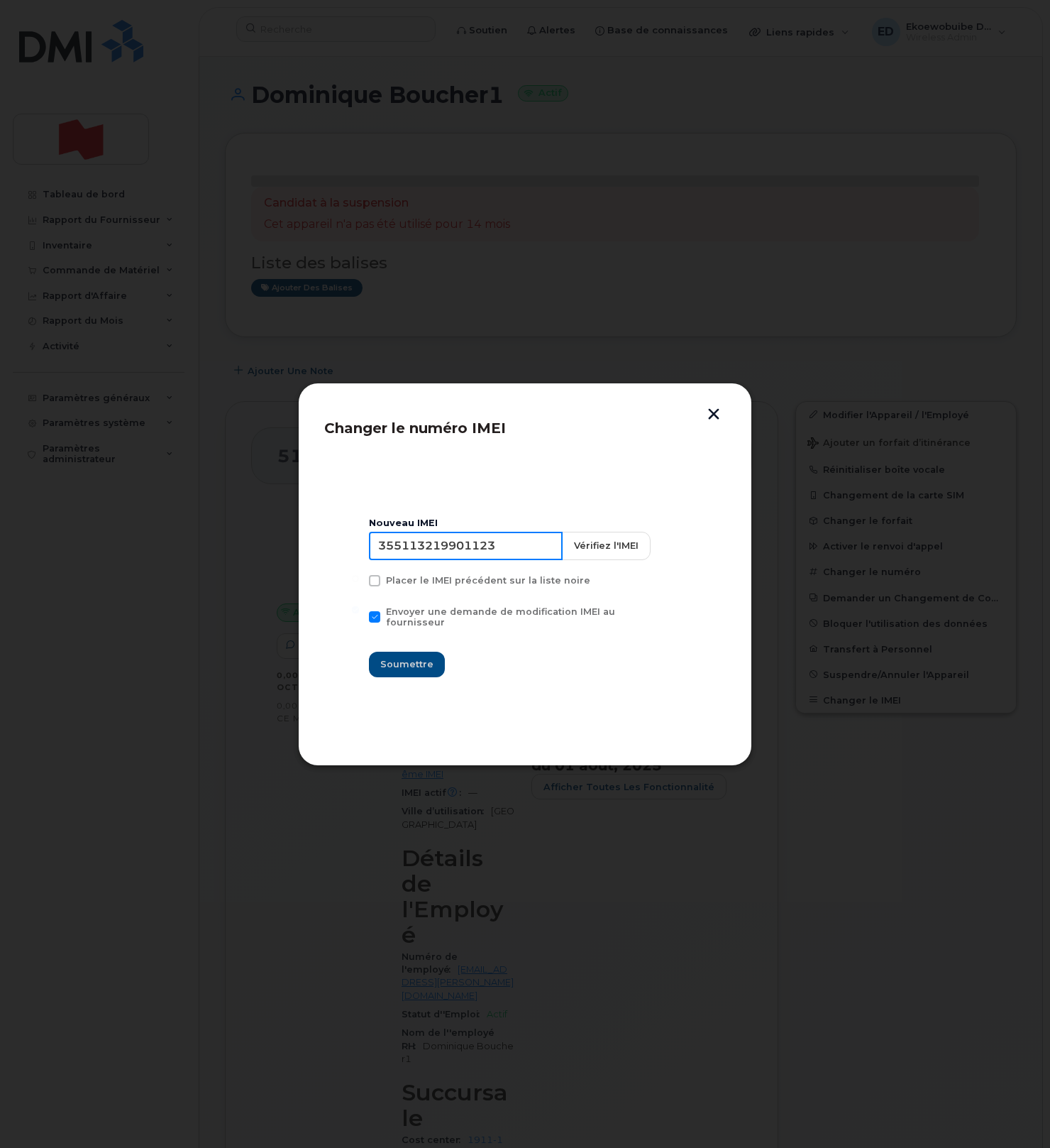
click at [441, 556] on input "355113219901123" at bounding box center [466, 546] width 194 height 28
type input "353927601256735"
click at [401, 658] on span "Soumettre" at bounding box center [407, 664] width 53 height 13
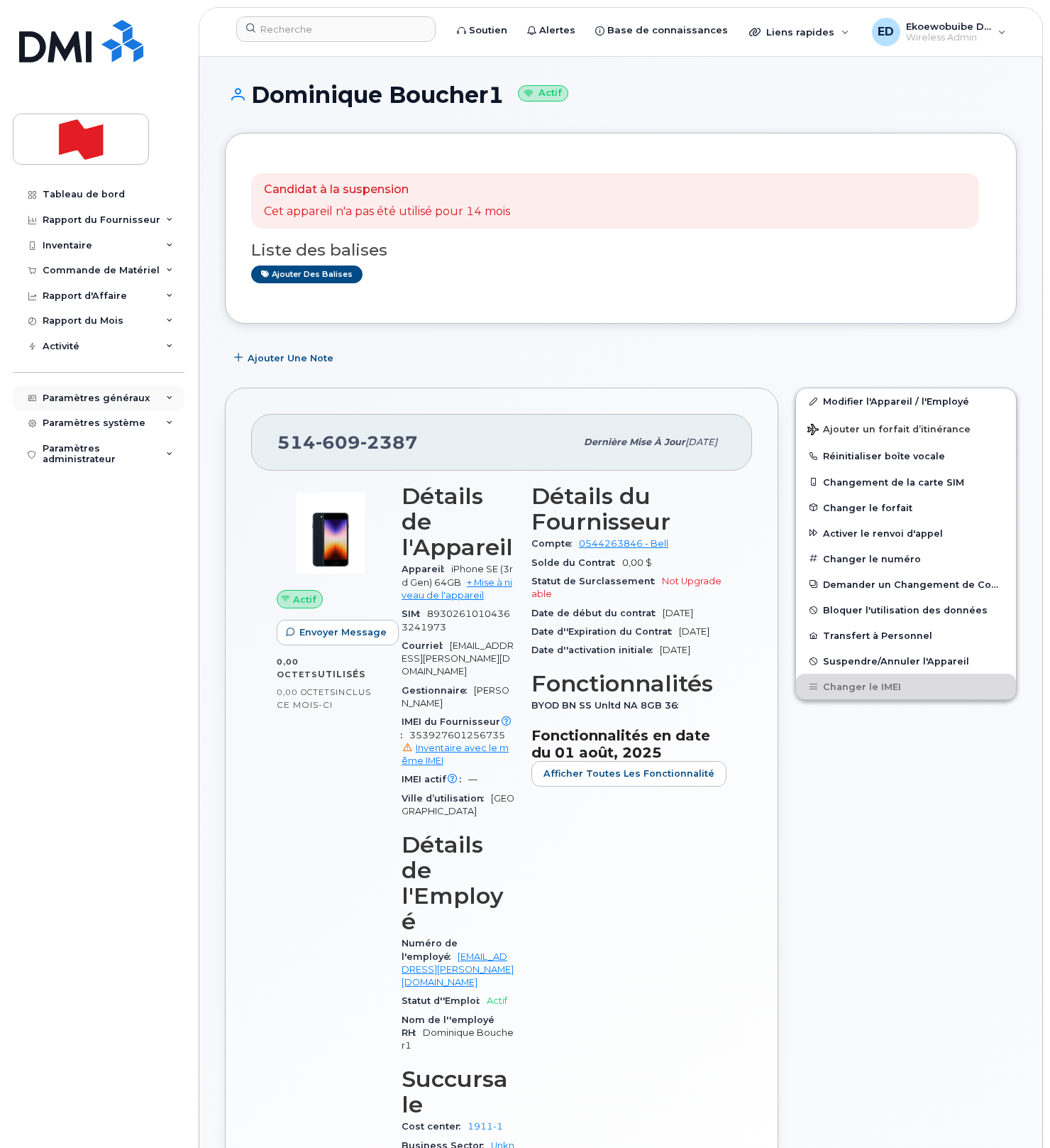
click at [115, 401] on div "Paramètres généraux" at bounding box center [96, 398] width 107 height 11
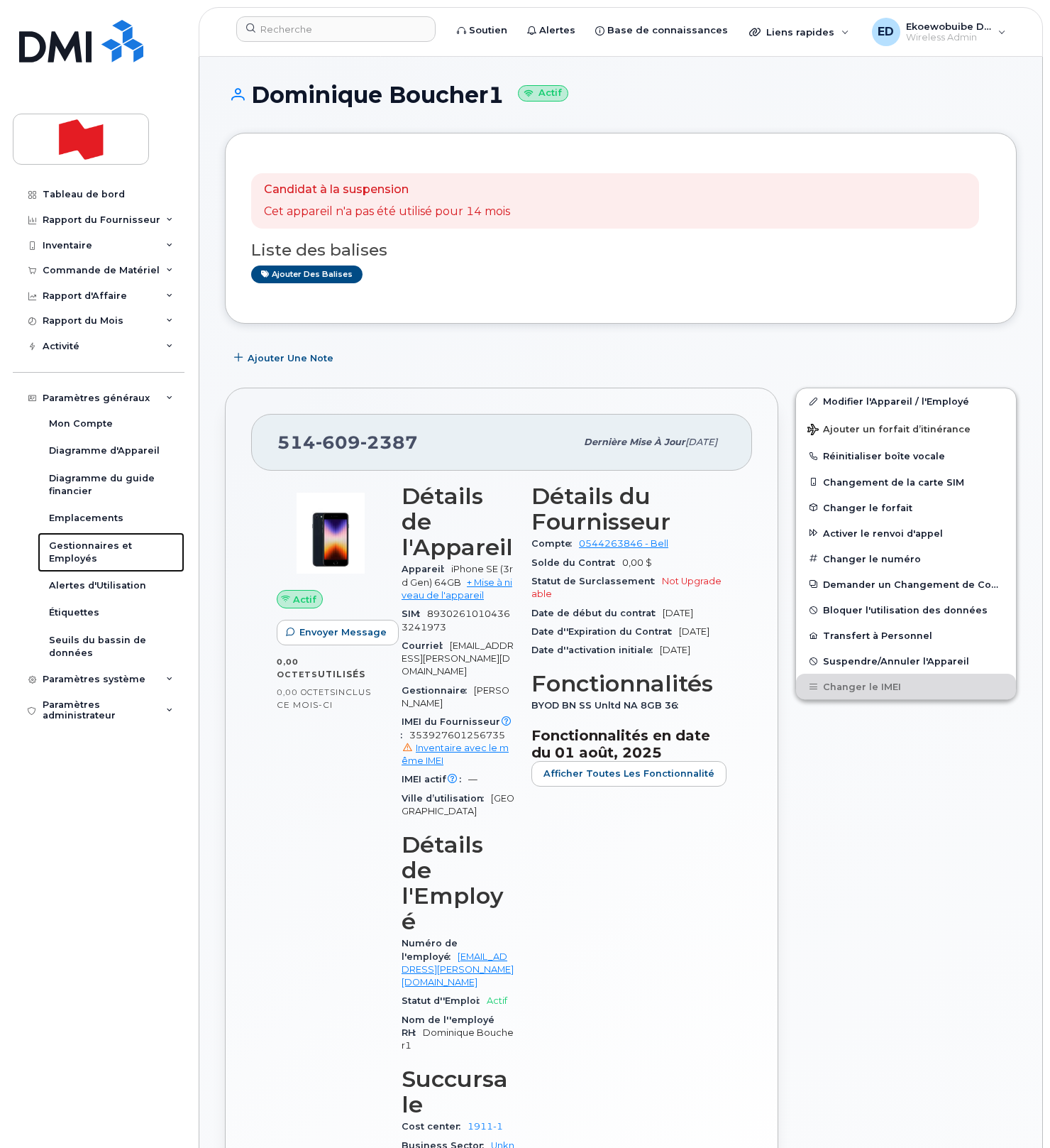
drag, startPoint x: 90, startPoint y: 553, endPoint x: 193, endPoint y: 587, distance: 108.5
click at [90, 553] on div "Gestionnaires et Employés" at bounding box center [111, 553] width 124 height 26
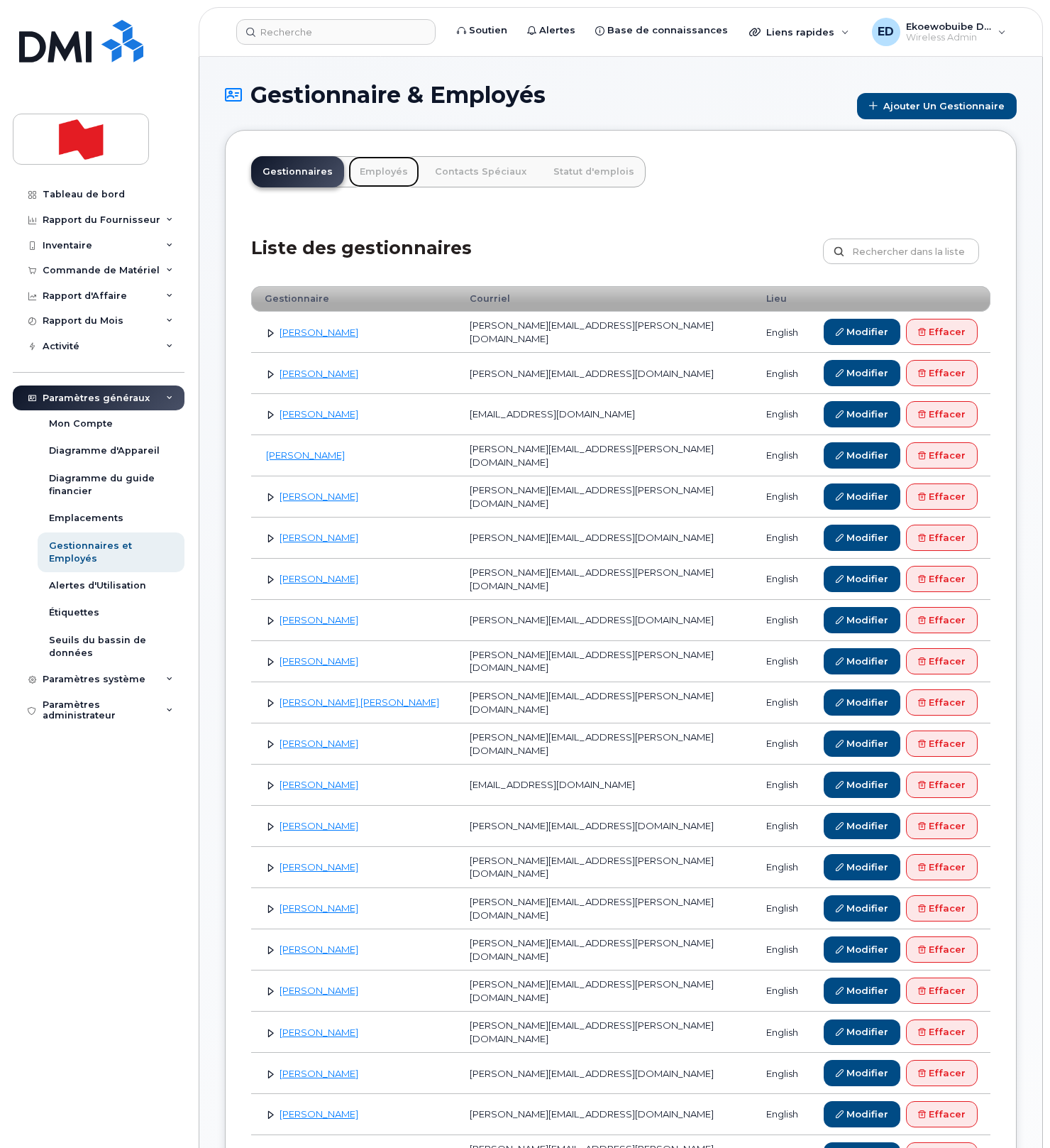
click at [369, 174] on link "Employés" at bounding box center [384, 171] width 71 height 31
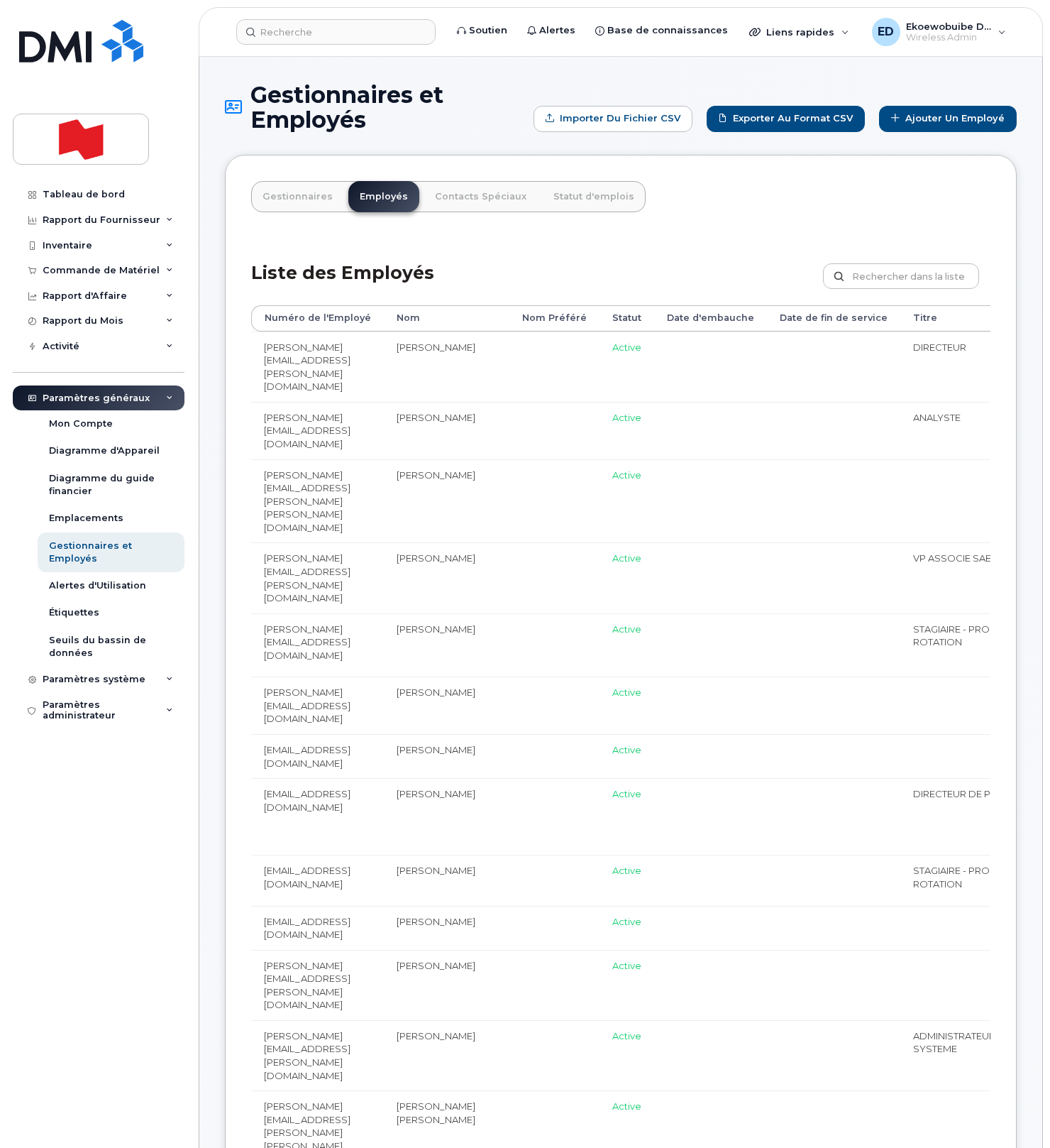
click at [881, 282] on input "text" at bounding box center [900, 276] width 156 height 26
paste input "[EMAIL_ADDRESS][PERSON_NAME][DOMAIN_NAME]"
type input "[EMAIL_ADDRESS][PERSON_NAME][DOMAIN_NAME]"
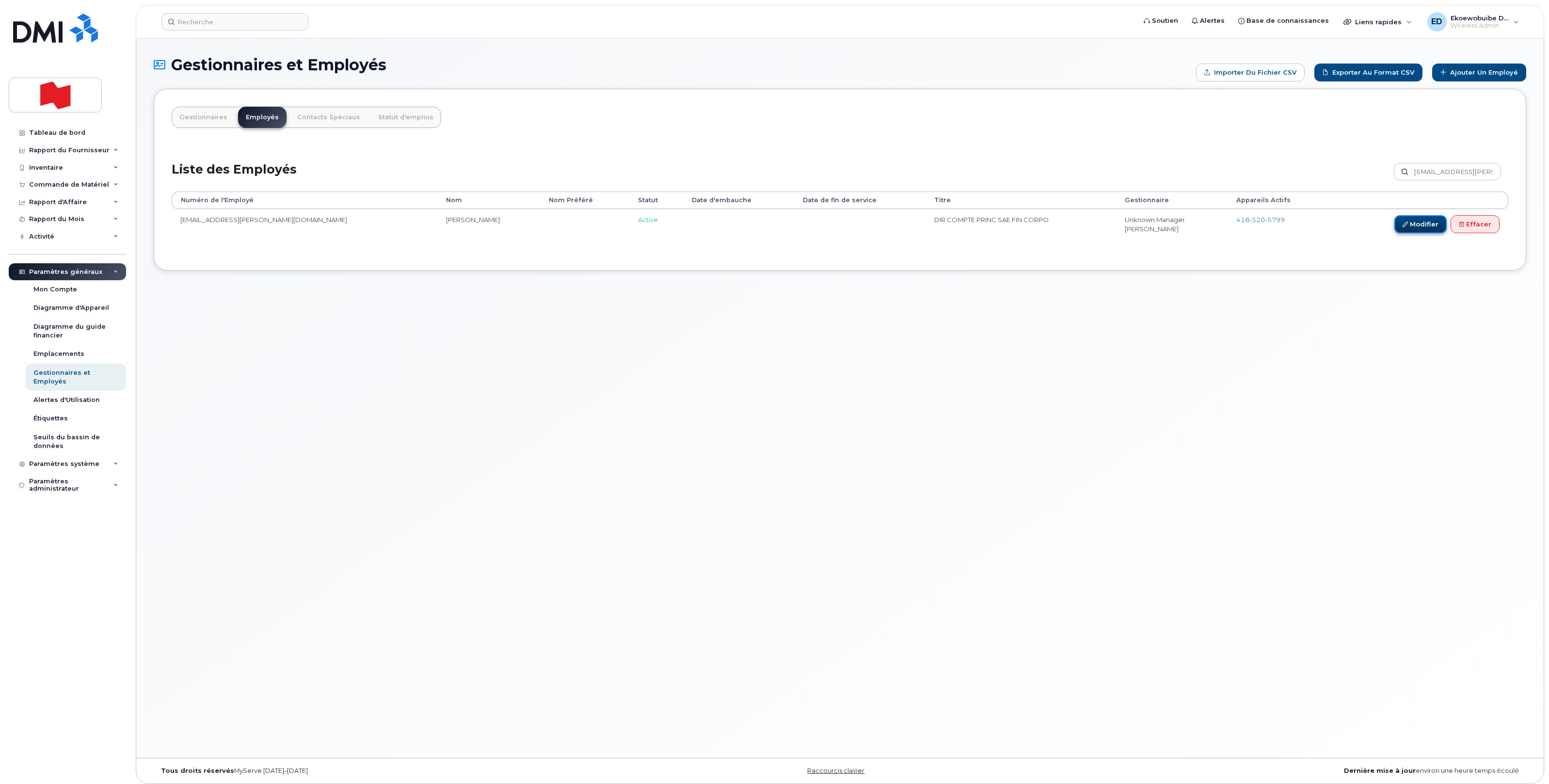
click at [717, 224] on link "Modifier" at bounding box center [1420, 224] width 52 height 18
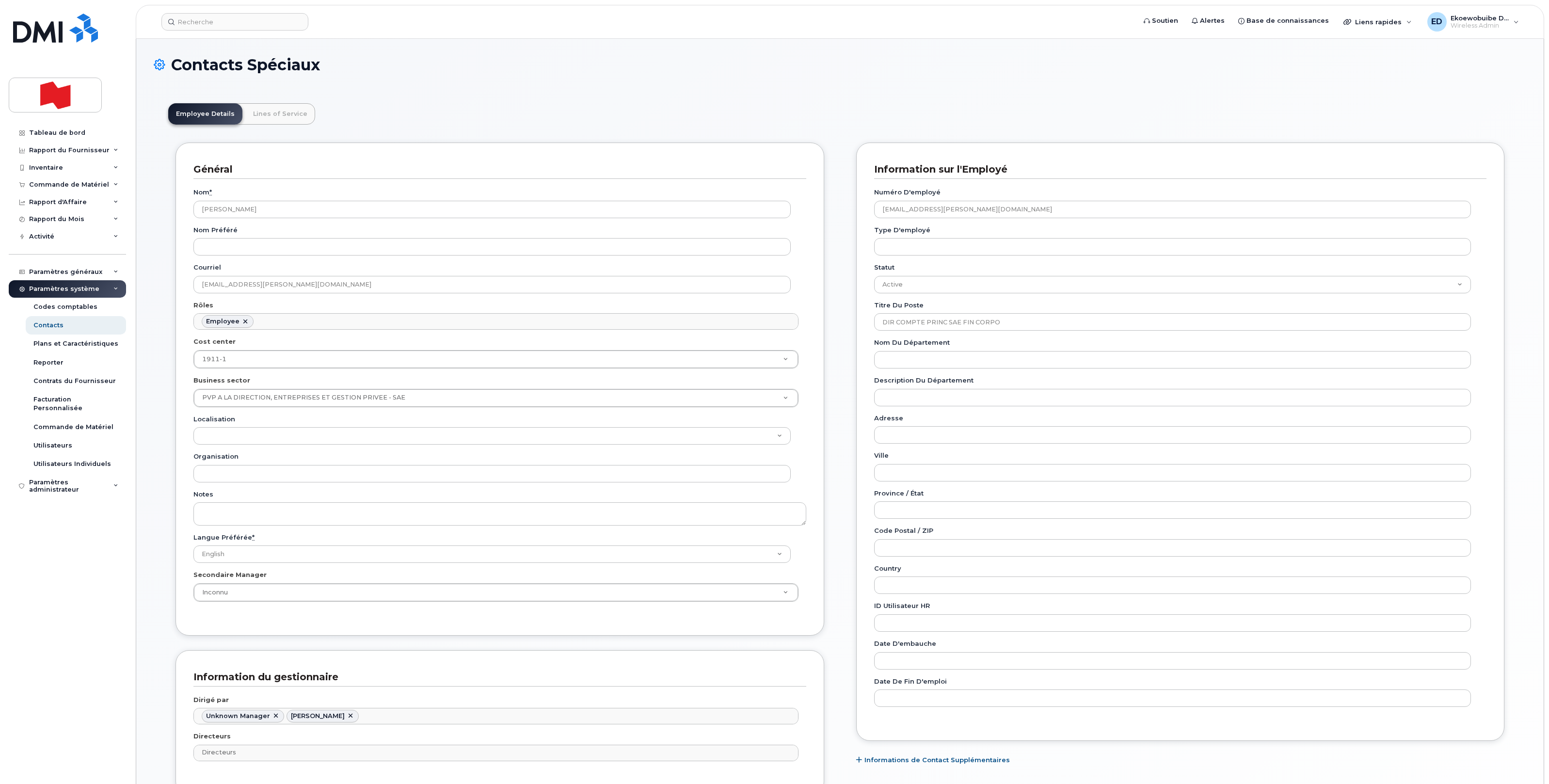
scroll to position [30, 0]
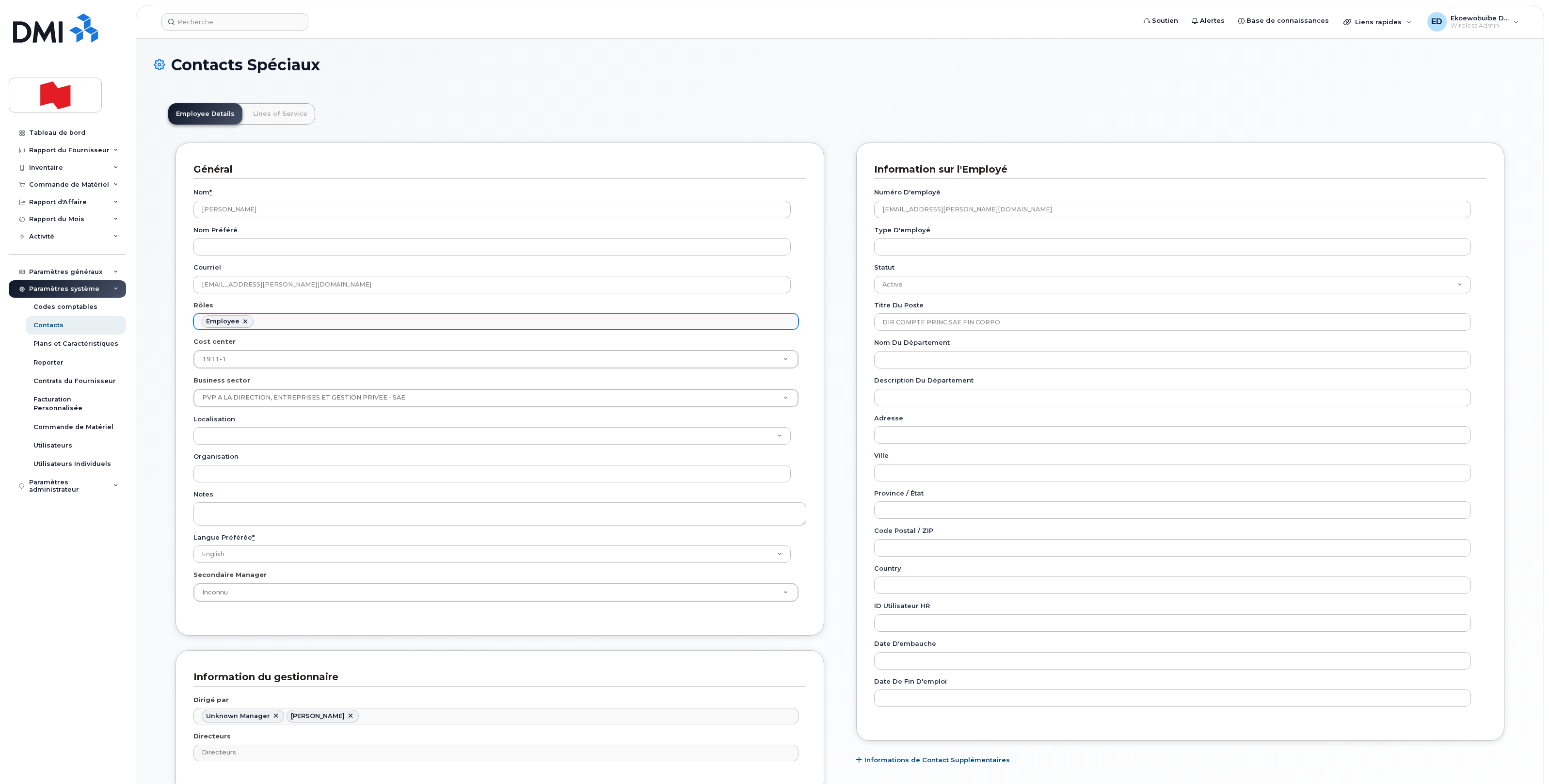
click at [280, 322] on ul "Employee" at bounding box center [496, 322] width 604 height 16
type input "man"
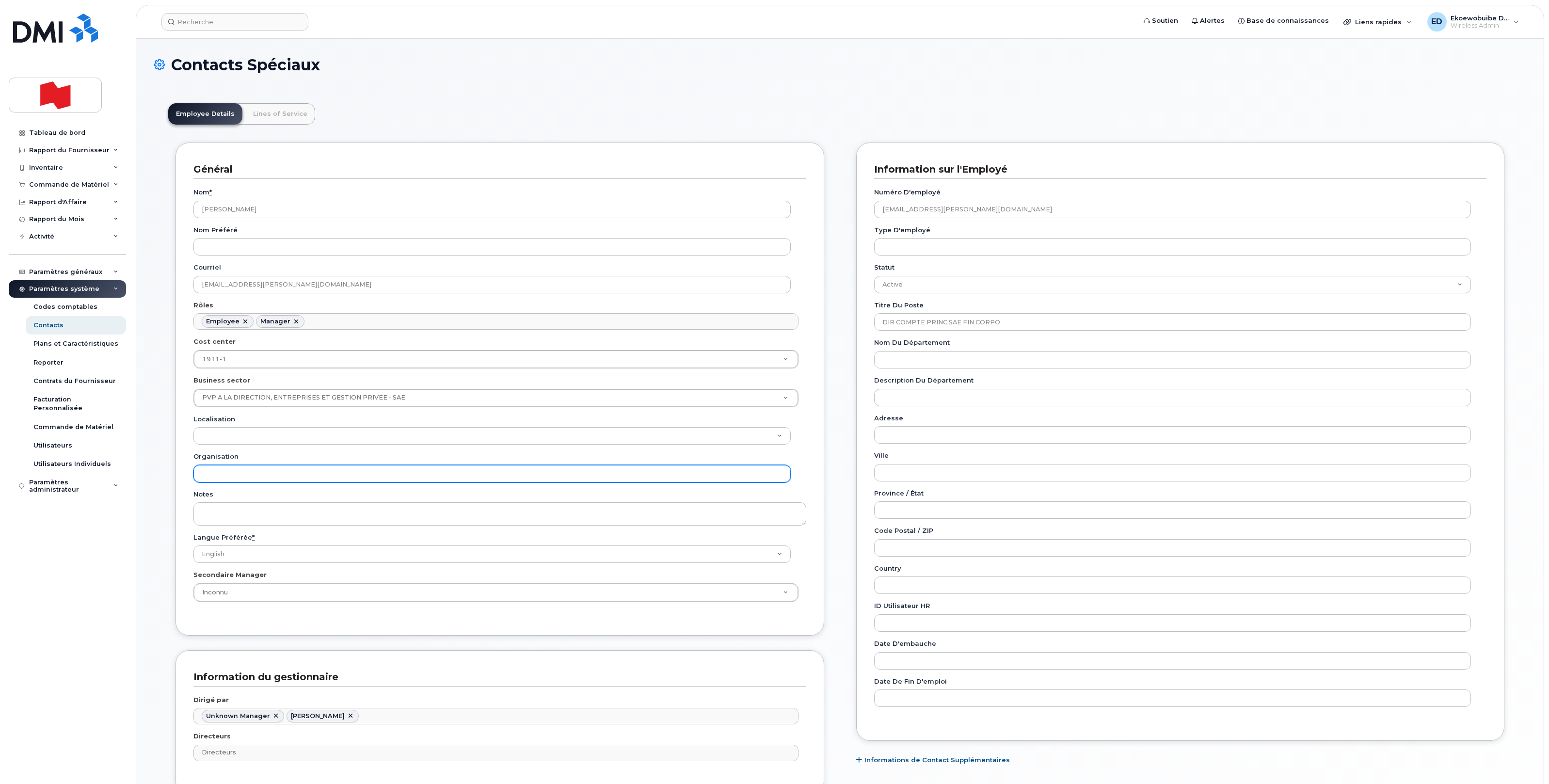
scroll to position [258, 0]
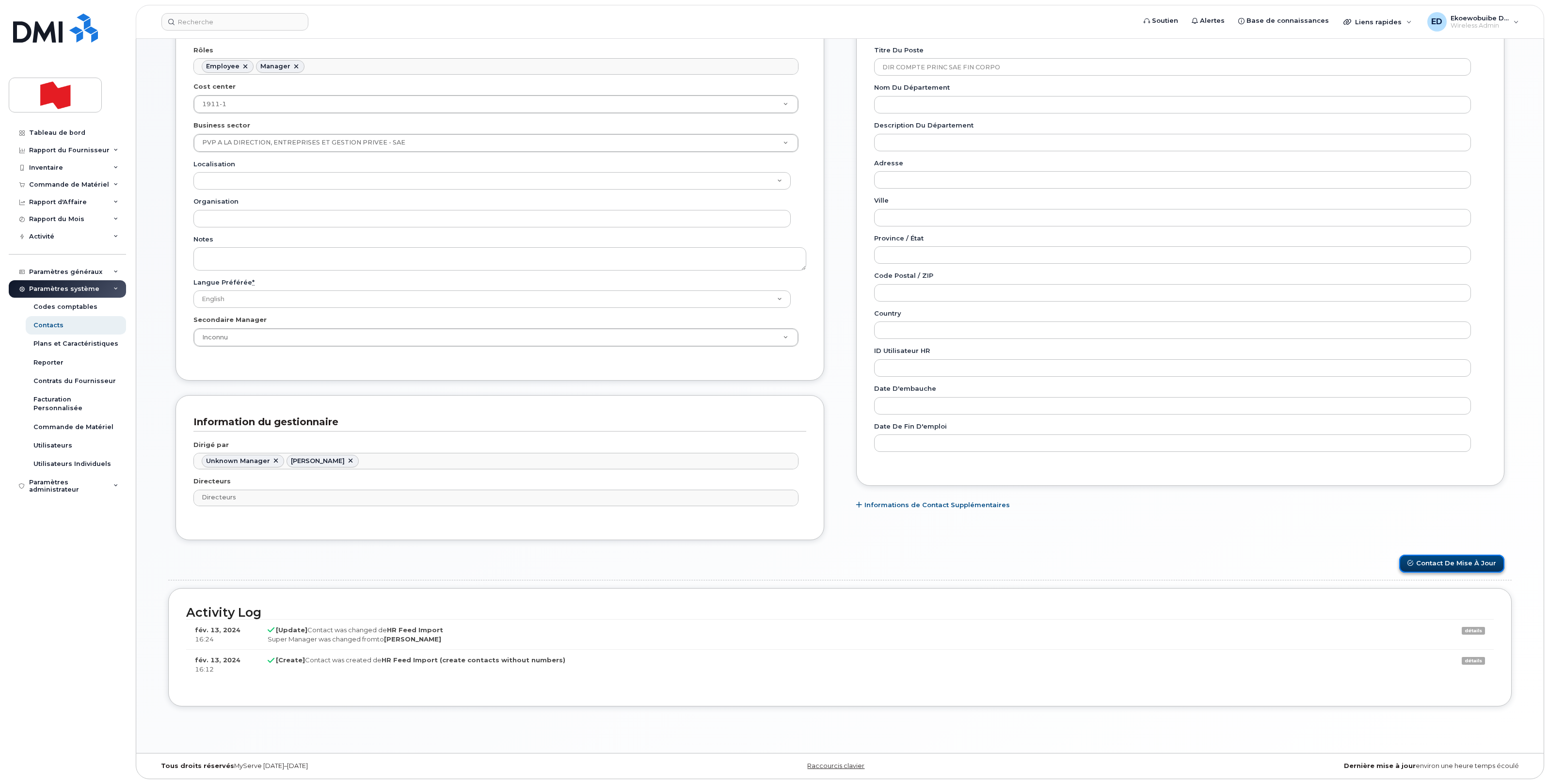
click at [1446, 559] on button "Contact de mise à jour" at bounding box center [1452, 563] width 105 height 18
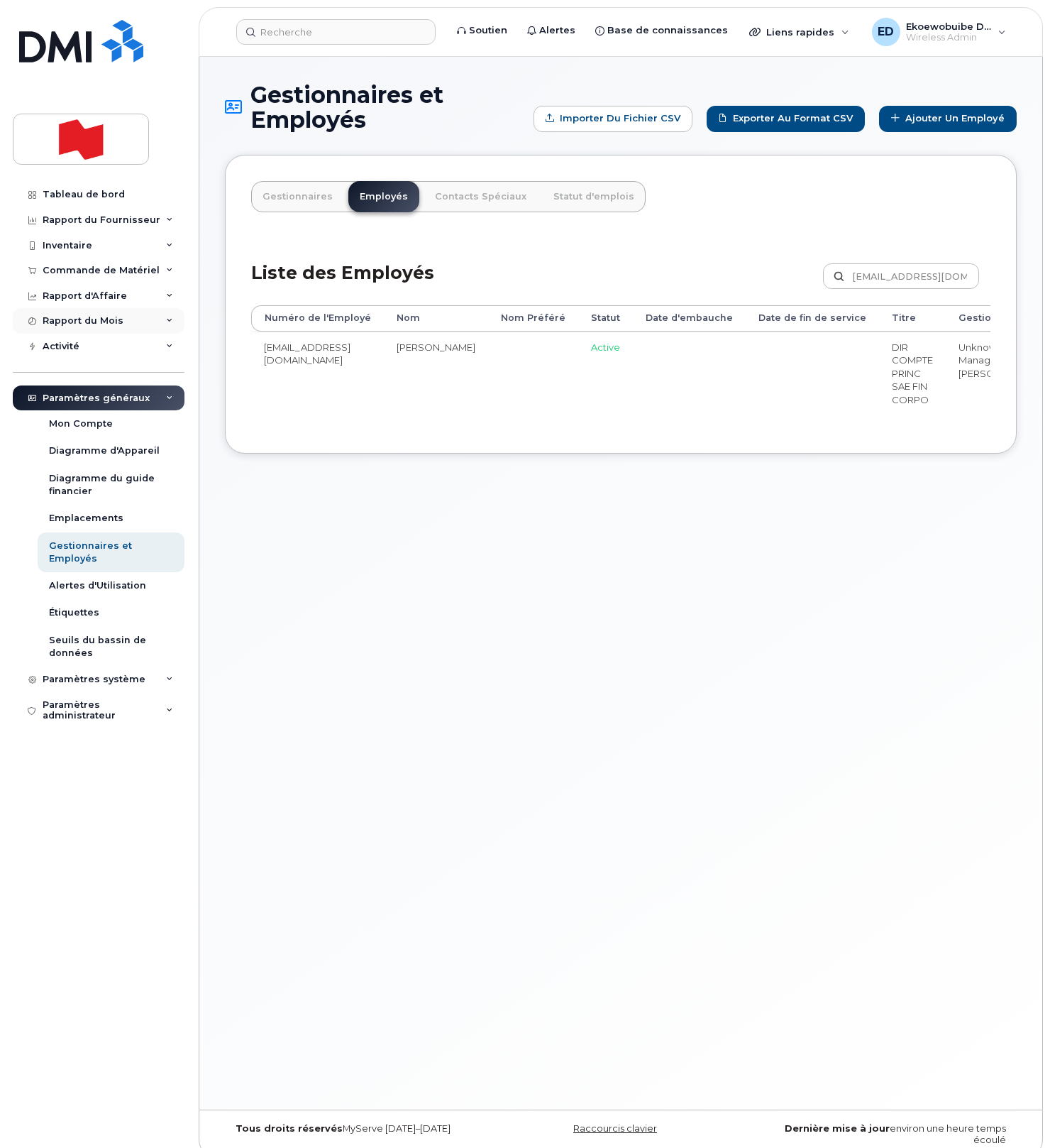
drag, startPoint x: 425, startPoint y: 590, endPoint x: 147, endPoint y: 327, distance: 382.7
click at [429, 588] on div "Gestionnaires et Employés Importer du fichier CSV Exporter au format CSV Ajoute…" at bounding box center [621, 584] width 843 height 1053
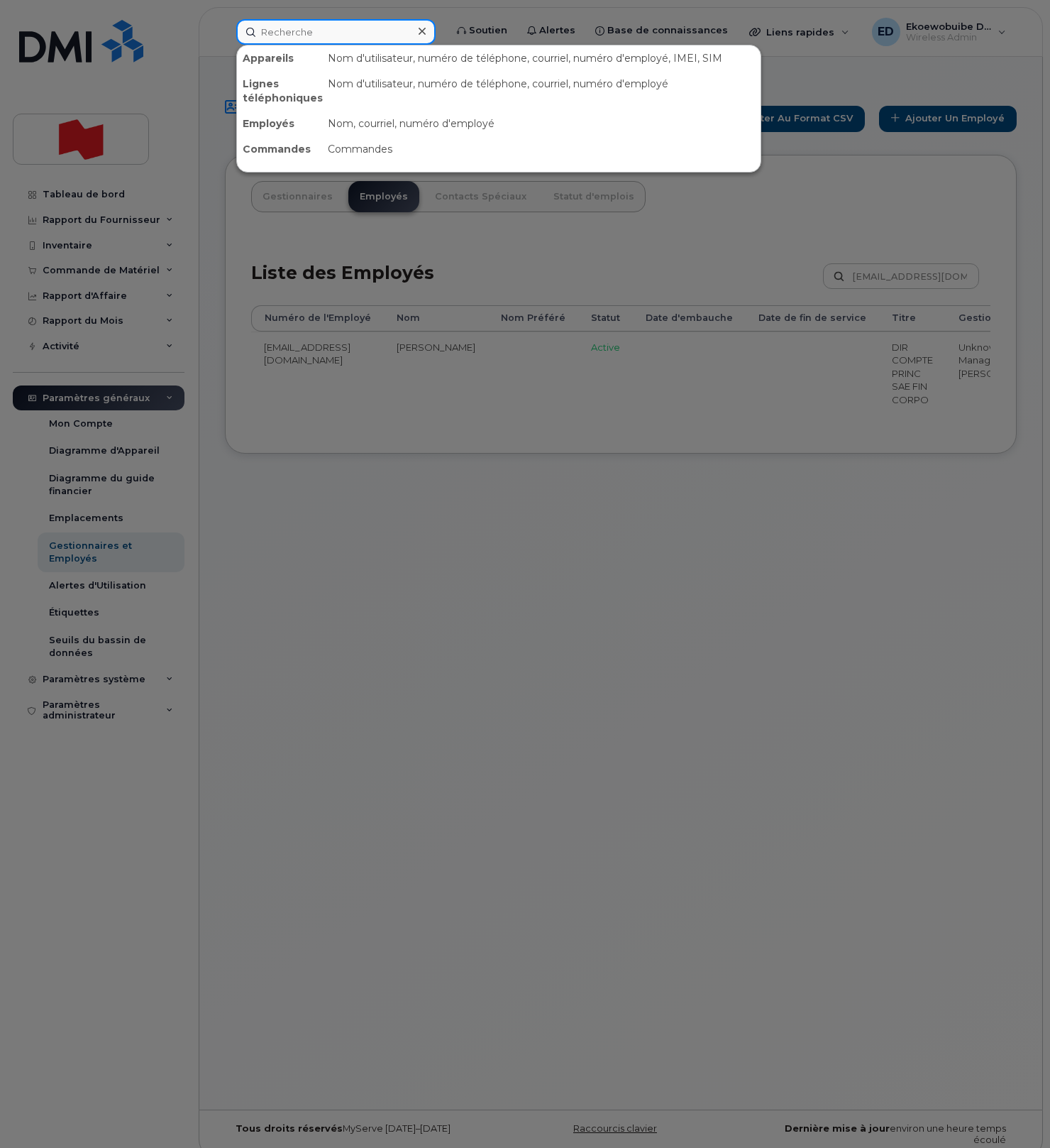
click at [312, 39] on input at bounding box center [335, 32] width 200 height 26
paste input "[PERSON_NAME][EMAIL_ADDRESS][DOMAIN_NAME]"
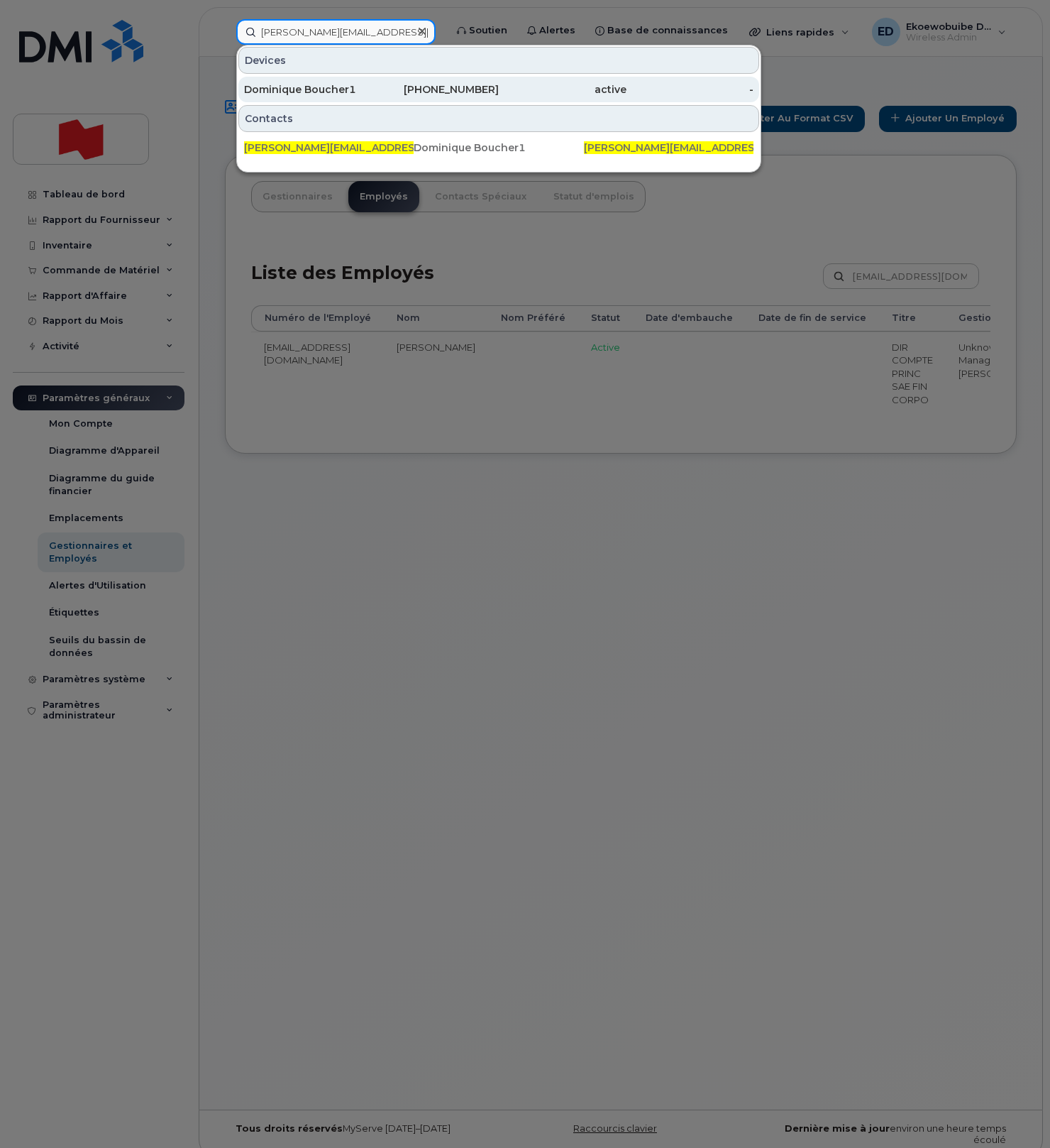
type input "[PERSON_NAME][EMAIL_ADDRESS][DOMAIN_NAME]"
click at [315, 97] on div "Dominique Boucher1" at bounding box center [307, 89] width 128 height 26
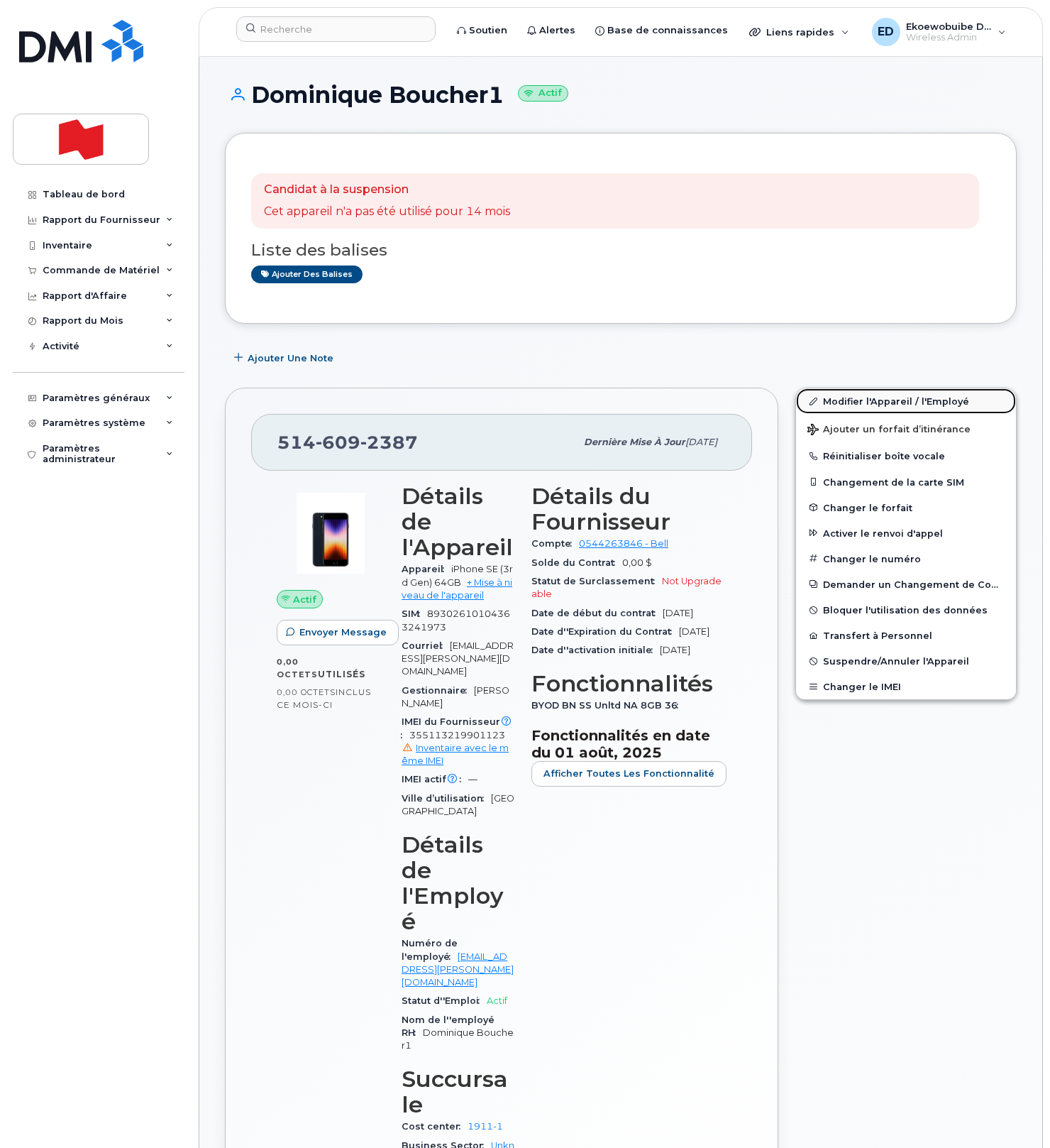
click at [837, 407] on link "Modifier l'Appareil / l'Employé" at bounding box center [907, 401] width 220 height 26
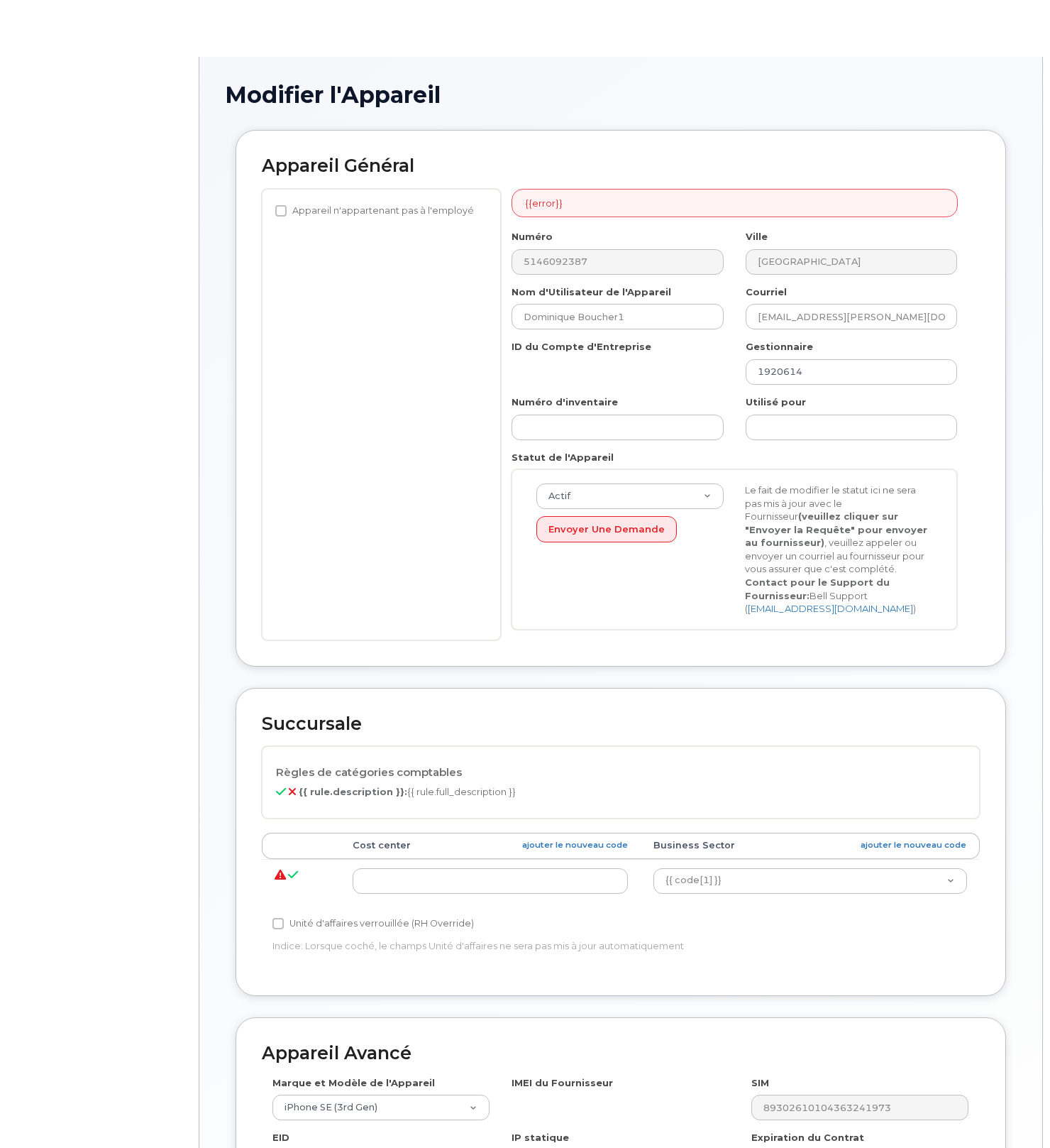
select select "22916206"
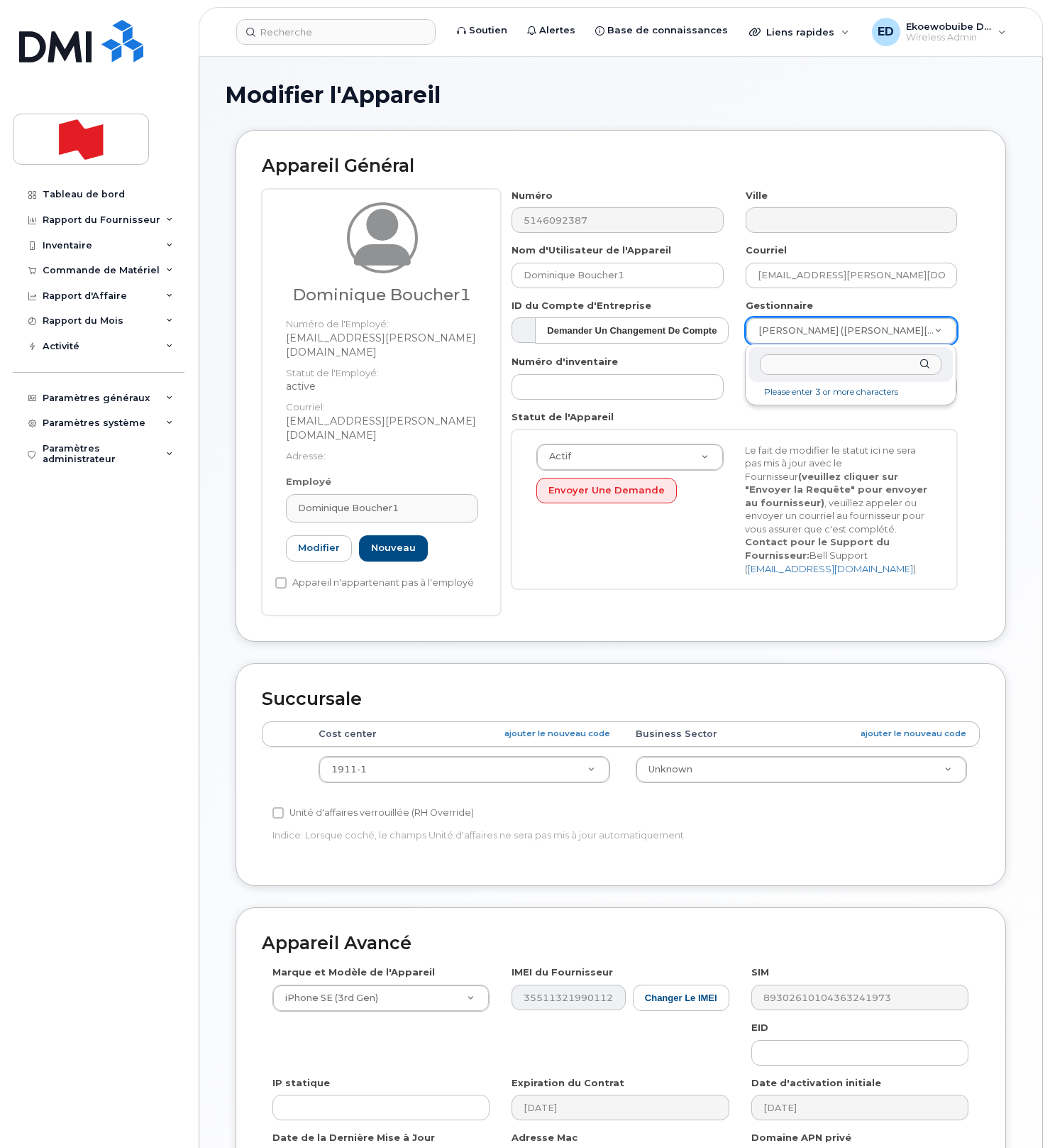
paste input "[PERSON_NAME]"
type input "[PERSON_NAME]"
type input "1987453"
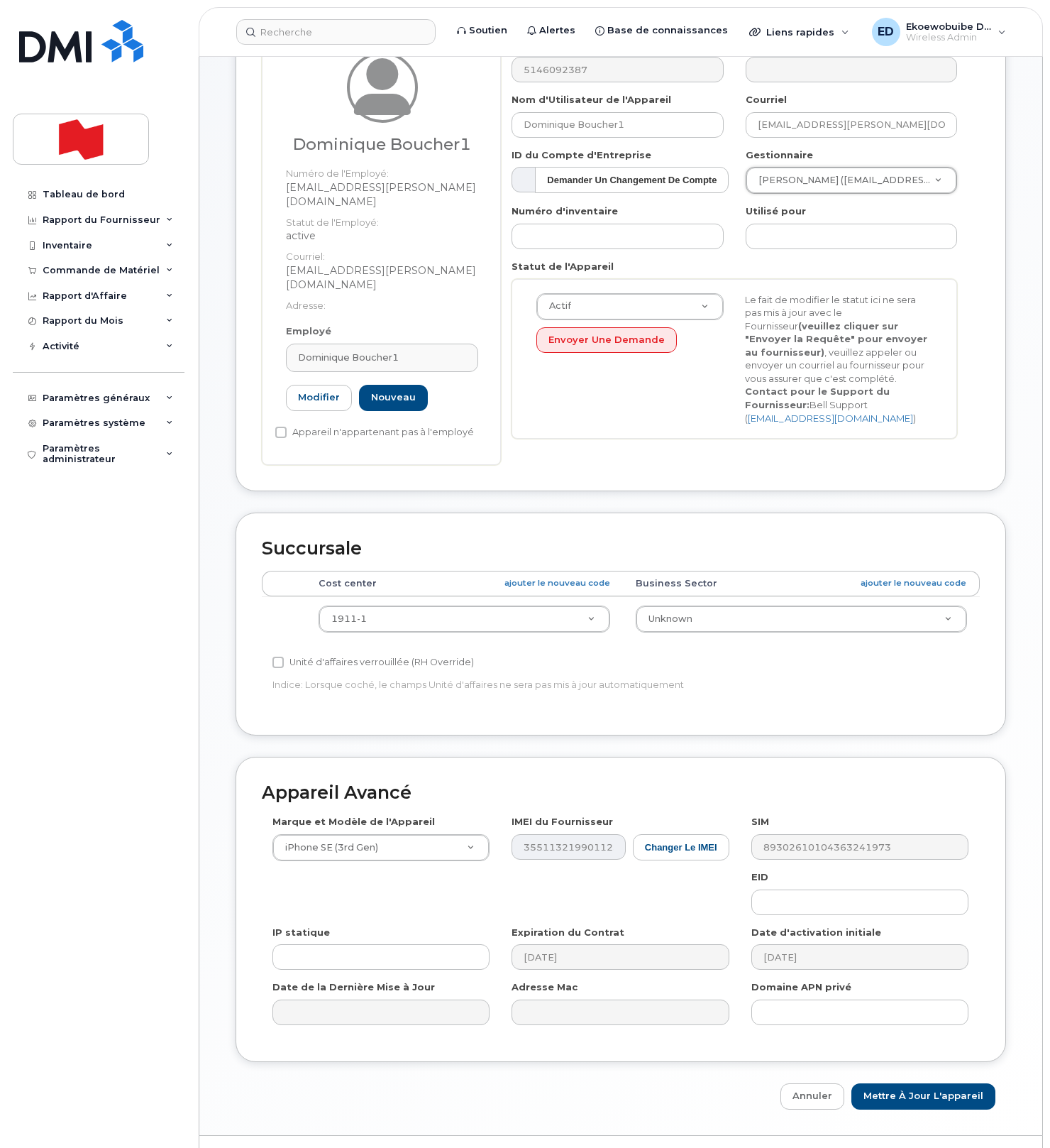
scroll to position [181, 0]
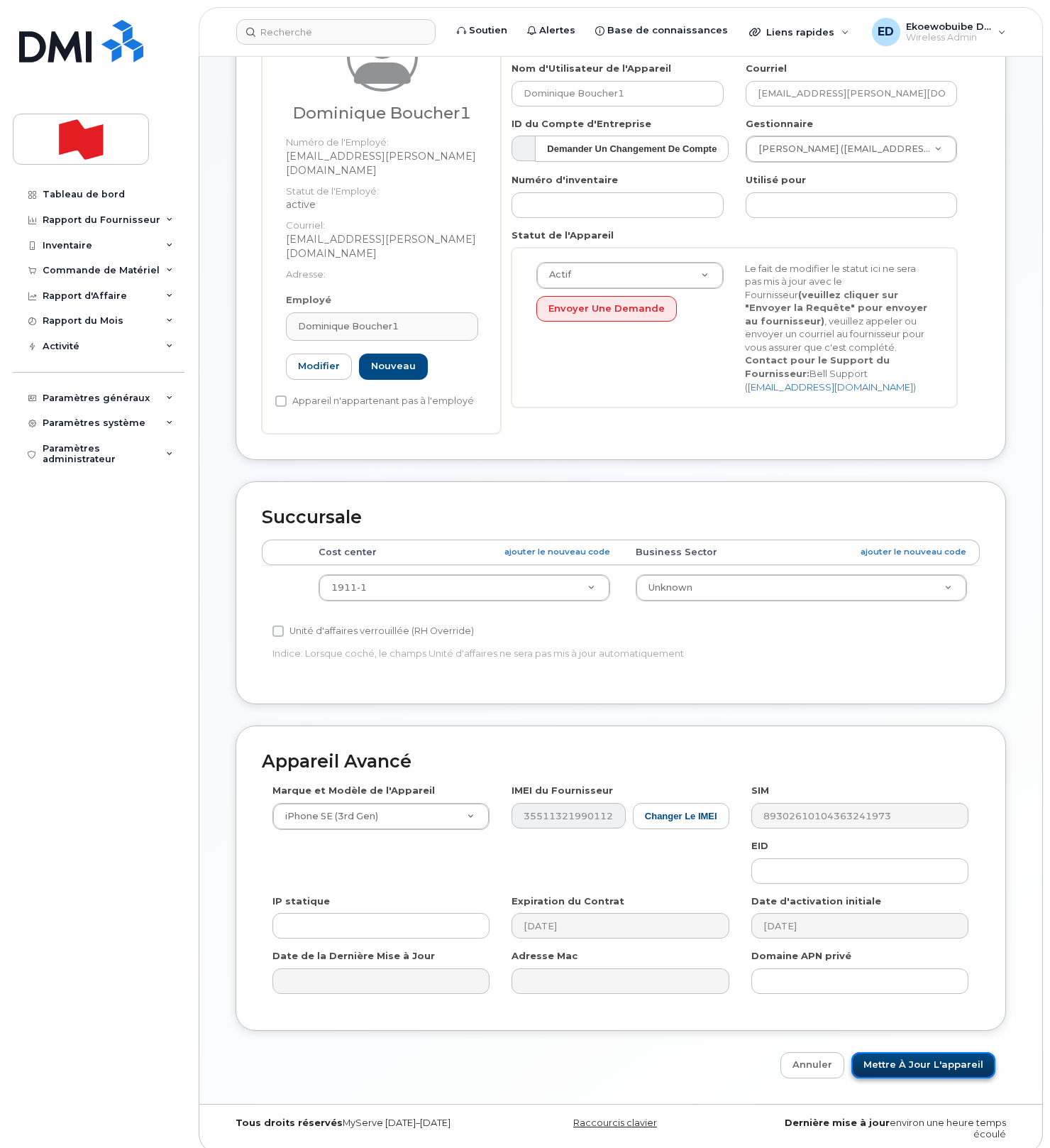
click at [909, 1052] on input "Mettre à jour l'appareil" at bounding box center [924, 1065] width 144 height 26
type input "Sauvegarde..."
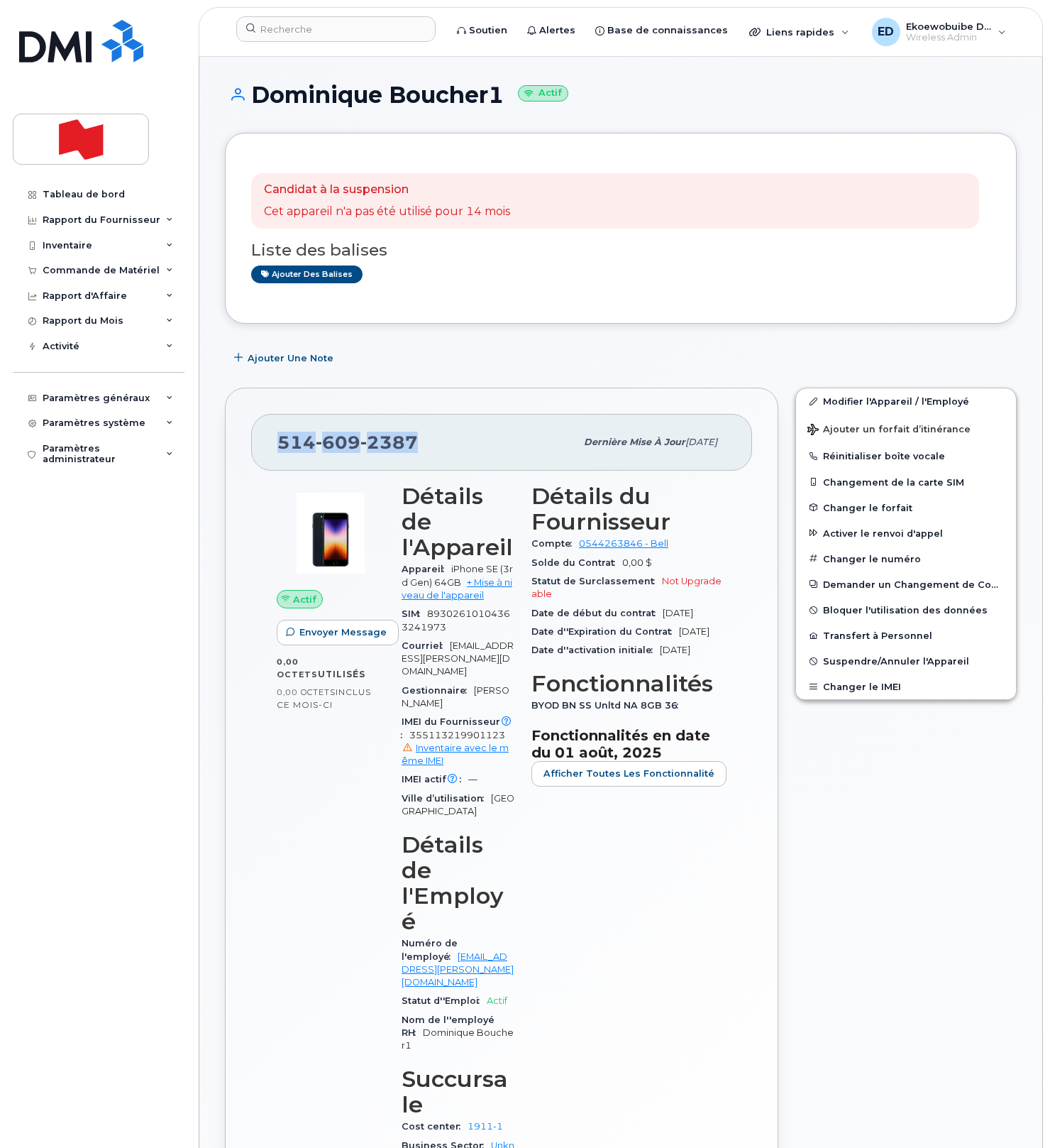
drag, startPoint x: 421, startPoint y: 443, endPoint x: 284, endPoint y: 439, distance: 137.1
click at [283, 439] on div "[PHONE_NUMBER]" at bounding box center [426, 442] width 298 height 30
copy span "[PHONE_NUMBER]"
copy span "514 609 2387"
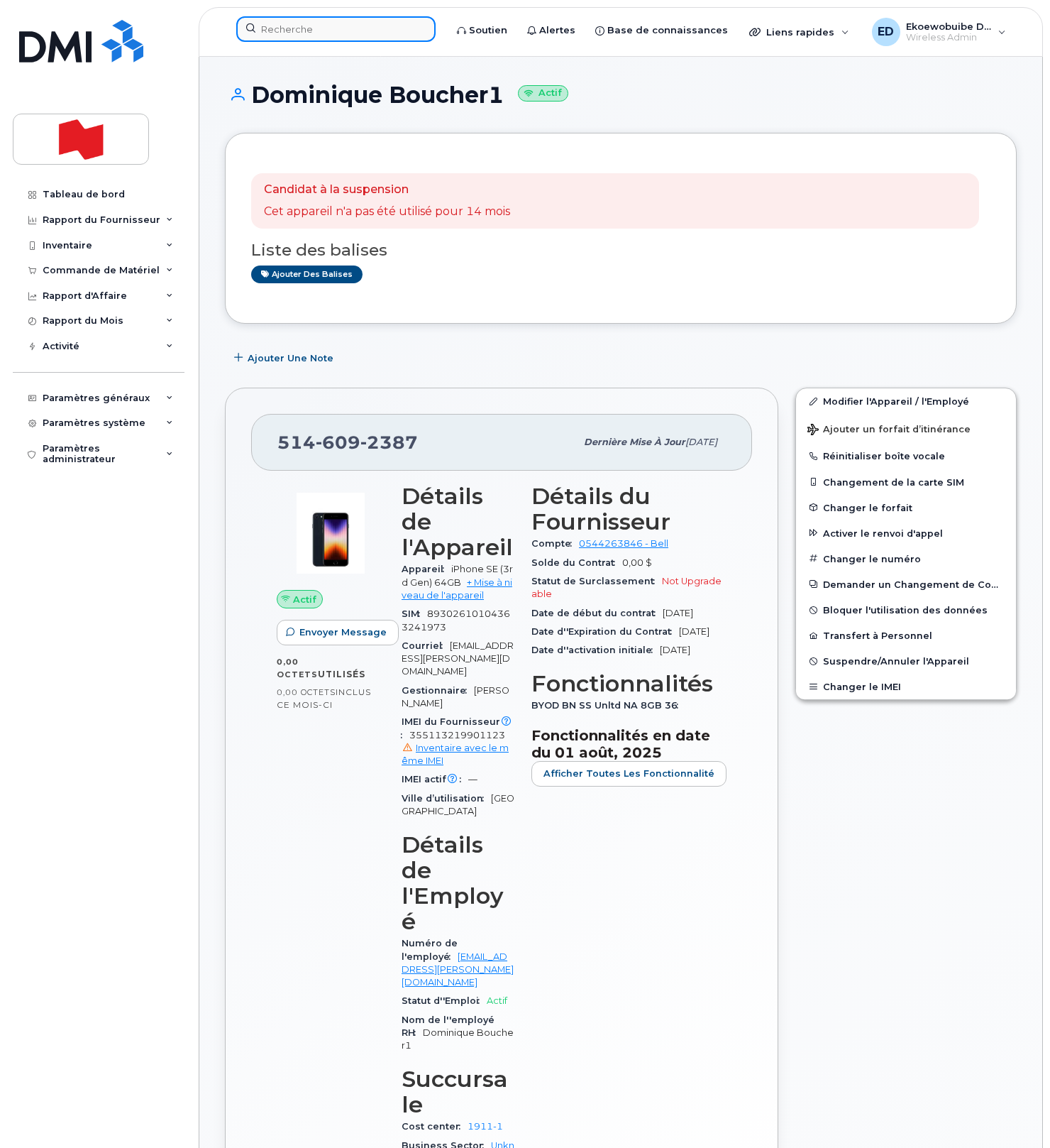
click at [310, 33] on input at bounding box center [335, 29] width 200 height 26
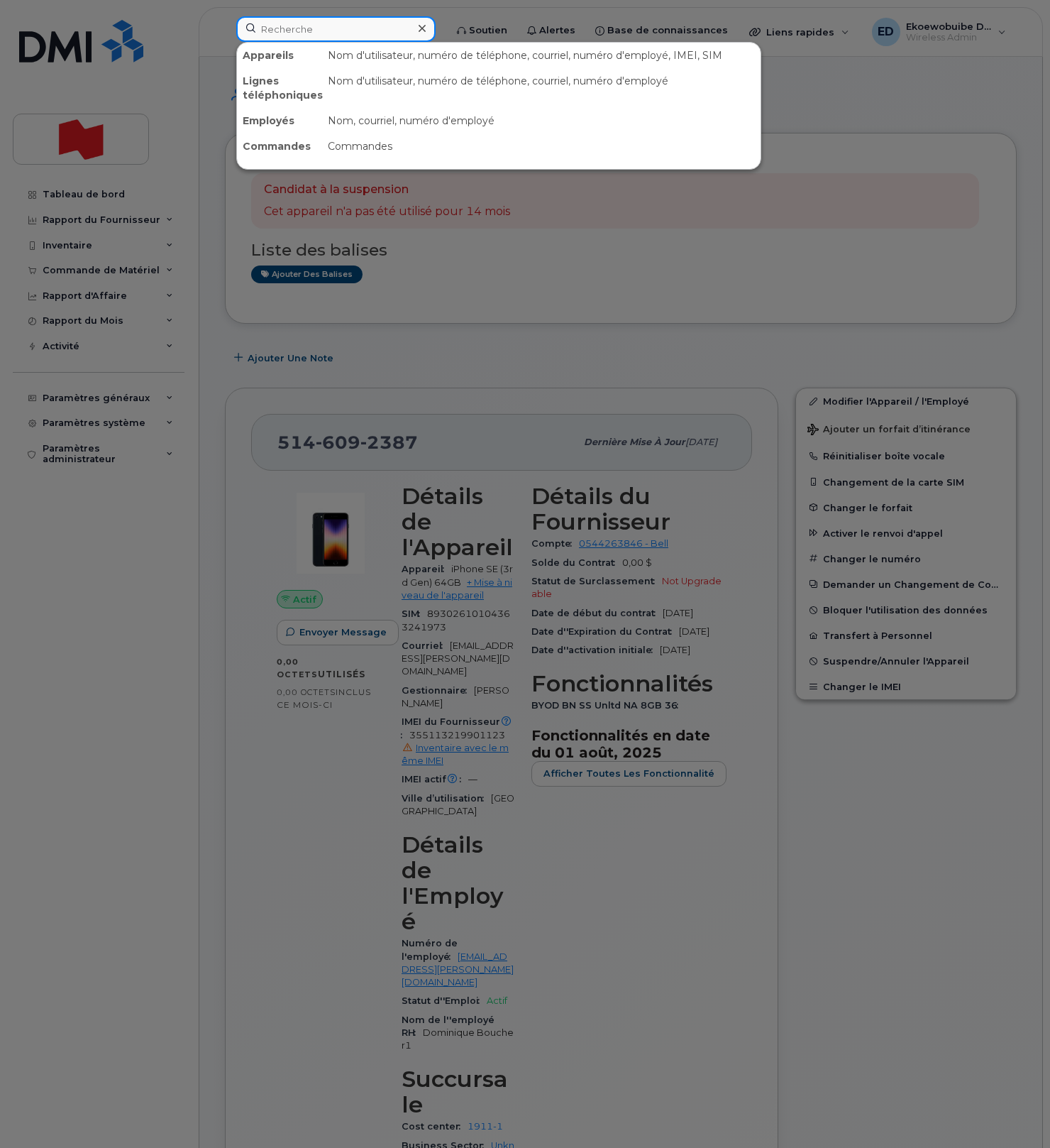
paste input "Badr Kouaici"
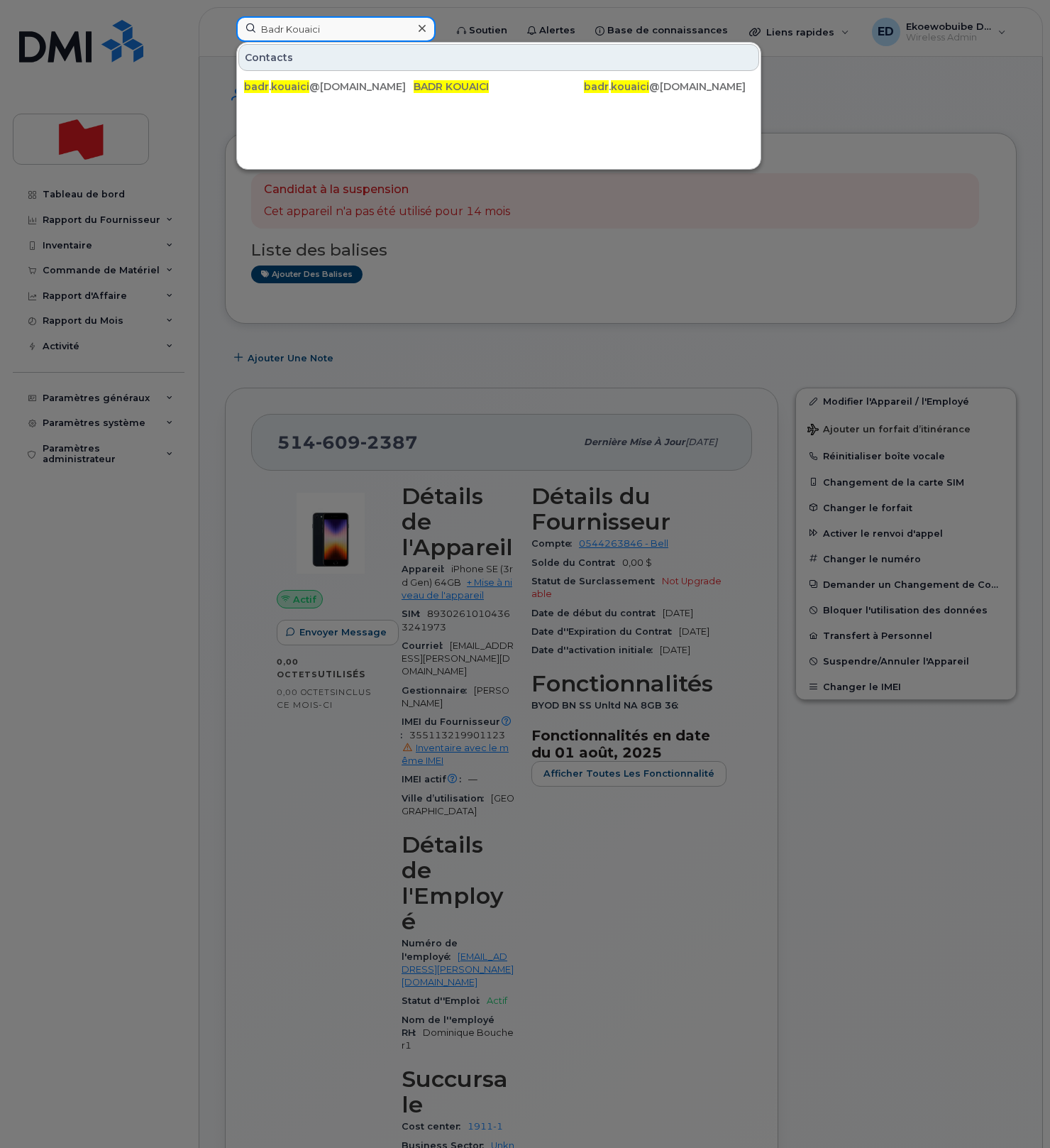
drag, startPoint x: 343, startPoint y: 29, endPoint x: 335, endPoint y: 27, distance: 8.2
click at [342, 29] on input "Badr Kouaici" at bounding box center [335, 29] width 200 height 26
drag, startPoint x: 349, startPoint y: 30, endPoint x: 213, endPoint y: 26, distance: 136.1
click at [225, 24] on div "Badr Kouaici Contacts badr . kouaici @bnc.ca BADR KOUAICI badr . kouaici @bnc.ca" at bounding box center [336, 32] width 222 height 31
paste input "[EMAIL_ADDRESS][DOMAIN_NAME]"
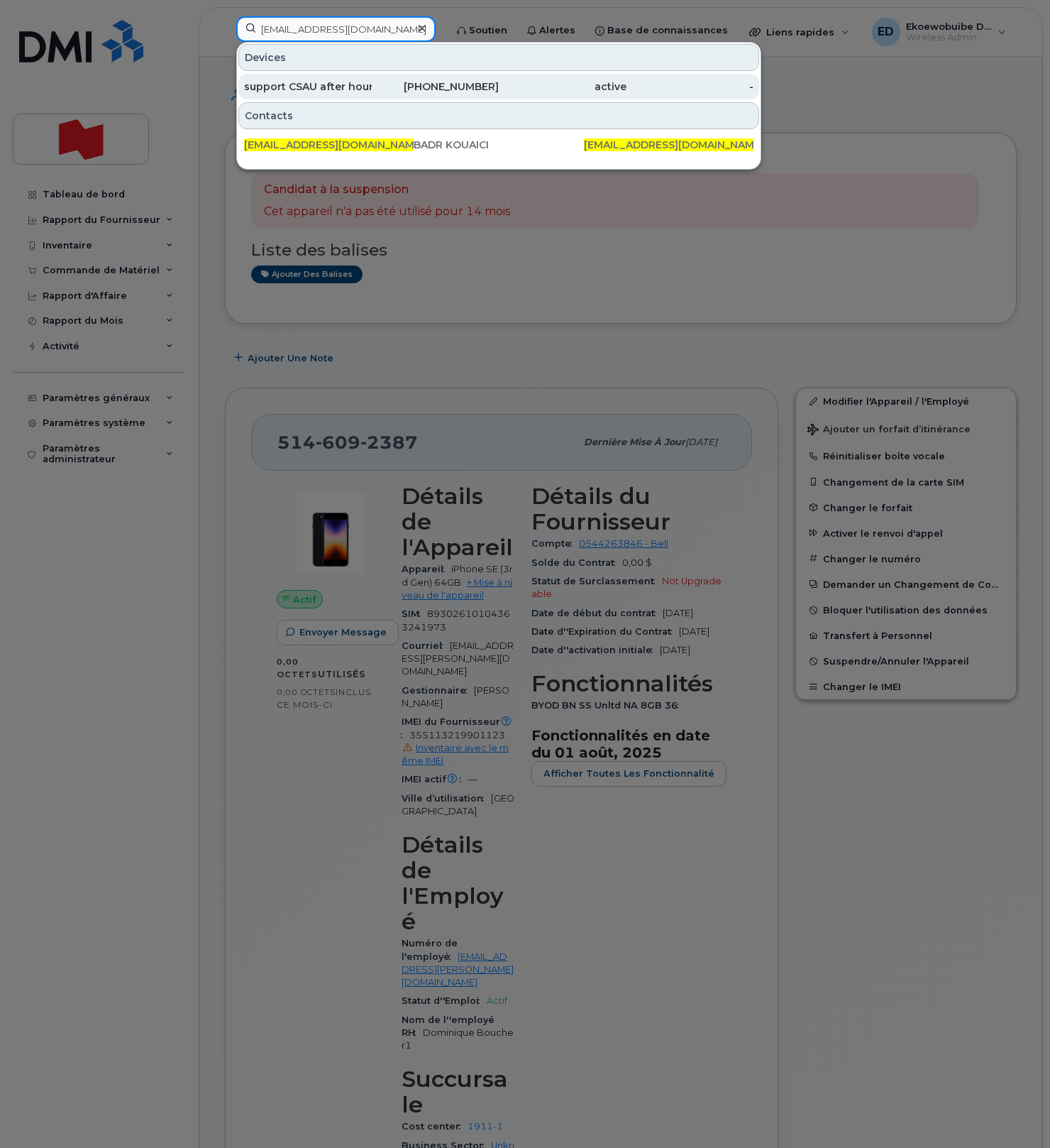
type input "[EMAIL_ADDRESS][DOMAIN_NAME]"
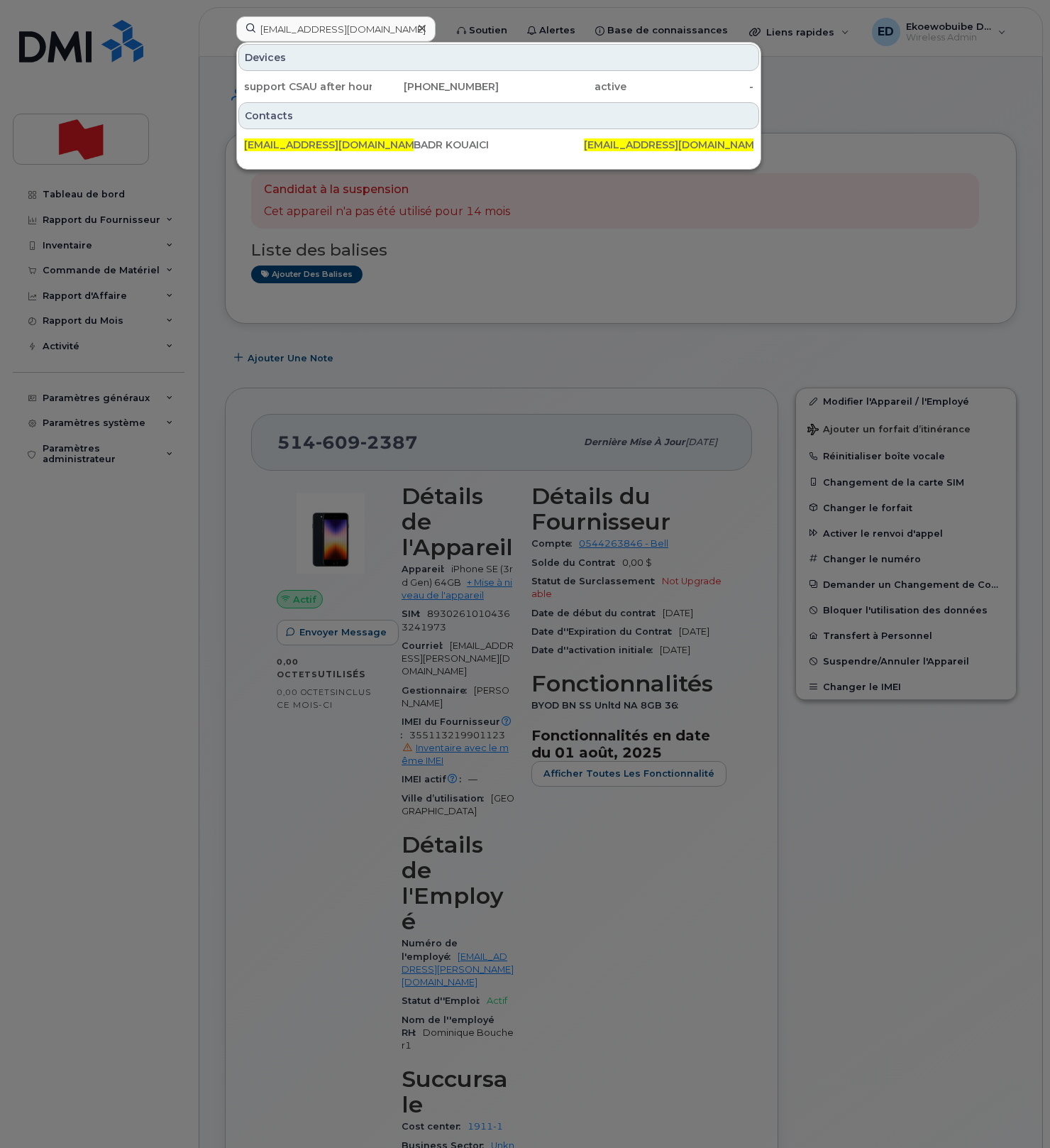
drag, startPoint x: 302, startPoint y: 90, endPoint x: 251, endPoint y: 252, distance: 169.8
click at [302, 90] on div "support CSAU after hour" at bounding box center [307, 86] width 128 height 14
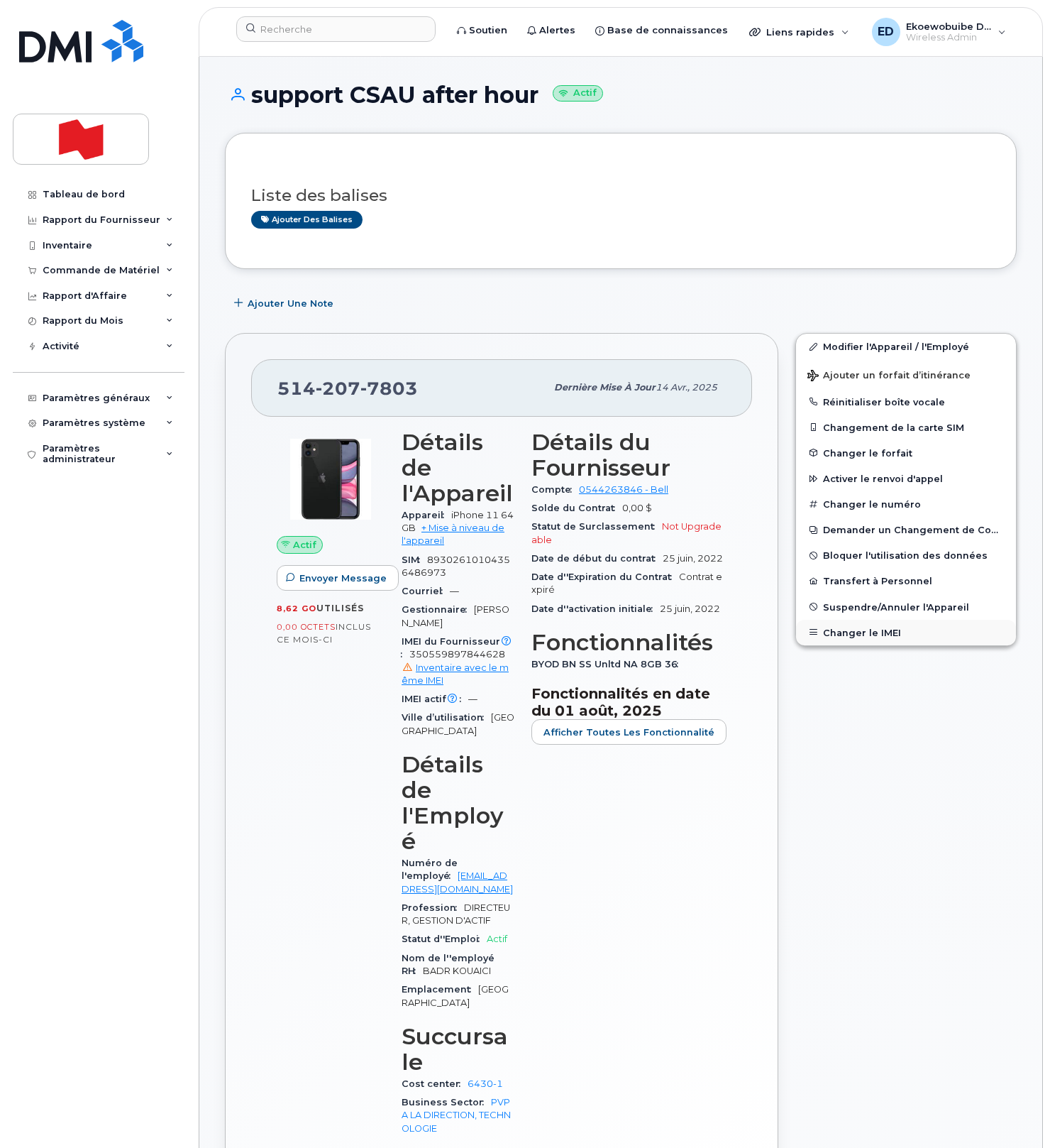
click at [855, 634] on button "Changer le IMEI" at bounding box center [907, 632] width 220 height 26
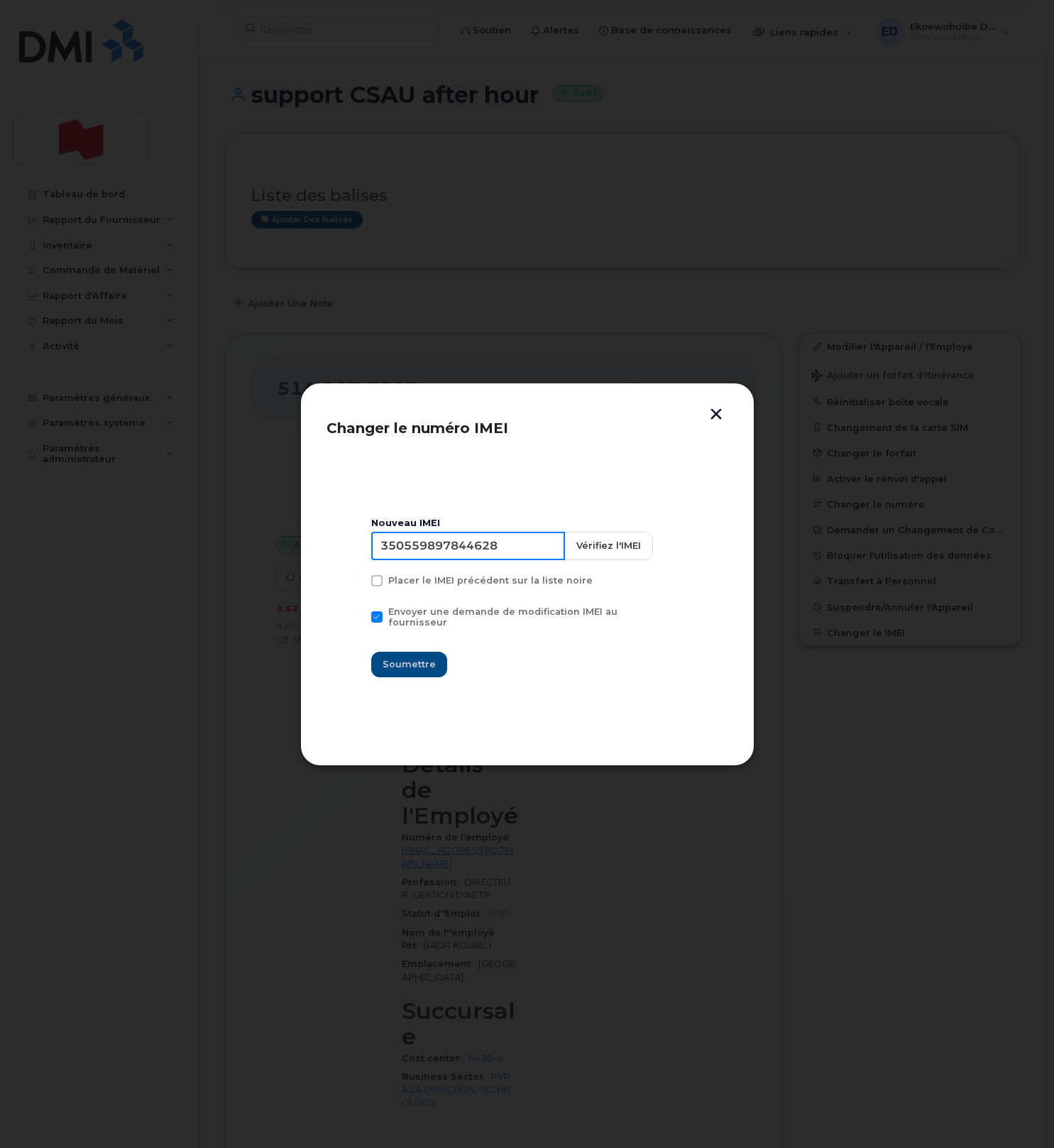
click at [497, 559] on input "350559897844628" at bounding box center [468, 546] width 194 height 28
click at [716, 410] on button "button" at bounding box center [716, 416] width 21 height 15
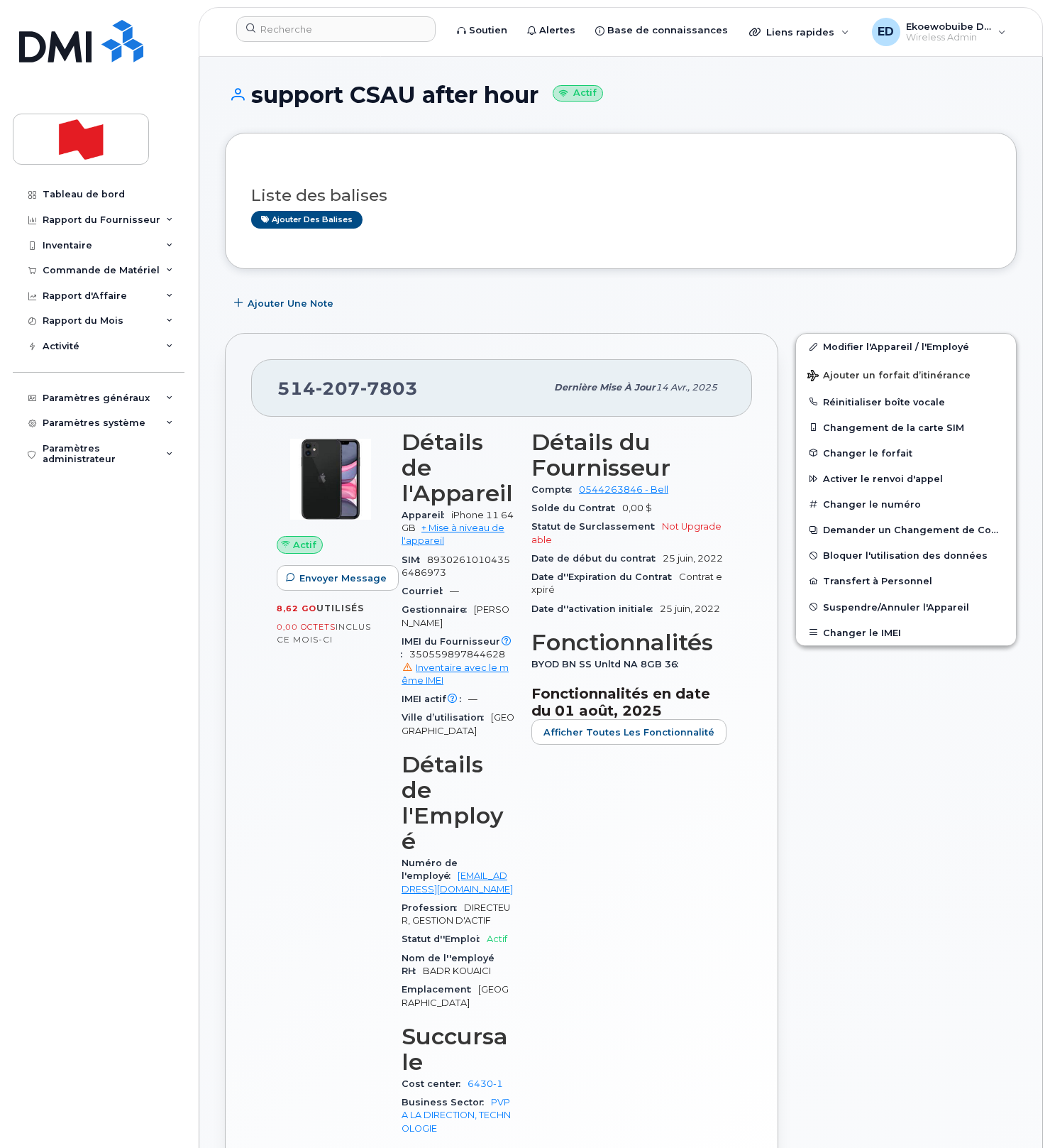
drag, startPoint x: 515, startPoint y: 204, endPoint x: 332, endPoint y: 83, distance: 219.4
click at [515, 204] on h3 "Liste des balises" at bounding box center [620, 195] width 739 height 18
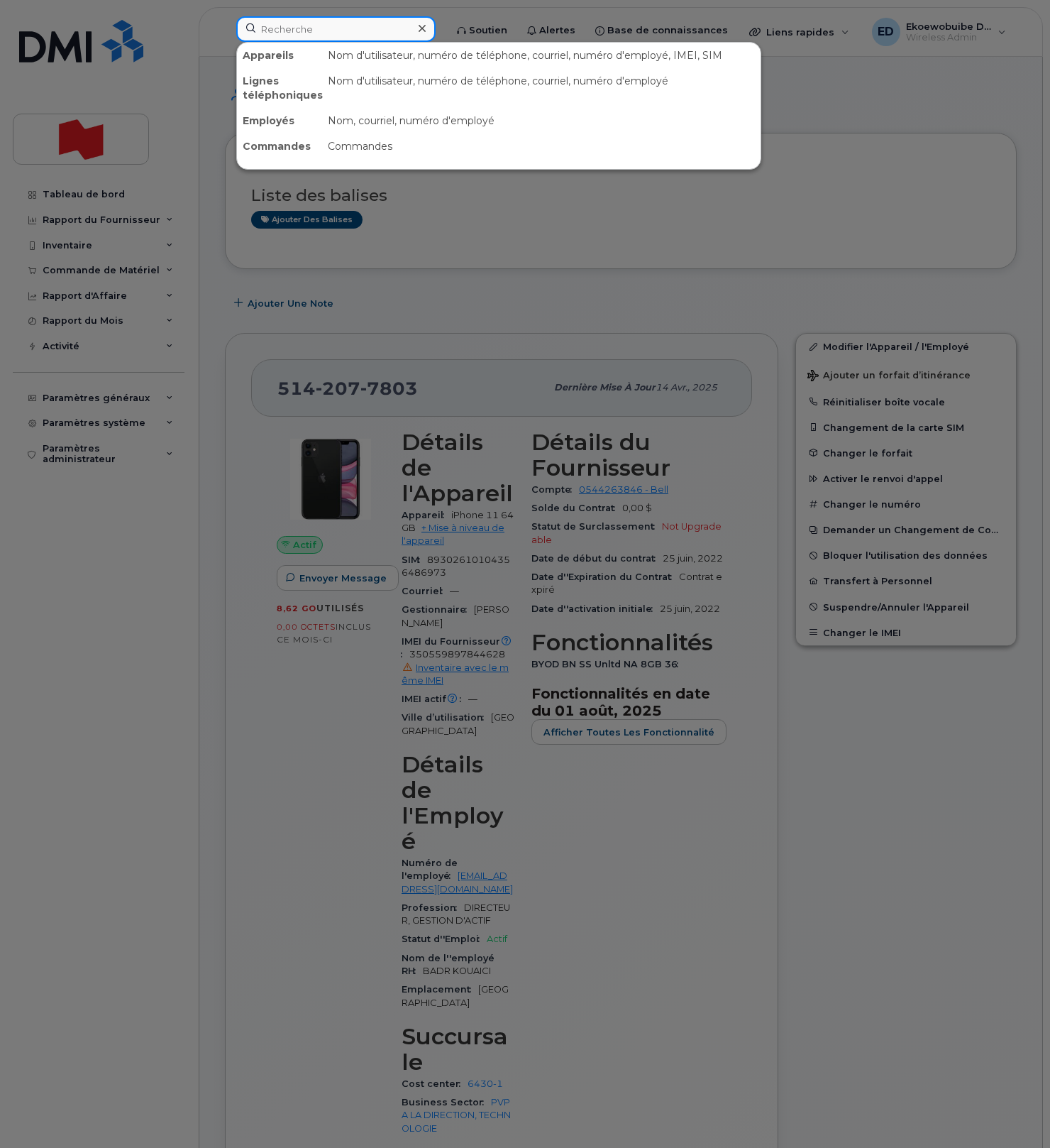
click at [295, 40] on input at bounding box center [335, 29] width 200 height 26
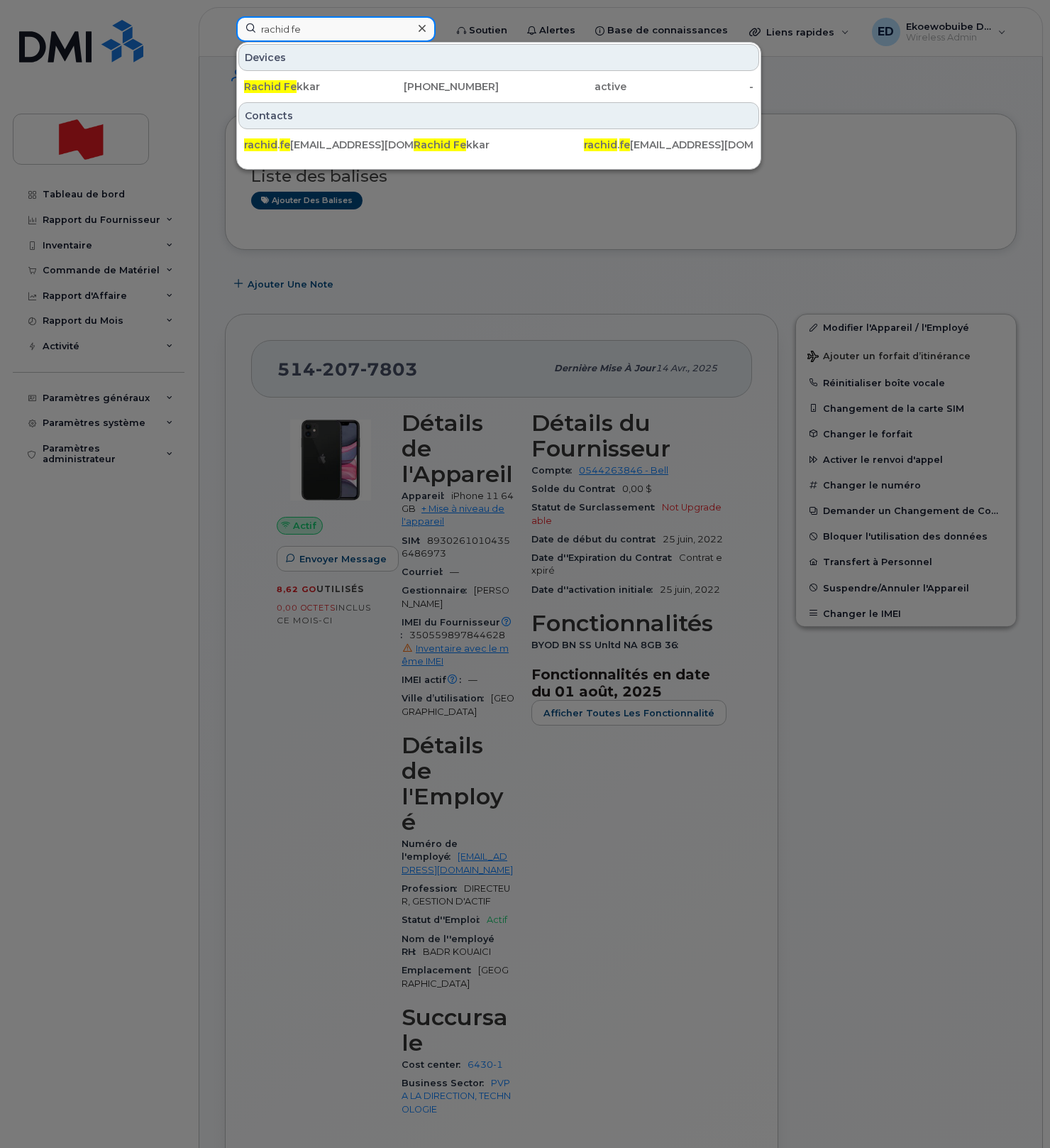
scroll to position [23, 0]
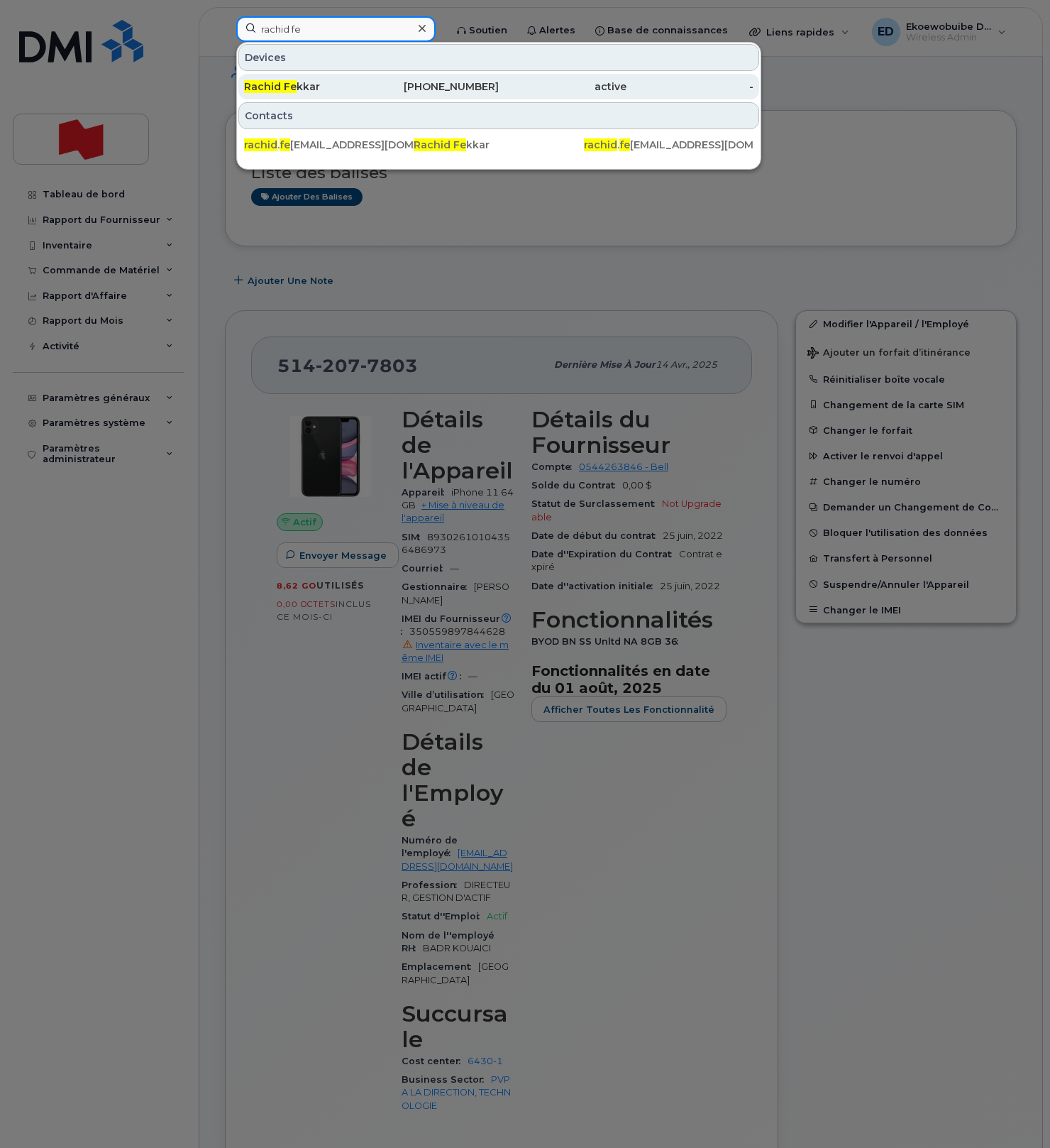
type input "rachid fe"
click at [280, 90] on span "Rachid Fe" at bounding box center [270, 86] width 53 height 13
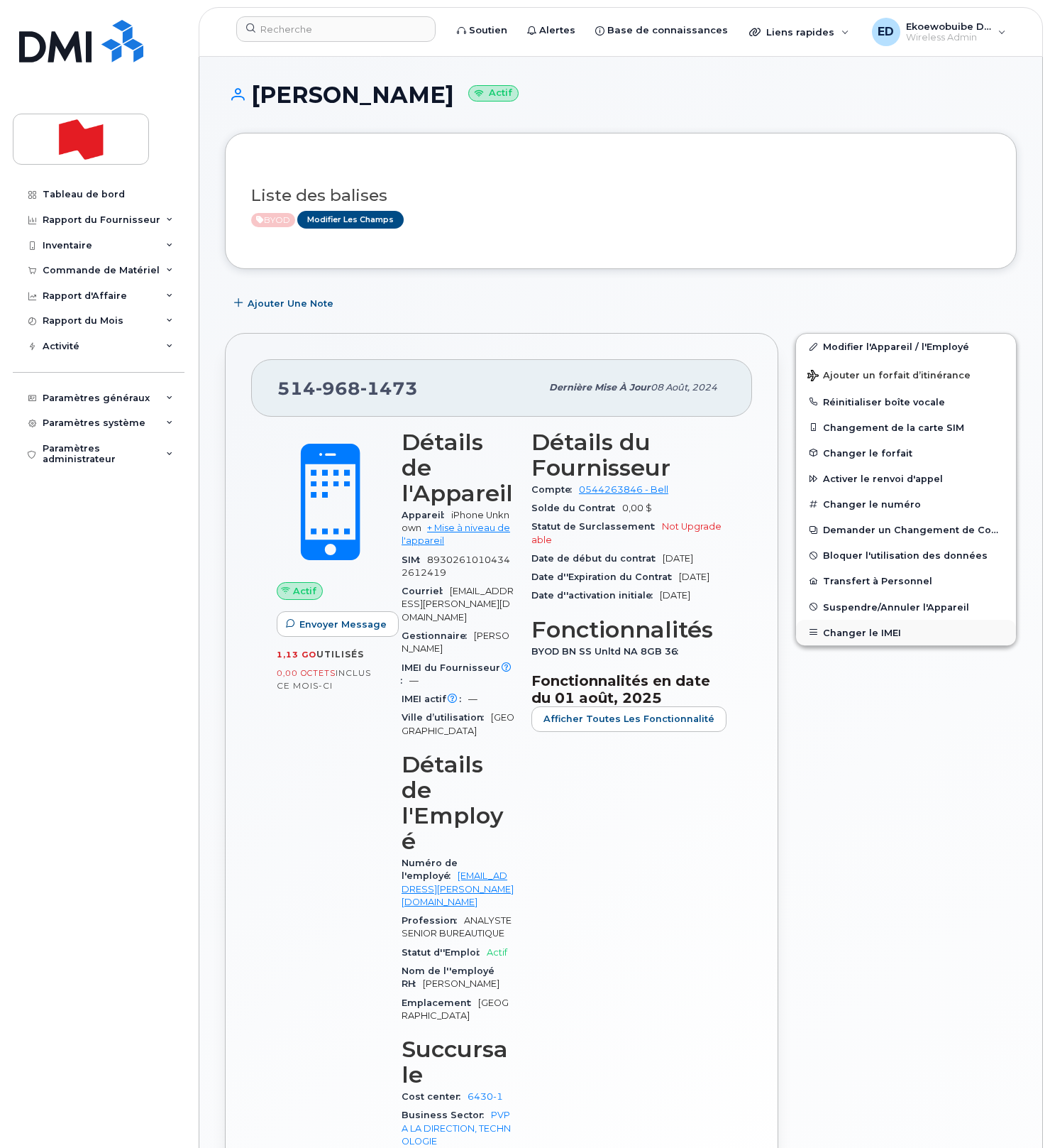
click at [848, 644] on button "Changer le IMEI" at bounding box center [907, 632] width 220 height 26
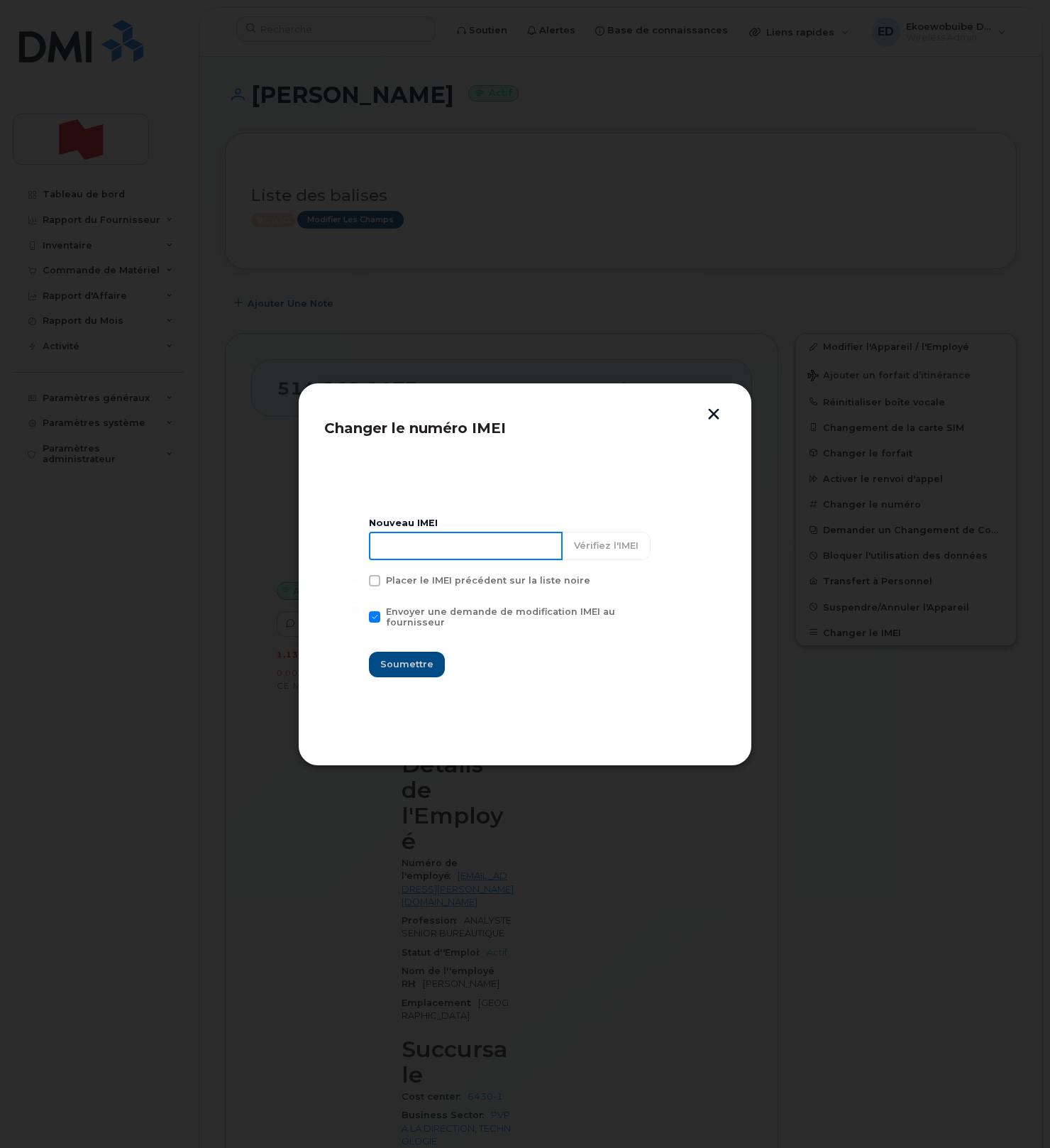
click at [483, 555] on input at bounding box center [466, 546] width 194 height 28
click at [724, 423] on div "Changer le numéro IMEI Nouveau IMEI Vérifiez l'IMEI Placer le IMEI précédent su…" at bounding box center [525, 574] width 454 height 383
drag, startPoint x: 720, startPoint y: 418, endPoint x: 712, endPoint y: 416, distance: 8.2
click at [718, 416] on button "button" at bounding box center [714, 416] width 21 height 15
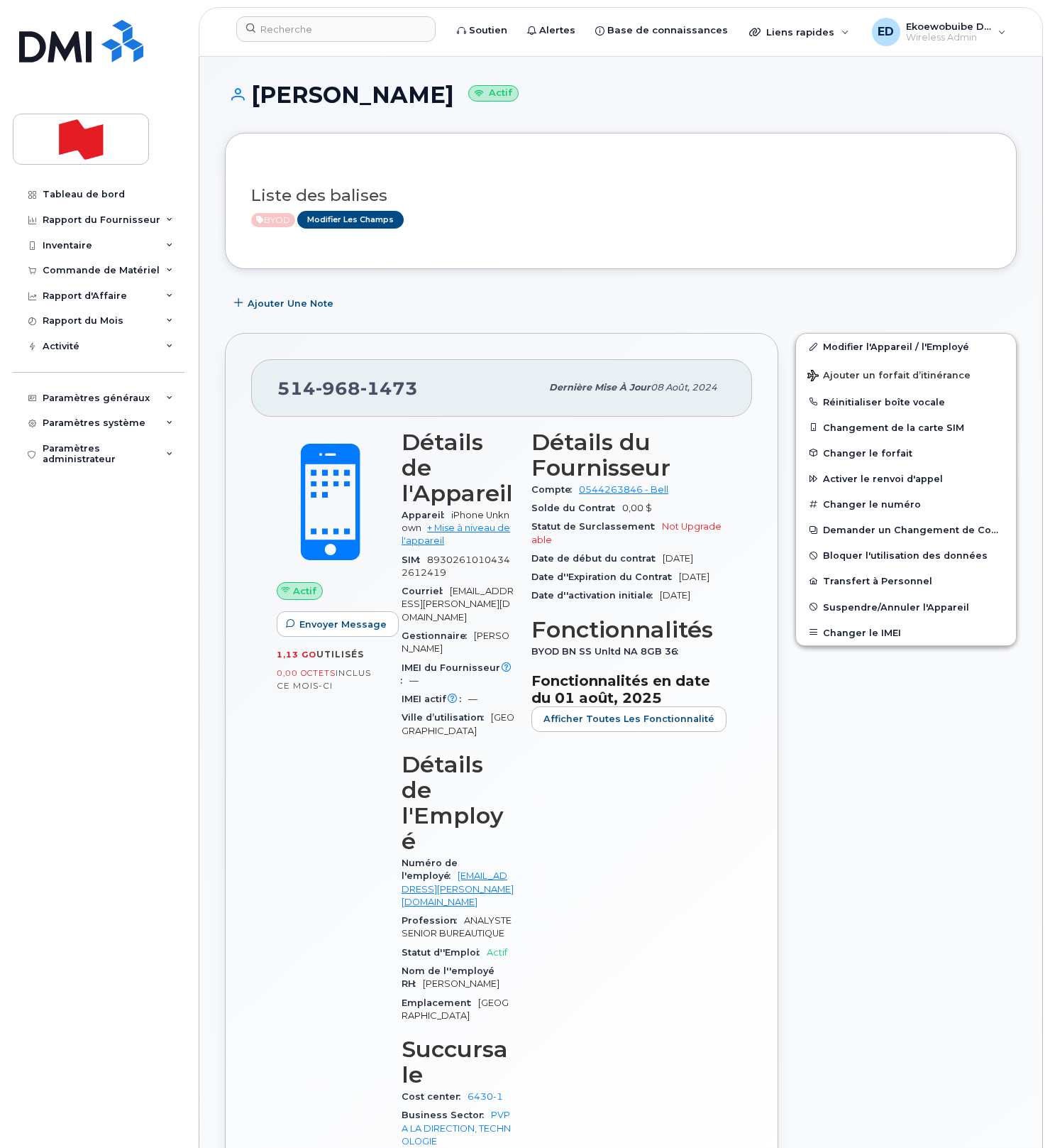
drag, startPoint x: 606, startPoint y: 159, endPoint x: 550, endPoint y: 148, distance: 57.1
click at [606, 159] on div "Liste des balises BYOD Modifier les Champs" at bounding box center [620, 201] width 739 height 84
click at [309, 33] on input at bounding box center [335, 29] width 200 height 26
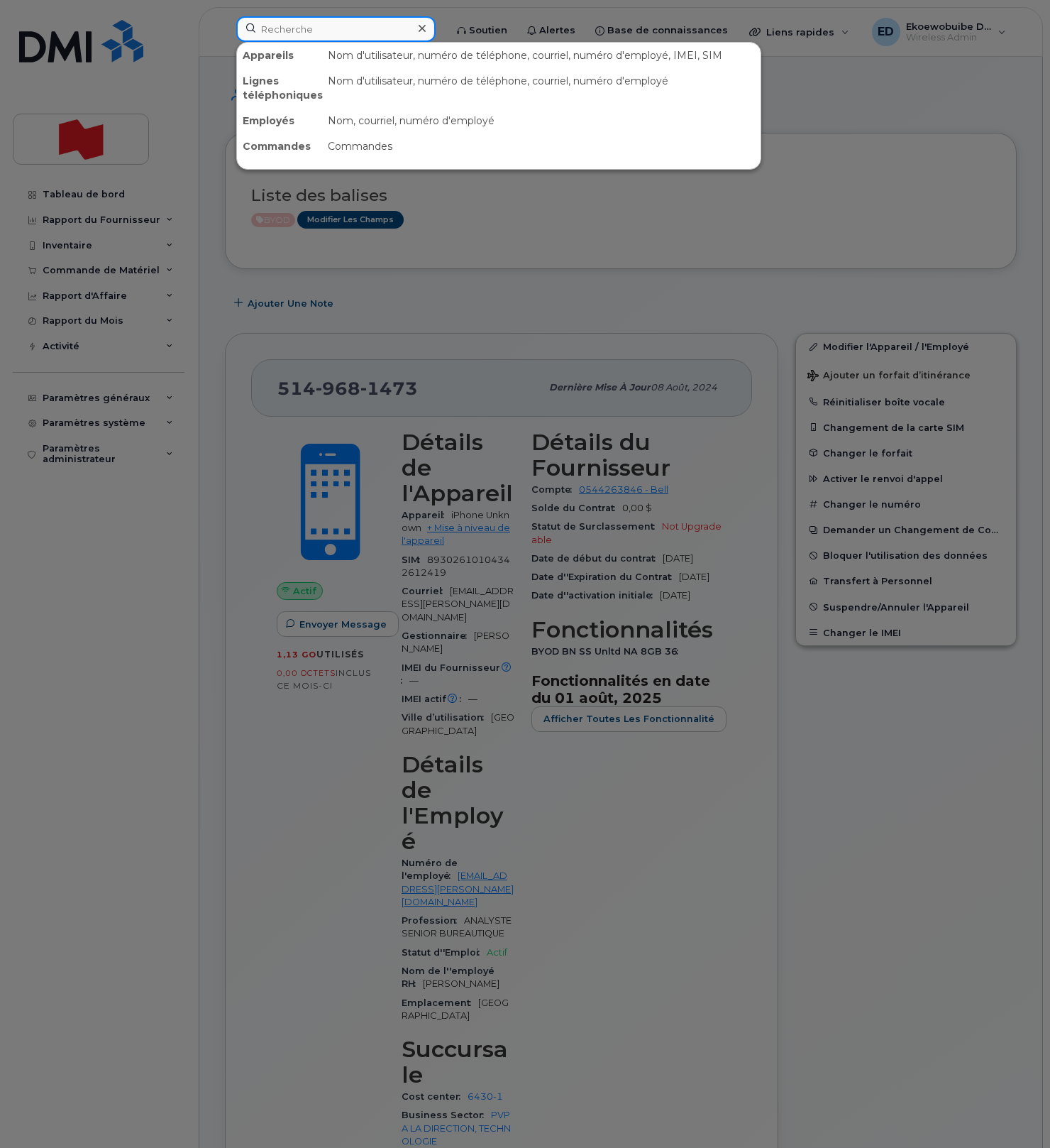
click at [309, 33] on input at bounding box center [335, 29] width 200 height 26
paste input "5142077803"
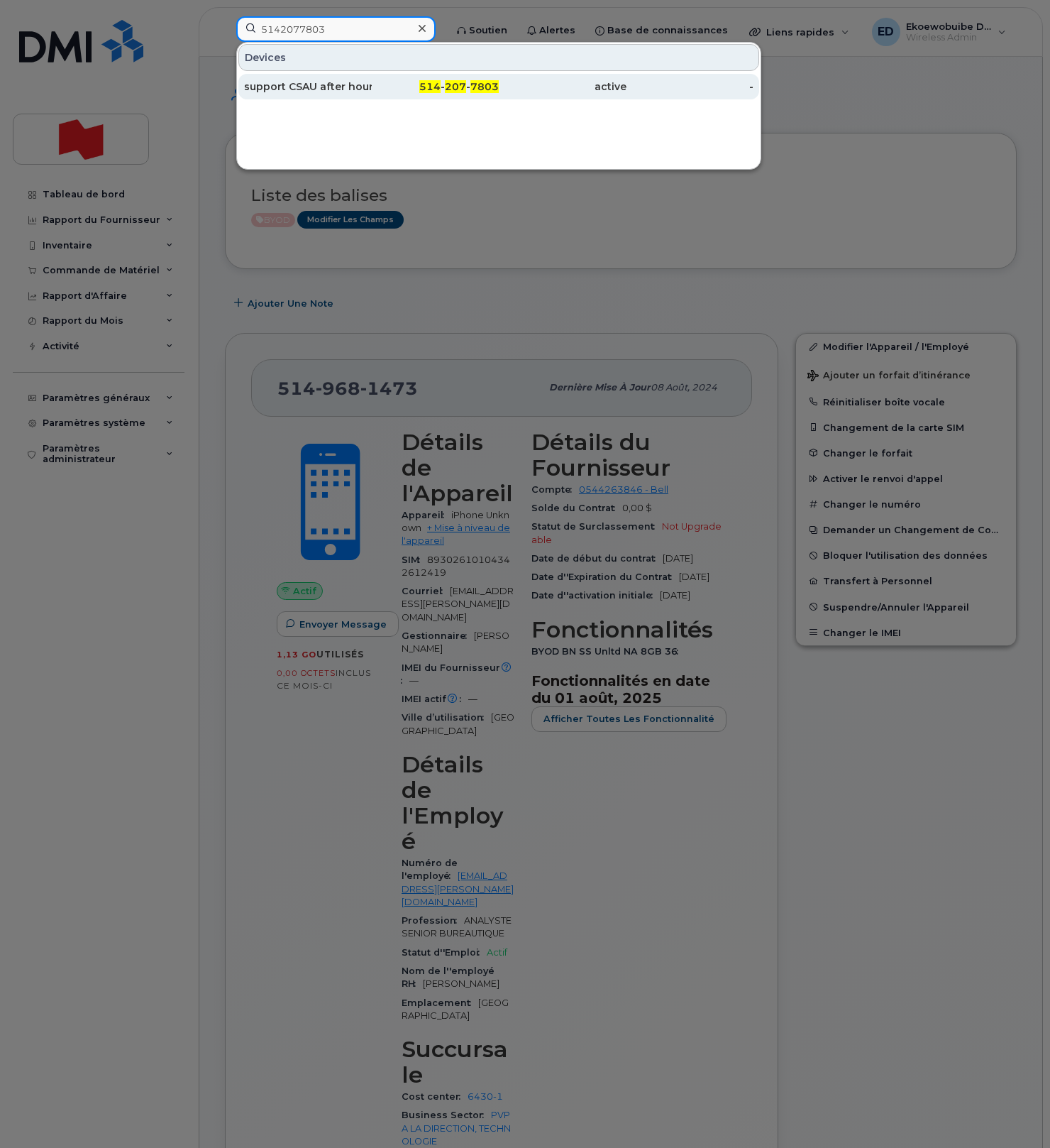
type input "5142077803"
click at [316, 86] on div "support CSAU after hour" at bounding box center [307, 86] width 128 height 14
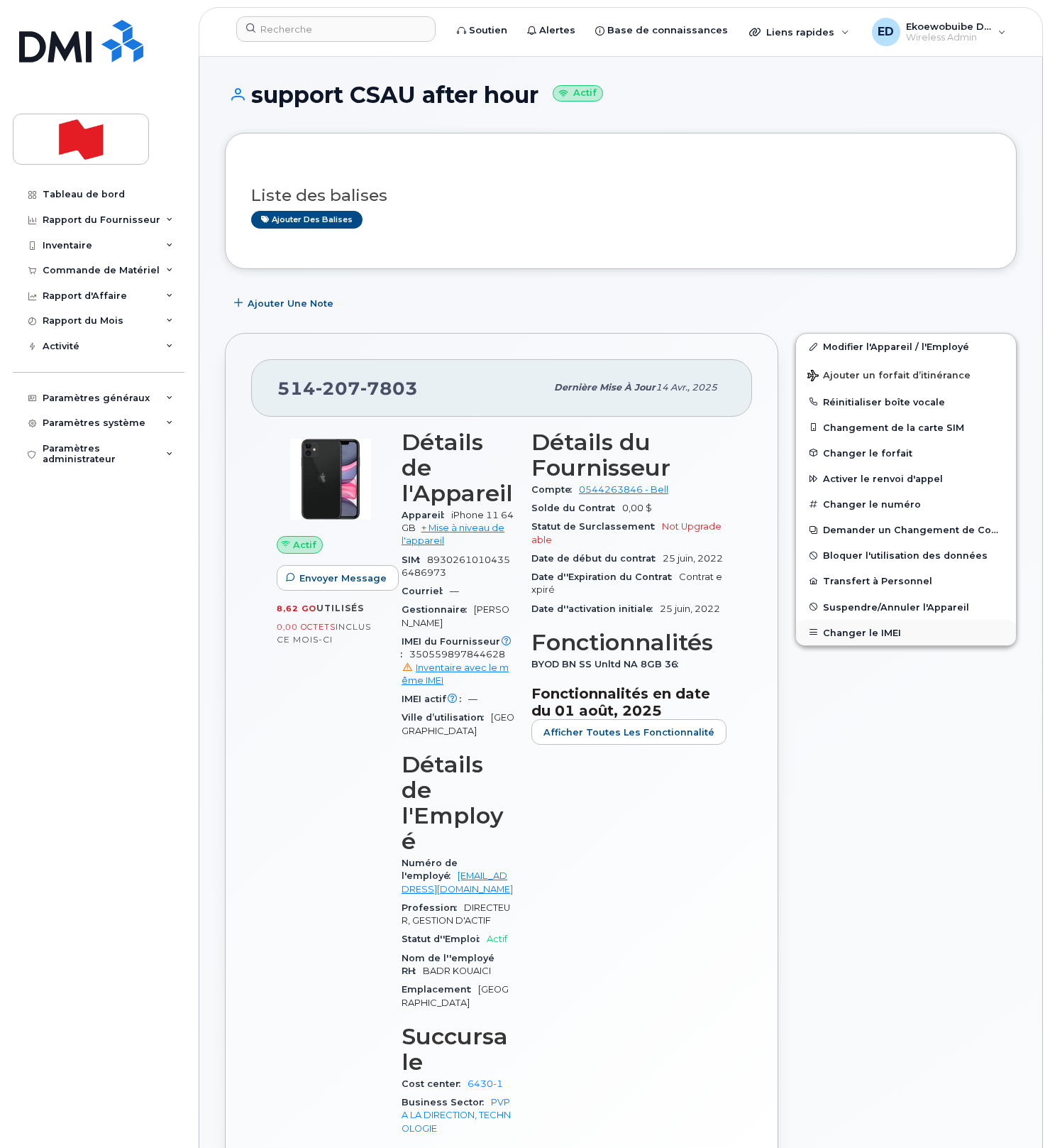
click at [848, 636] on button "Changer le IMEI" at bounding box center [907, 632] width 220 height 26
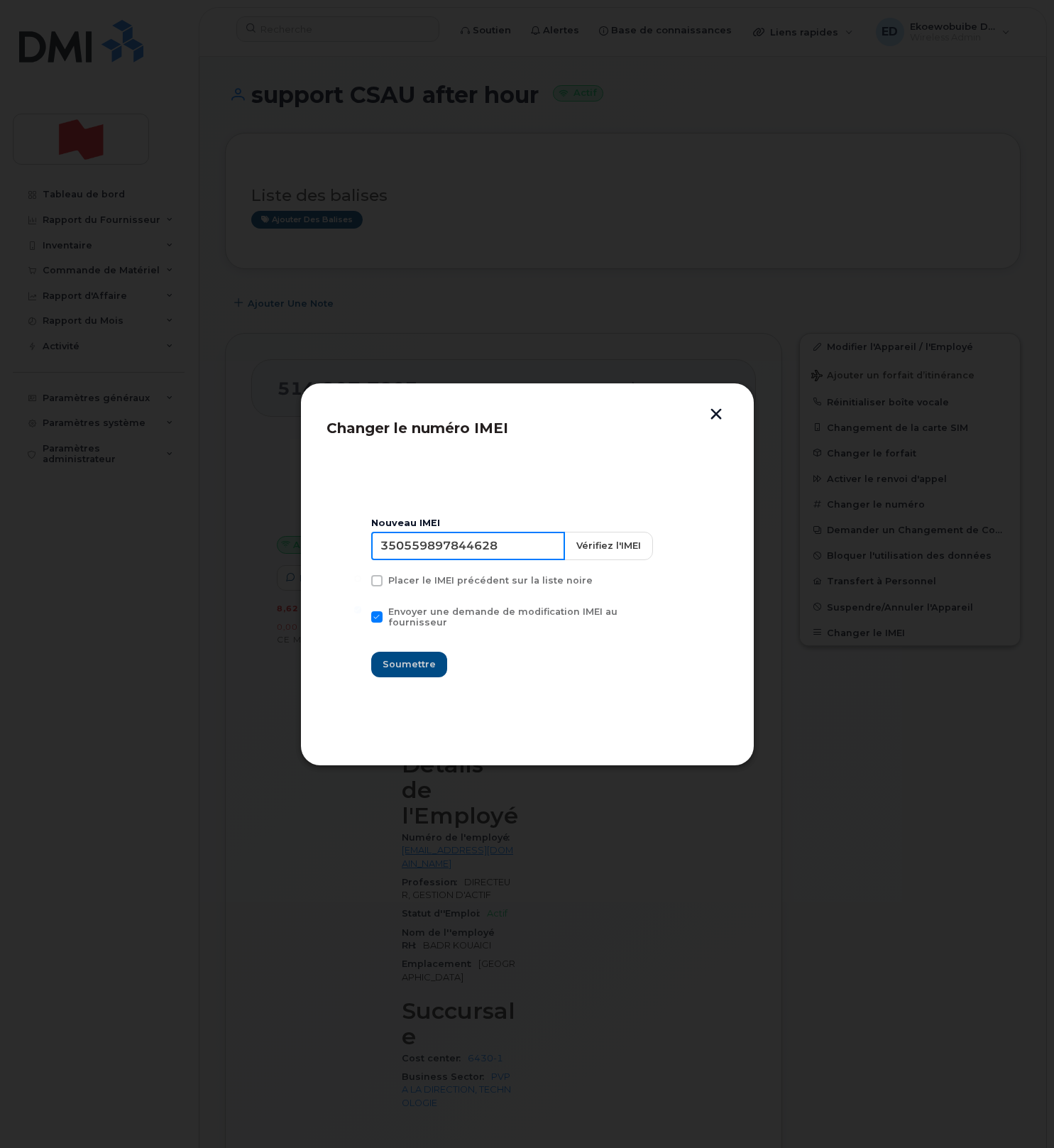
click at [475, 548] on input "350559897844628" at bounding box center [468, 546] width 194 height 28
click at [475, 548] on input "350559897844628" at bounding box center [468, 546] width 194 height 28
type input "353927601156398"
drag, startPoint x: 413, startPoint y: 659, endPoint x: 420, endPoint y: 666, distance: 9.9
click at [413, 659] on span "Soumettre" at bounding box center [409, 664] width 53 height 13
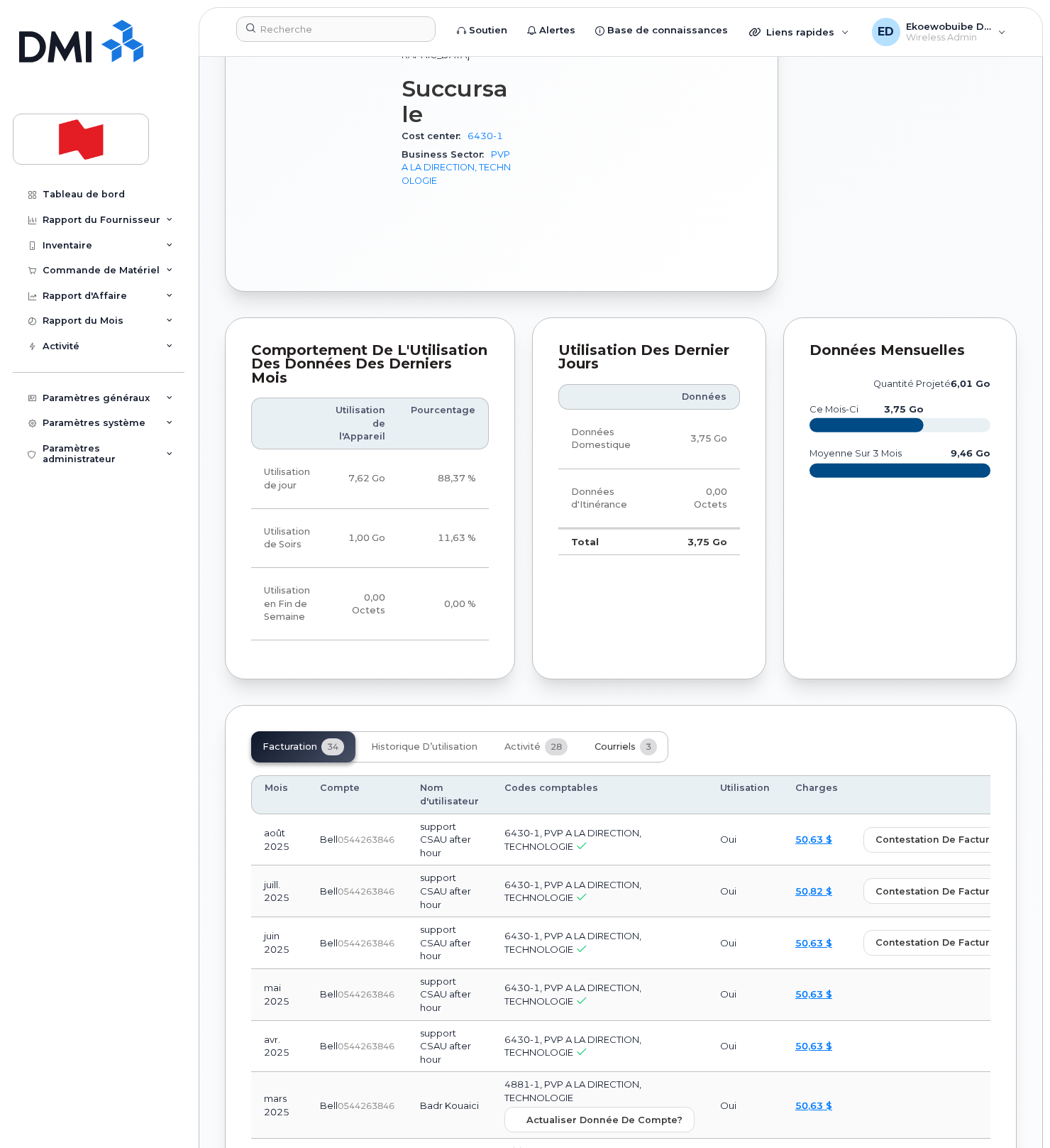
click at [606, 741] on span "Courriels" at bounding box center [615, 747] width 41 height 11
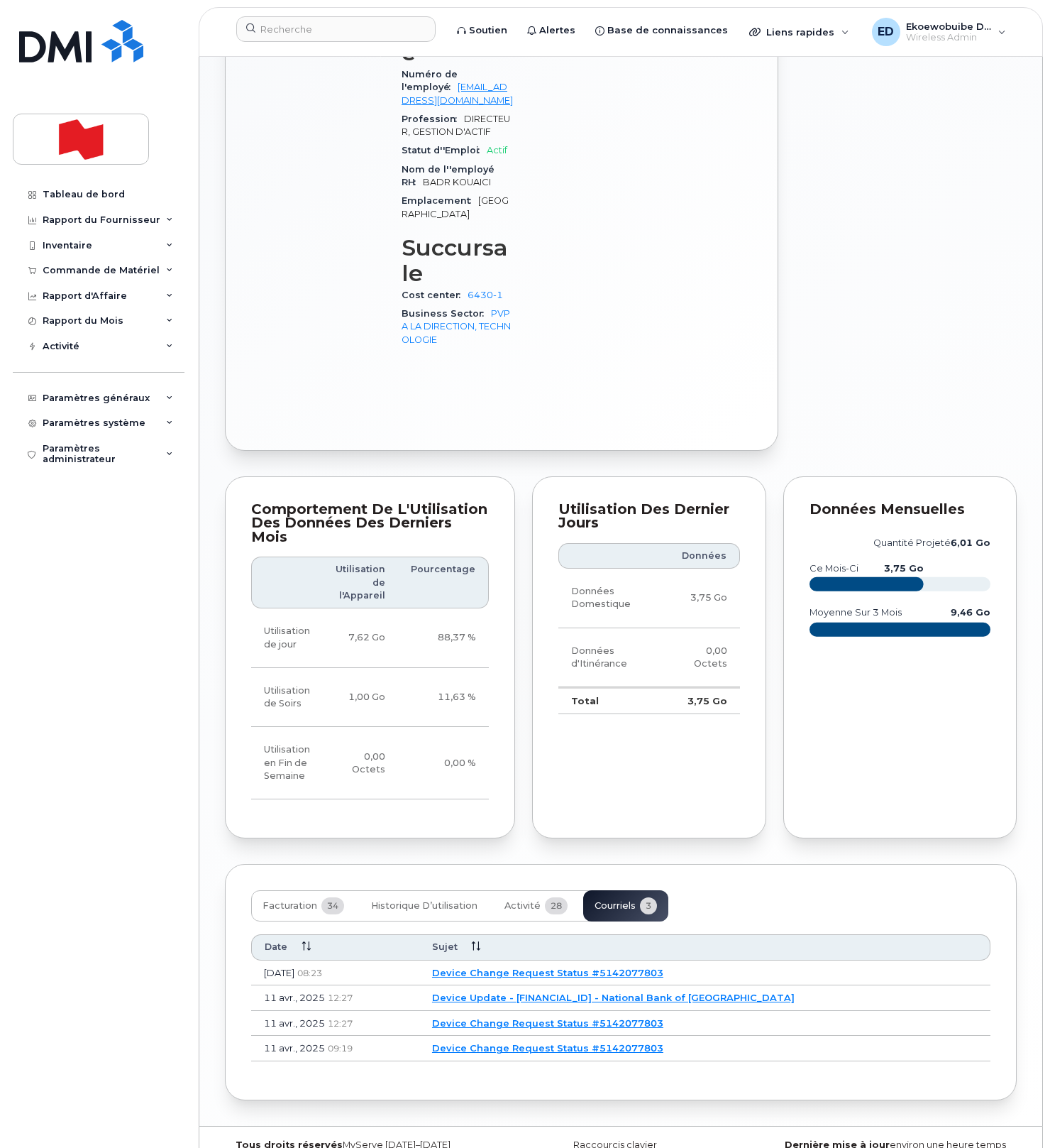
scroll to position [725, 0]
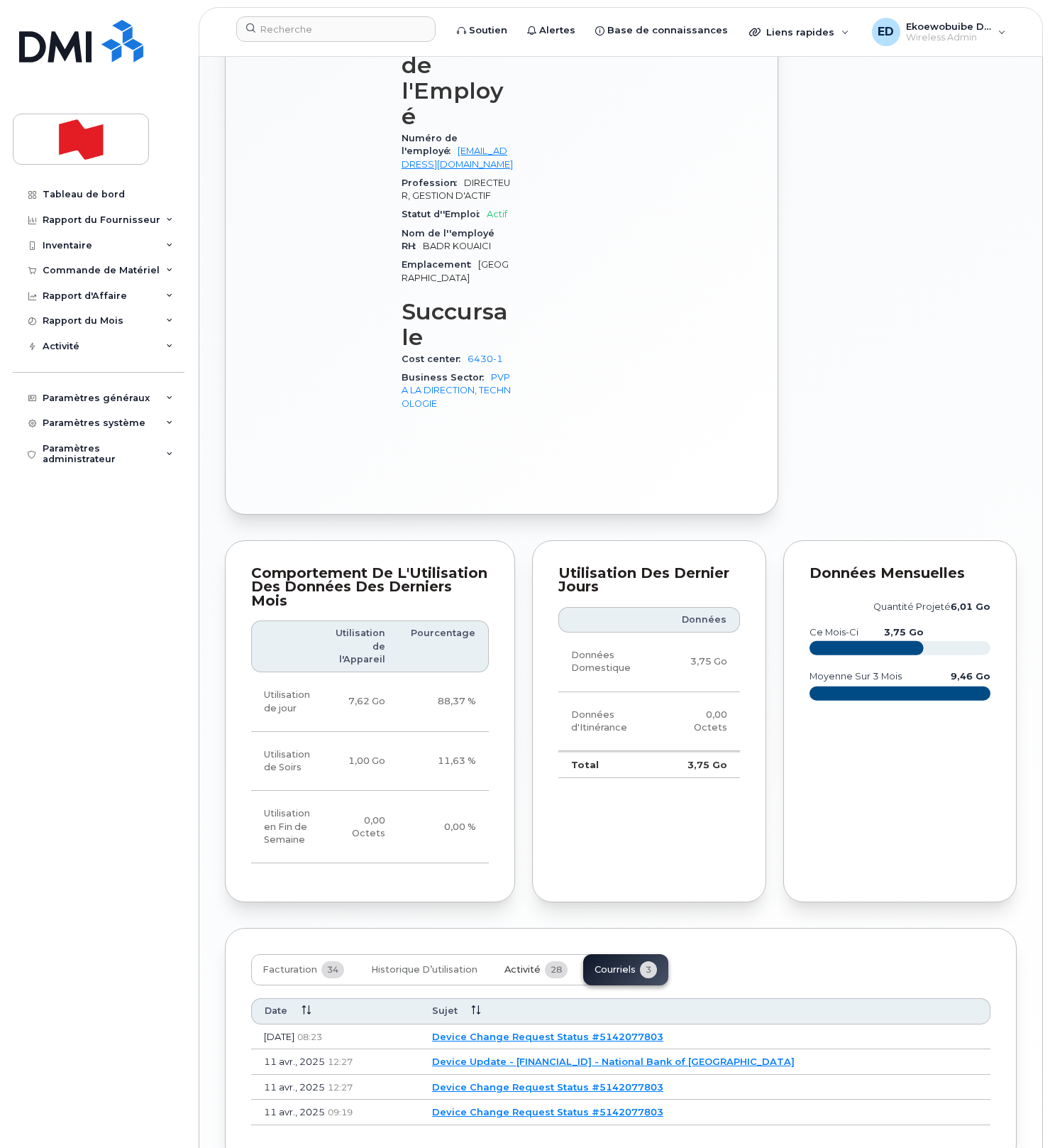
click at [522, 964] on span "Activité" at bounding box center [522, 969] width 36 height 11
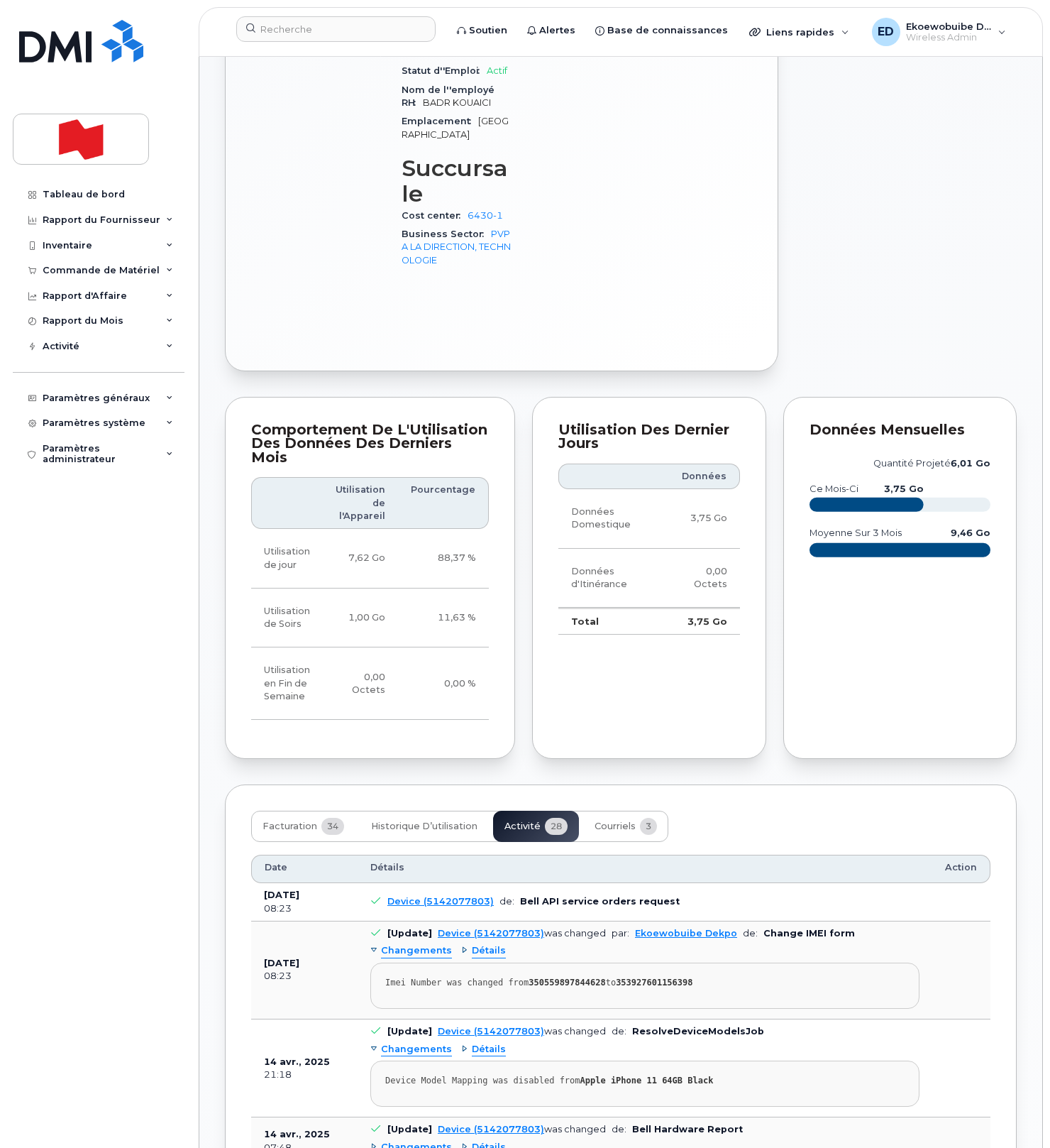
scroll to position [886, 0]
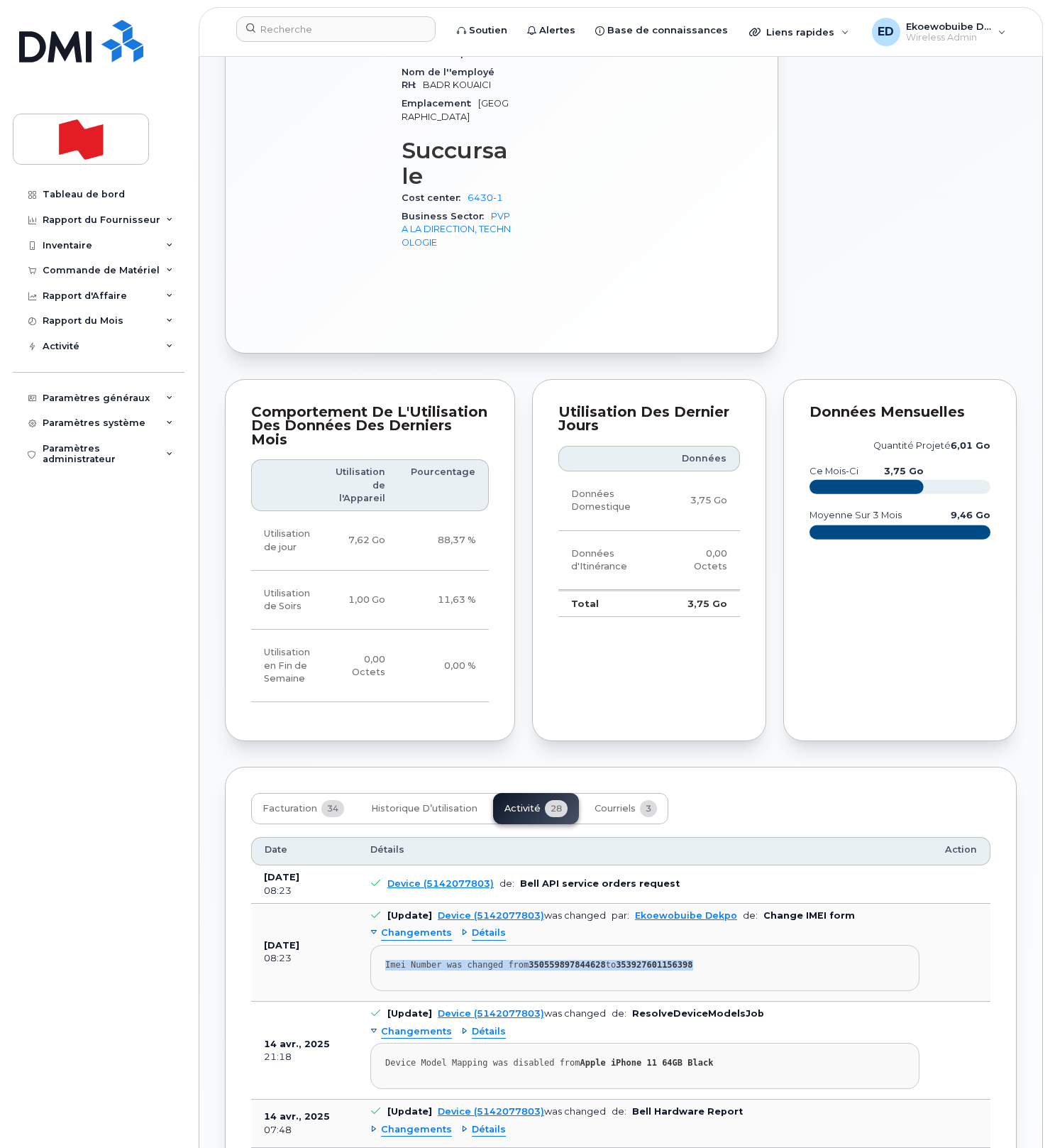
drag, startPoint x: 736, startPoint y: 874, endPoint x: 379, endPoint y: 870, distance: 357.0
click at [379, 945] on pre "Imei Number was changed from 350559897844628 to 353927601156398" at bounding box center [645, 968] width 549 height 46
copy div "Imei Number was changed from 350559897844628 to 353927601156398"
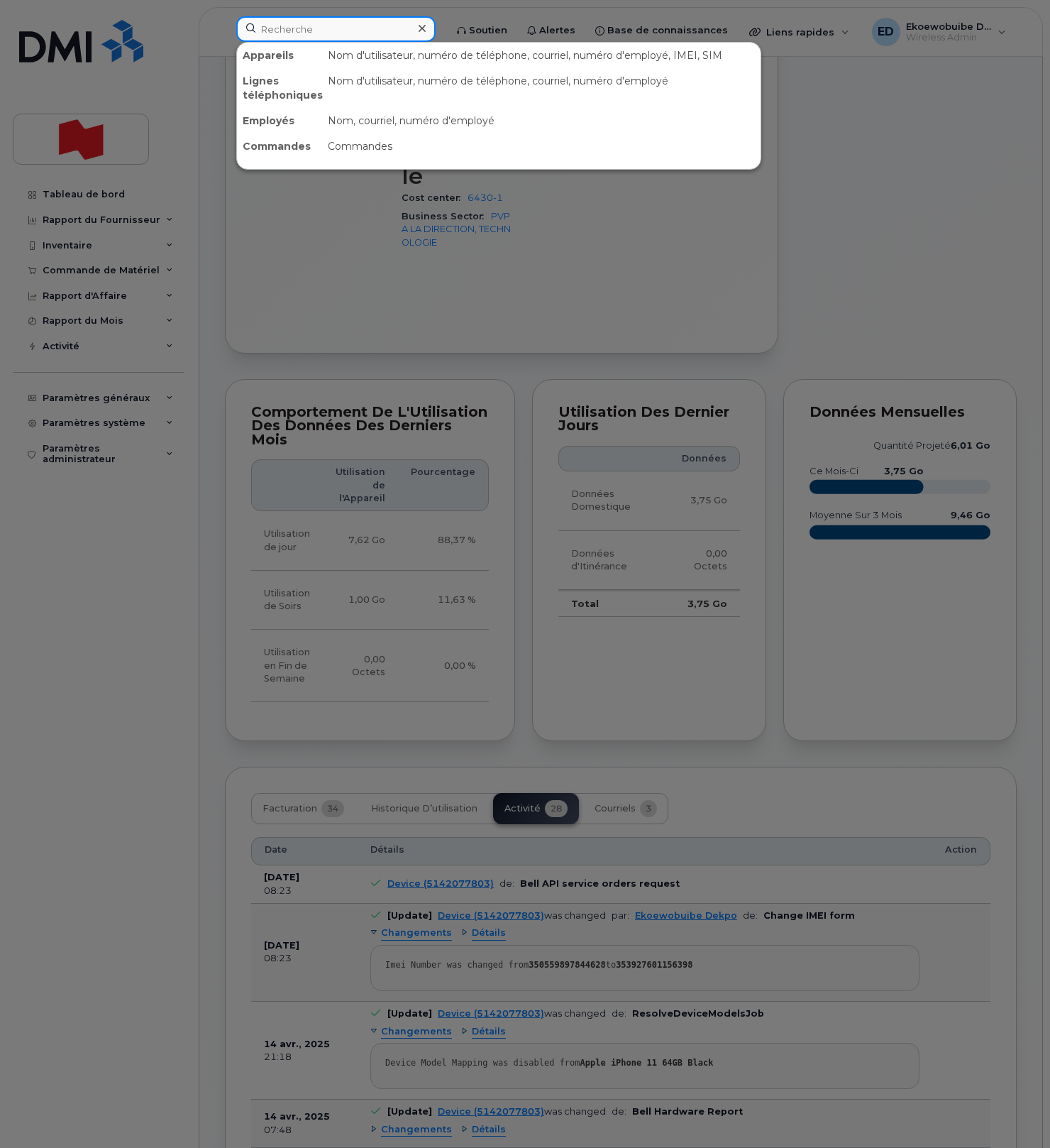
click at [288, 29] on input at bounding box center [335, 29] width 200 height 26
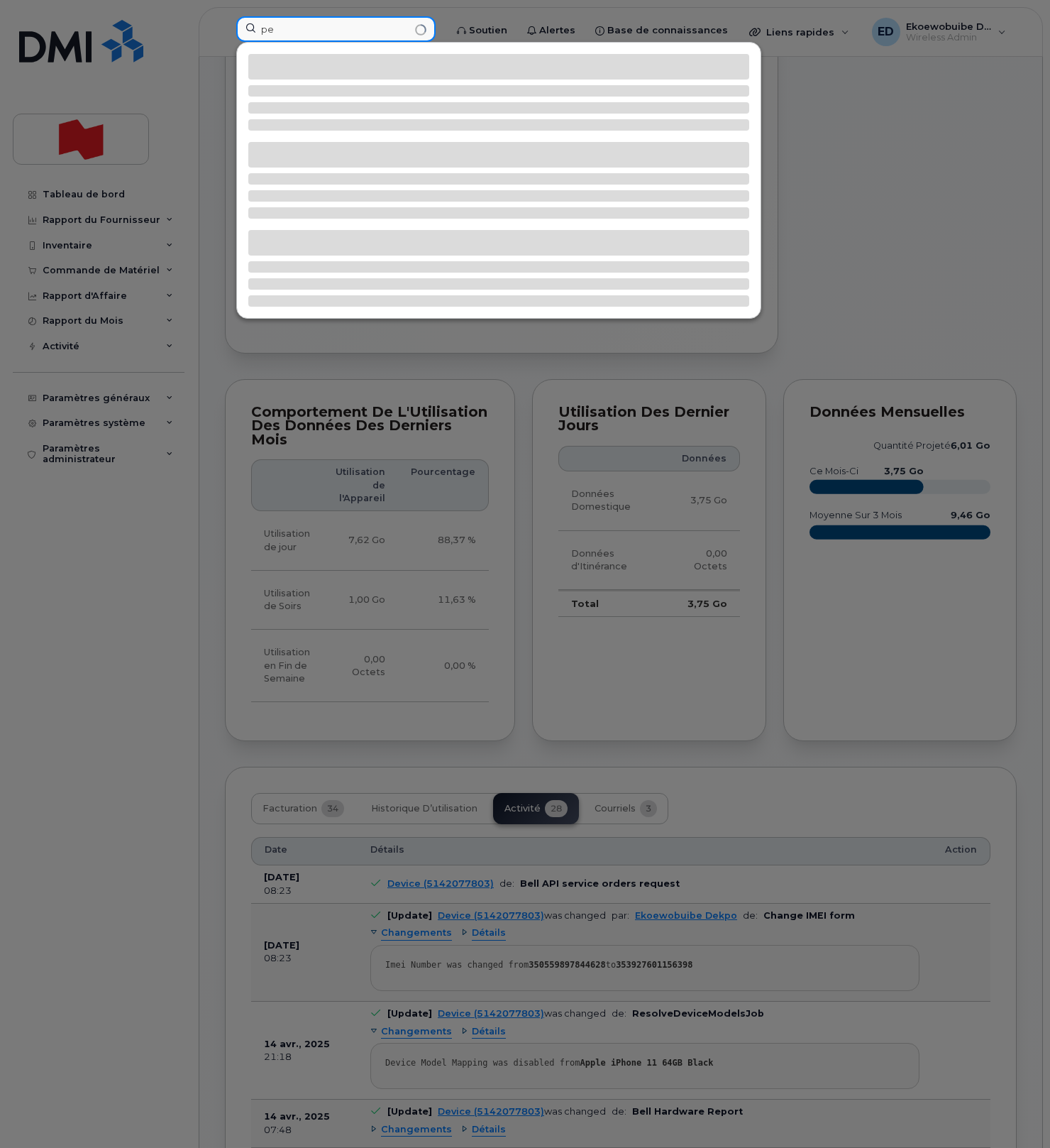
type input "p"
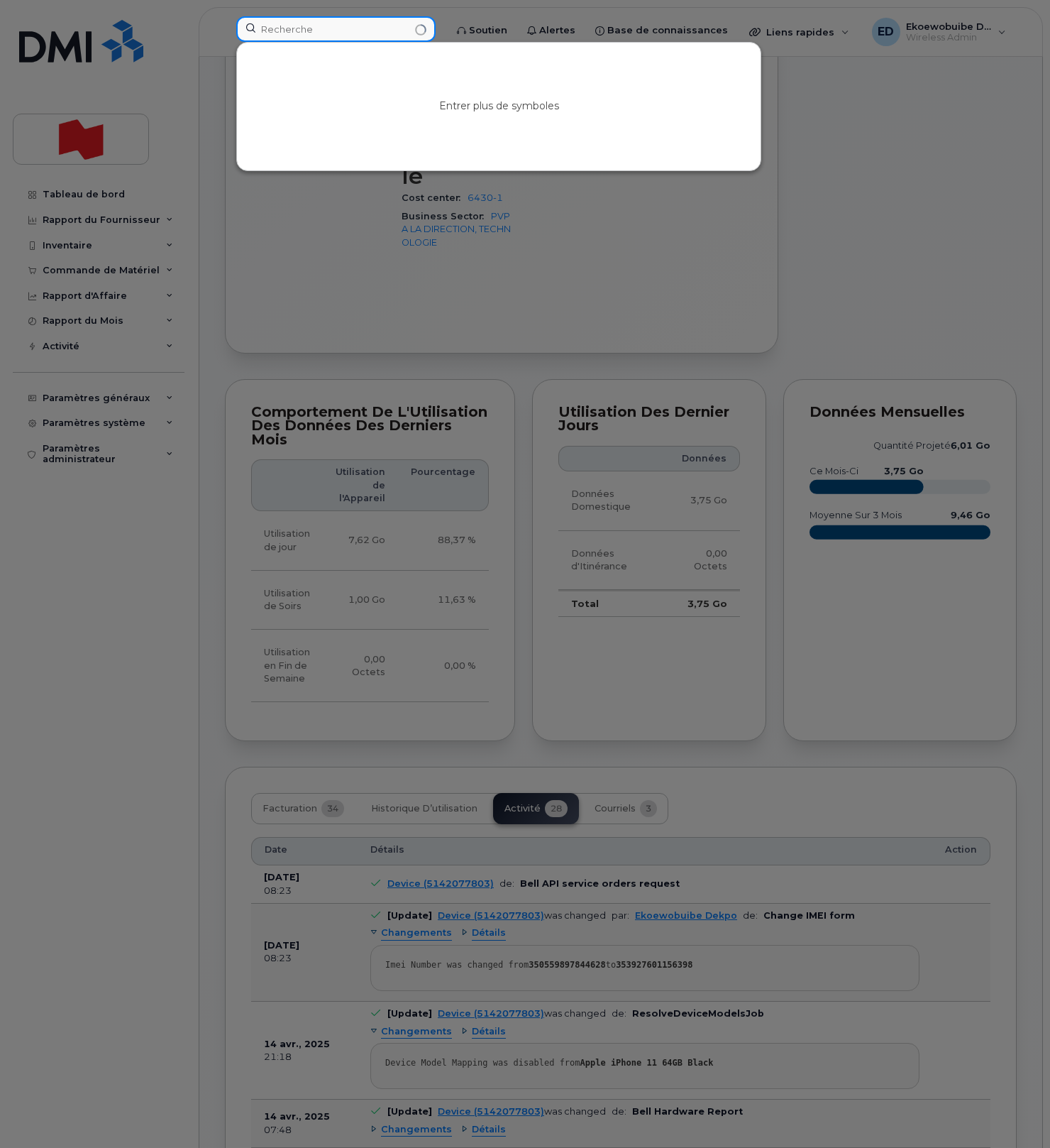
click at [314, 27] on input at bounding box center [335, 29] width 200 height 26
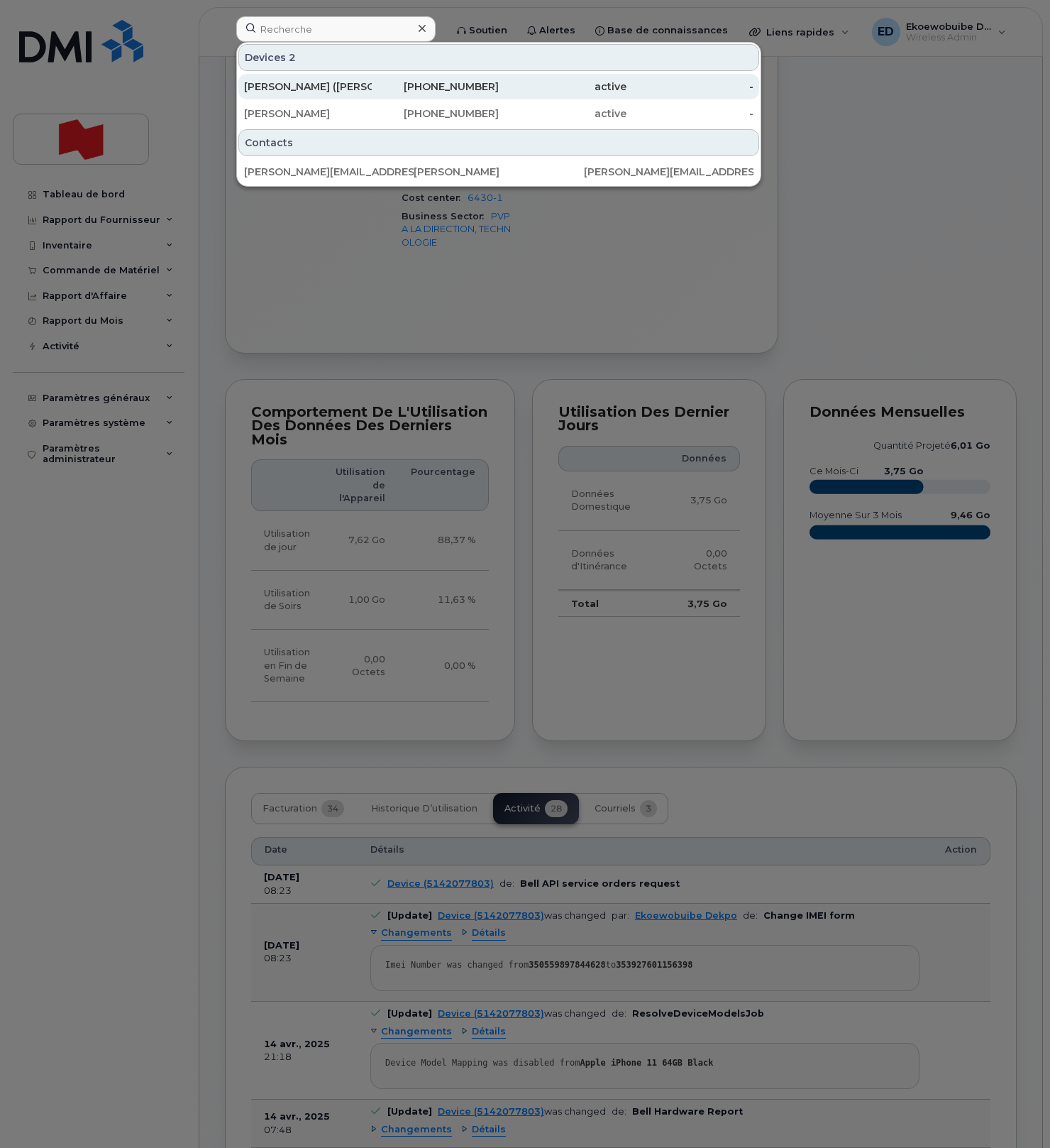
click at [304, 89] on div "[PERSON_NAME] ([PERSON_NAME]) Spring" at bounding box center [307, 86] width 128 height 14
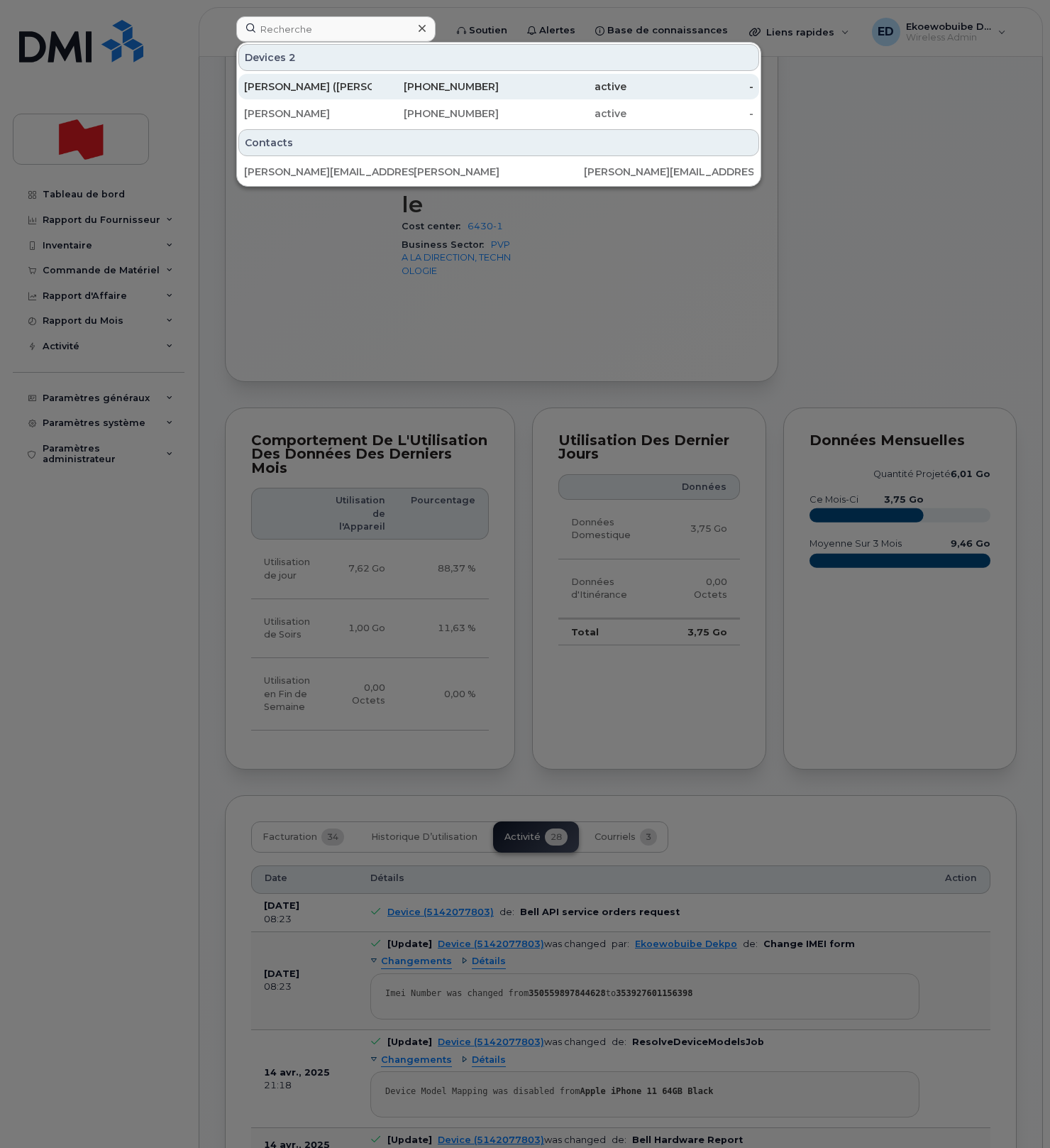
scroll to position [859, 0]
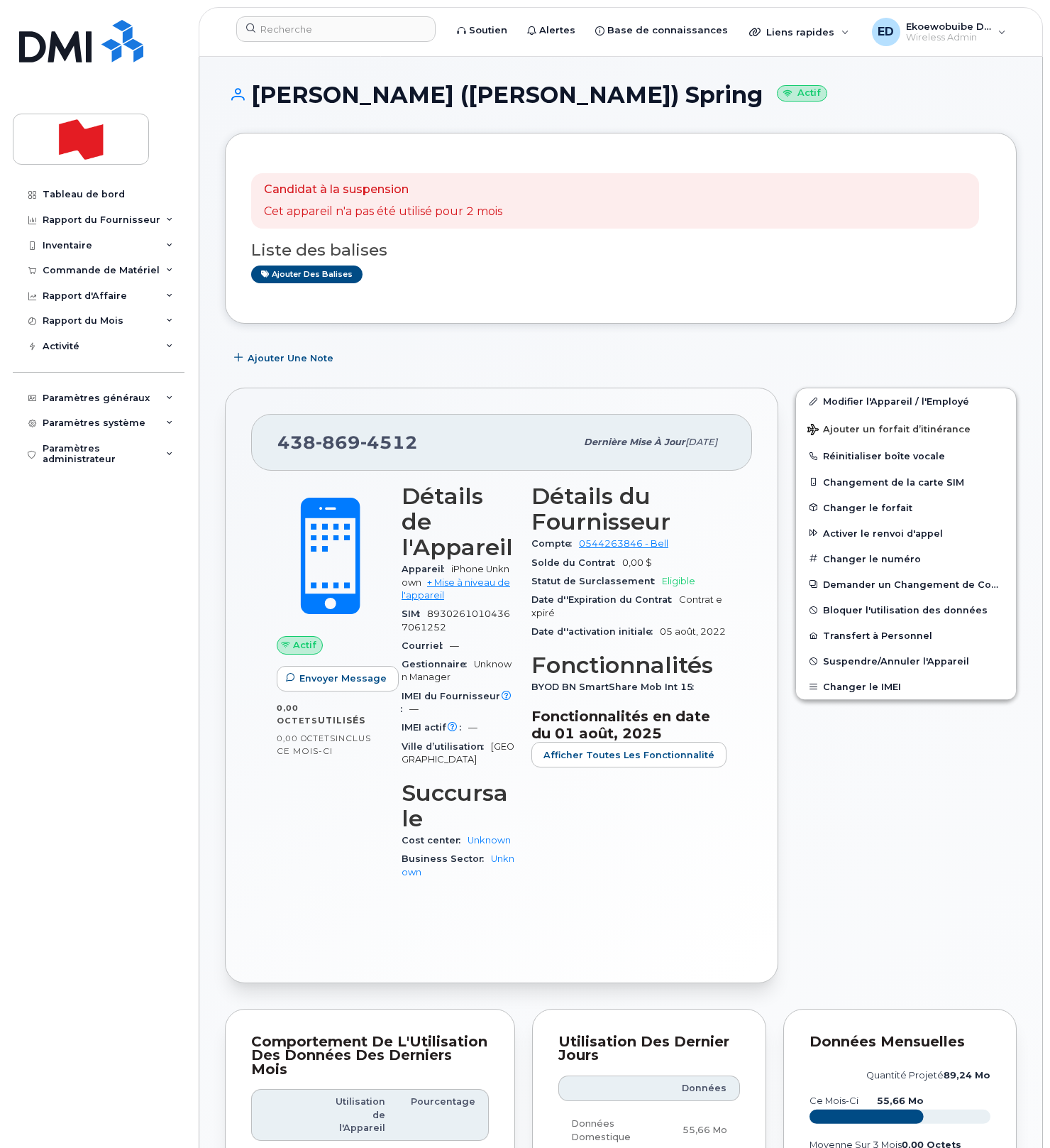
click at [486, 350] on div "Ajouter une Note" at bounding box center [621, 357] width 792 height 26
drag, startPoint x: 418, startPoint y: 442, endPoint x: 280, endPoint y: 440, distance: 138.0
click at [280, 440] on div "[PHONE_NUMBER]" at bounding box center [426, 442] width 298 height 30
copy span "[PHONE_NUMBER]"
drag, startPoint x: 503, startPoint y: 300, endPoint x: 506, endPoint y: 316, distance: 16.3
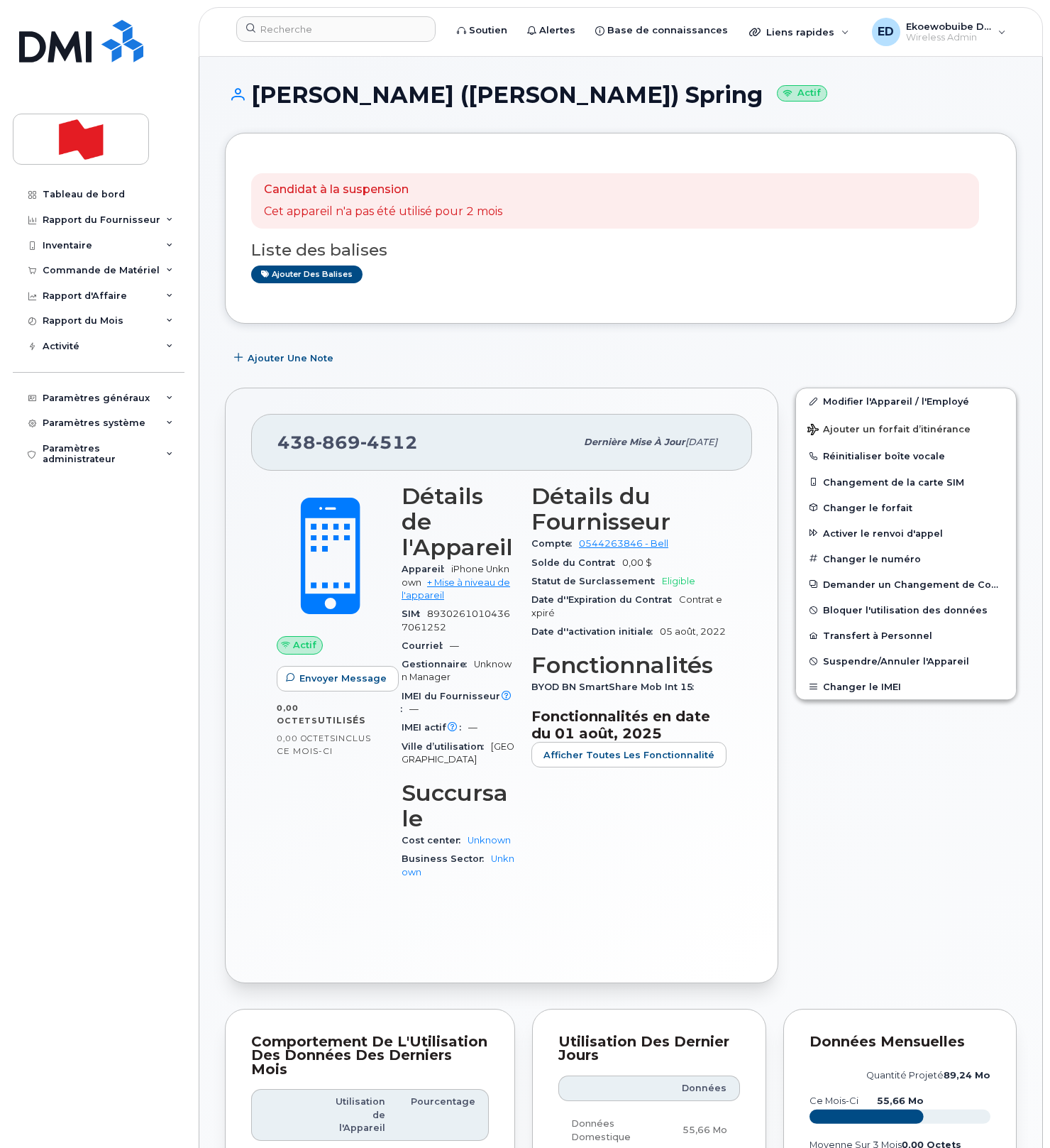
click at [503, 299] on div "Candidat à la suspension Cet appareil n'a pas été utilisé pour 2 mois Liste des…" at bounding box center [621, 228] width 792 height 191
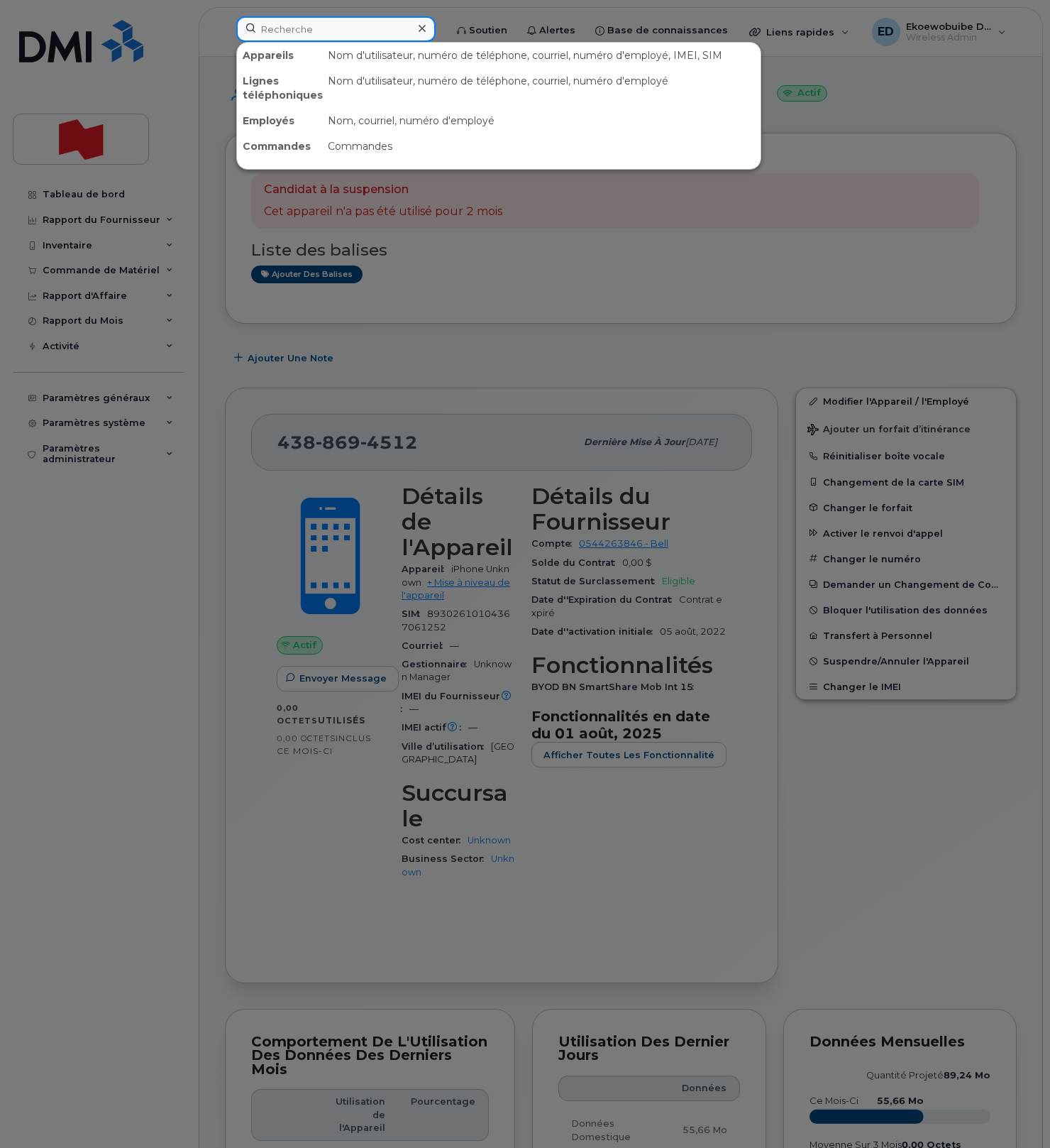
click at [387, 41] on div "Appareils Nom d'utilisateur, numéro de téléphone, courriel, numéro d'employé, I…" at bounding box center [335, 29] width 200 height 26
click at [371, 35] on input at bounding box center [335, 29] width 200 height 26
paste input "[PHONE_NUMBER]"
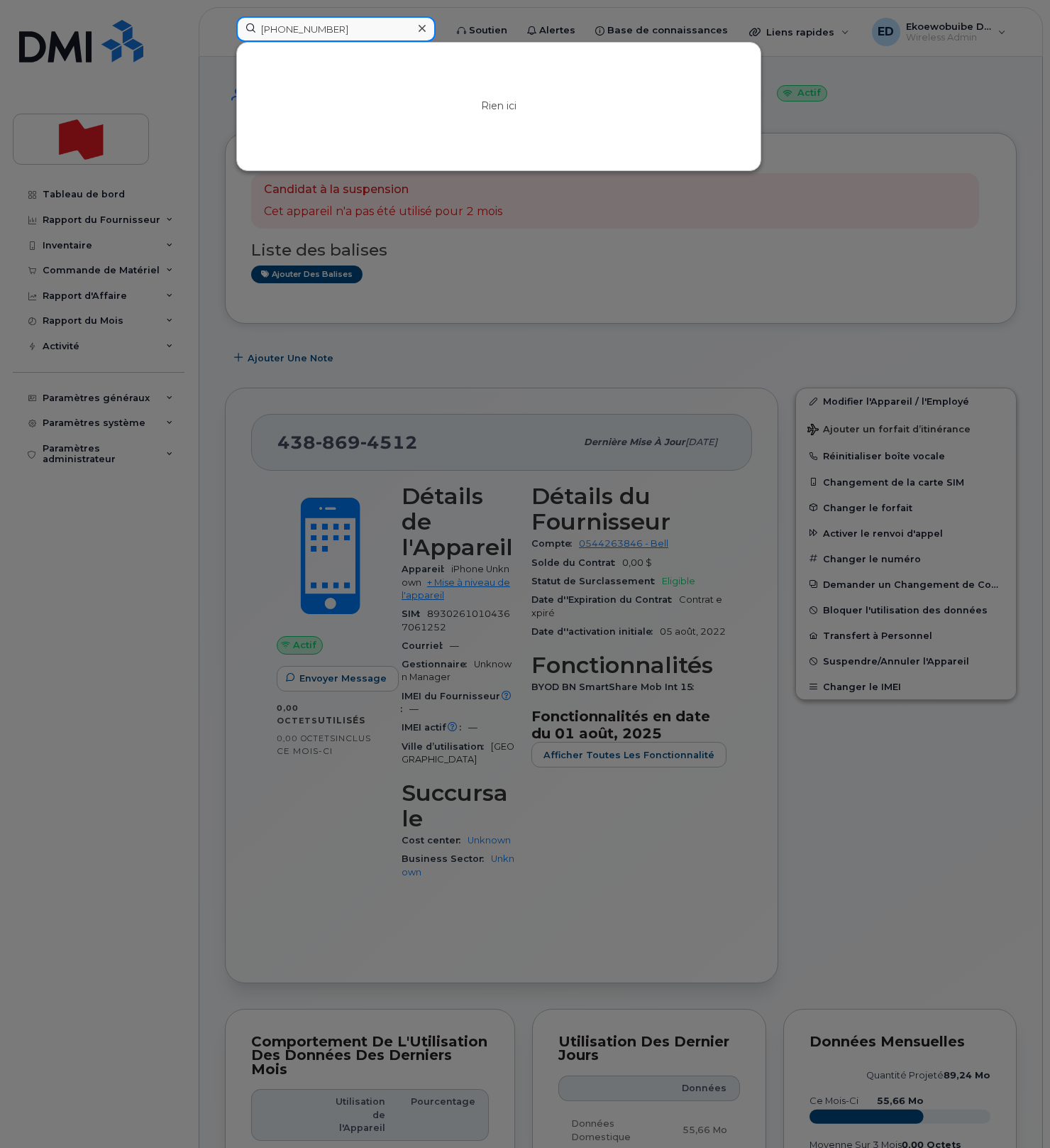
type input "[PHONE_NUMBER]"
click at [426, 31] on icon at bounding box center [422, 28] width 7 height 11
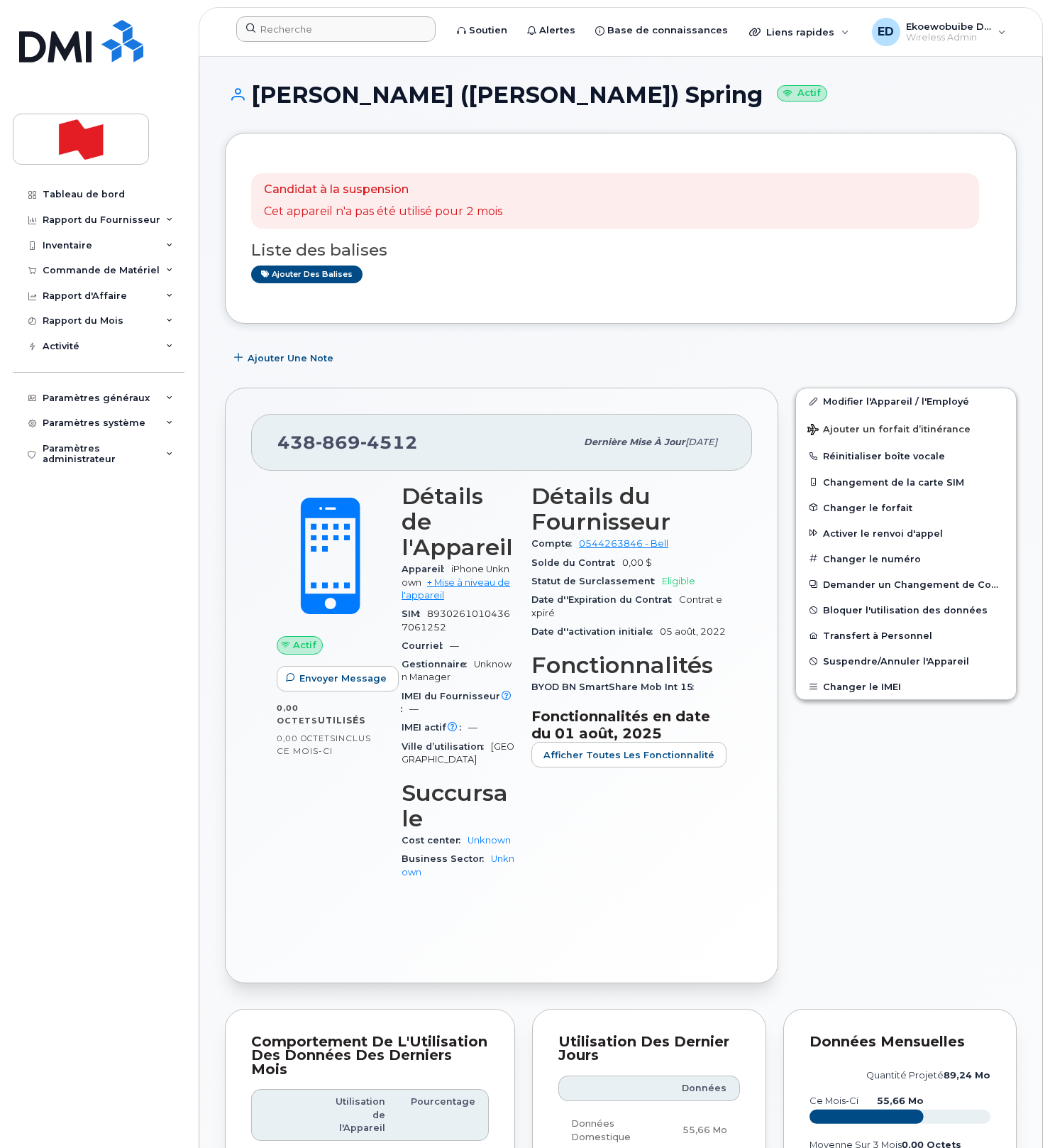
click at [328, 42] on div at bounding box center [336, 32] width 222 height 31
click at [313, 35] on input at bounding box center [335, 29] width 200 height 26
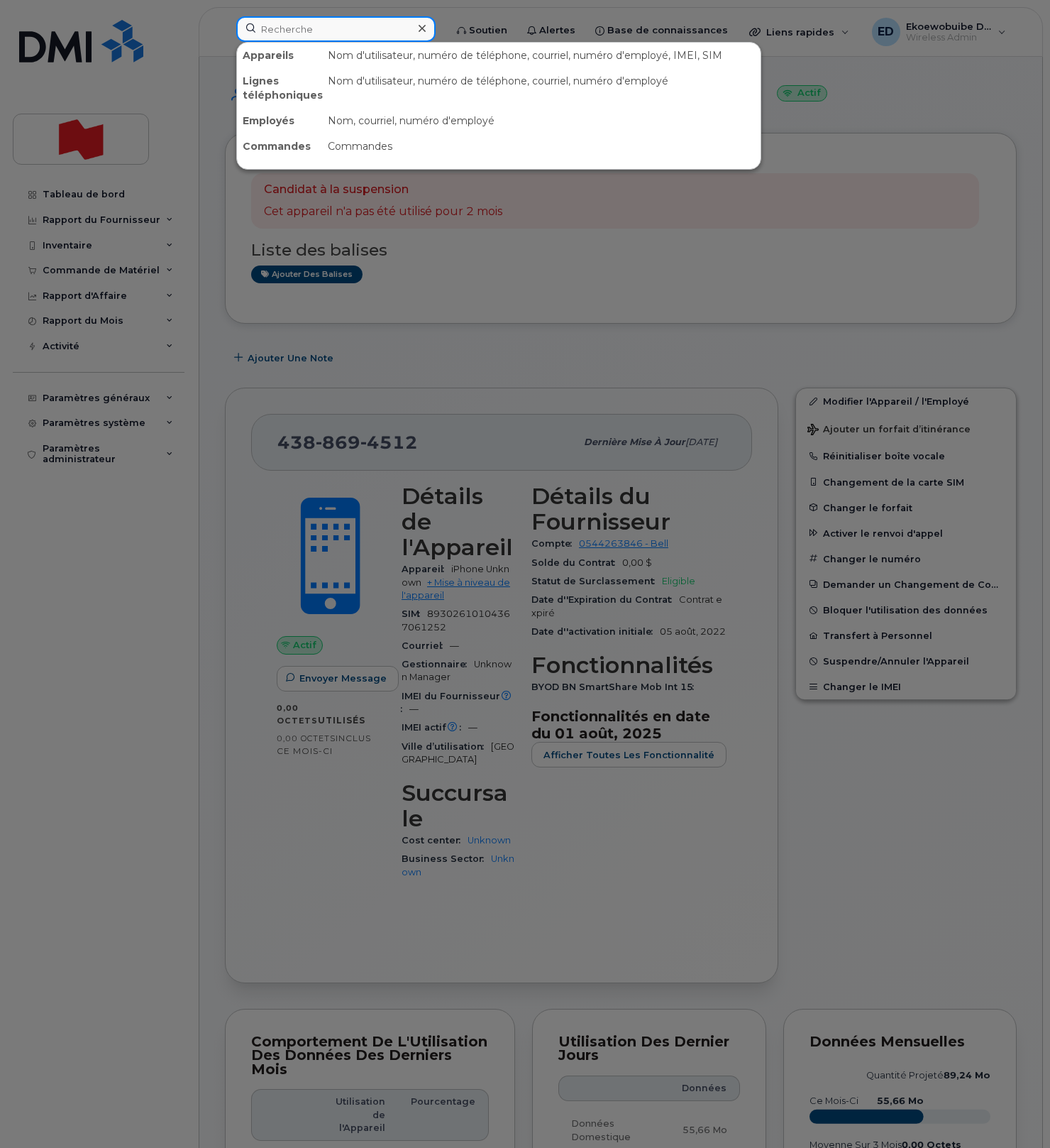
paste input "646 901 8386"
type input "646 901 8386"
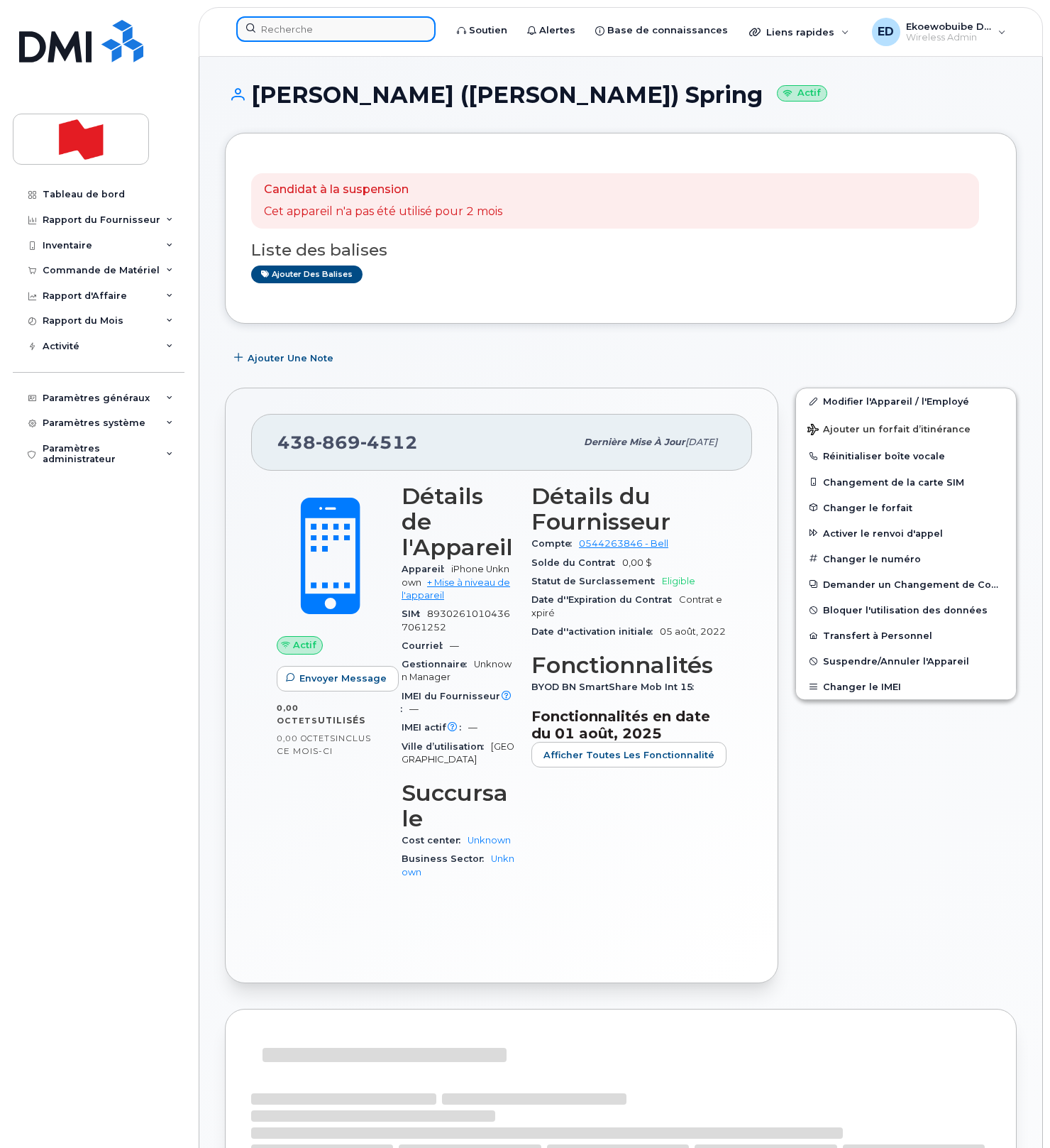
click at [327, 29] on input at bounding box center [335, 29] width 200 height 26
click at [326, 29] on input at bounding box center [335, 29] width 200 height 26
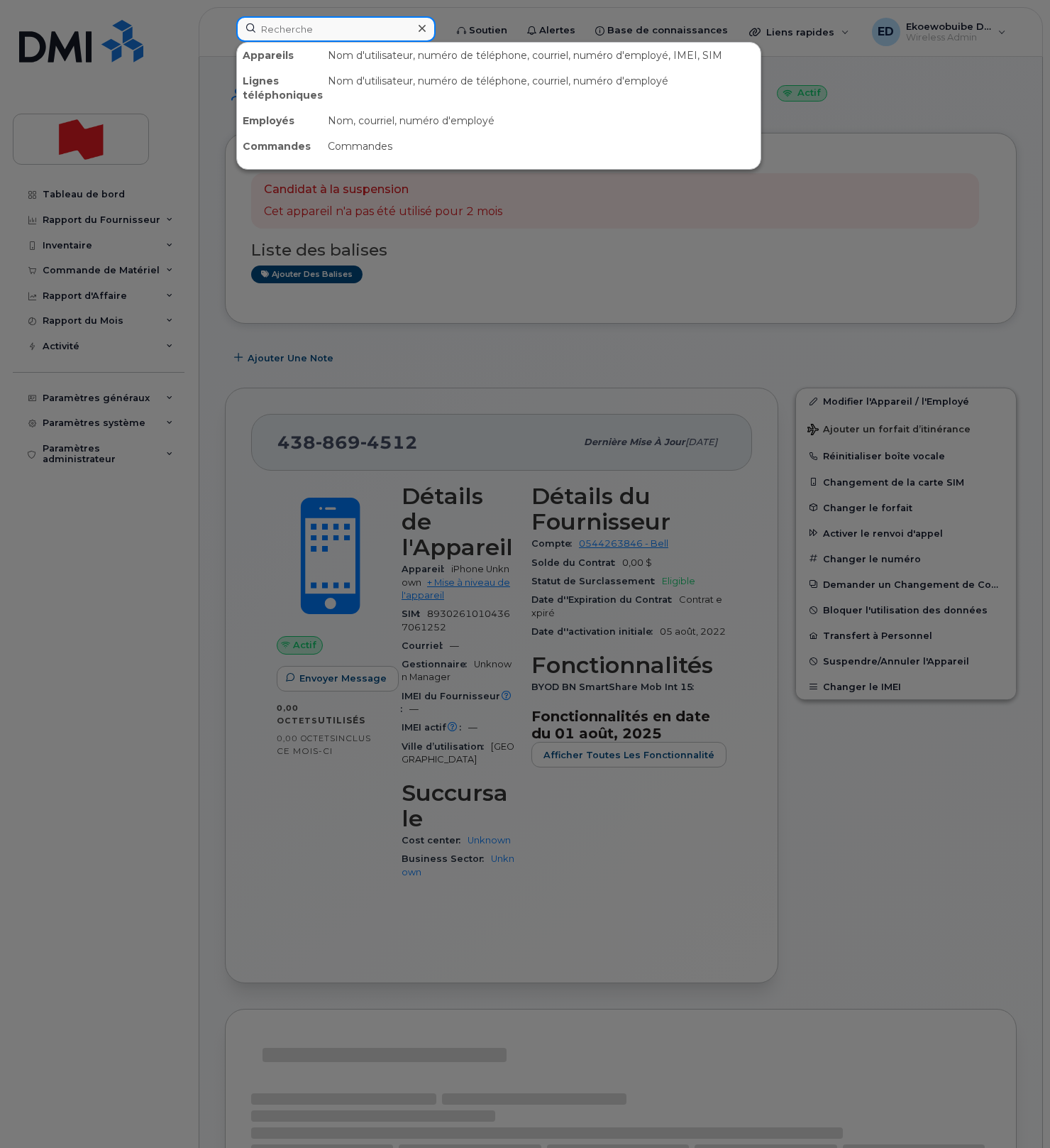
paste input "[PHONE_NUMBER]"
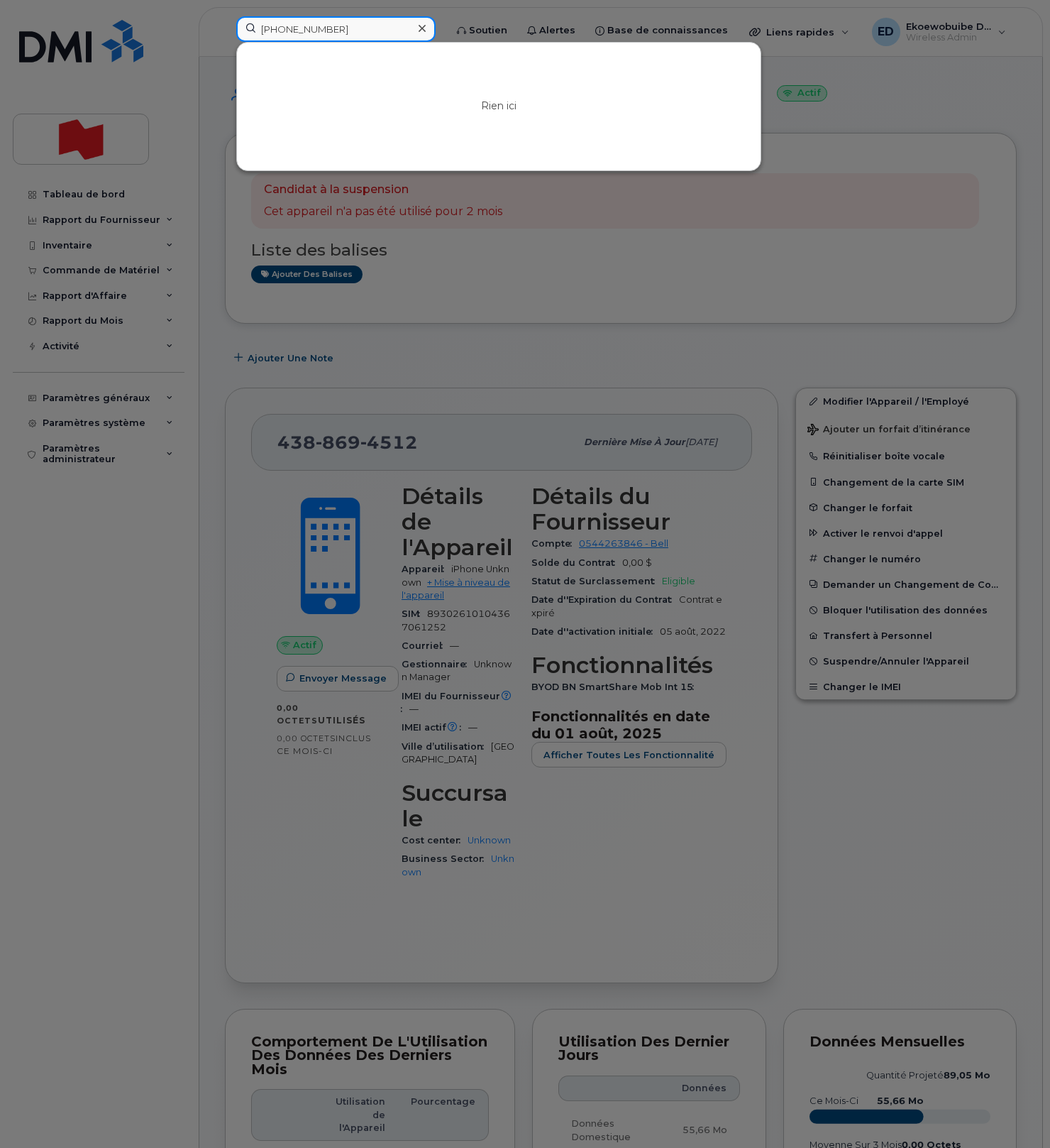
type input "[PHONE_NUMBER]"
click at [426, 27] on icon at bounding box center [422, 28] width 7 height 7
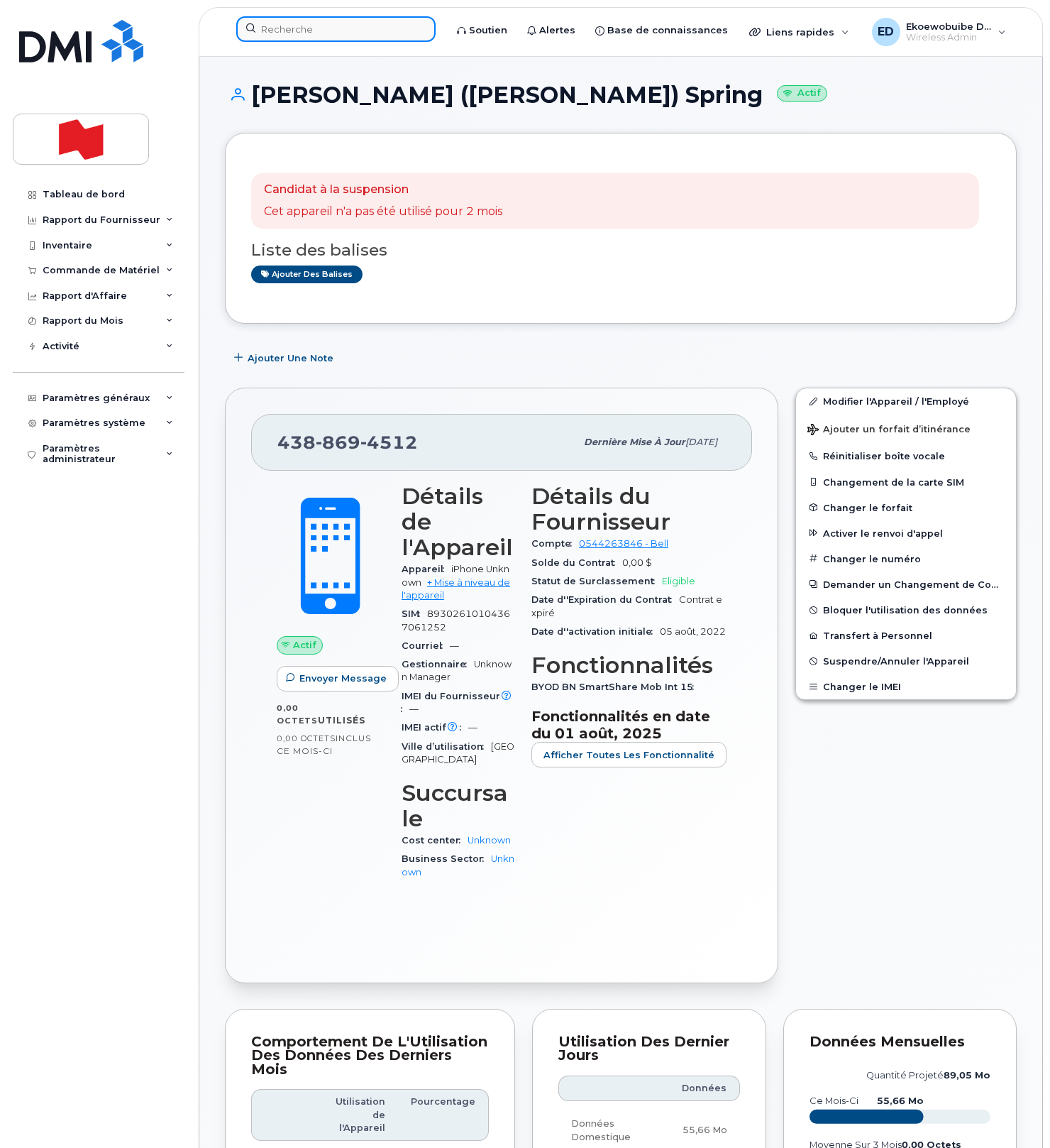
click at [385, 24] on input at bounding box center [335, 29] width 200 height 26
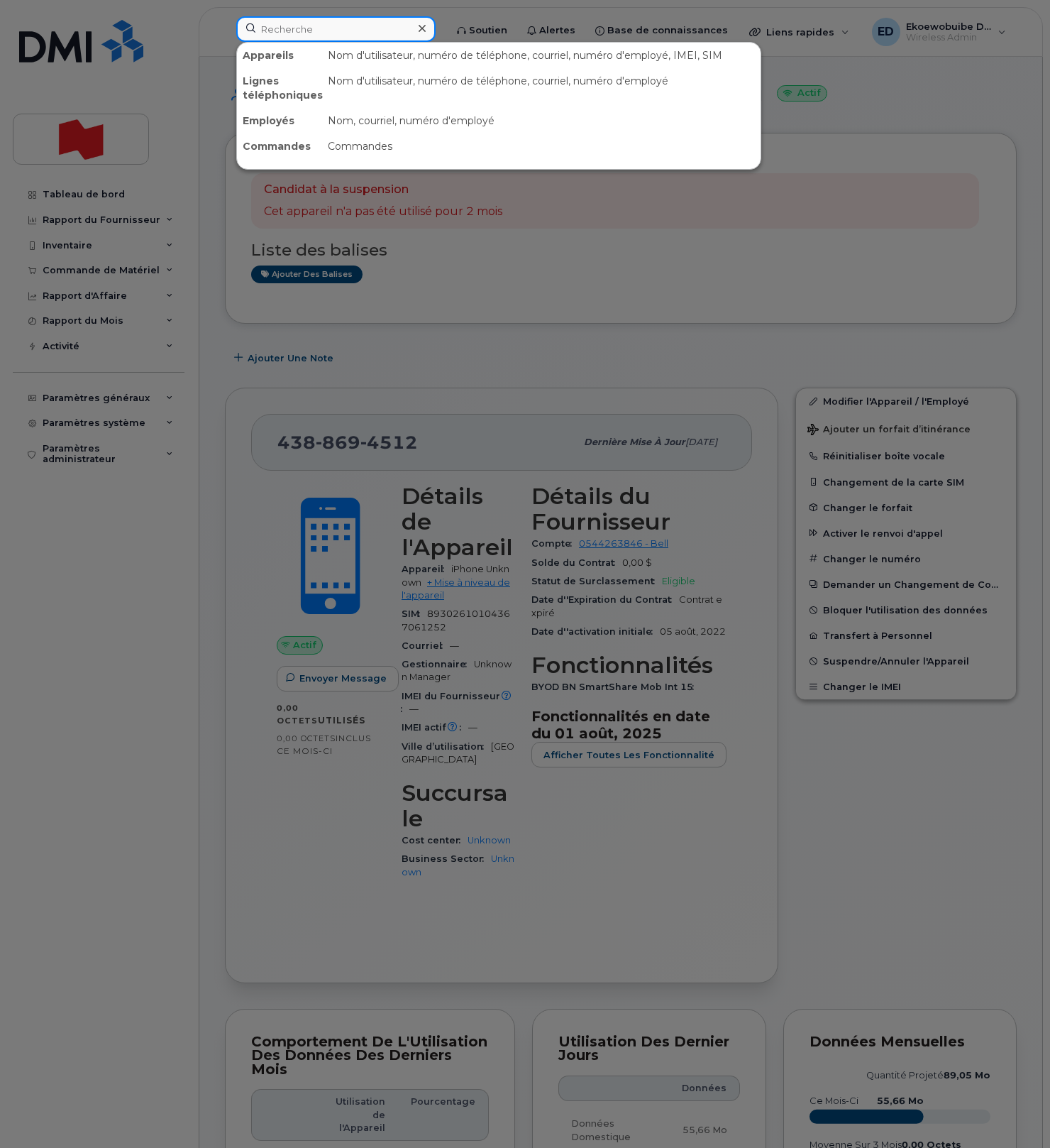
paste input "[PERSON_NAME]"
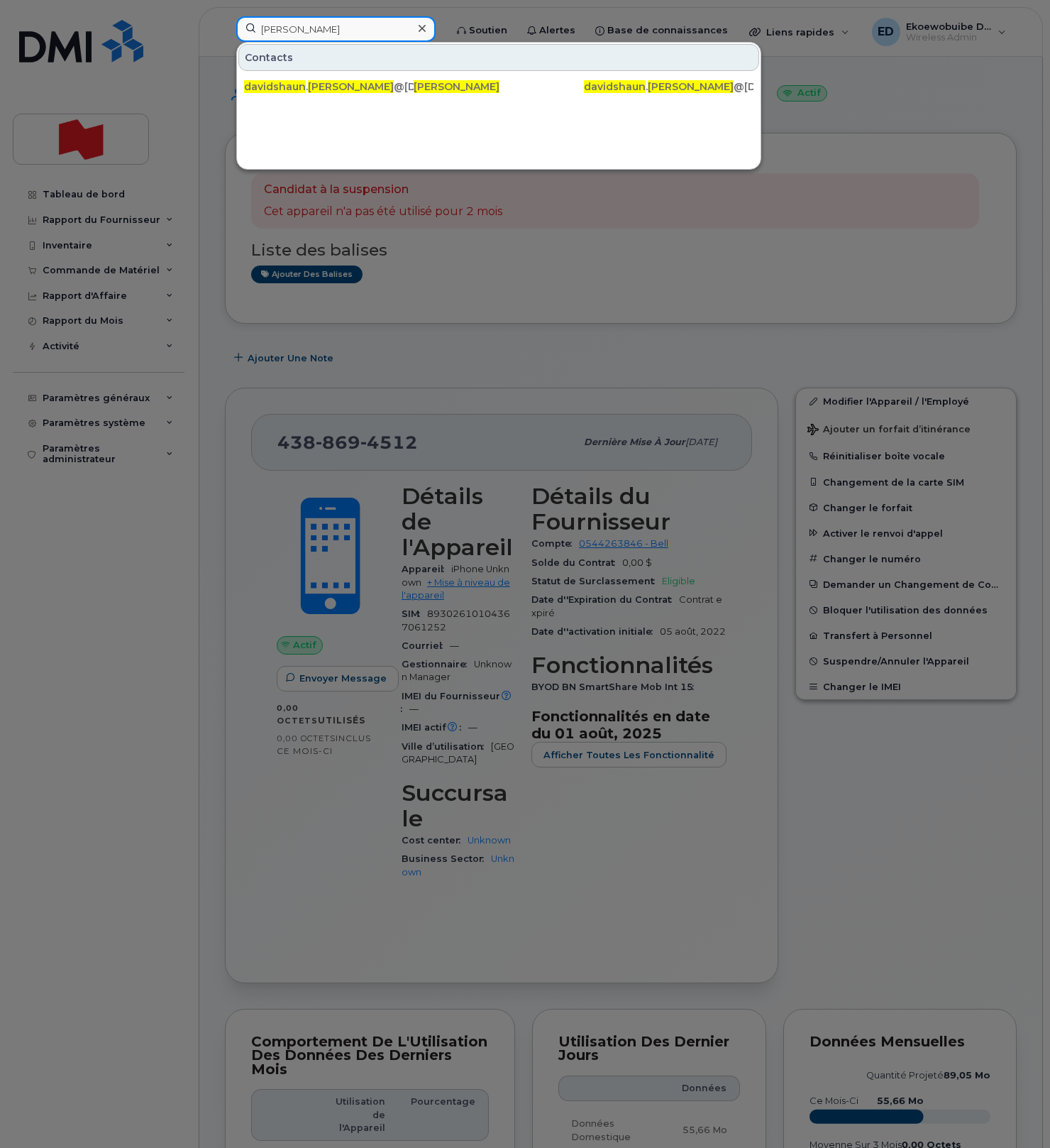
drag, startPoint x: 353, startPoint y: 31, endPoint x: 254, endPoint y: 33, distance: 99.0
click at [244, 27] on input "David Shaun Guay" at bounding box center [335, 29] width 200 height 26
paste input "davidshaun.guay@nbf-us.com"
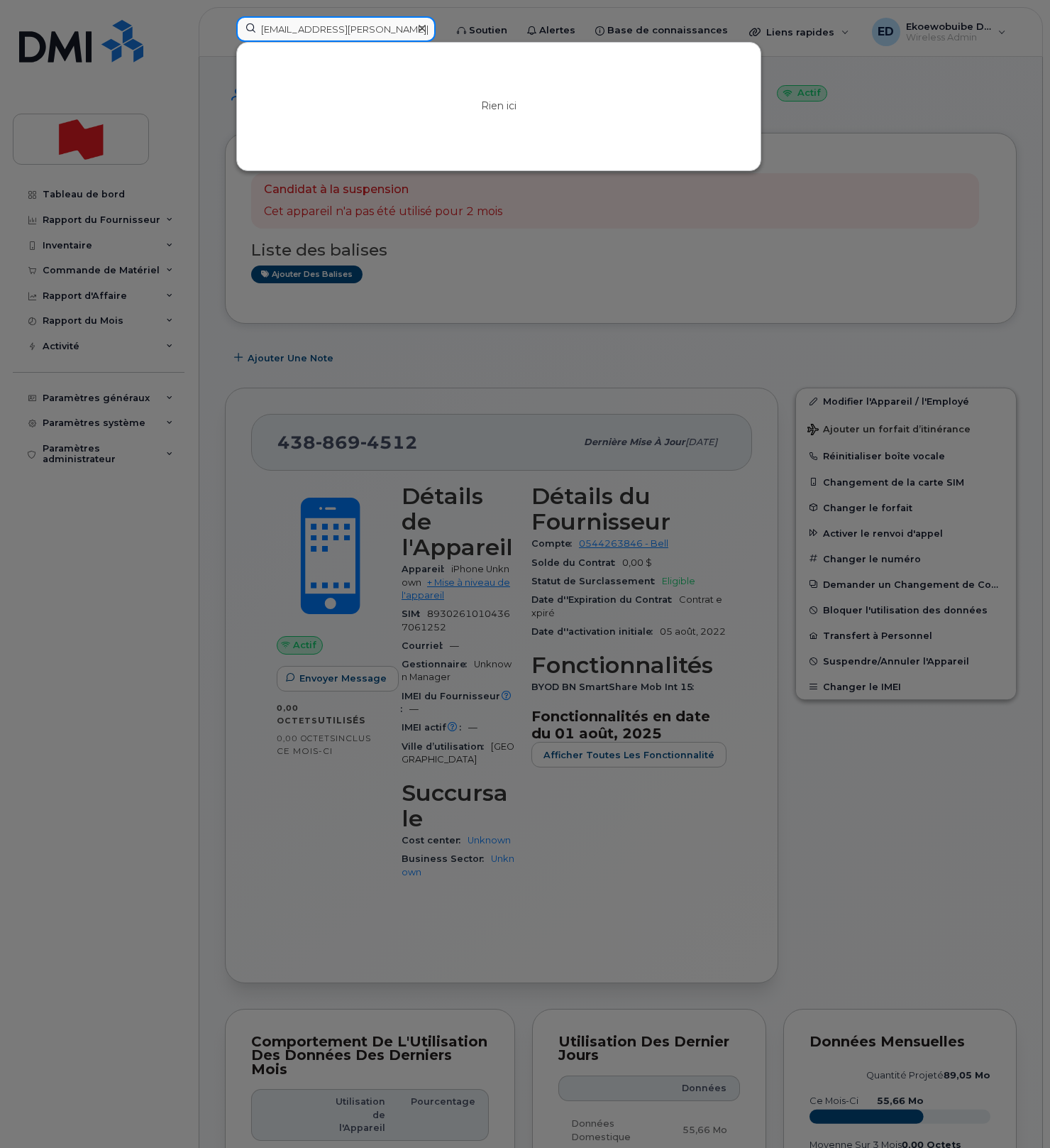
type input "davidshaun.guay@nbf-us.com"
click at [426, 28] on icon at bounding box center [422, 28] width 7 height 11
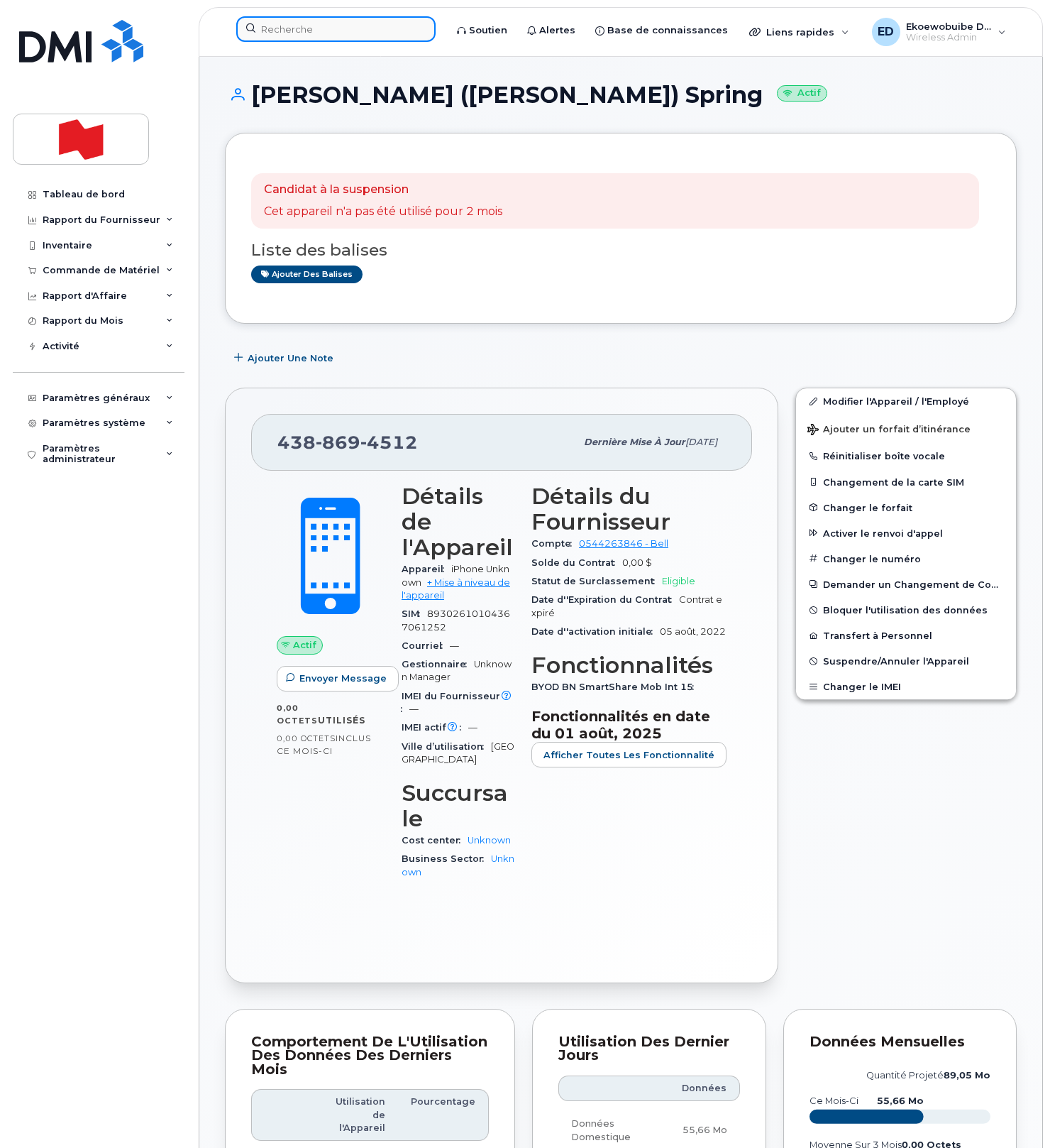
click at [431, 29] on div at bounding box center [335, 29] width 200 height 26
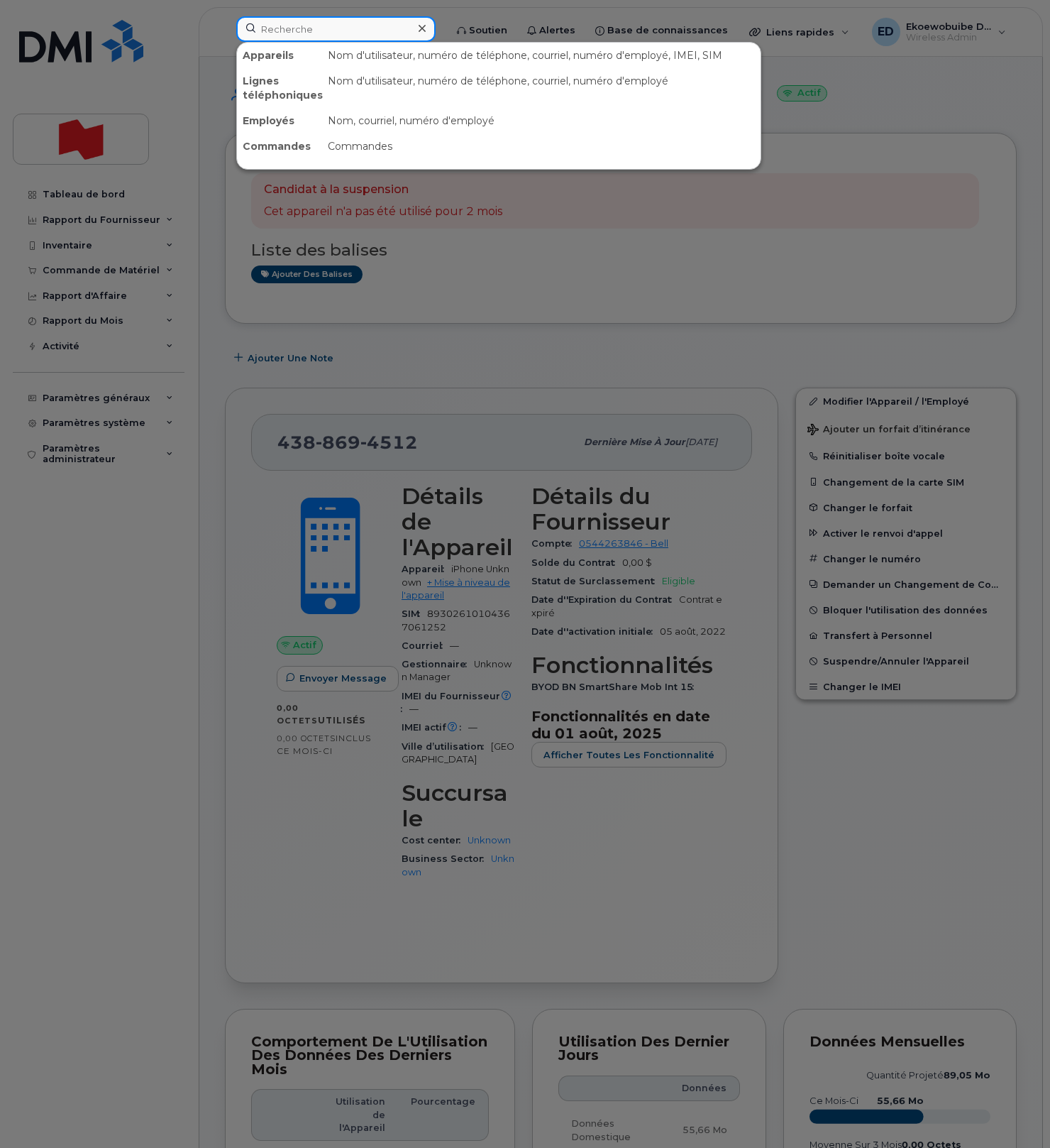
paste input "Nelson Ledo"
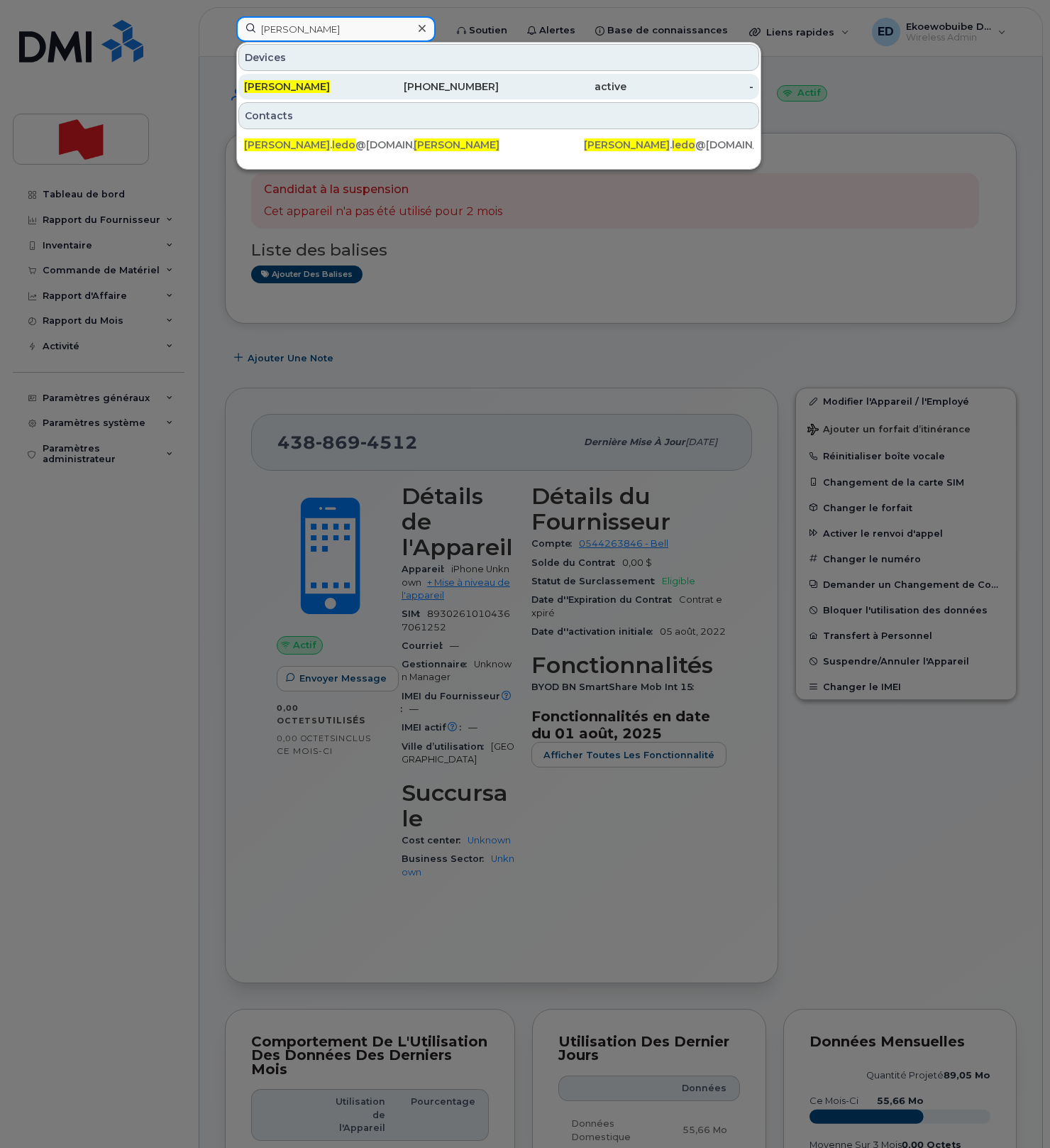
type input "Nelson Ledo"
click at [297, 86] on span "Nelson Ledo" at bounding box center [287, 86] width 86 height 13
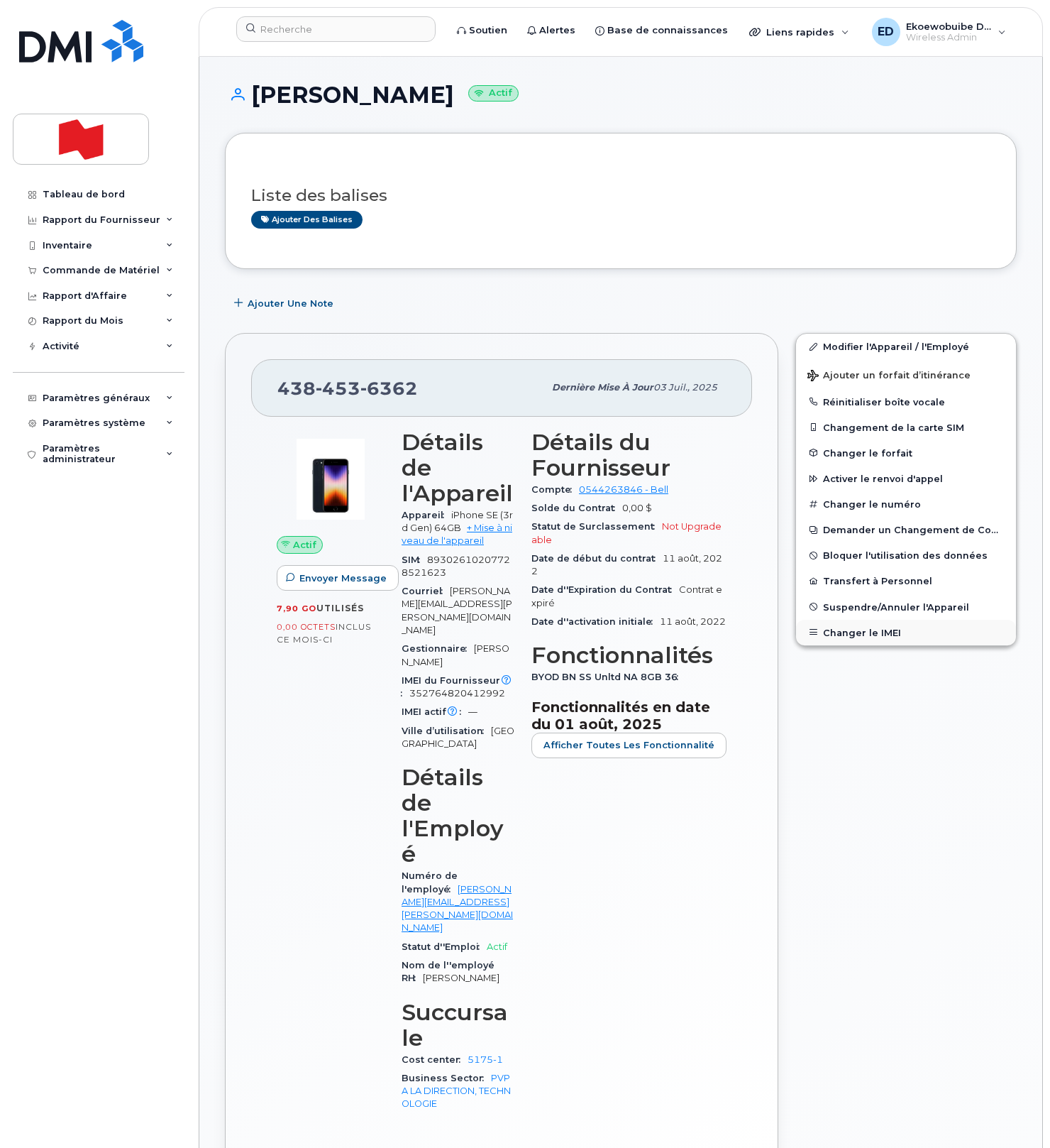
click at [862, 634] on button "Changer le IMEI" at bounding box center [907, 632] width 220 height 26
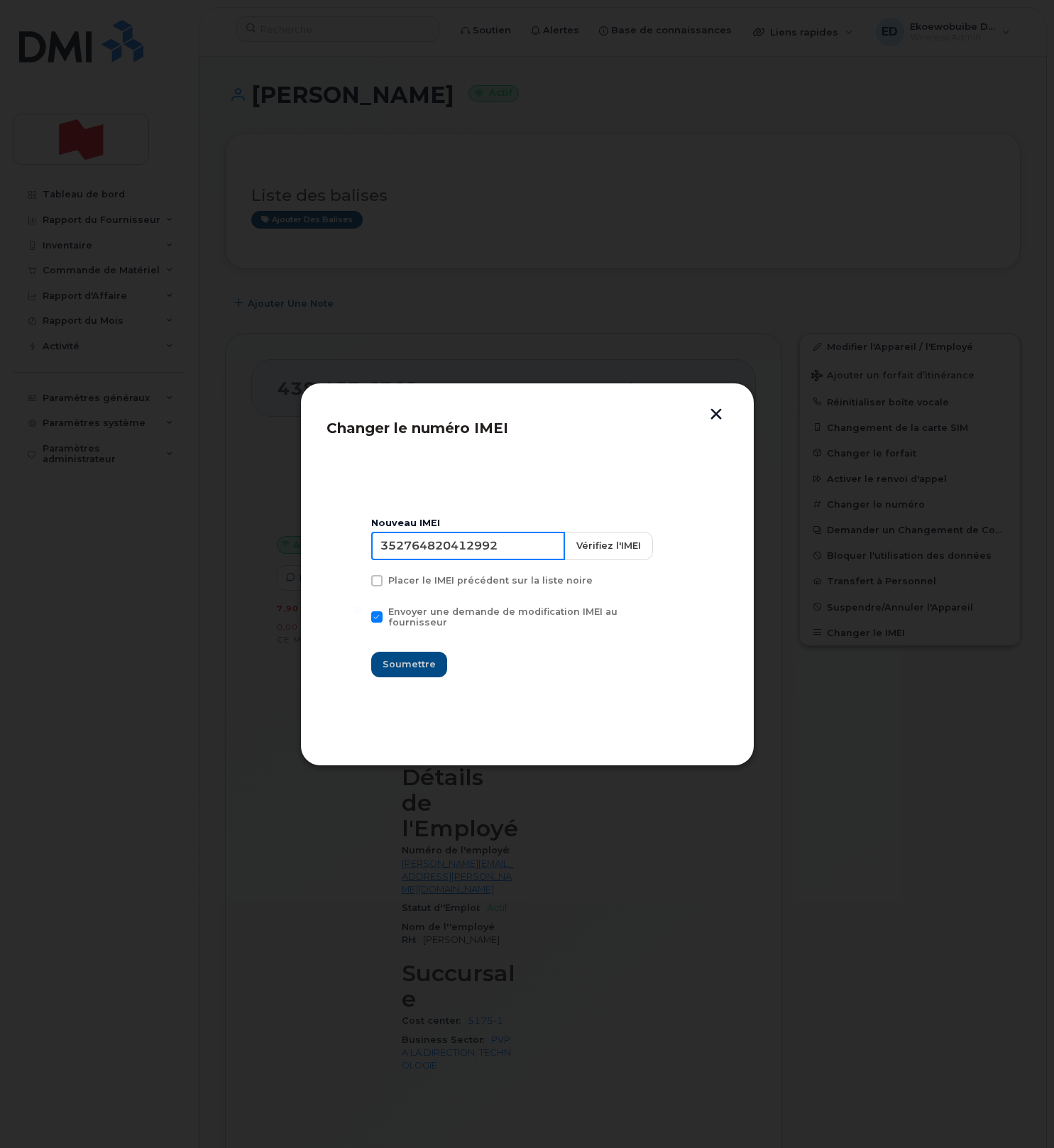
click at [468, 555] on input "352764820412992" at bounding box center [468, 546] width 194 height 28
type input "353927601482059"
click at [428, 658] on span "Soumettre" at bounding box center [409, 664] width 53 height 13
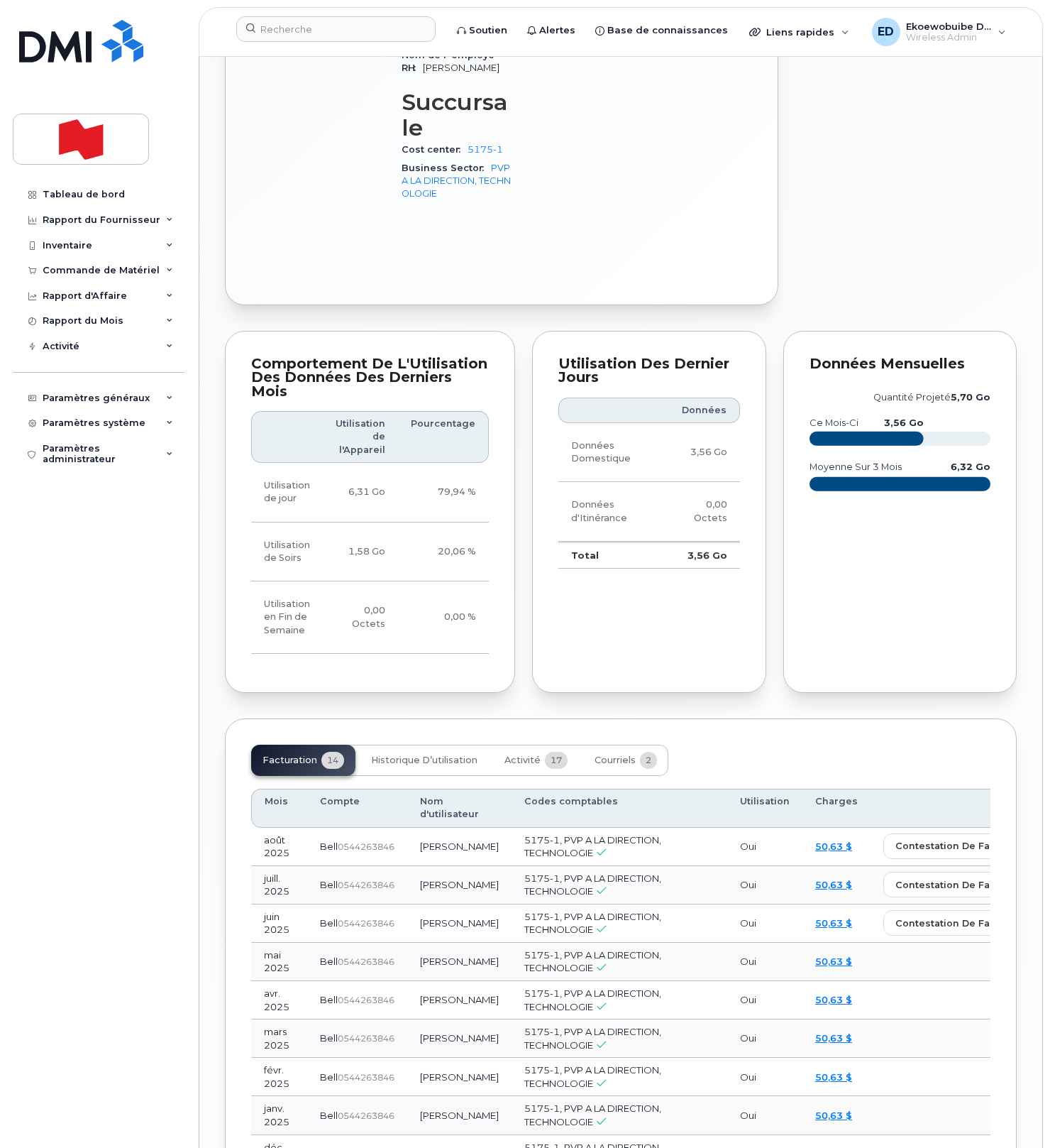
scroll to position [916, 0]
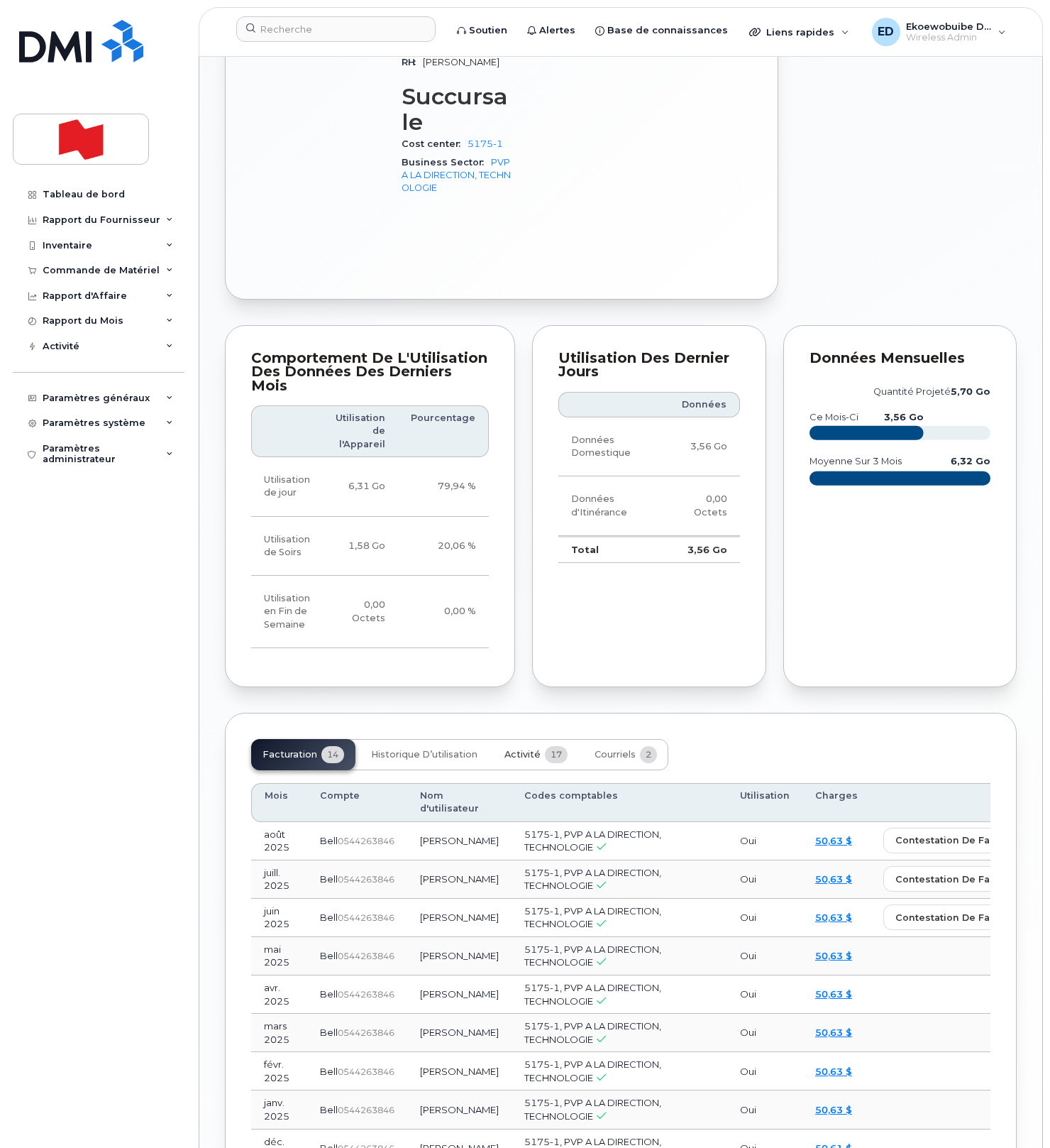
drag, startPoint x: 527, startPoint y: 617, endPoint x: 533, endPoint y: 629, distance: 13.4
click at [526, 749] on span "Activité" at bounding box center [522, 754] width 36 height 11
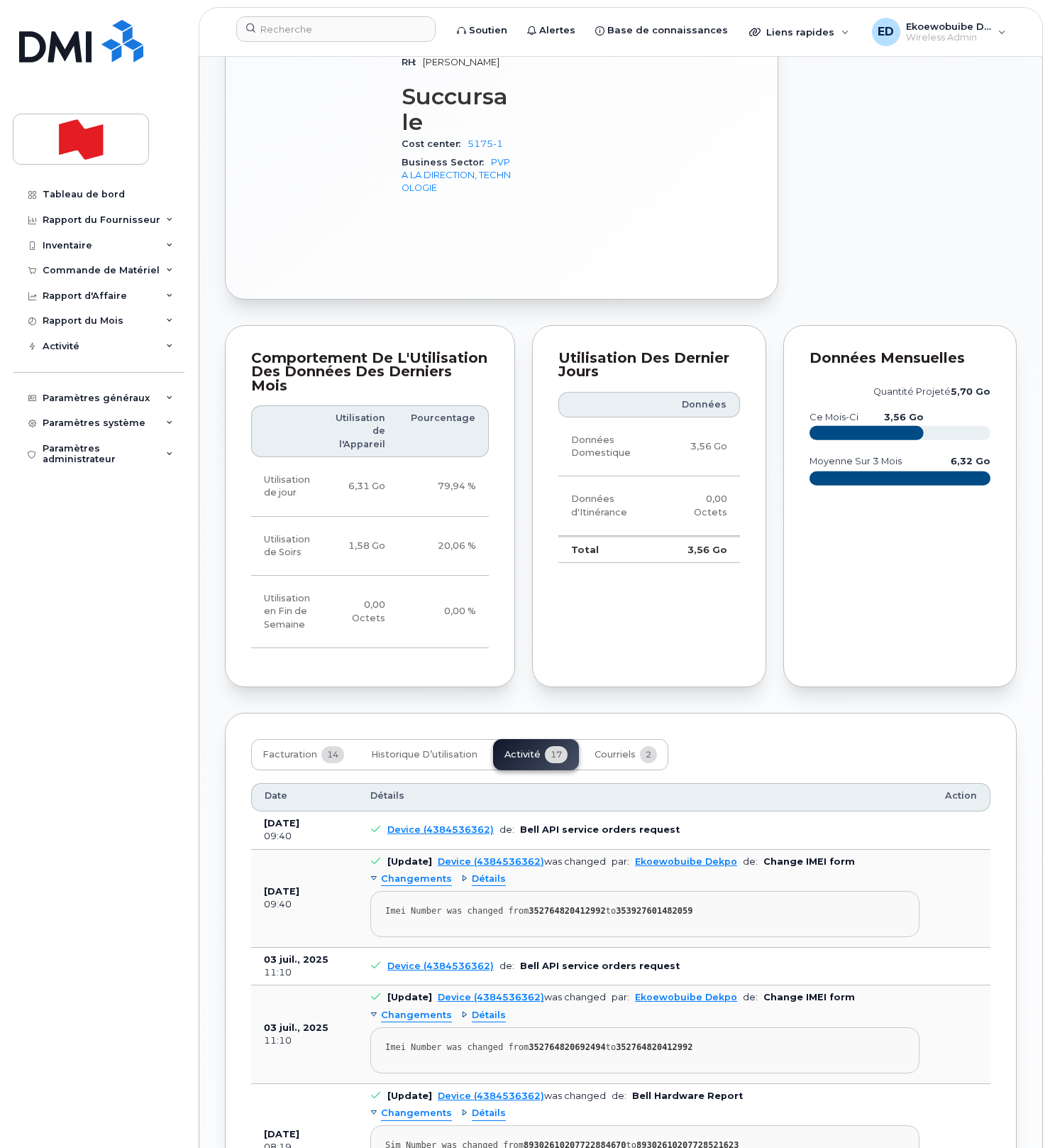
drag, startPoint x: 760, startPoint y: 770, endPoint x: 717, endPoint y: 775, distance: 43.3
click at [759, 906] on div "Imei Number was changed from 352764820412992 to 353927601482059" at bounding box center [645, 911] width 519 height 11
drag, startPoint x: 742, startPoint y: 774, endPoint x: 381, endPoint y: 773, distance: 361.0
click at [381, 891] on pre "Imei Number was changed from 352764820412992 to 353927601482059" at bounding box center [645, 914] width 549 height 46
copy div "Imei Number was changed from 352764820412992 to 353927601482059"
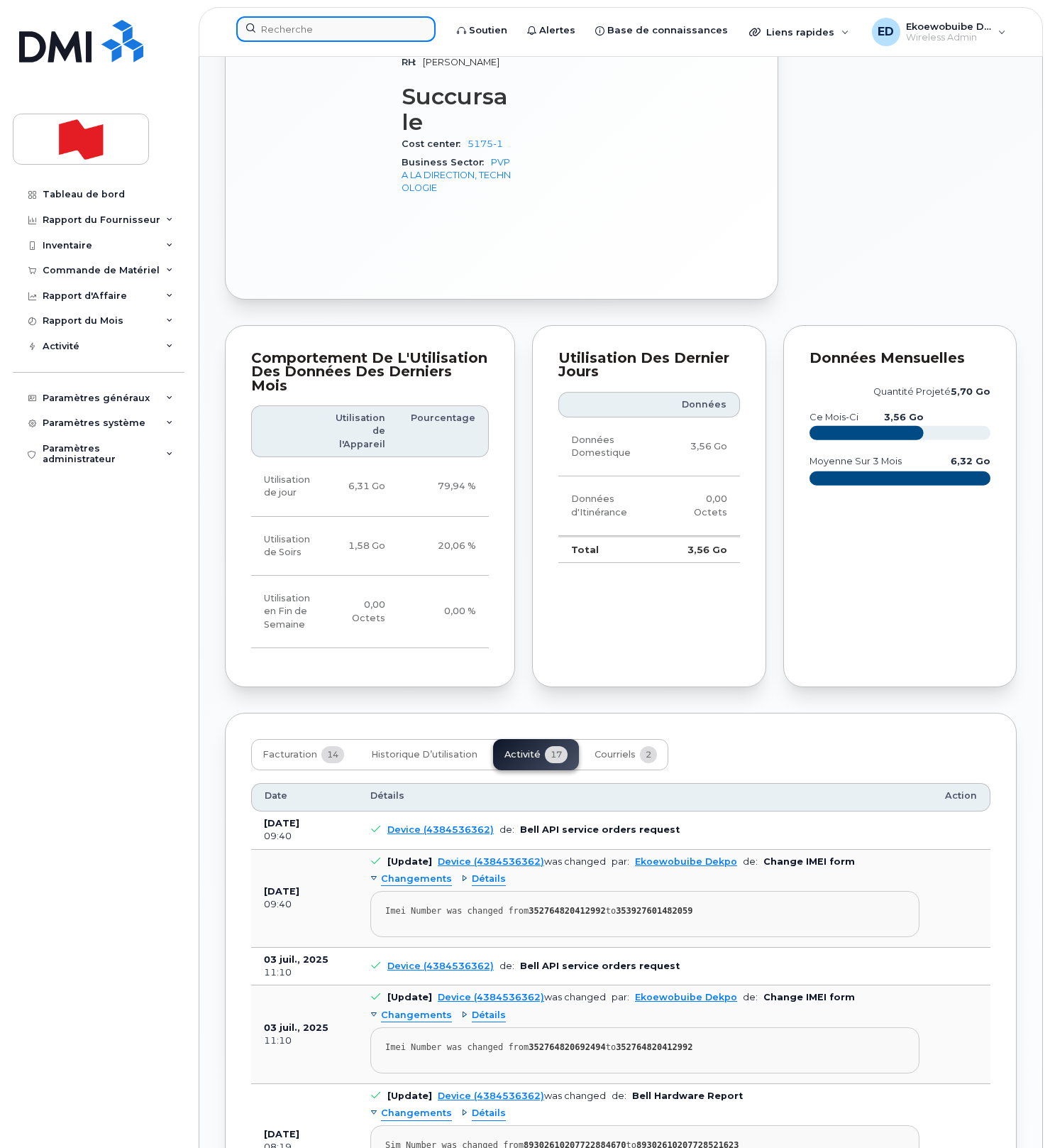
click at [289, 40] on input at bounding box center [335, 29] width 200 height 26
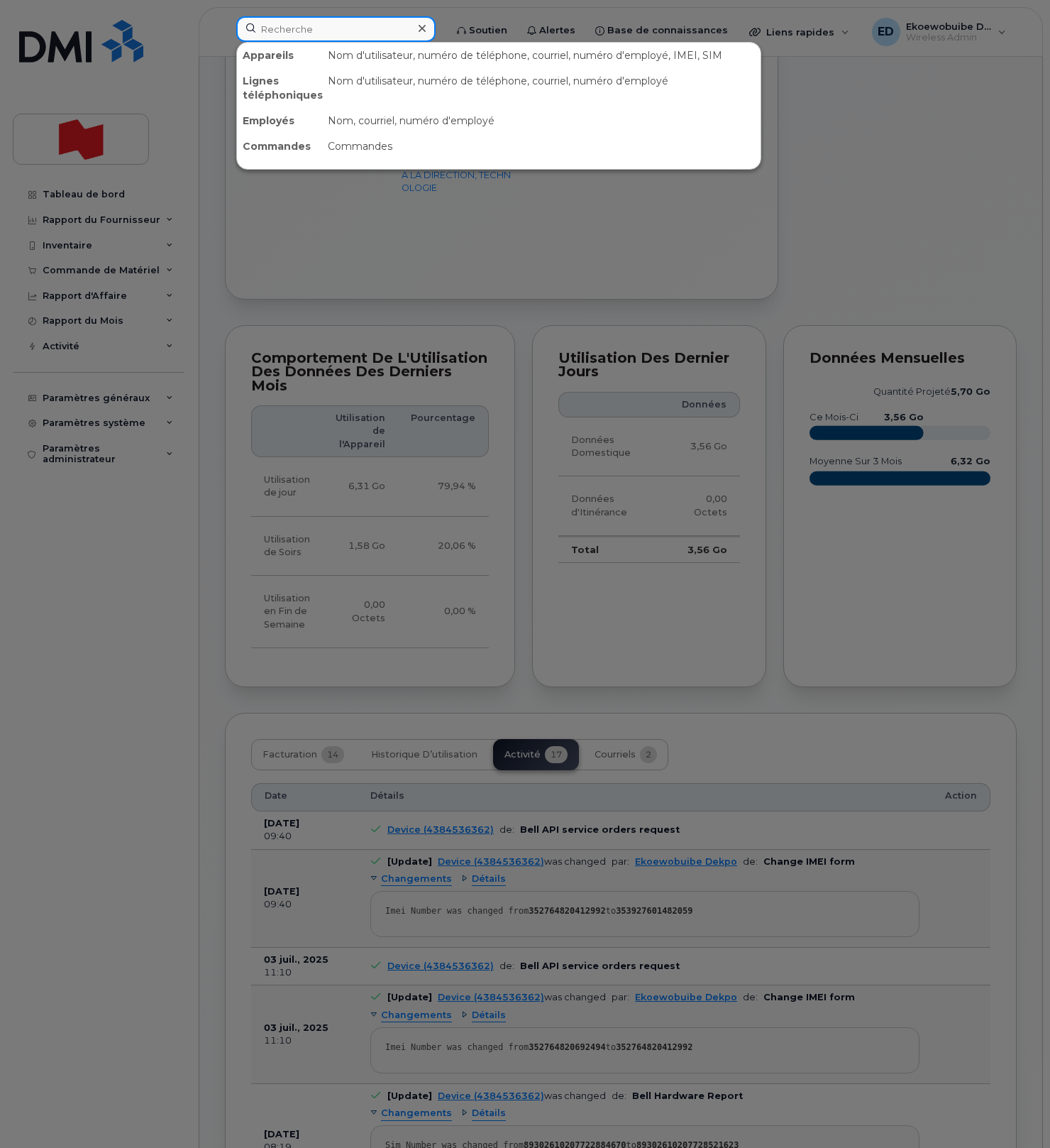
scroll to position [910, 0]
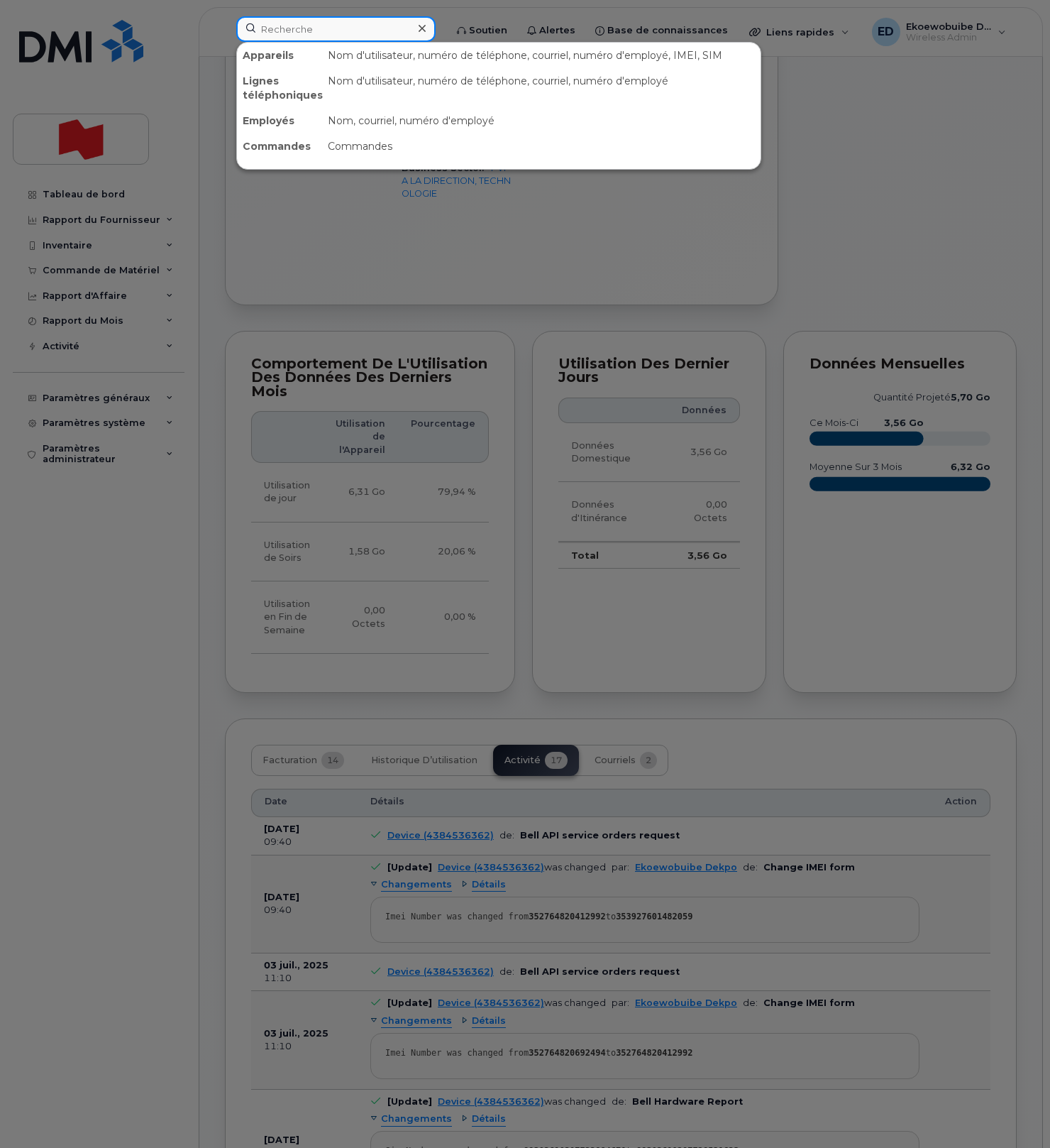
paste input "[PERSON_NAME]"
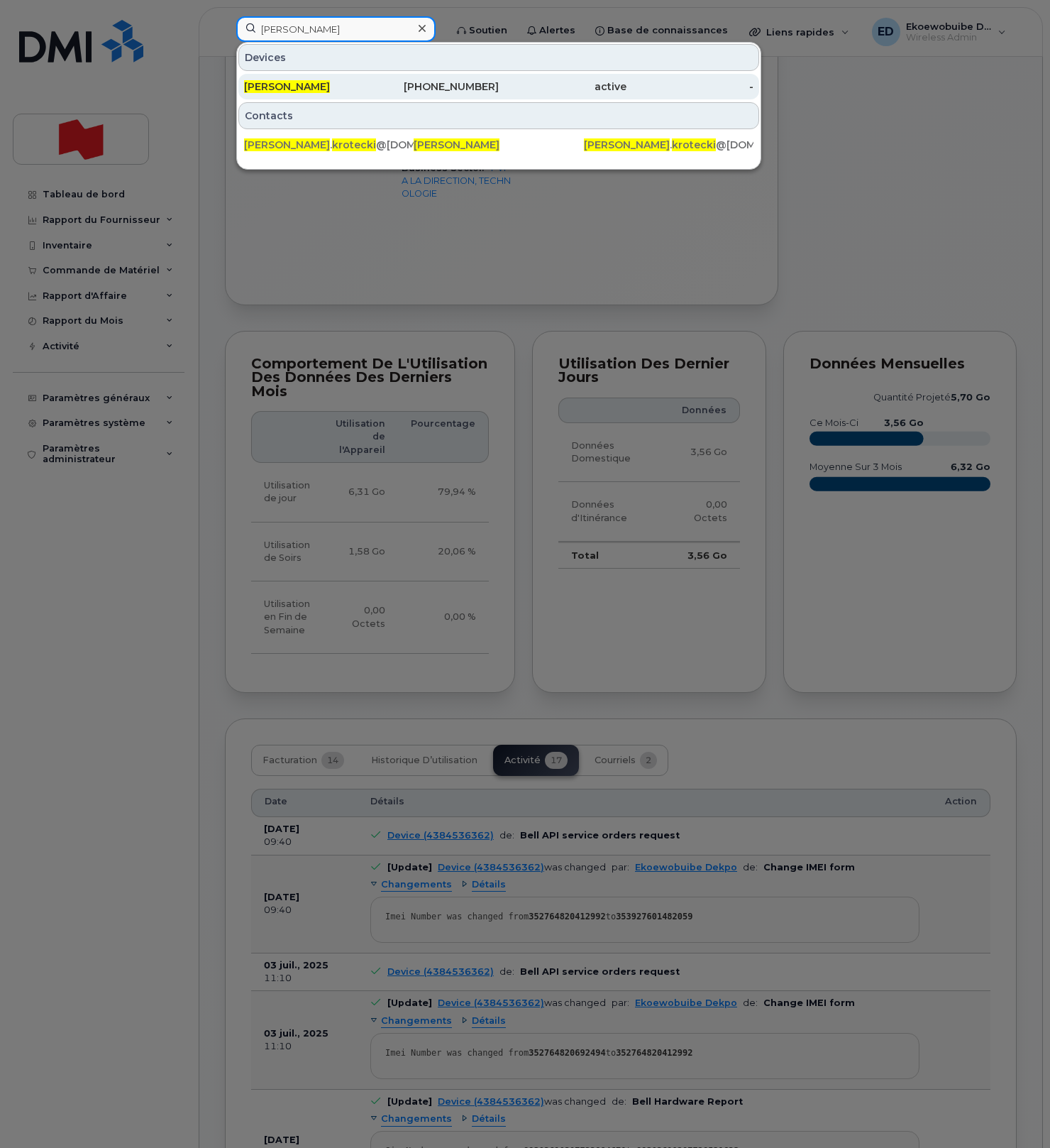
type input "[PERSON_NAME]"
drag, startPoint x: 297, startPoint y: 92, endPoint x: 305, endPoint y: 91, distance: 8.1
click at [296, 92] on span "[PERSON_NAME]" at bounding box center [287, 86] width 86 height 13
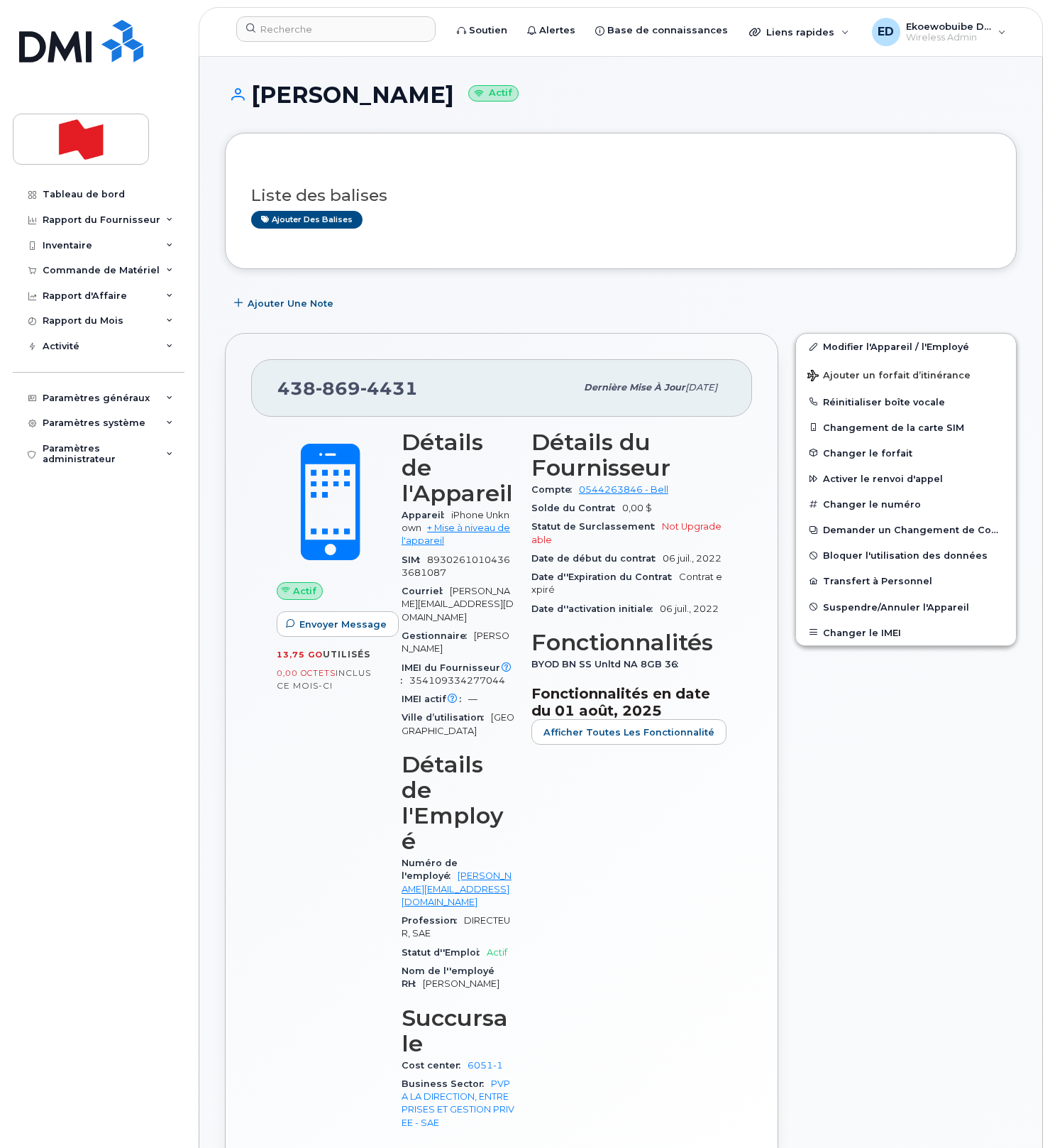
click at [435, 393] on div "[PHONE_NUMBER]" at bounding box center [426, 387] width 298 height 30
drag, startPoint x: 393, startPoint y: 391, endPoint x: 278, endPoint y: 390, distance: 115.0
click at [278, 390] on div "[PHONE_NUMBER]" at bounding box center [426, 387] width 298 height 30
copy span "[PHONE_NUMBER]"
click at [863, 629] on button "Changer le IMEI" at bounding box center [907, 632] width 220 height 26
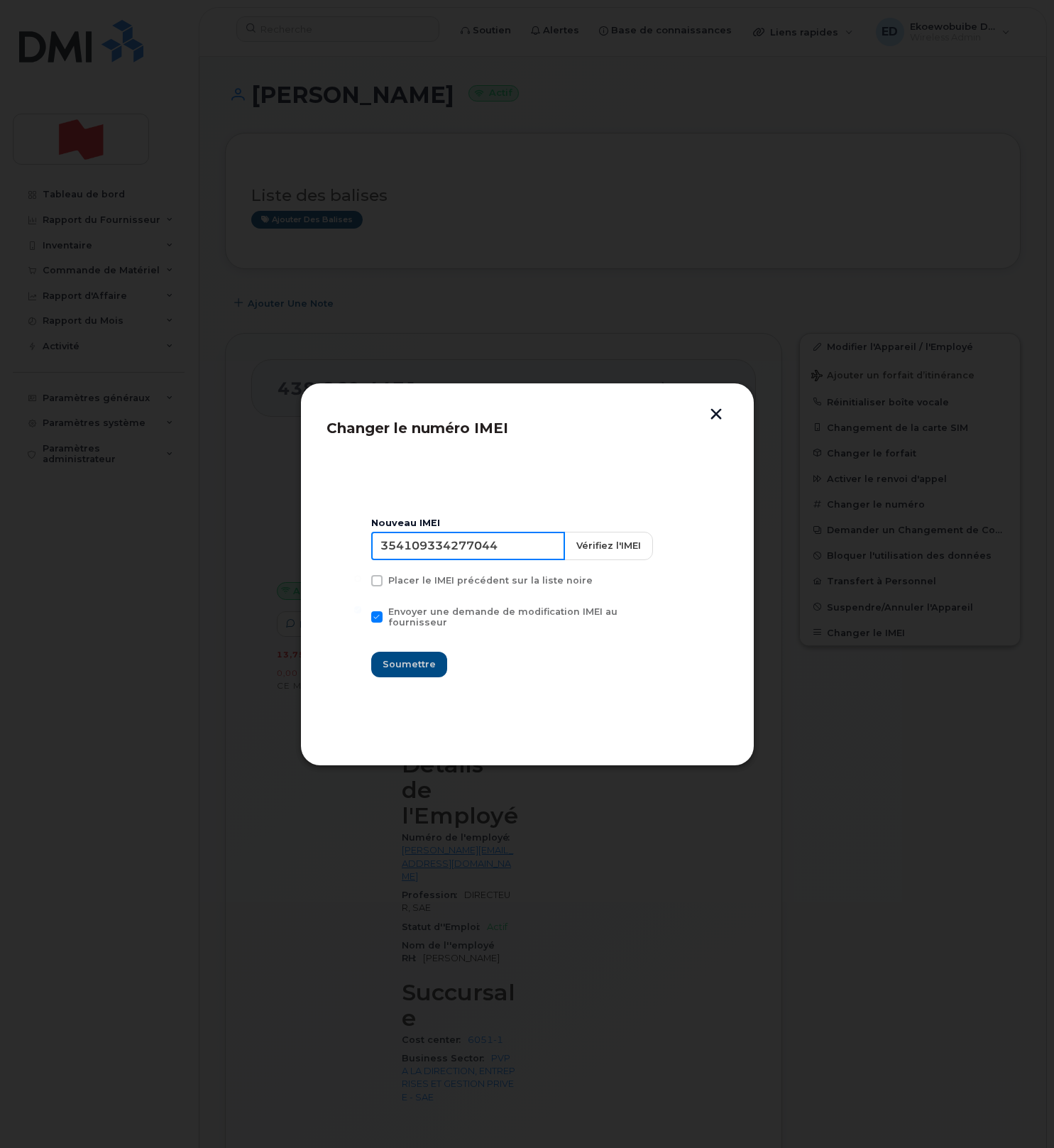
click at [463, 548] on input "354109334277044" at bounding box center [468, 546] width 194 height 28
type input "353927601298125"
click at [409, 658] on span "Soumettre" at bounding box center [409, 664] width 53 height 13
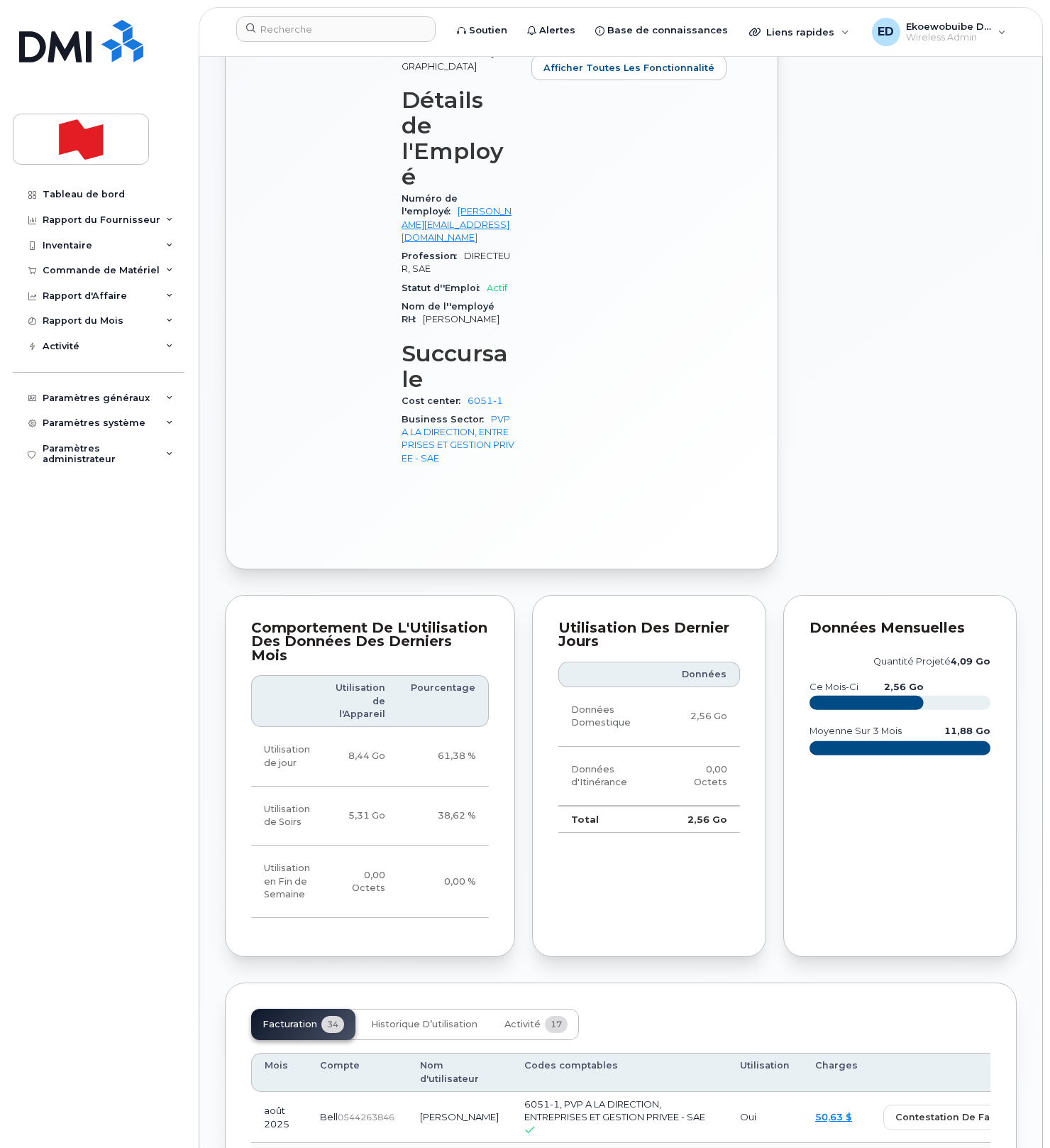
scroll to position [709, 0]
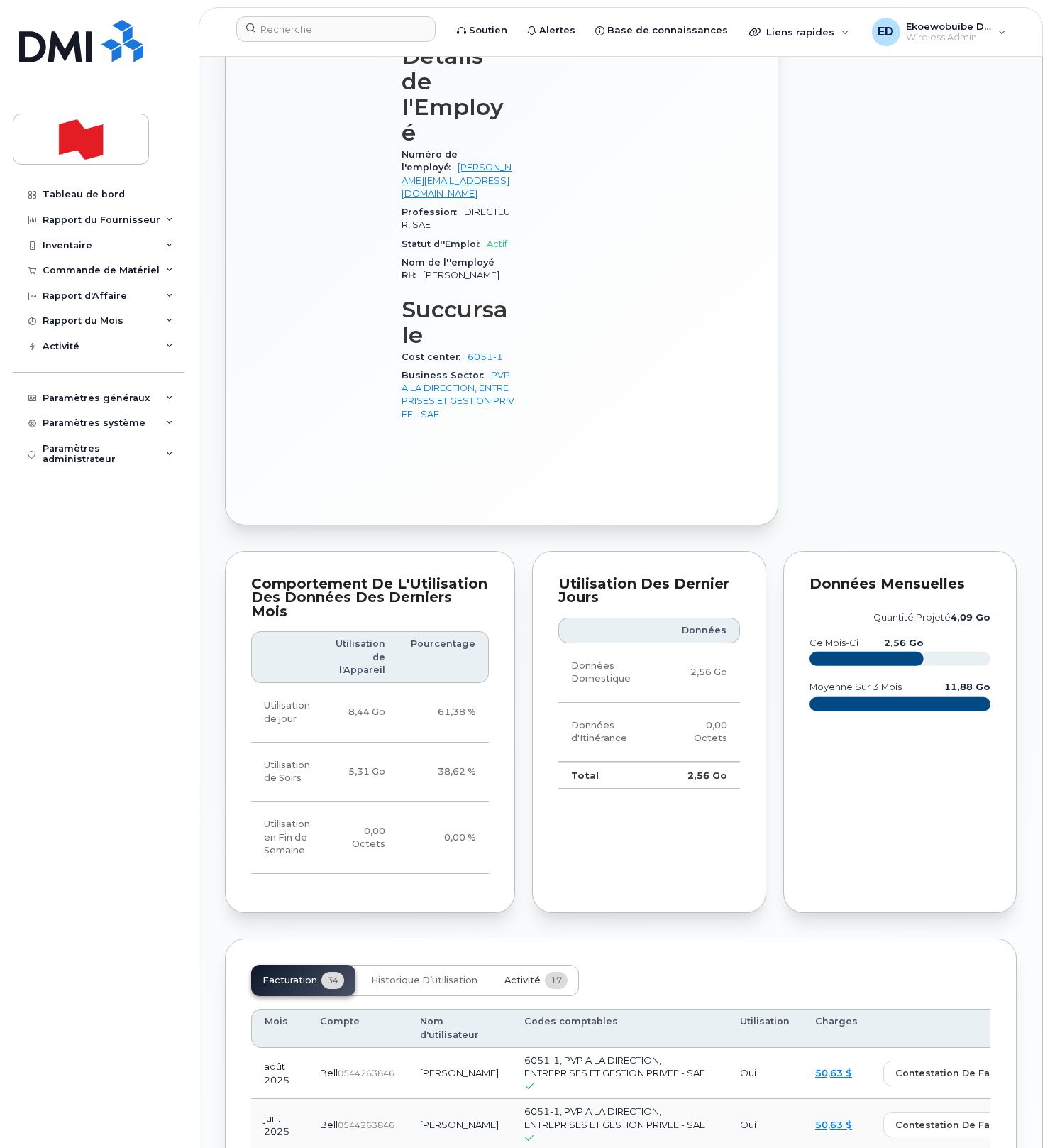
click at [515, 975] on span "Activité" at bounding box center [522, 980] width 36 height 11
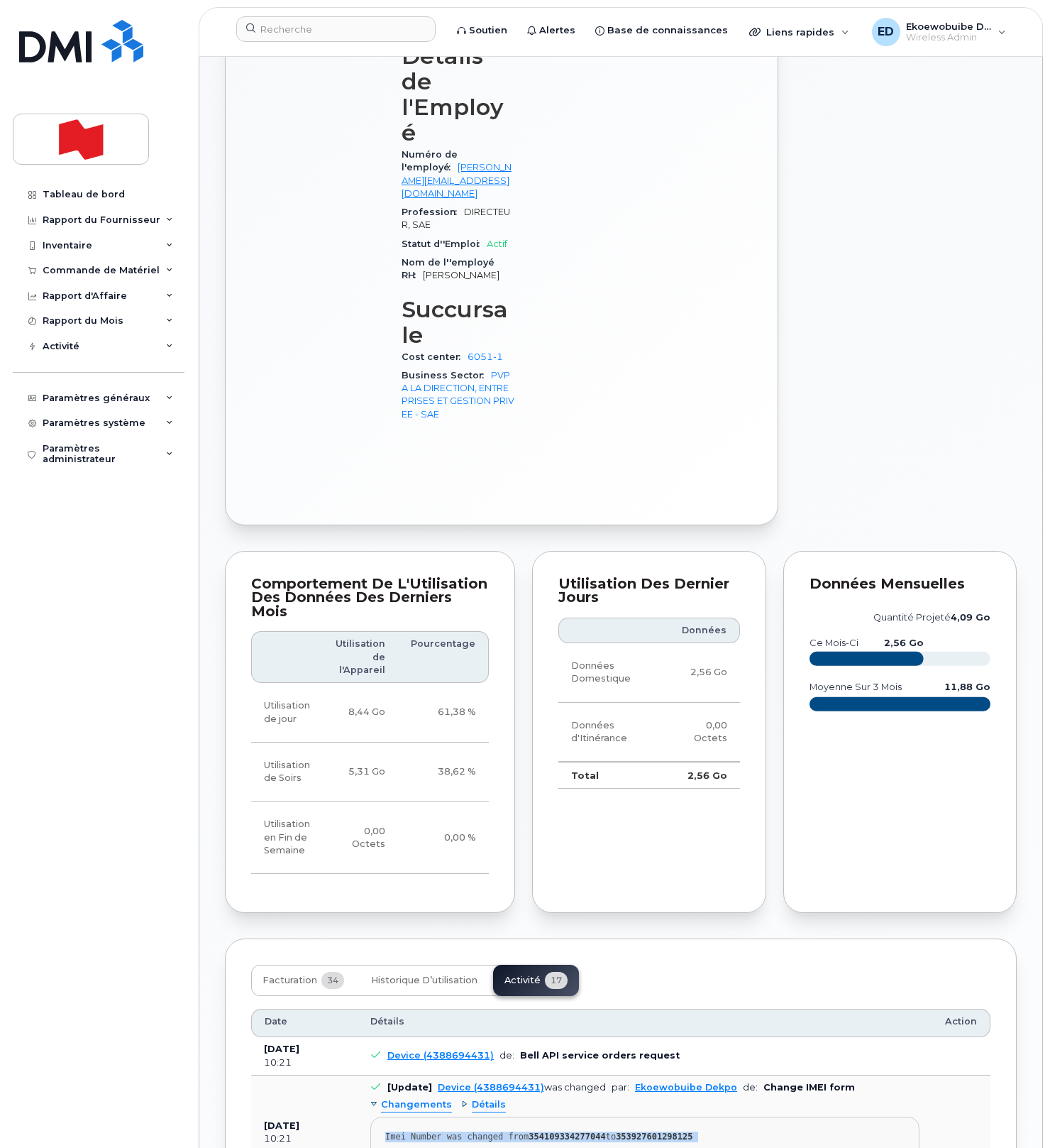
drag, startPoint x: 668, startPoint y: 1045, endPoint x: 383, endPoint y: 1023, distance: 285.8
click at [383, 1116] on pre "Imei Number was changed from 354109334277044 to 353927601298125 Imei Change Ext…" at bounding box center [645, 1147] width 549 height 63
copy pre "Imei Number was changed from 354109334277044 to 353927601298125 Imei Change Ext…"
